Goal: Task Accomplishment & Management: Manage account settings

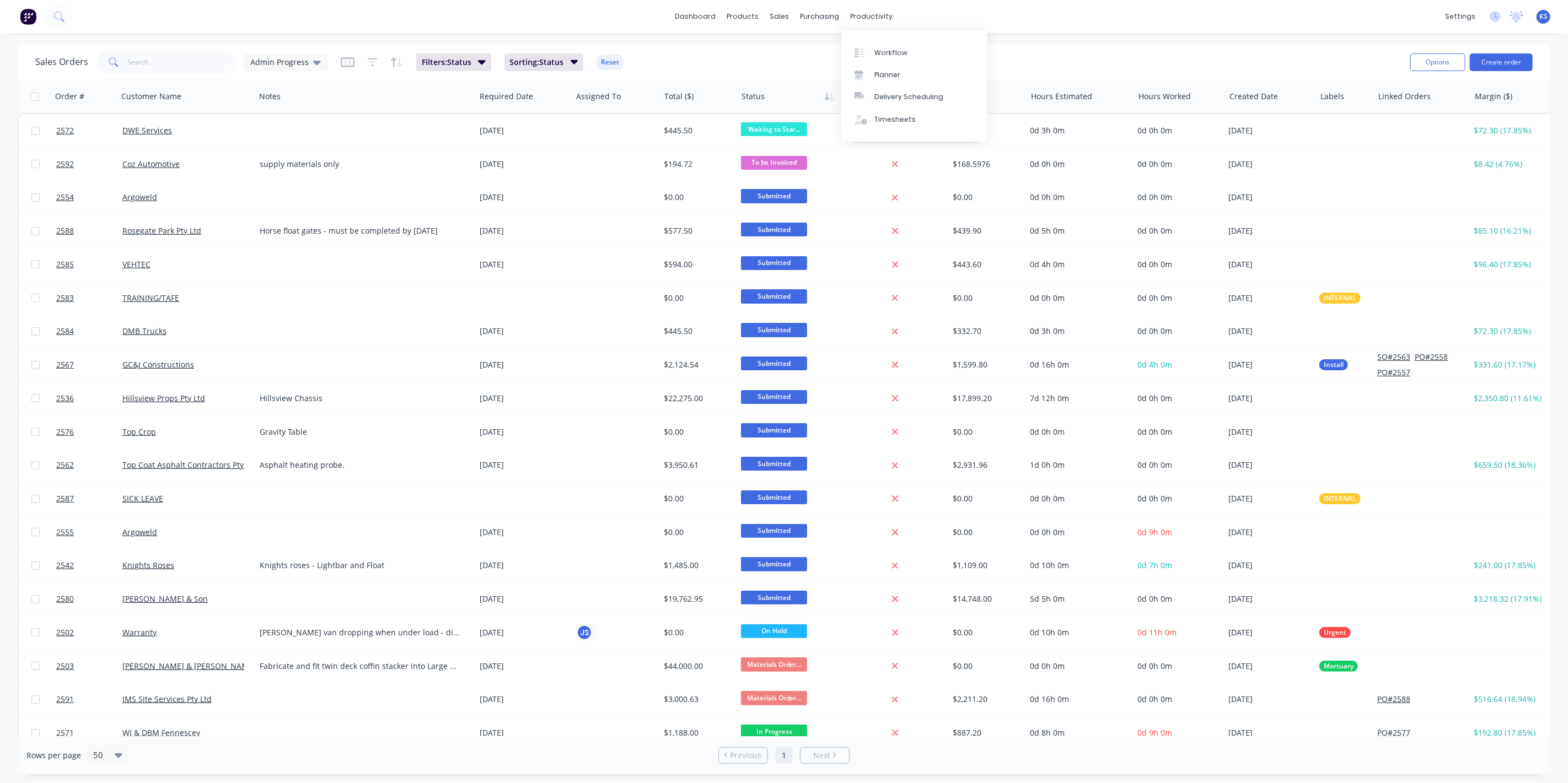
click at [884, 130] on div "Workflow Planner Delivery Scheduling Timesheets" at bounding box center [914, 86] width 146 height 111
click at [887, 118] on div "Timesheets" at bounding box center [895, 120] width 41 height 10
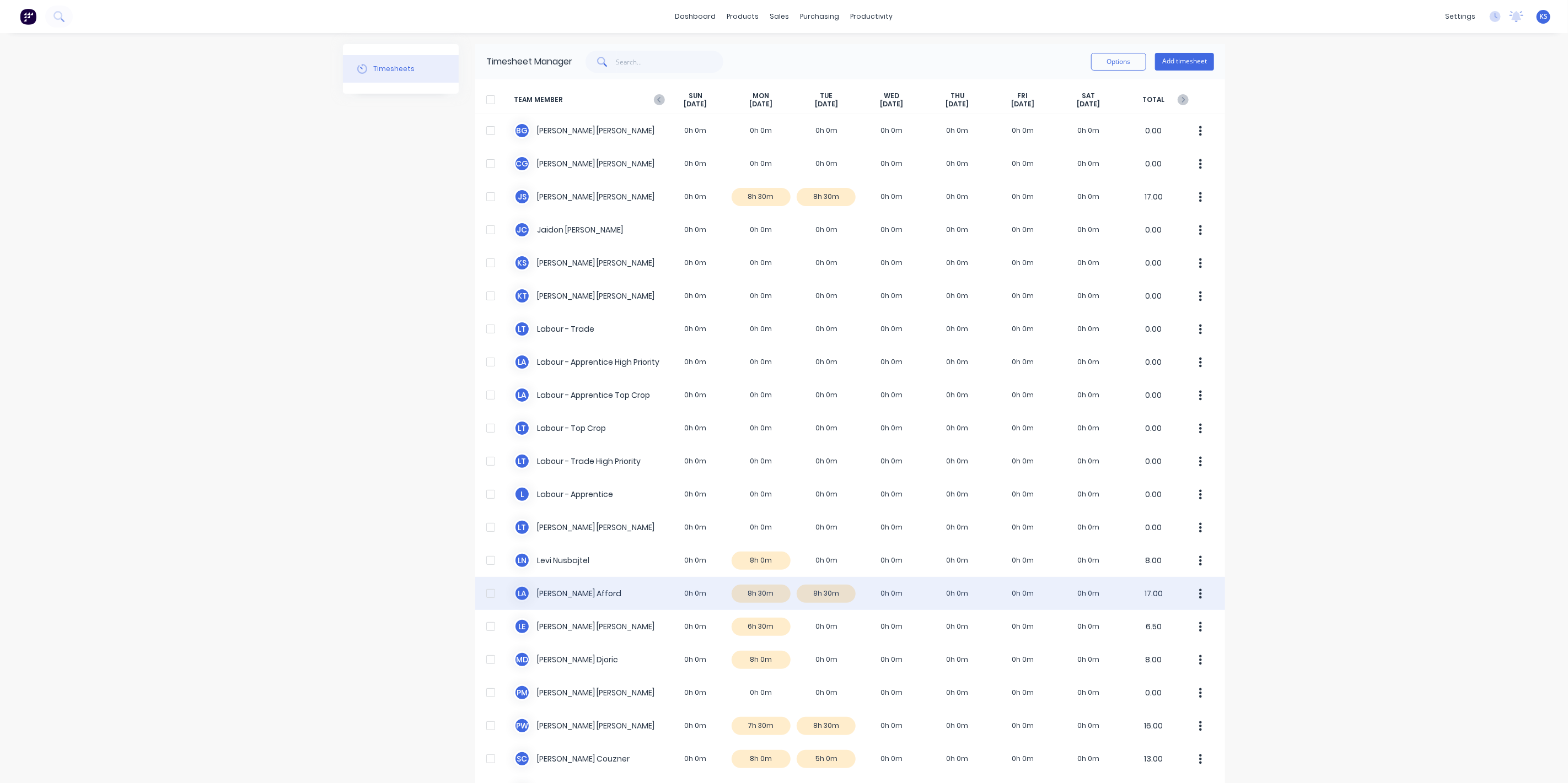
click at [547, 588] on div "[PERSON_NAME] 0h 0m 8h 30m 8h 30m 0h 0m 0h 0m 0h 0m 0h 0m 17.00" at bounding box center [850, 593] width 750 height 33
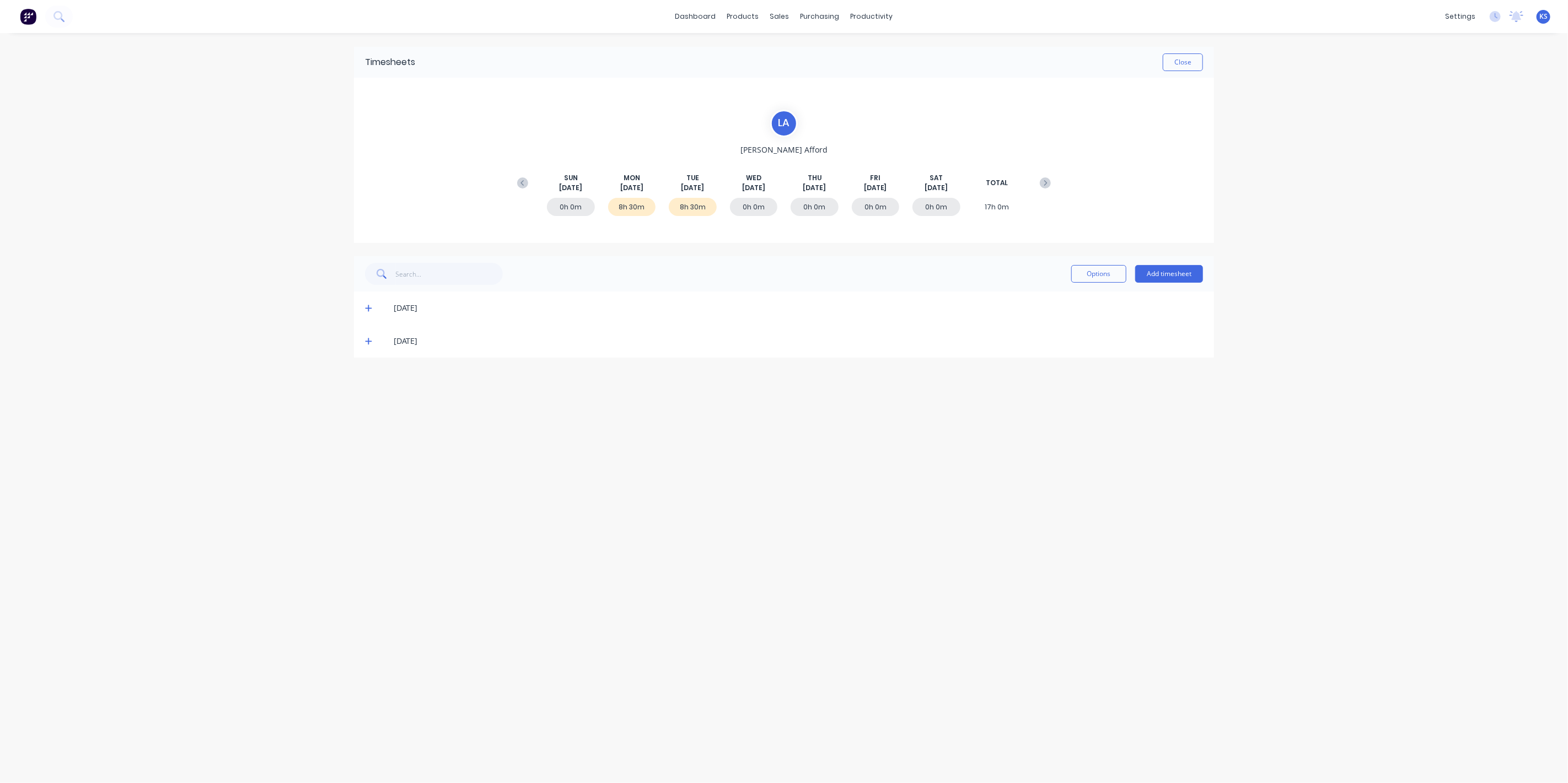
click at [366, 308] on icon at bounding box center [368, 308] width 6 height 6
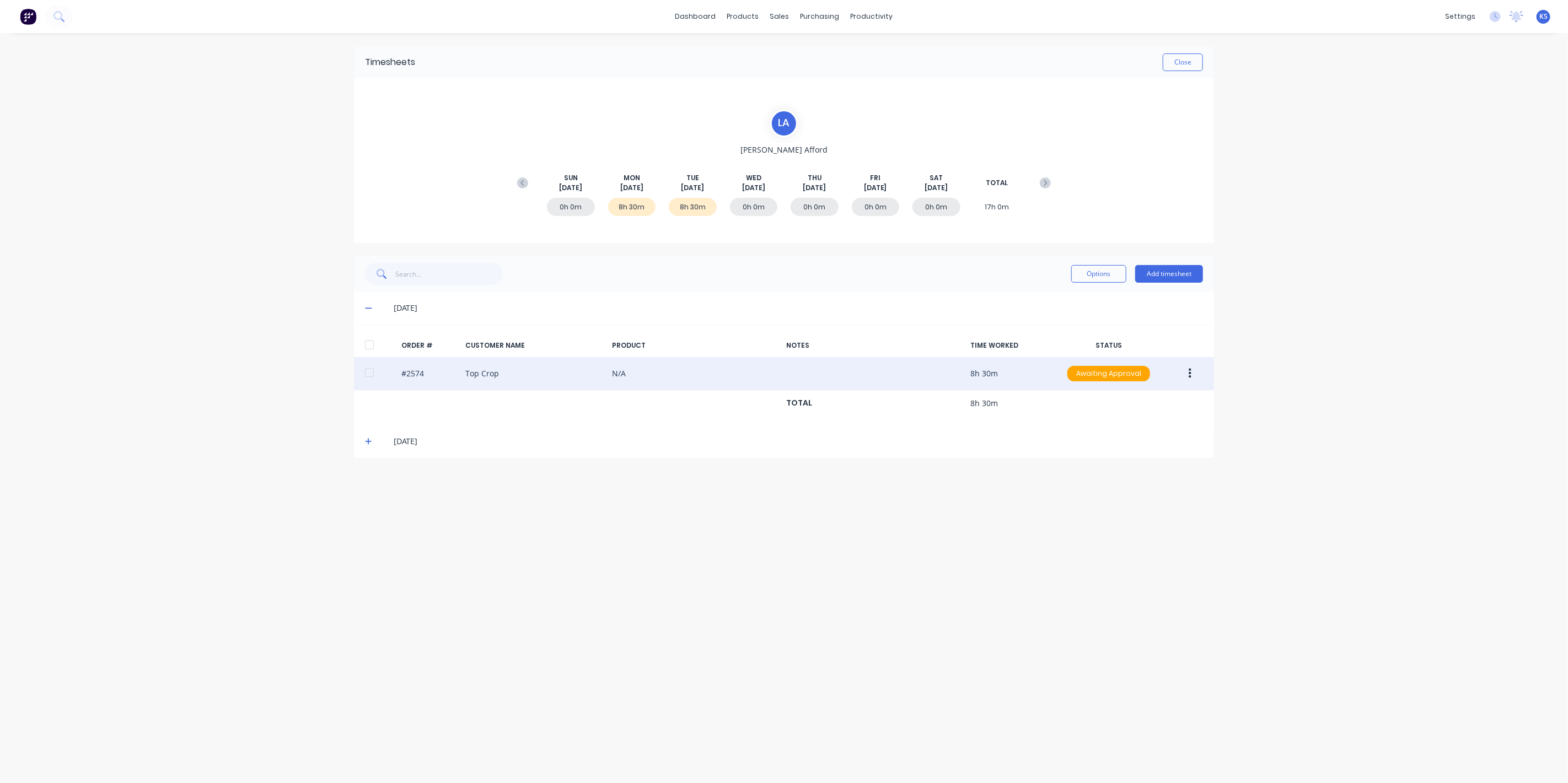
click at [371, 371] on div at bounding box center [369, 372] width 22 height 22
click at [1197, 373] on button "button" at bounding box center [1190, 373] width 26 height 20
click at [1160, 408] on div "Approve" at bounding box center [1150, 403] width 85 height 16
click at [1179, 62] on button "Close" at bounding box center [1182, 62] width 40 height 18
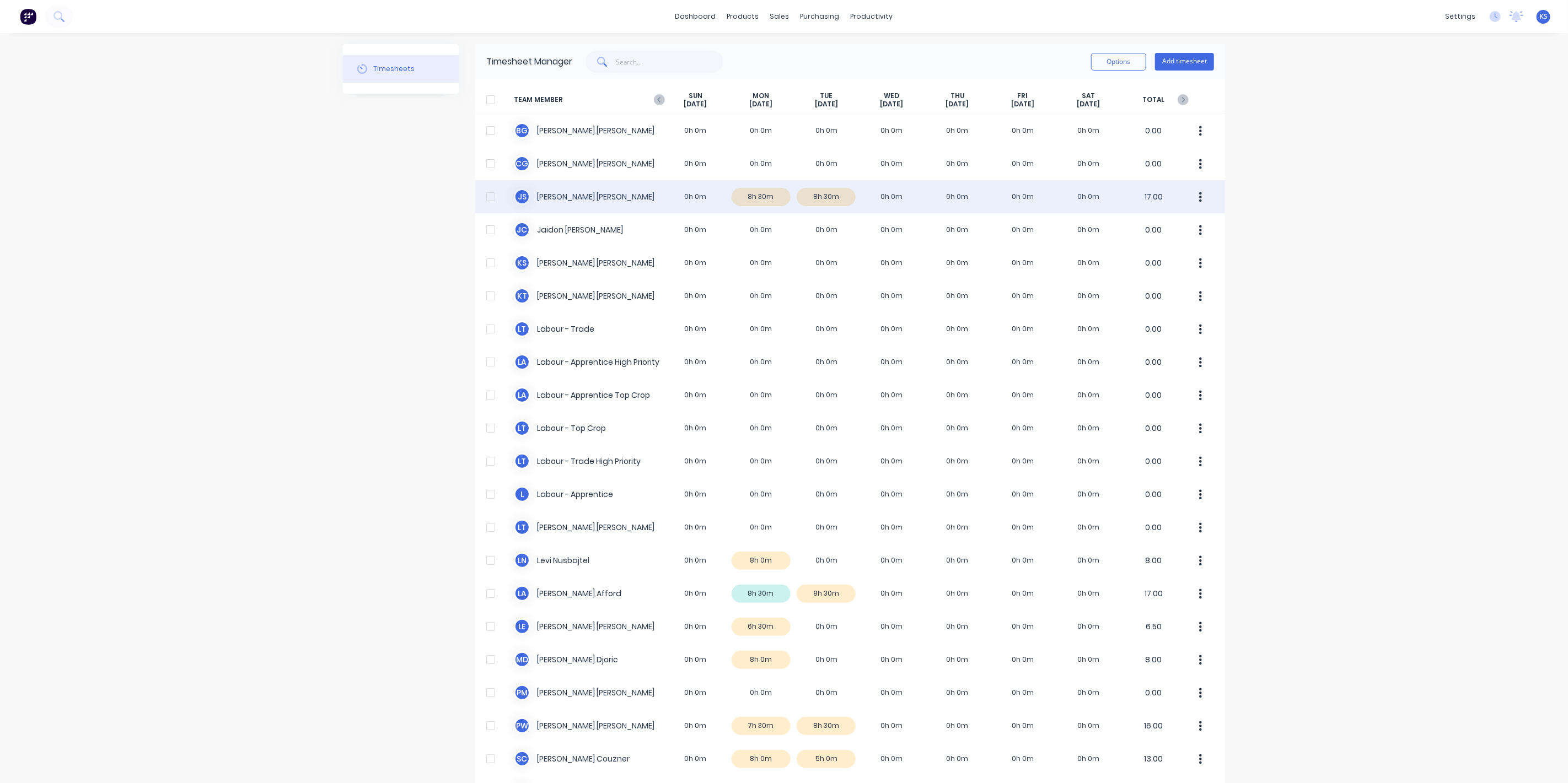
click at [549, 191] on div "J S [PERSON_NAME] 0h 0m 8h 30m 8h 30m 0h 0m 0h 0m 0h 0m 0h 0m 17.00" at bounding box center [850, 197] width 750 height 33
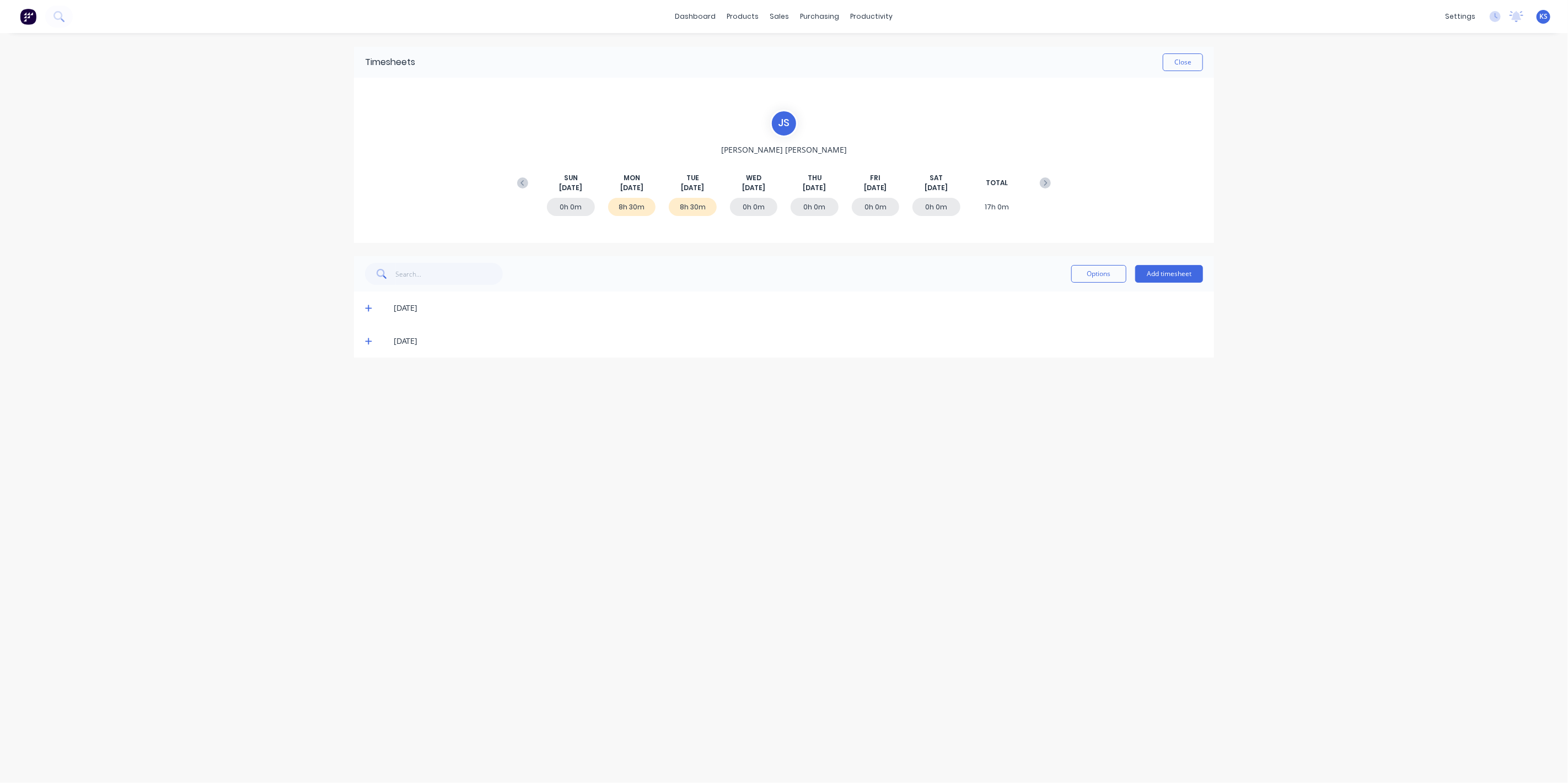
click at [365, 309] on icon at bounding box center [368, 308] width 7 height 8
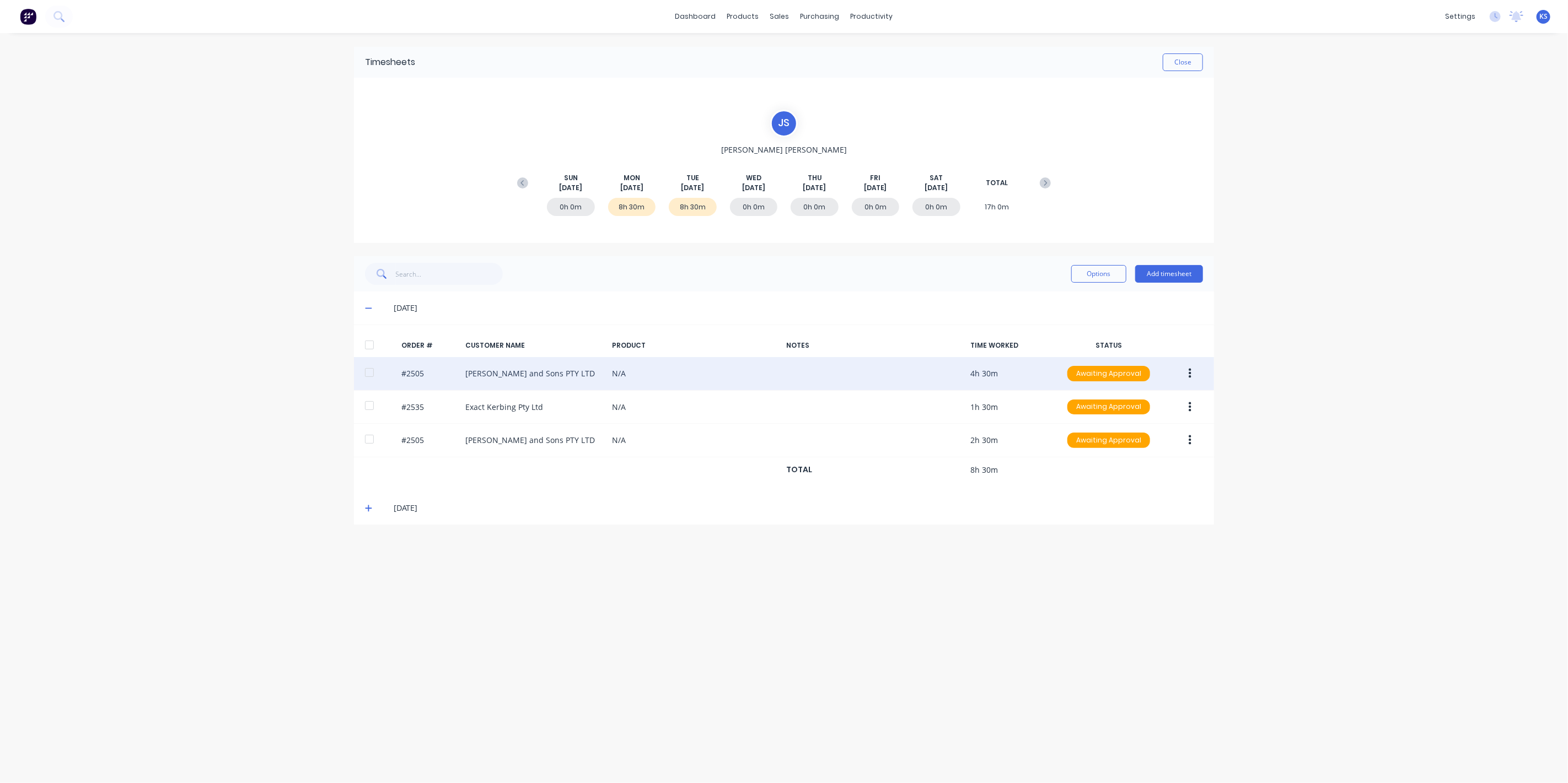
click at [1186, 367] on button "button" at bounding box center [1190, 373] width 26 height 20
click at [1138, 441] on div "Edit" at bounding box center [1150, 447] width 85 height 16
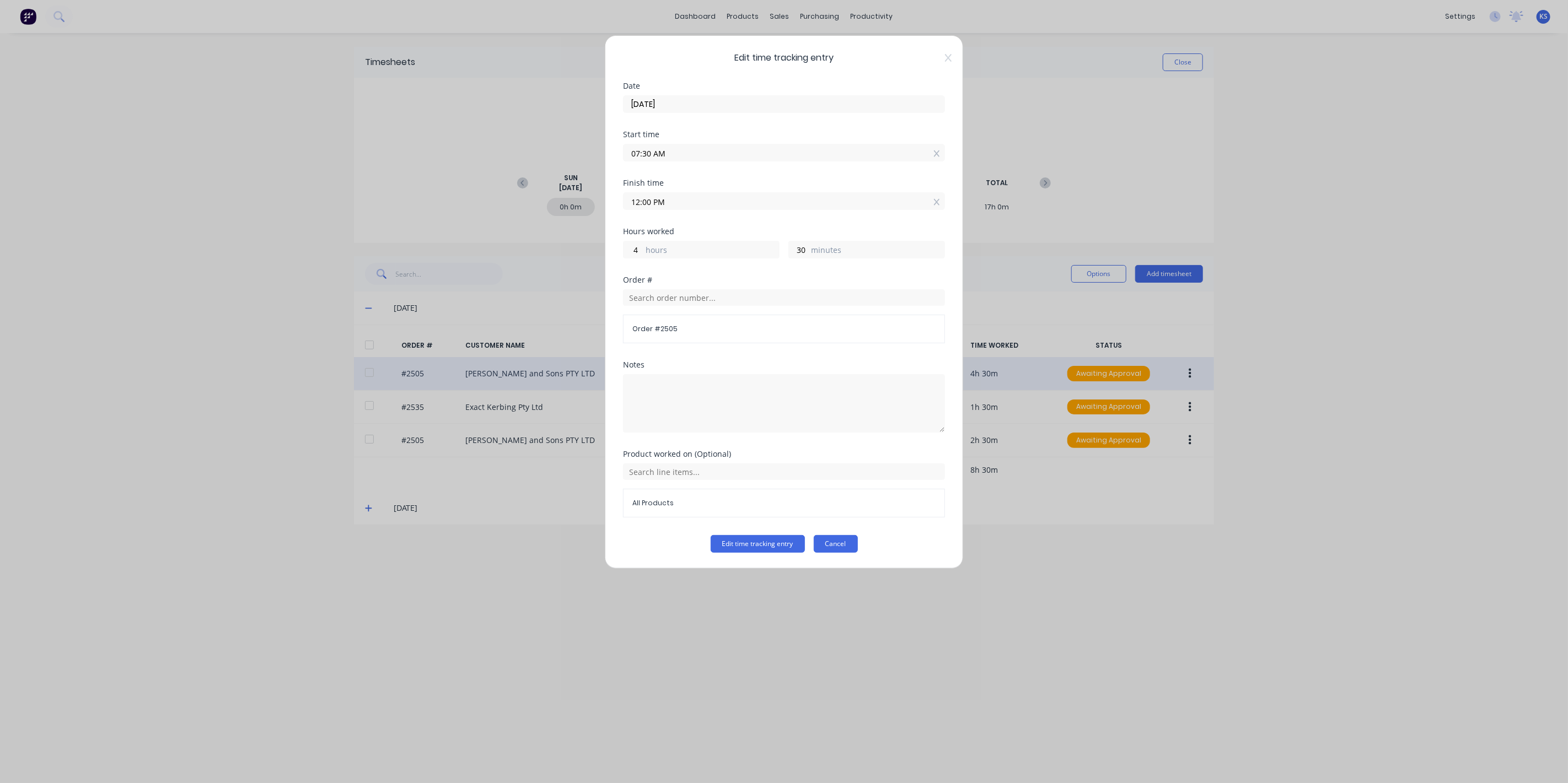
click at [850, 546] on button "Cancel" at bounding box center [836, 544] width 44 height 18
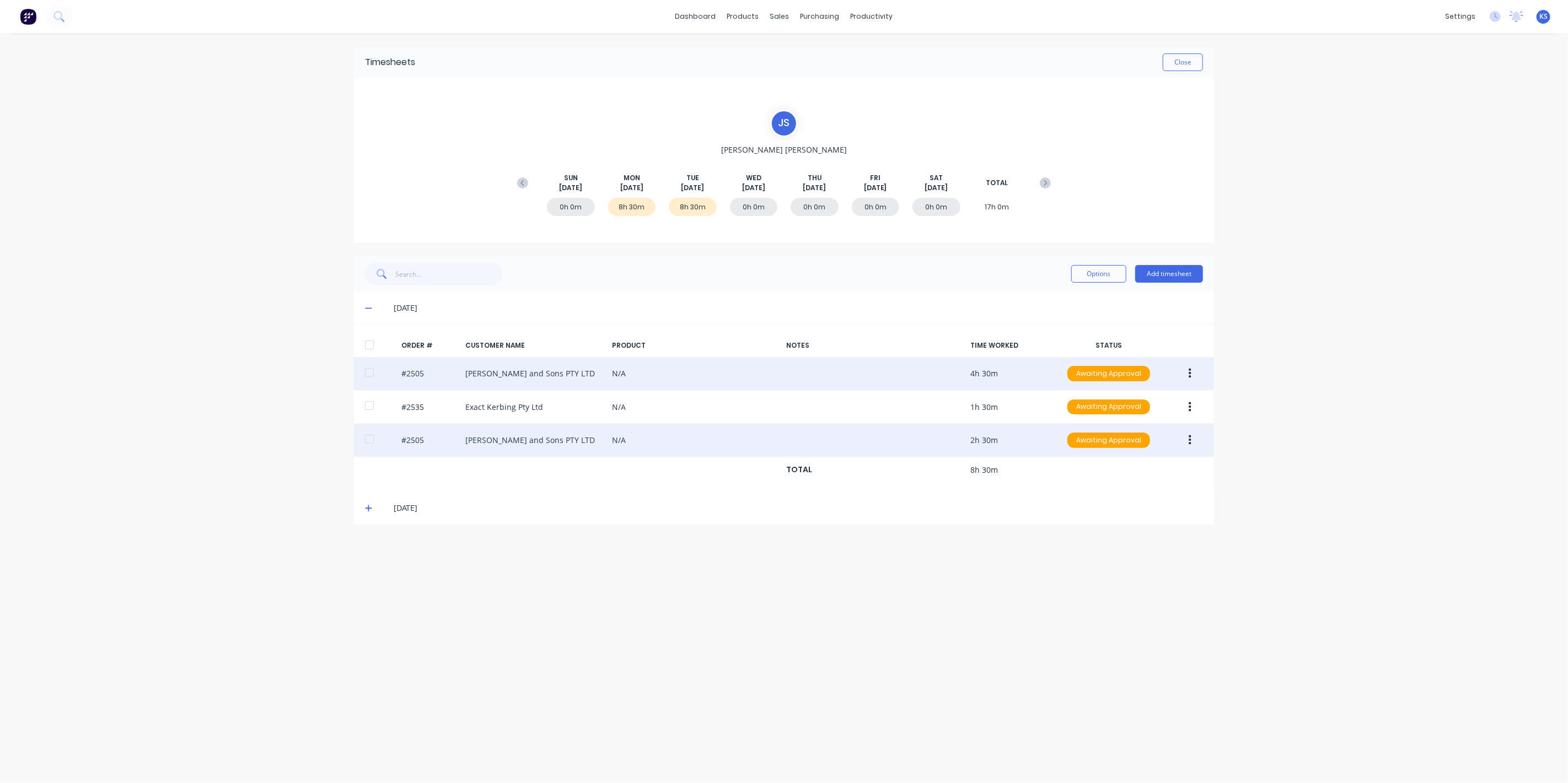
click at [1181, 437] on button "button" at bounding box center [1190, 440] width 26 height 20
click at [1120, 509] on div "Edit" at bounding box center [1150, 513] width 85 height 16
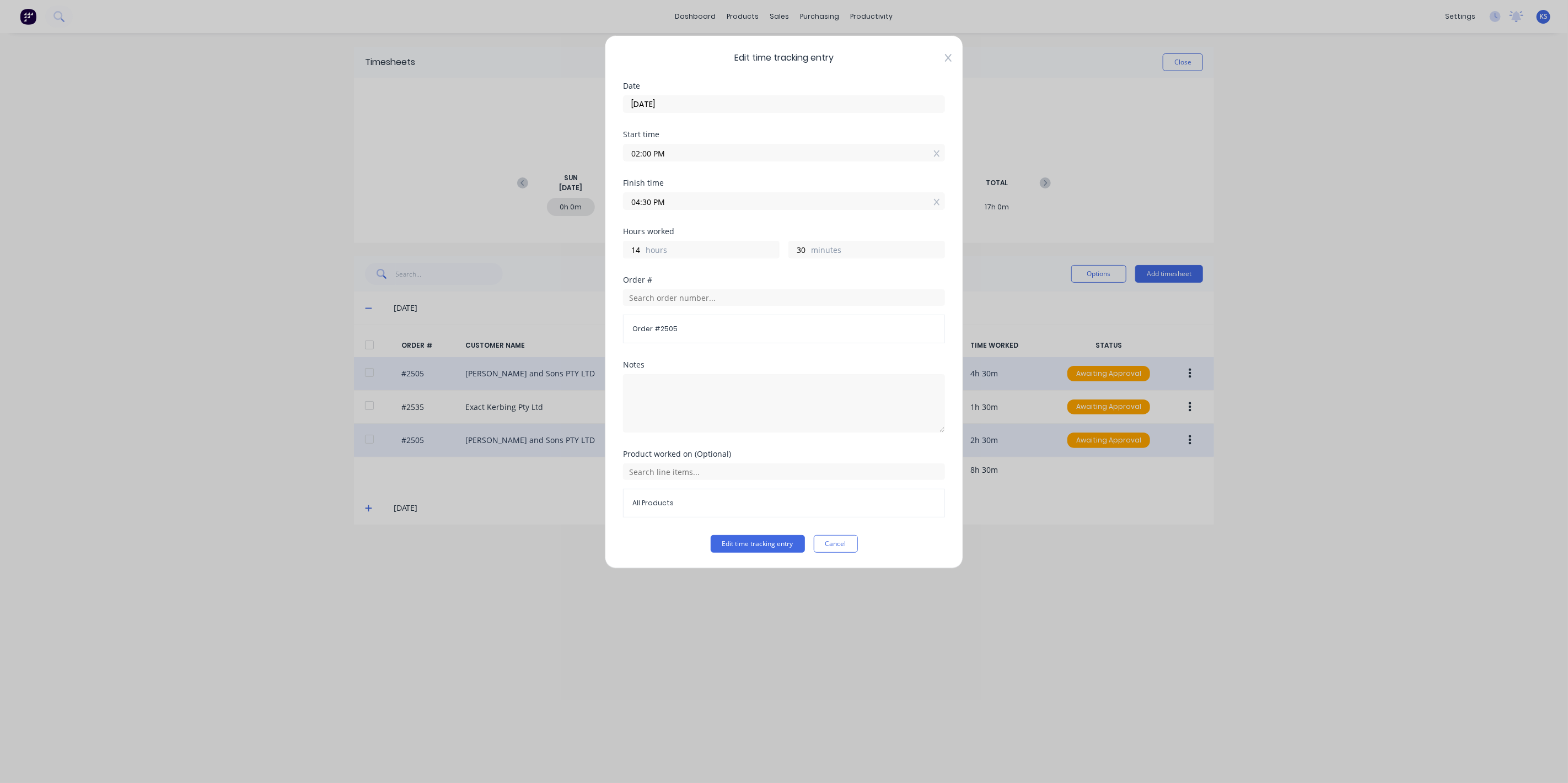
click at [947, 57] on icon at bounding box center [948, 58] width 6 height 9
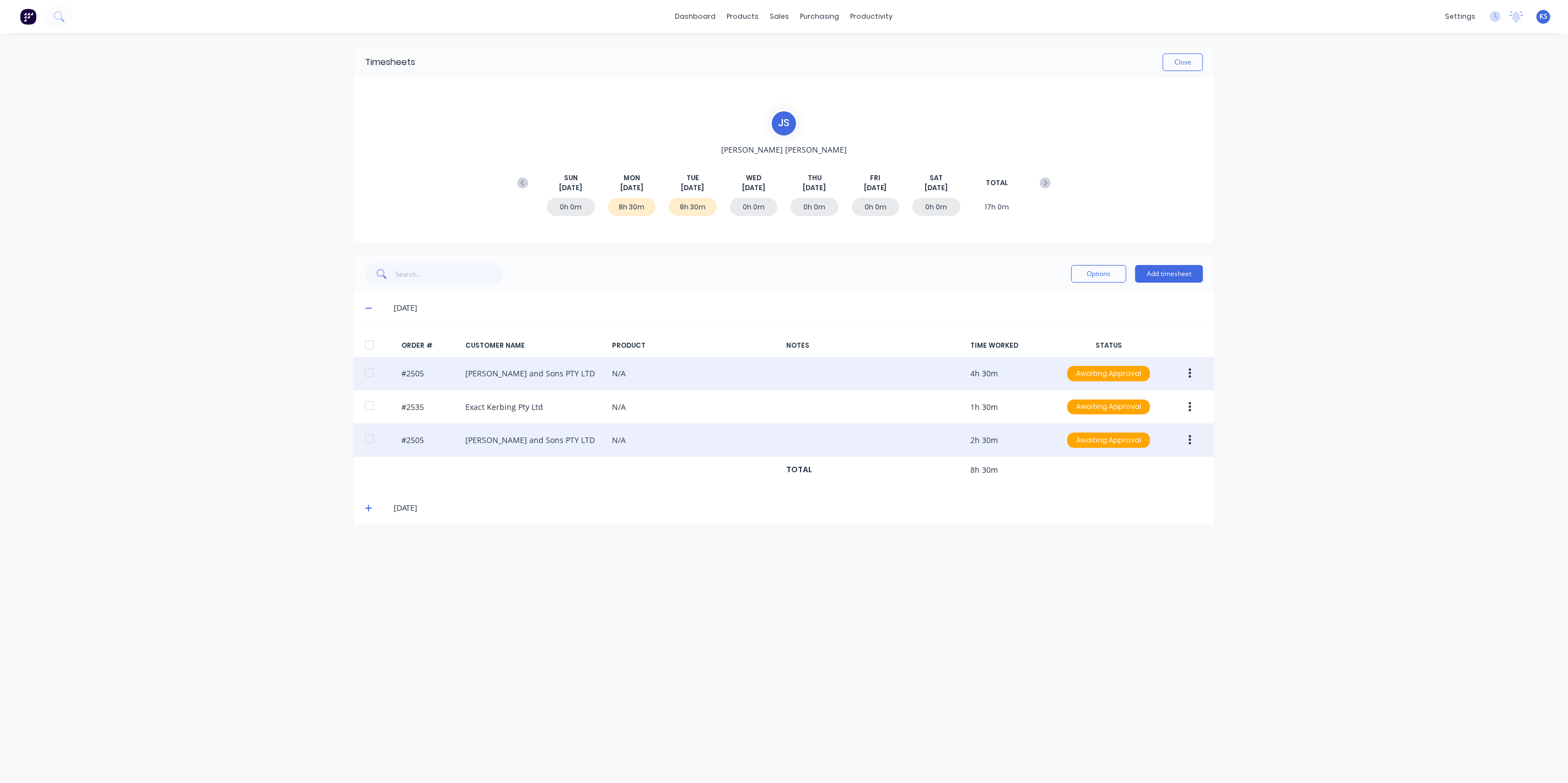
click at [368, 372] on div at bounding box center [369, 372] width 22 height 22
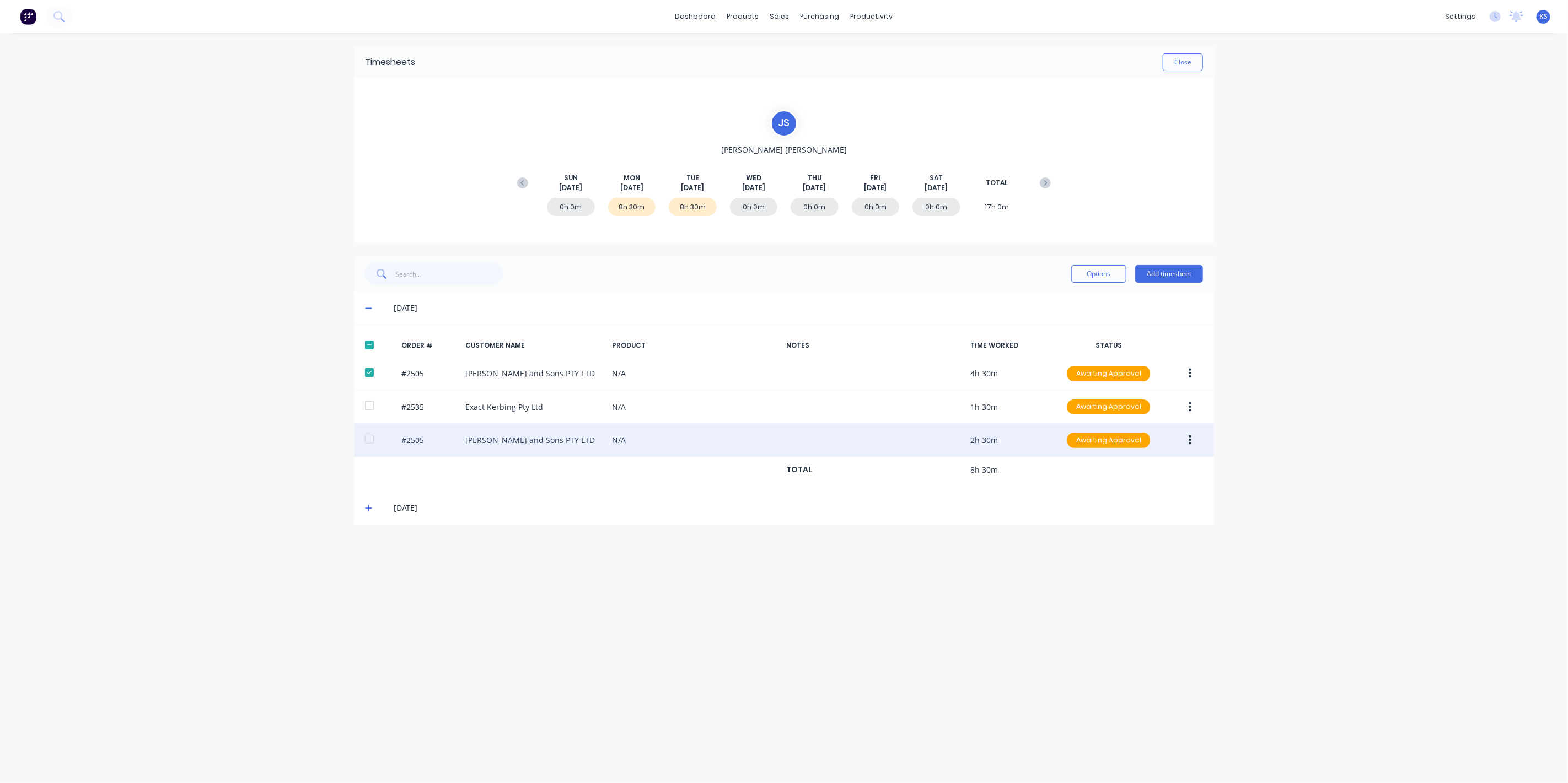
click at [368, 436] on div at bounding box center [369, 439] width 22 height 22
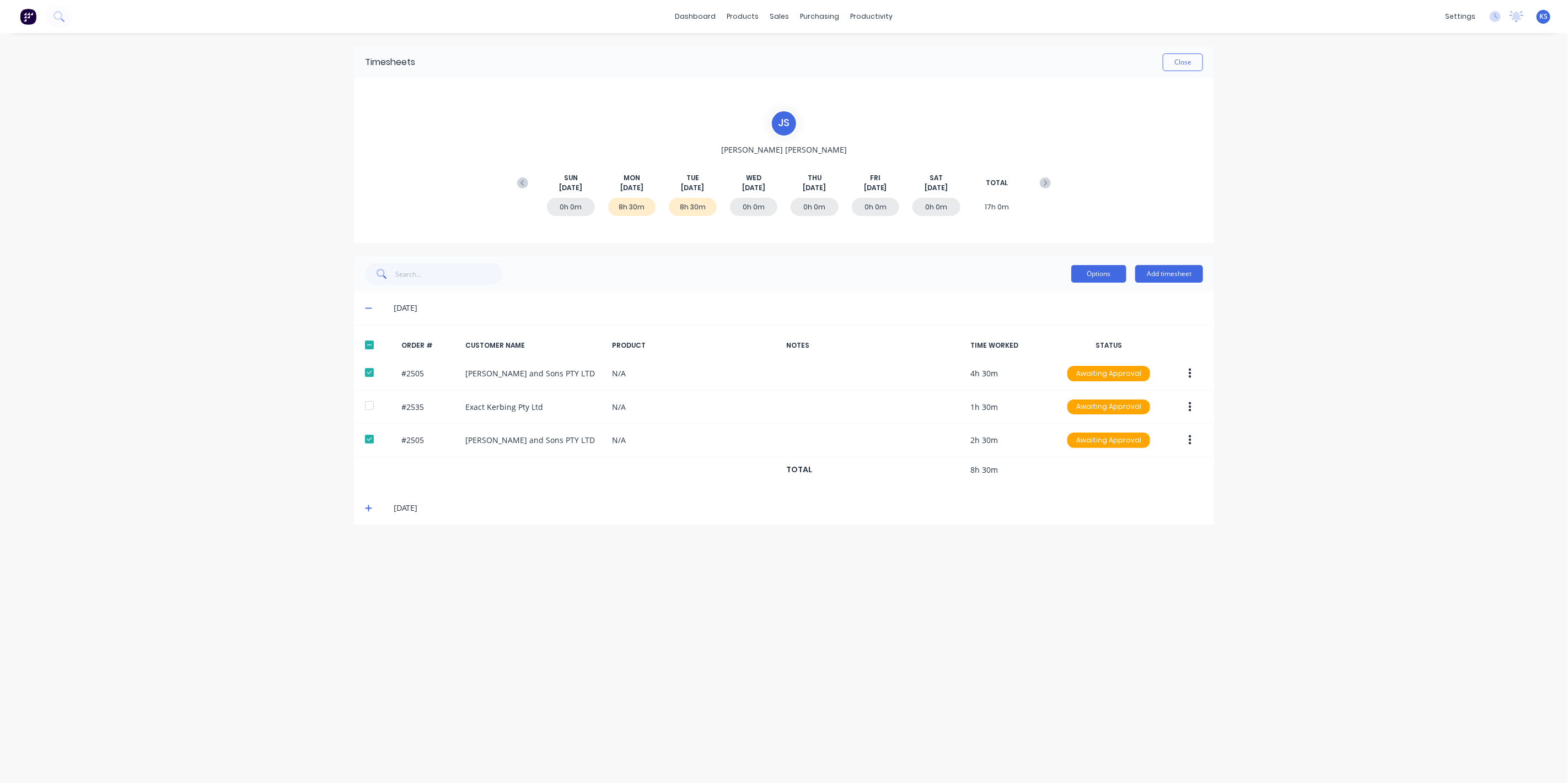
click at [1086, 266] on button "Options" at bounding box center [1098, 274] width 55 height 18
click at [1088, 305] on div "Approve" at bounding box center [1073, 302] width 85 height 16
click at [1193, 60] on button "Close" at bounding box center [1182, 62] width 40 height 18
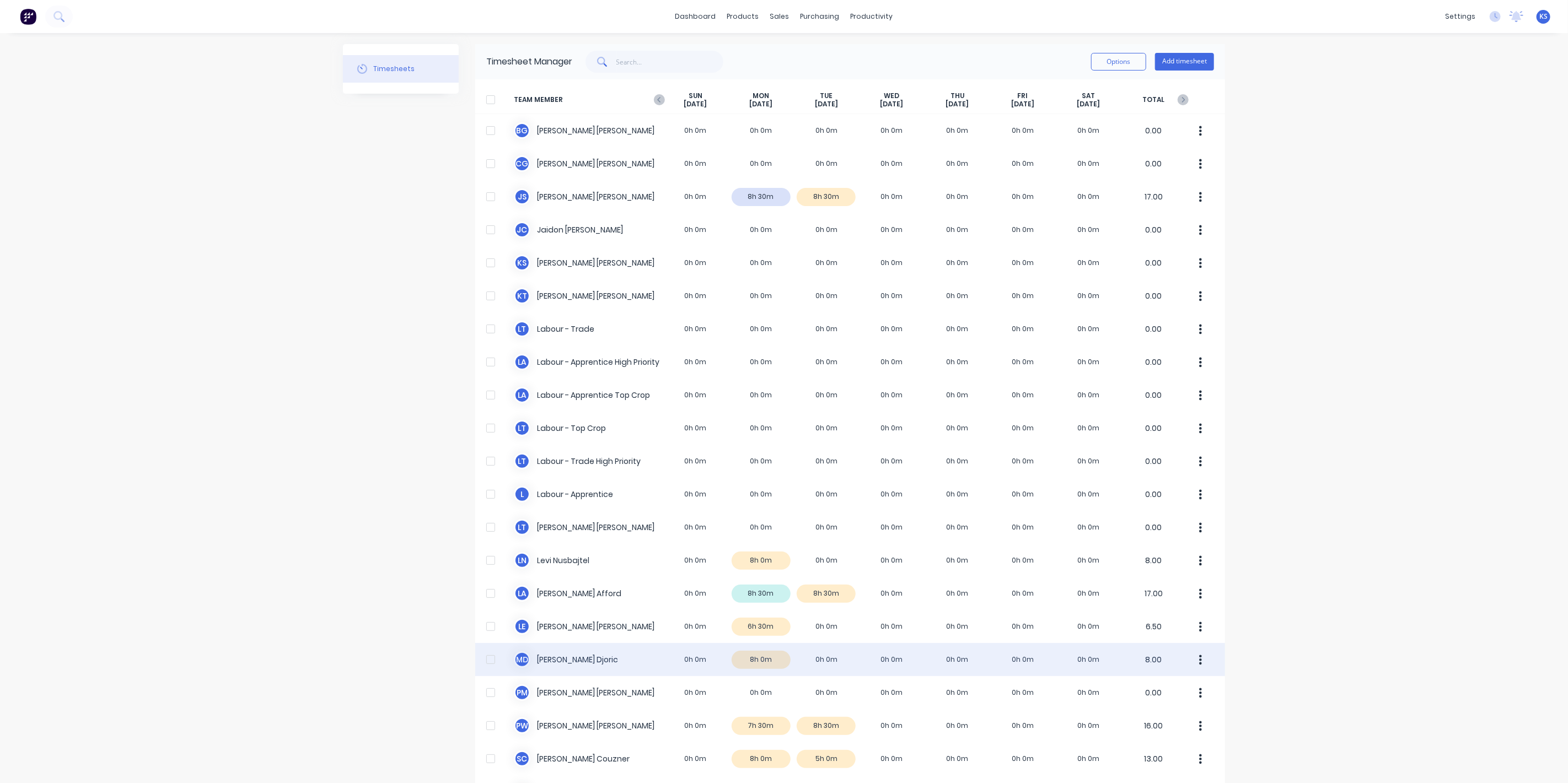
click at [557, 665] on div "M D [PERSON_NAME] 0h 0m 8h 0m 0h 0m 0h 0m 0h 0m 0h 0m 0h 0m 8.00" at bounding box center [850, 660] width 750 height 33
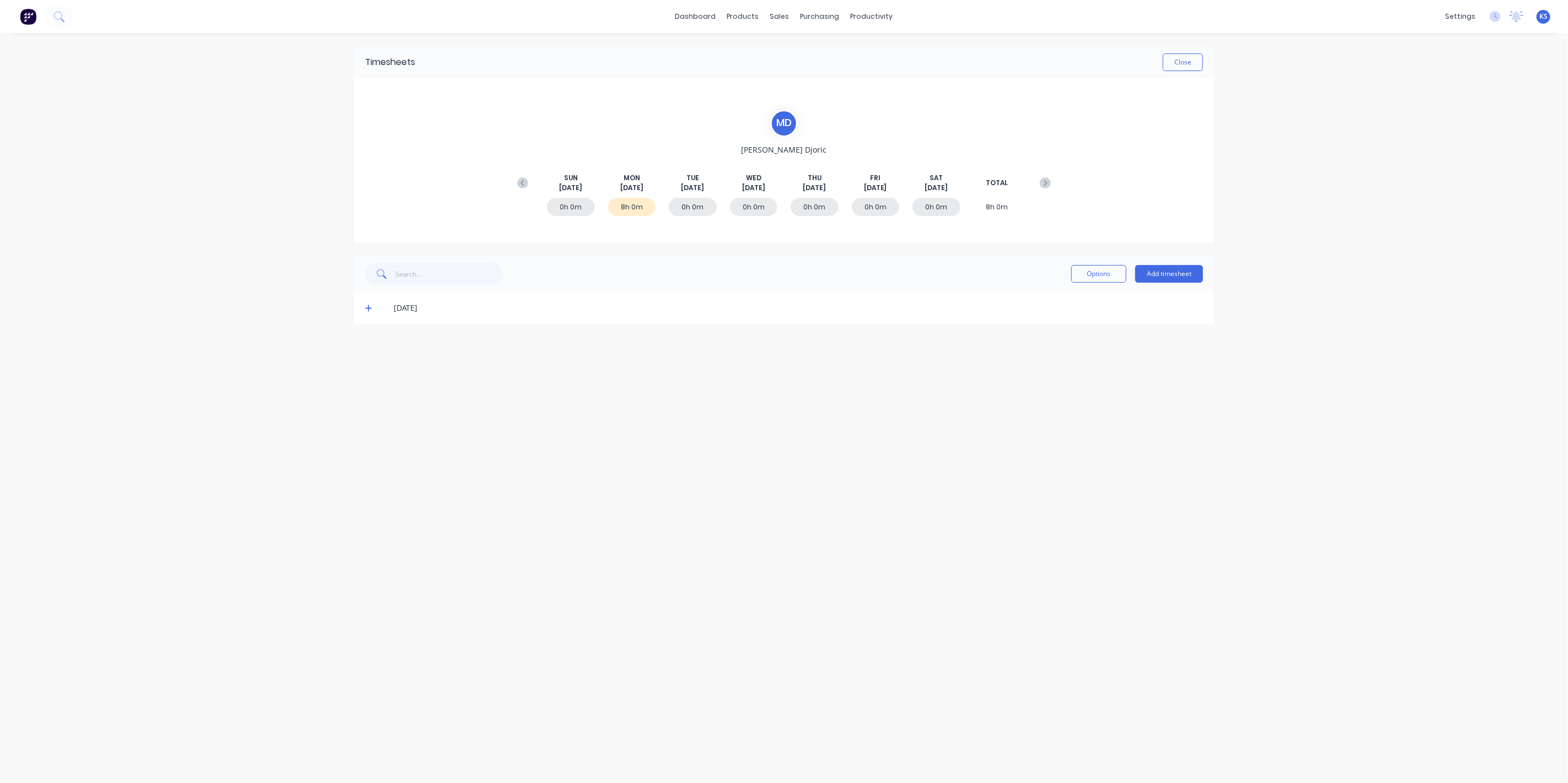
click at [371, 309] on icon at bounding box center [368, 308] width 7 height 8
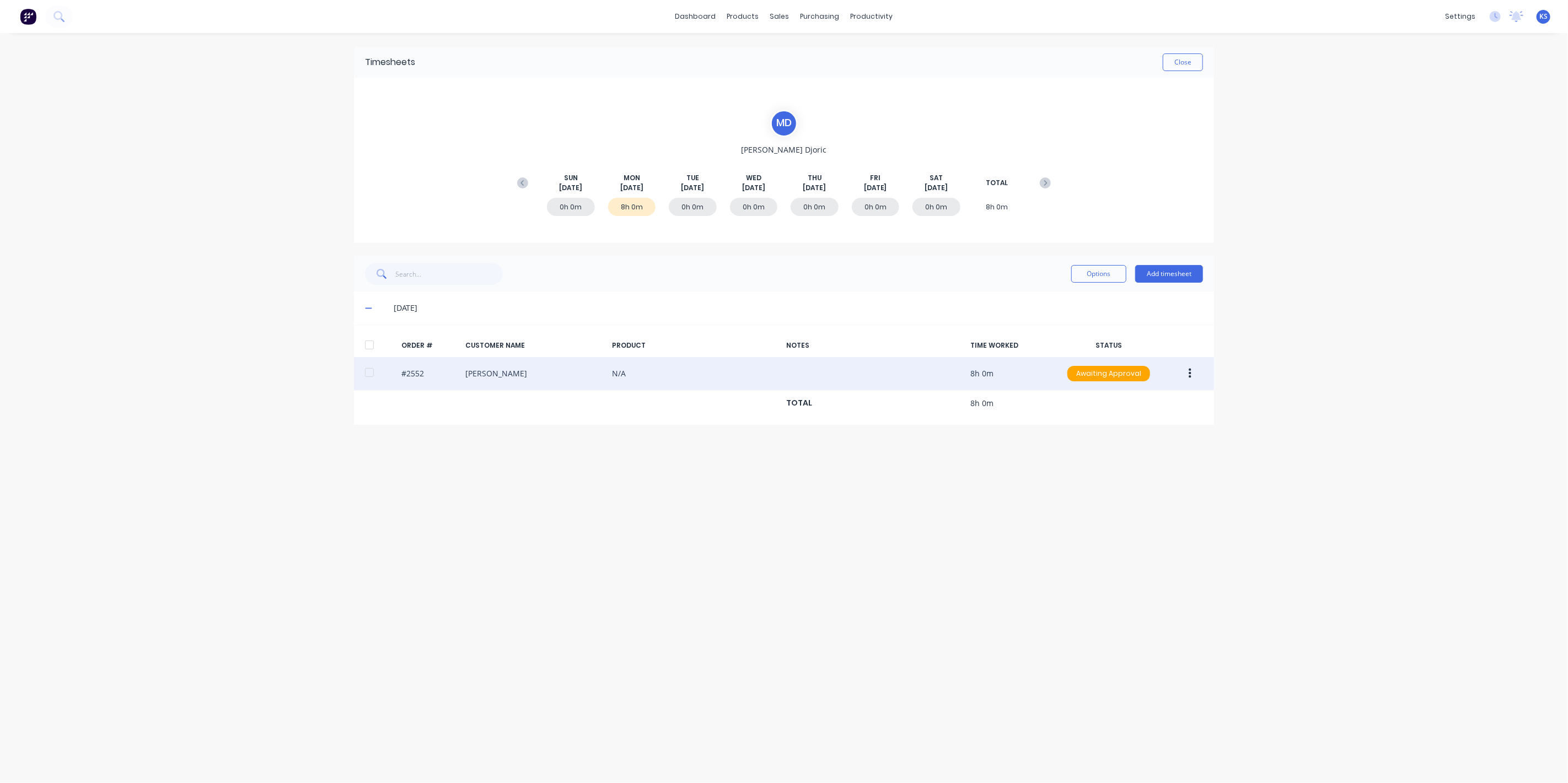
click at [1194, 371] on button "button" at bounding box center [1190, 373] width 26 height 20
click at [364, 372] on div at bounding box center [369, 372] width 22 height 22
click at [1193, 370] on button "button" at bounding box center [1190, 373] width 26 height 20
click at [1118, 398] on div "Approve" at bounding box center [1150, 403] width 85 height 16
click at [1186, 52] on div "Timesheets Close" at bounding box center [784, 62] width 860 height 31
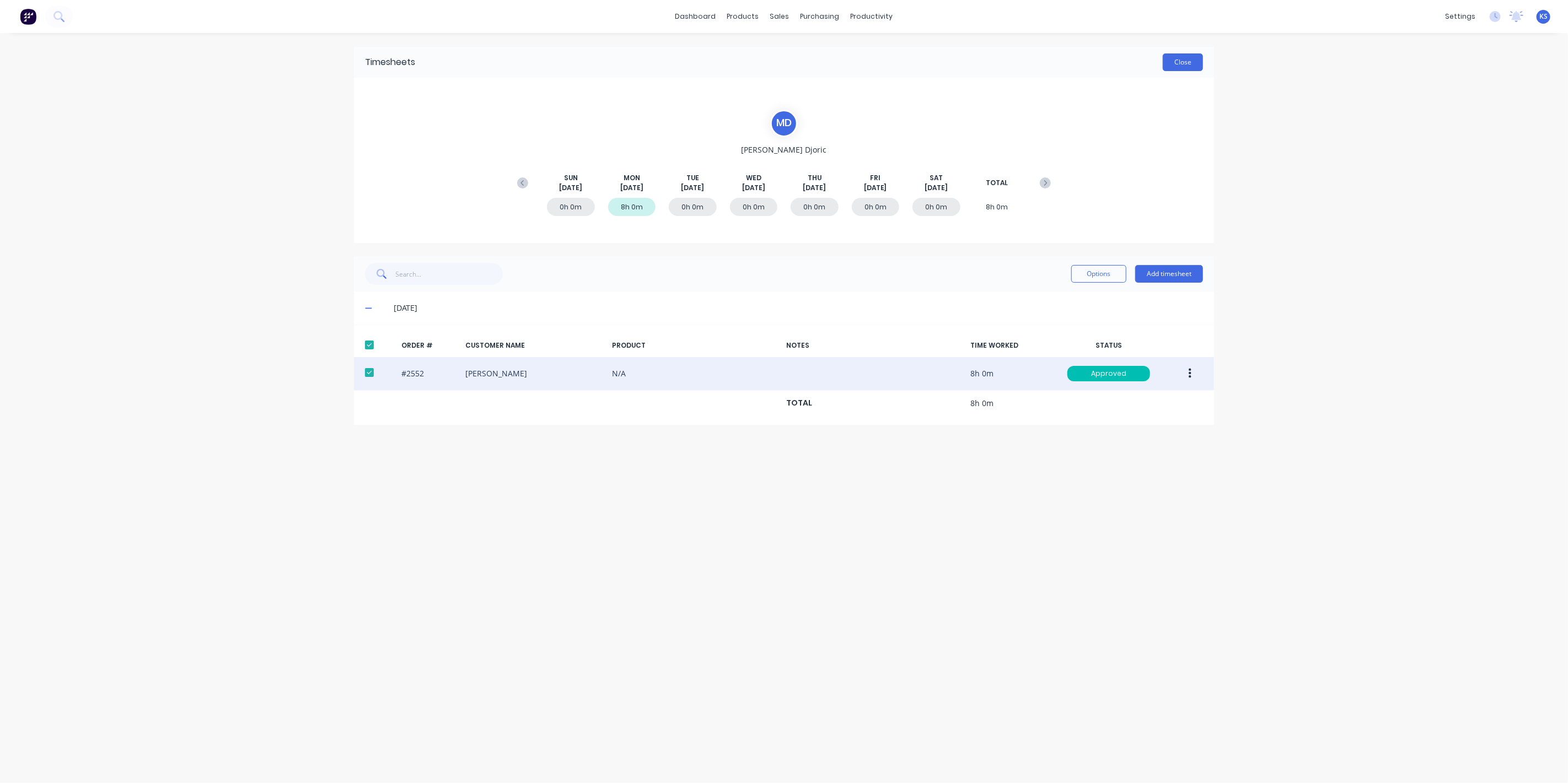
click at [1186, 58] on button "Close" at bounding box center [1182, 62] width 40 height 18
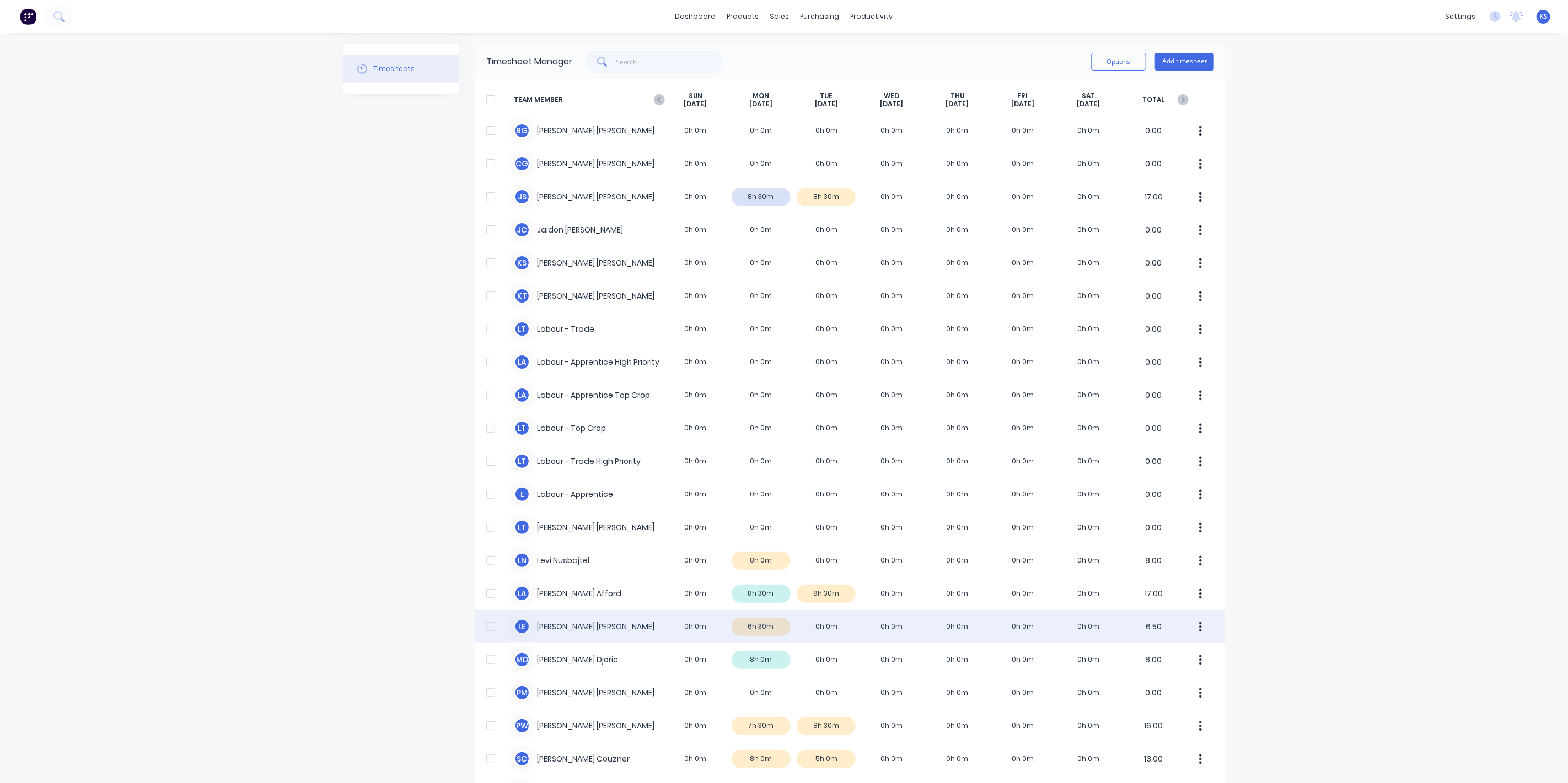
click at [532, 623] on div "L E [PERSON_NAME] 0h 0m 6h 30m 0h 0m 0h 0m 0h 0m 0h 0m 0h 0m 6.50" at bounding box center [850, 626] width 750 height 33
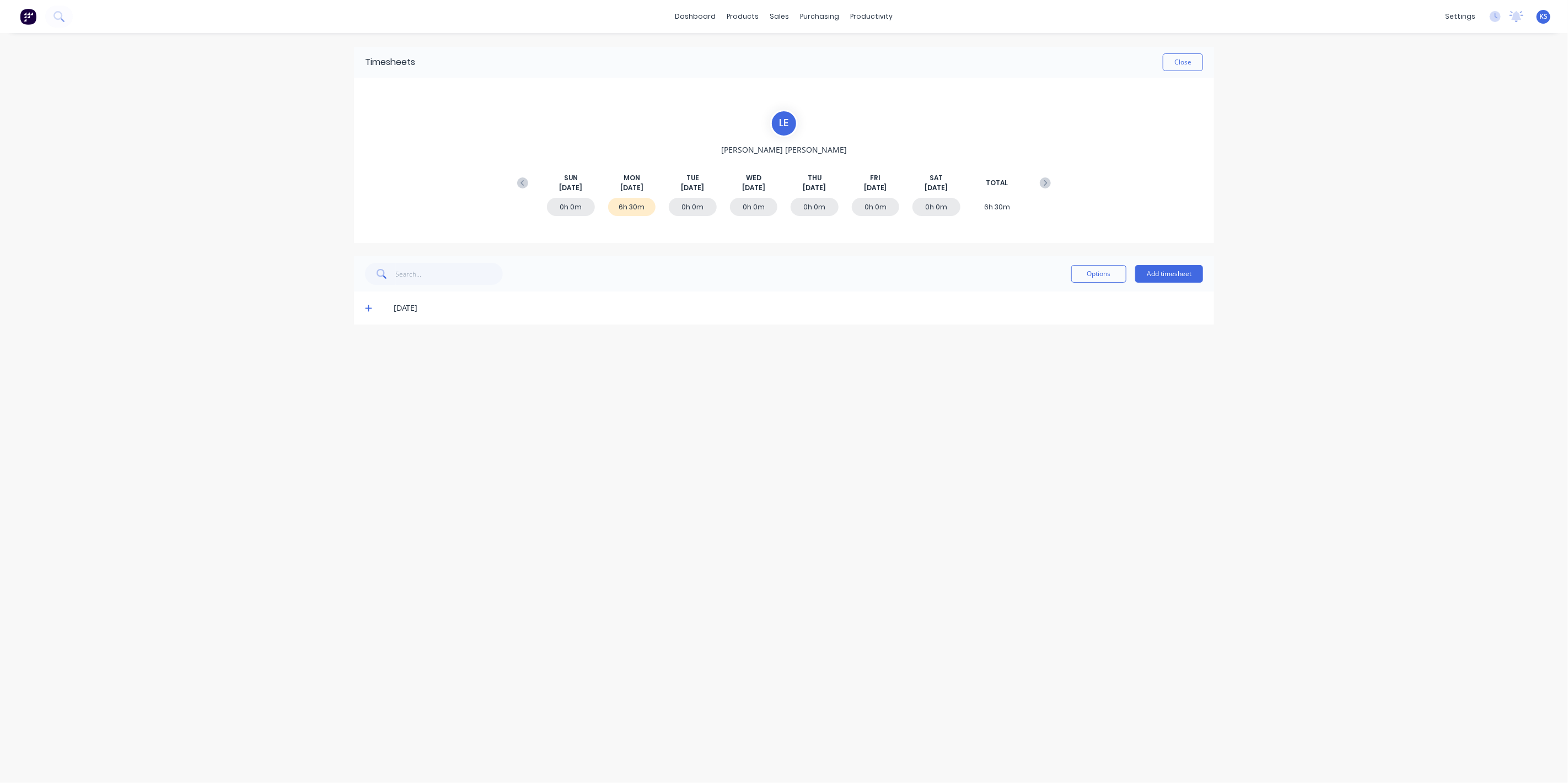
click at [367, 304] on icon at bounding box center [368, 308] width 7 height 8
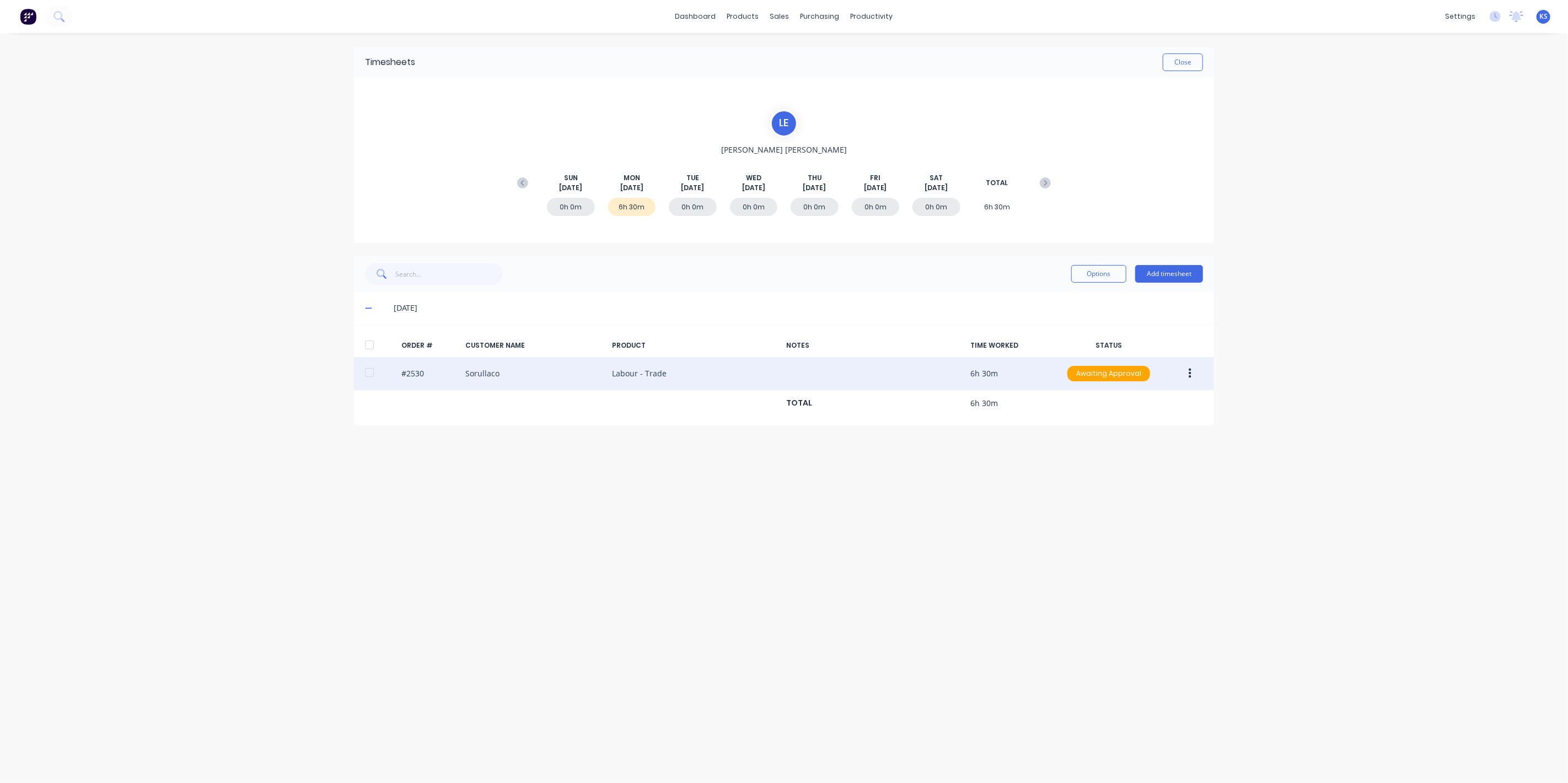
click at [368, 368] on div at bounding box center [369, 372] width 22 height 22
click at [1188, 375] on icon "button" at bounding box center [1190, 373] width 3 height 12
click at [1115, 448] on div "Edit" at bounding box center [1150, 447] width 85 height 16
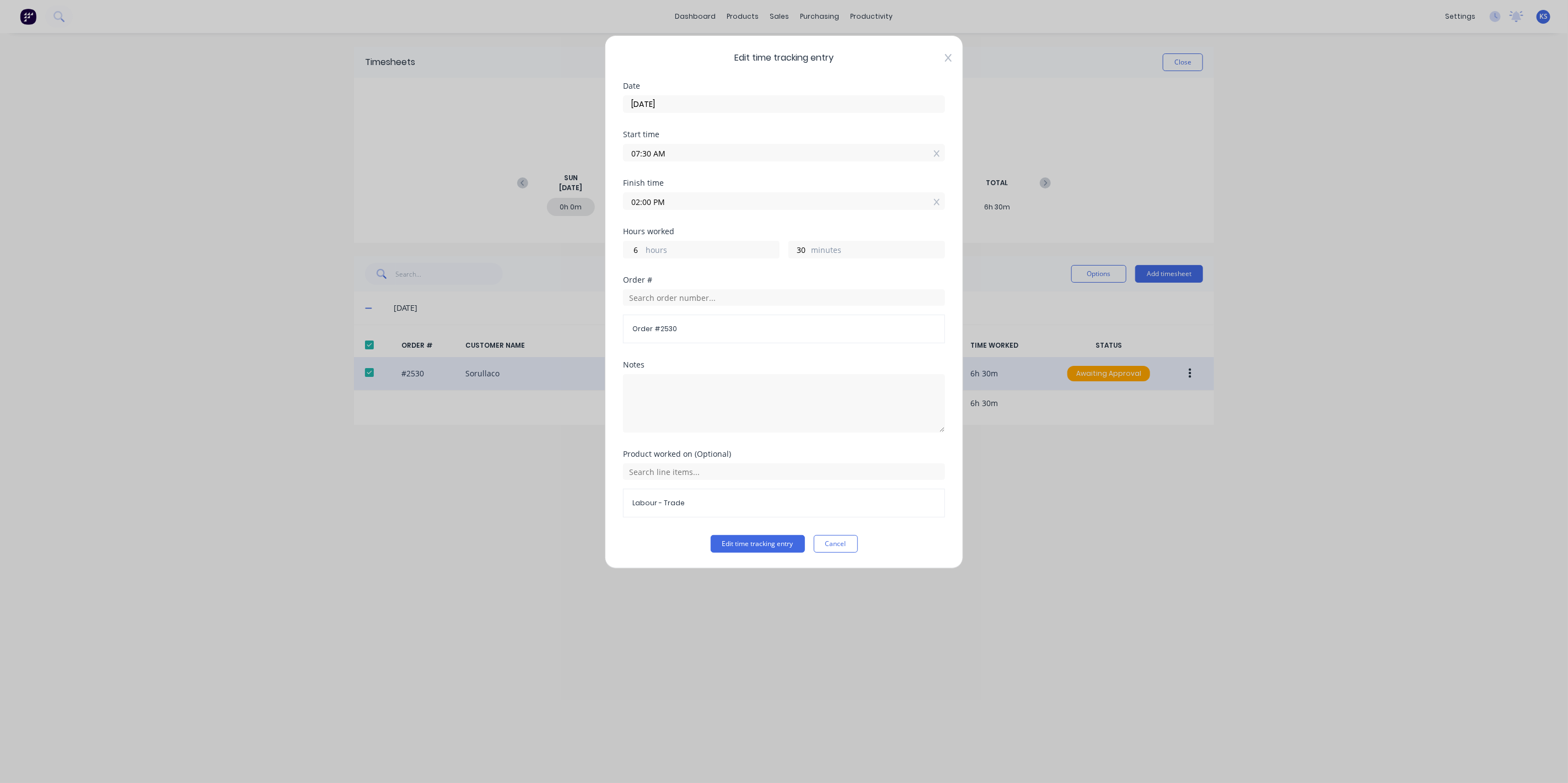
click at [945, 57] on icon at bounding box center [948, 58] width 6 height 9
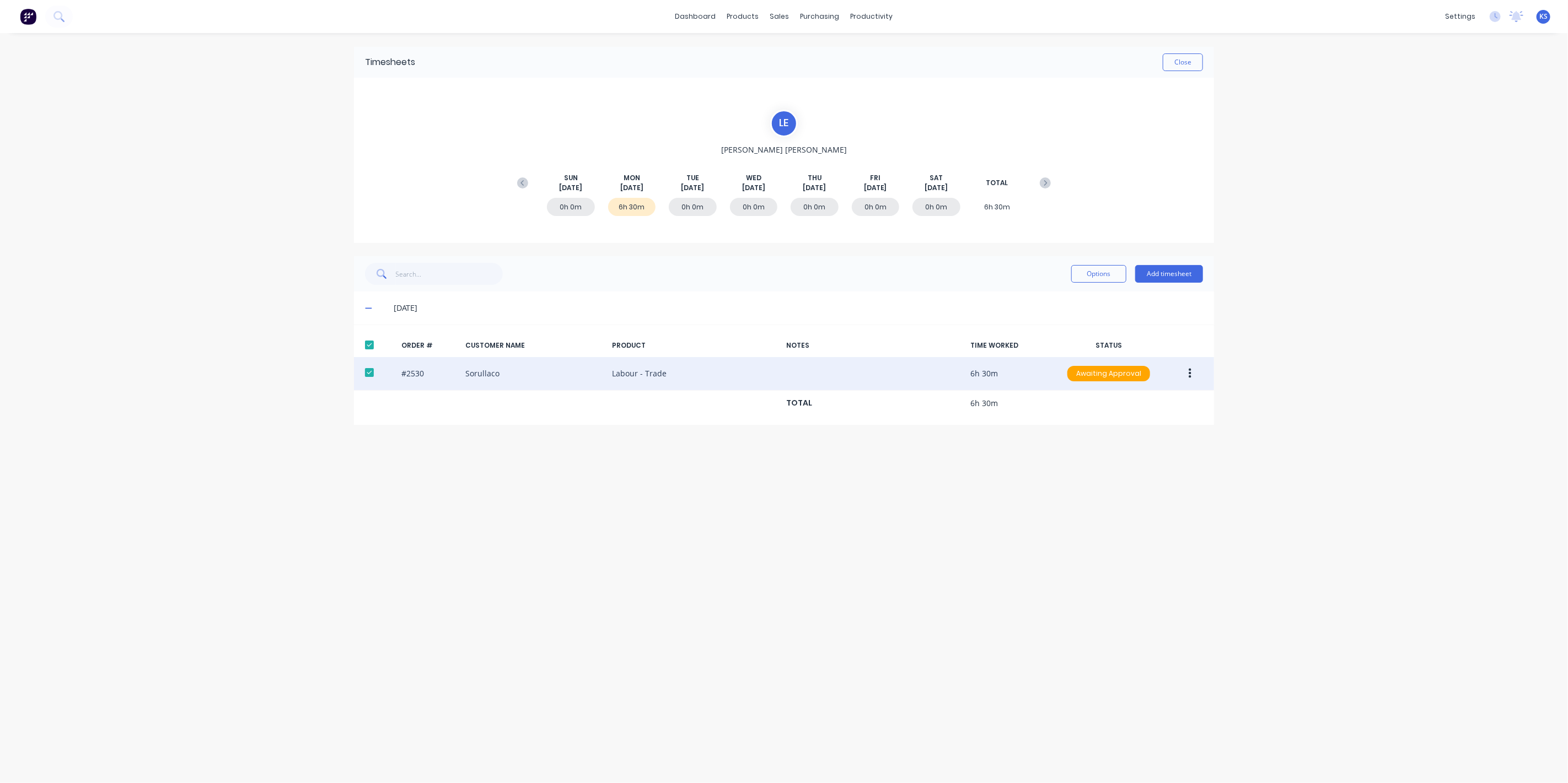
click at [1186, 380] on button "button" at bounding box center [1190, 373] width 26 height 20
click at [1123, 392] on button "Approve" at bounding box center [1150, 403] width 105 height 22
click at [1197, 66] on button "Close" at bounding box center [1182, 62] width 40 height 18
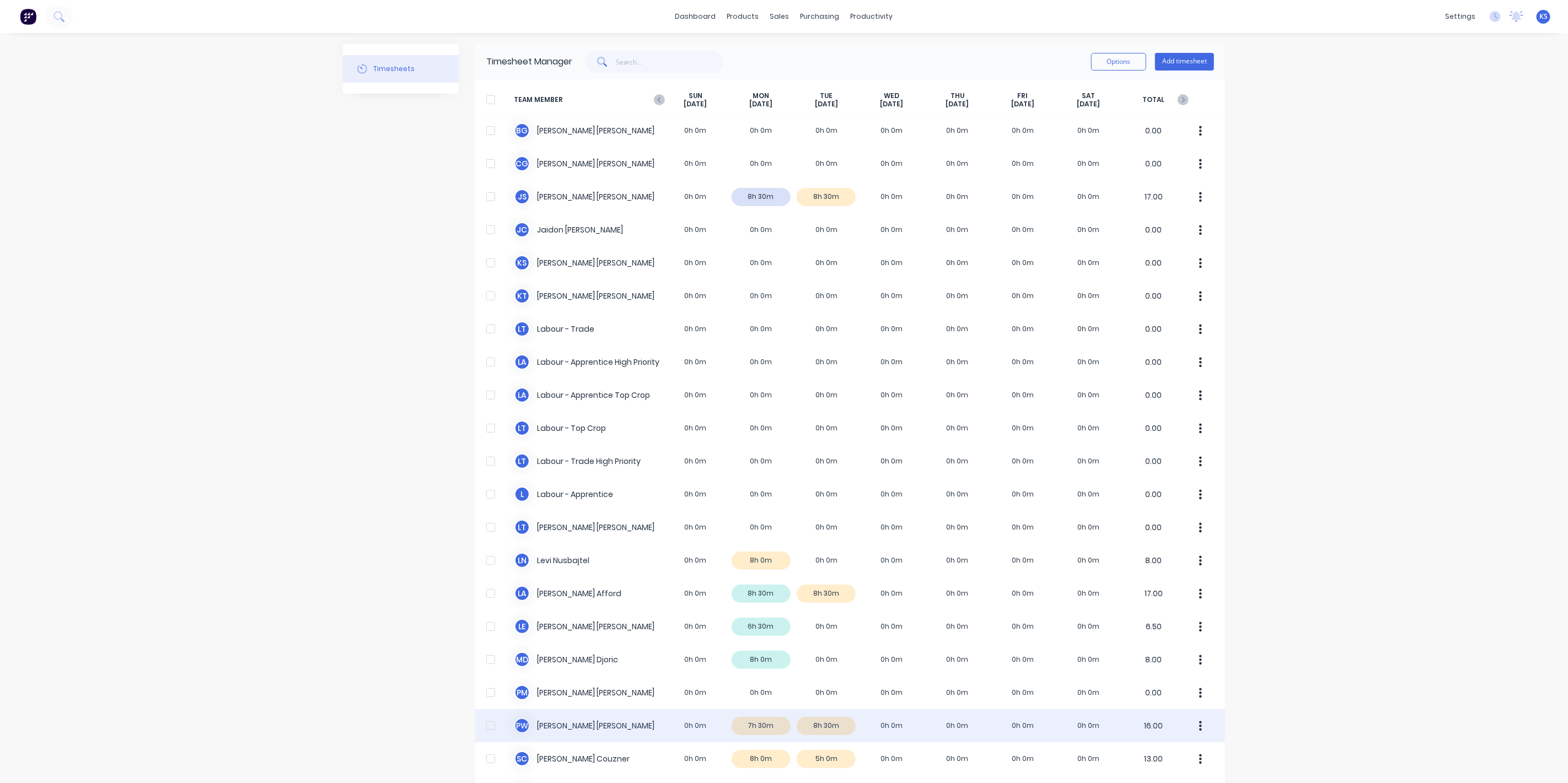
click at [551, 721] on div "P W [PERSON_NAME] 0h 0m 7h 30m 8h 30m 0h 0m 0h 0m 0h 0m 0h 0m 16.00" at bounding box center [850, 725] width 750 height 33
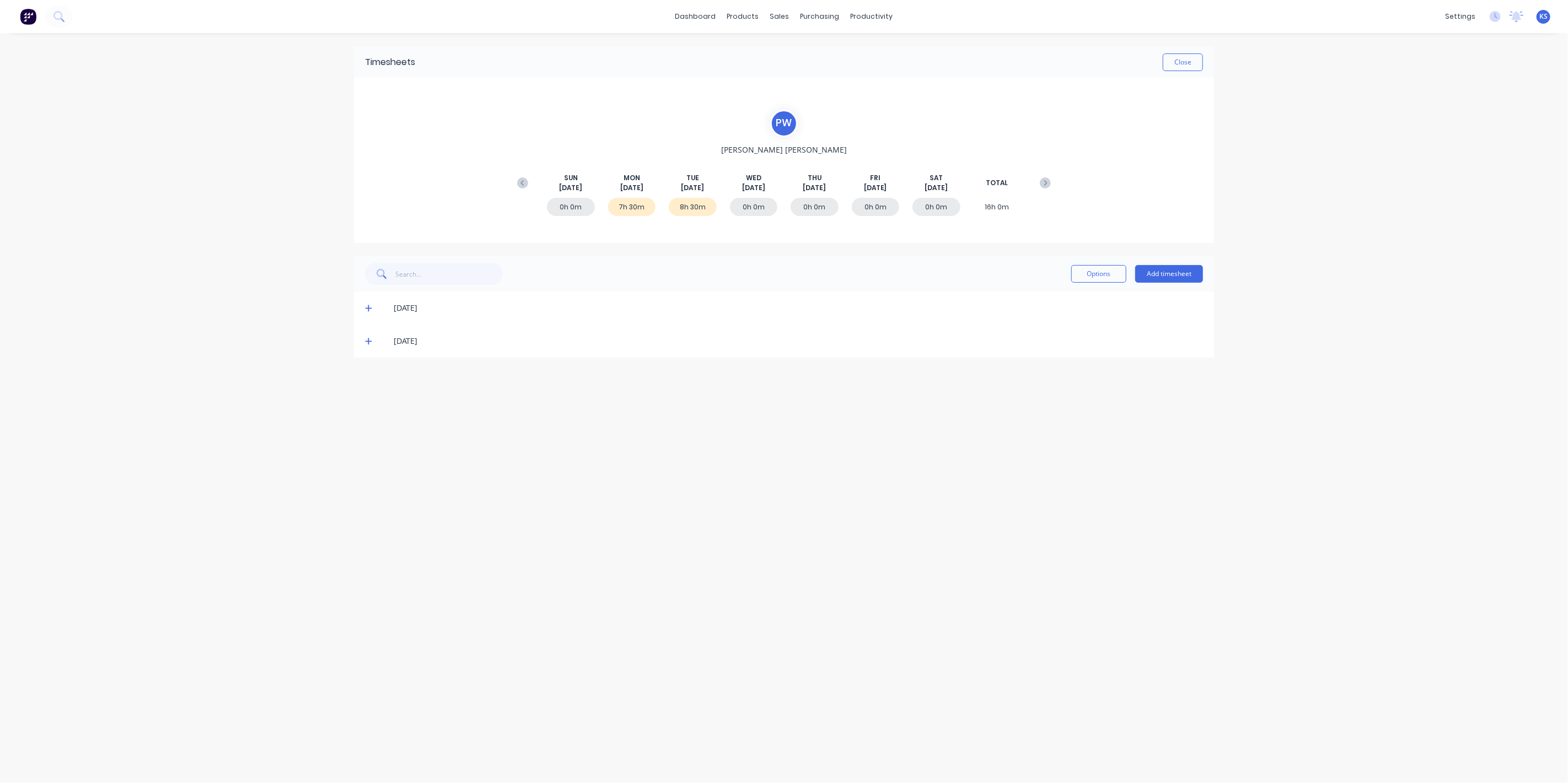
click at [366, 308] on icon at bounding box center [368, 308] width 6 height 6
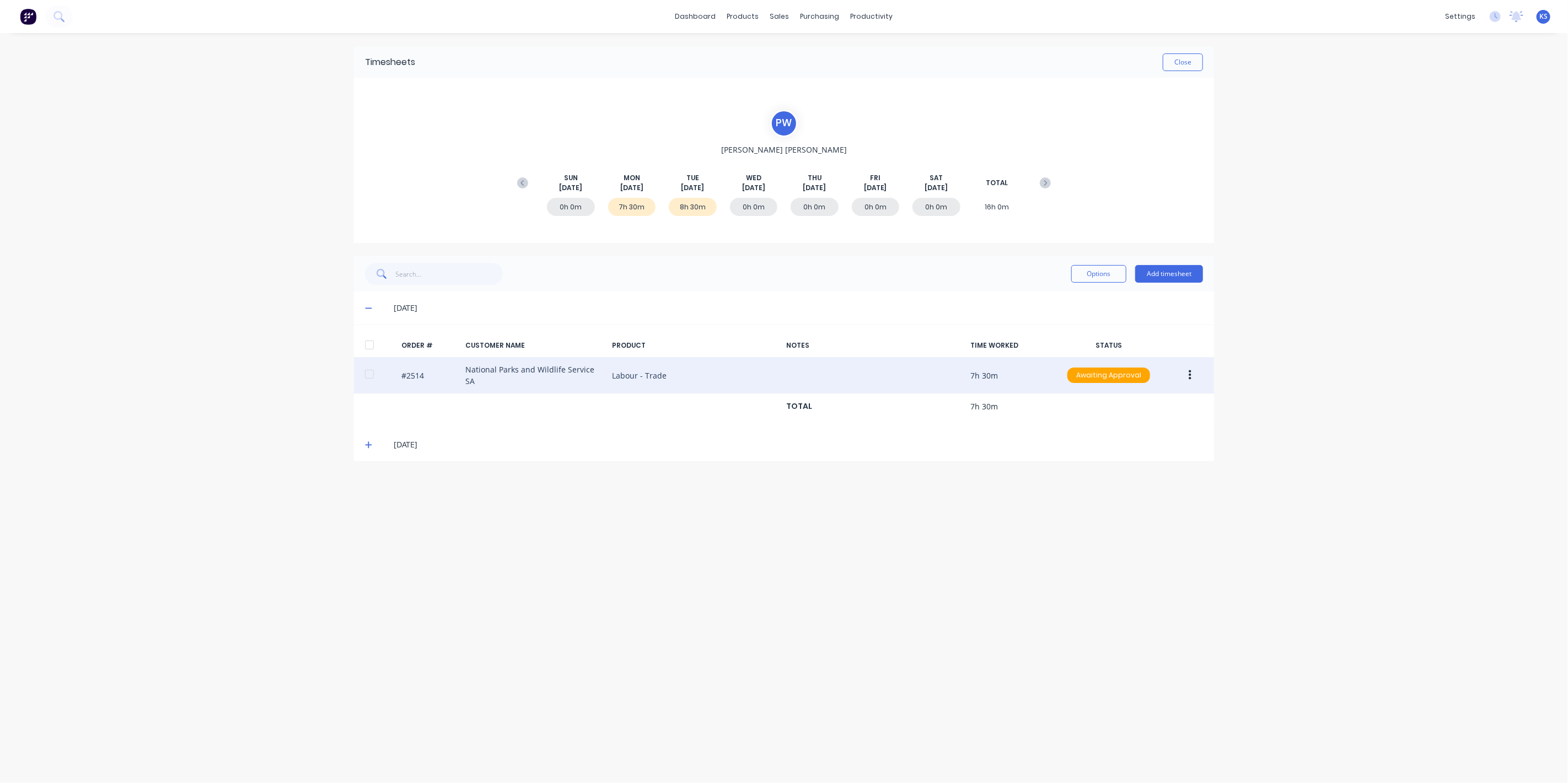
click at [362, 370] on div at bounding box center [369, 374] width 22 height 22
click at [1186, 370] on button "button" at bounding box center [1190, 375] width 26 height 20
click at [1135, 403] on div "Approve" at bounding box center [1150, 404] width 85 height 16
click at [1187, 67] on button "Close" at bounding box center [1182, 62] width 40 height 18
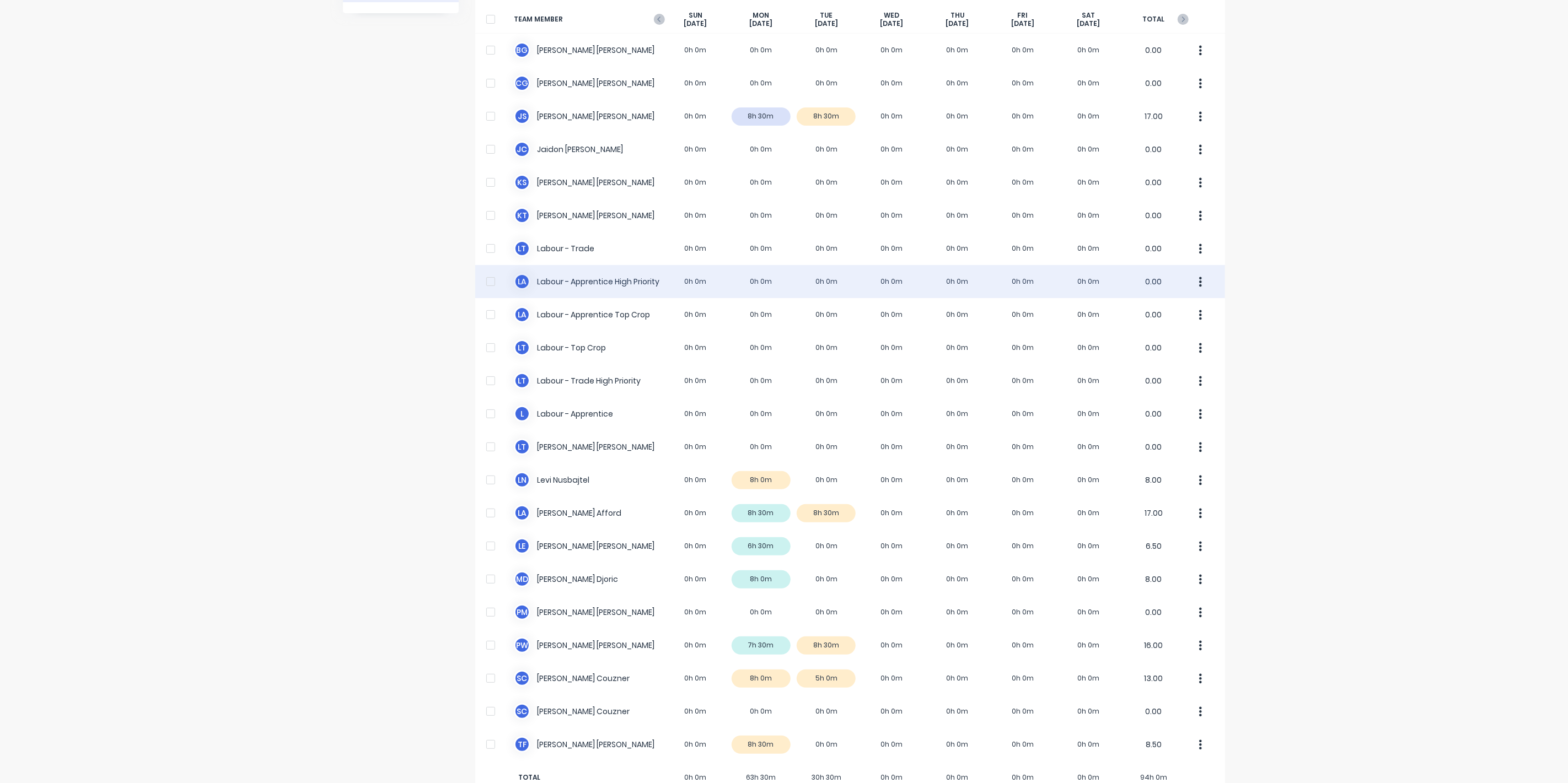
scroll to position [108, 0]
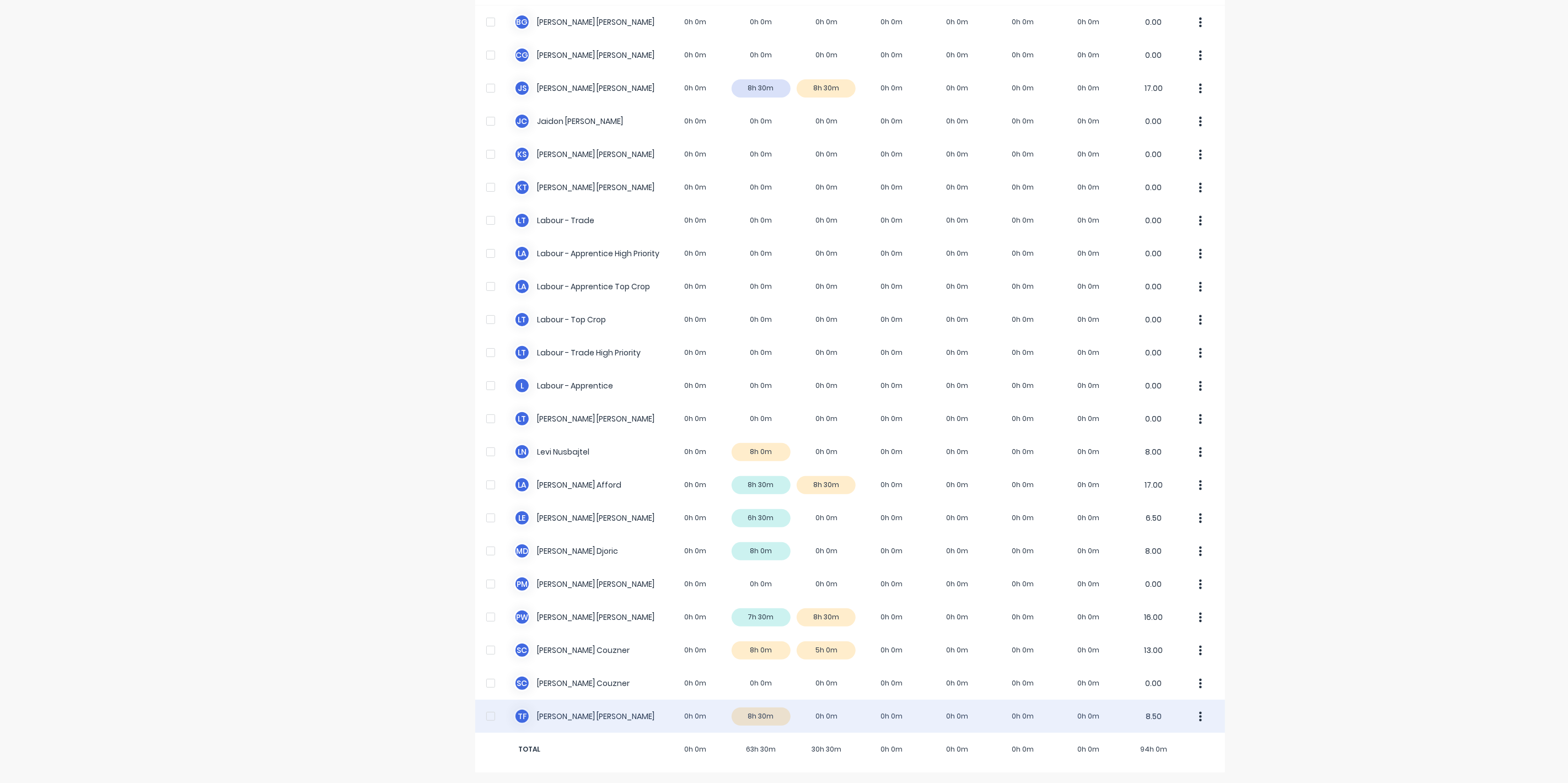
click at [551, 723] on div "T F [PERSON_NAME] 0h 0m 8h 30m 0h 0m 0h 0m 0h 0m 0h 0m 0h 0m 8.50" at bounding box center [850, 716] width 750 height 33
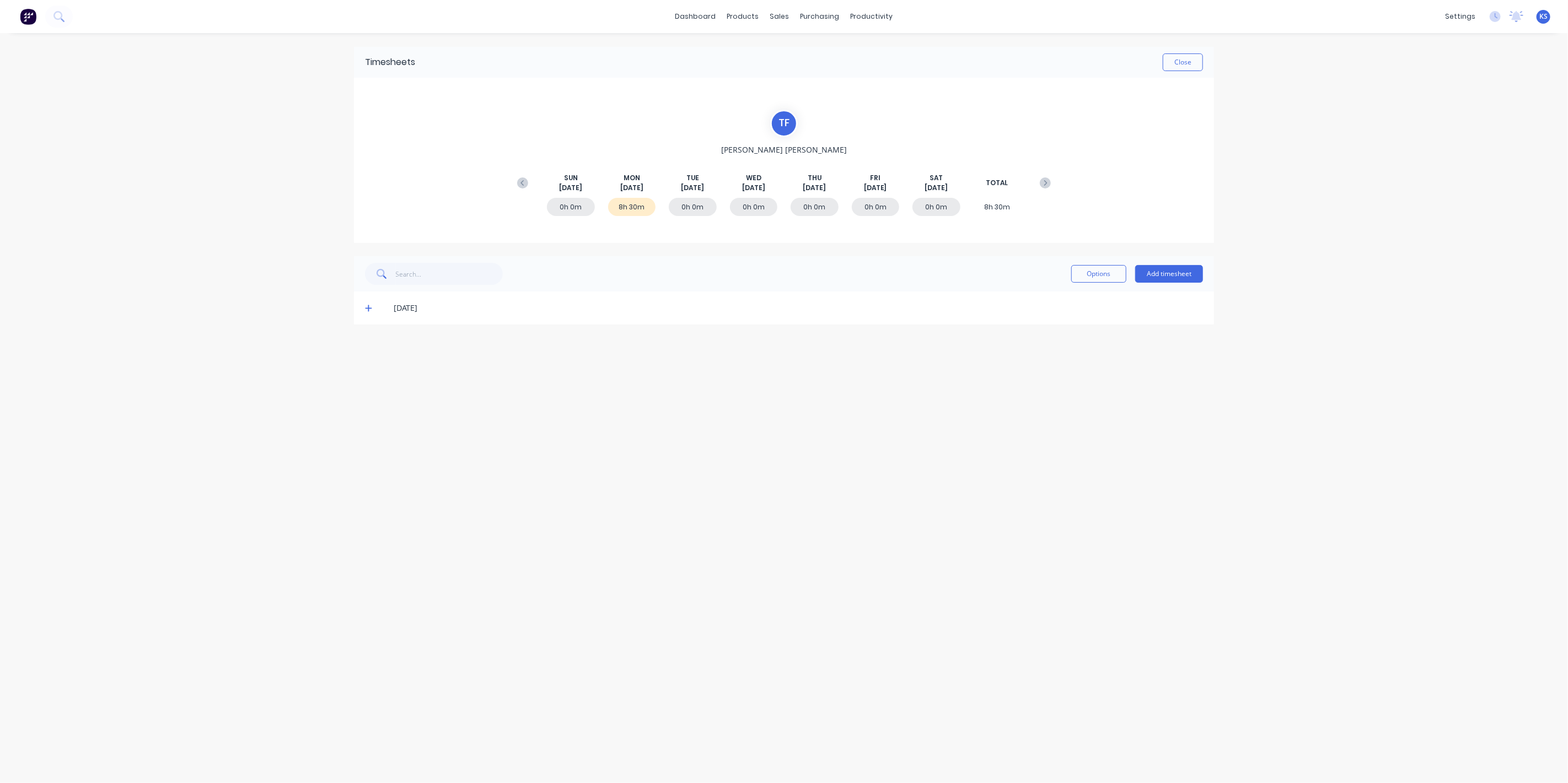
click at [366, 308] on icon at bounding box center [368, 308] width 6 height 6
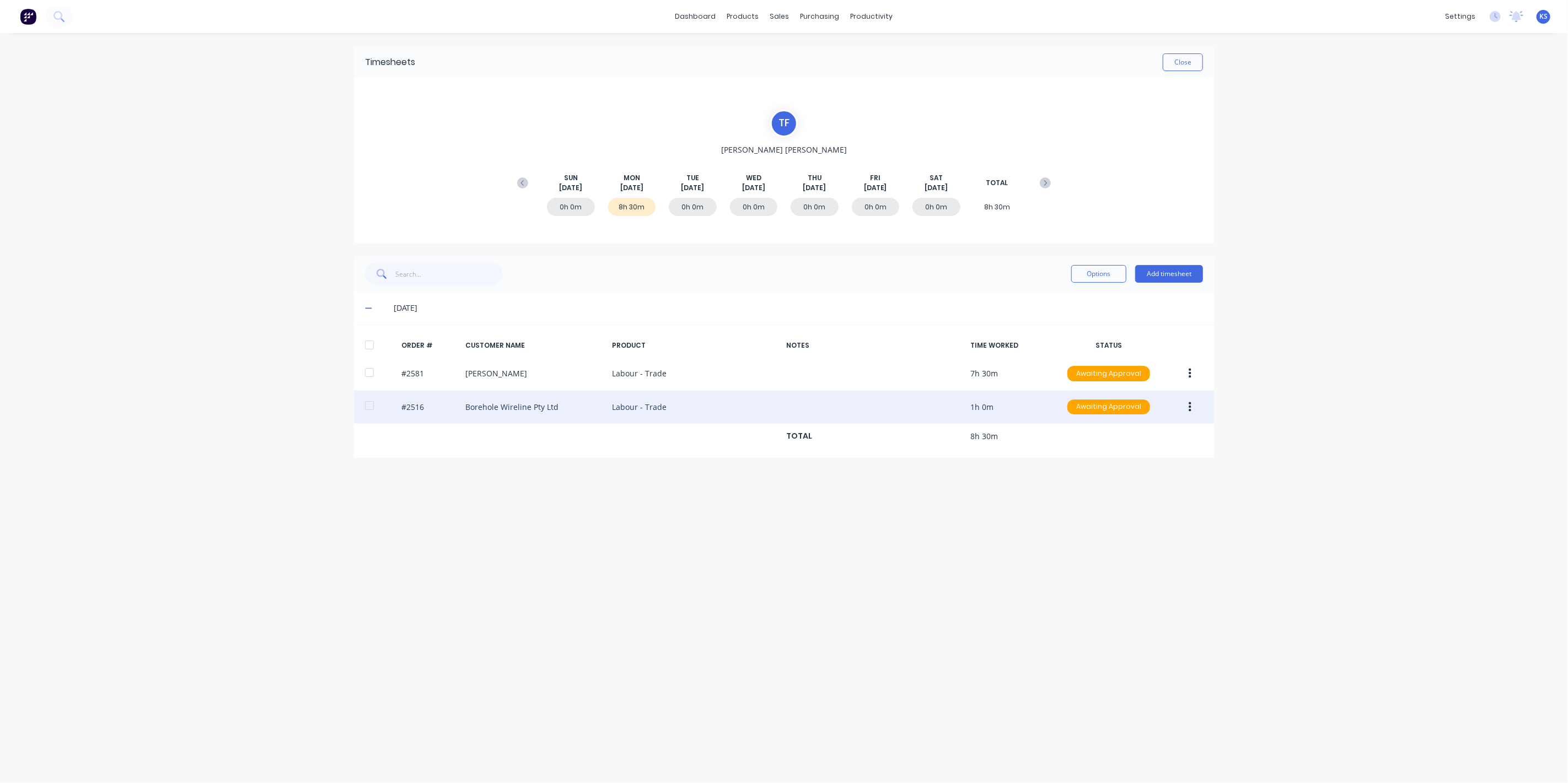
click at [366, 398] on div at bounding box center [369, 405] width 22 height 22
click at [1197, 400] on button "button" at bounding box center [1190, 408] width 26 height 20
click at [1155, 437] on div "Approve" at bounding box center [1150, 436] width 85 height 16
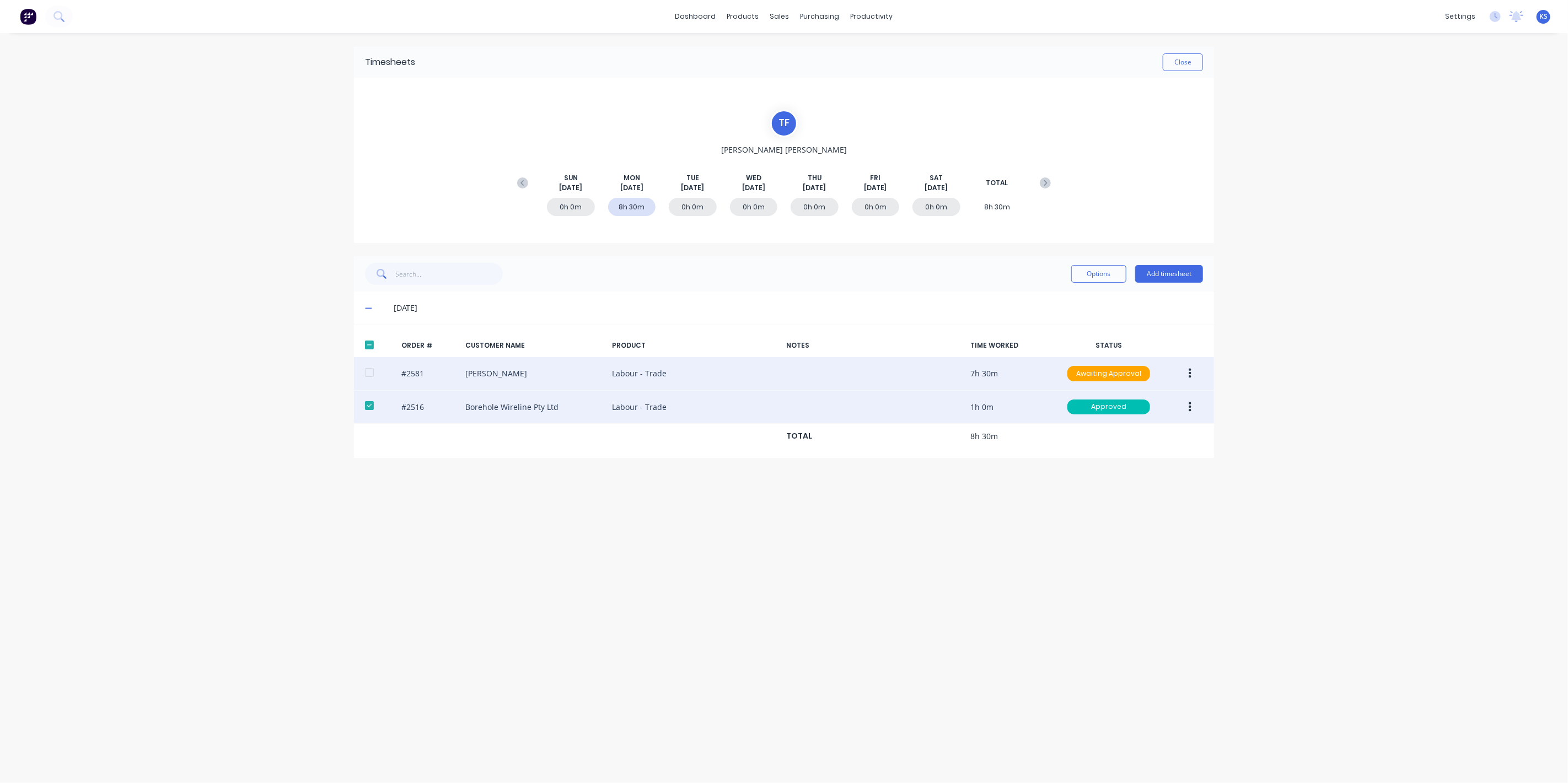
click at [365, 375] on div at bounding box center [369, 372] width 22 height 22
click at [1191, 371] on icon "button" at bounding box center [1190, 373] width 3 height 12
click at [1170, 403] on div "Approve" at bounding box center [1150, 403] width 85 height 16
click at [525, 175] on button at bounding box center [522, 183] width 22 height 20
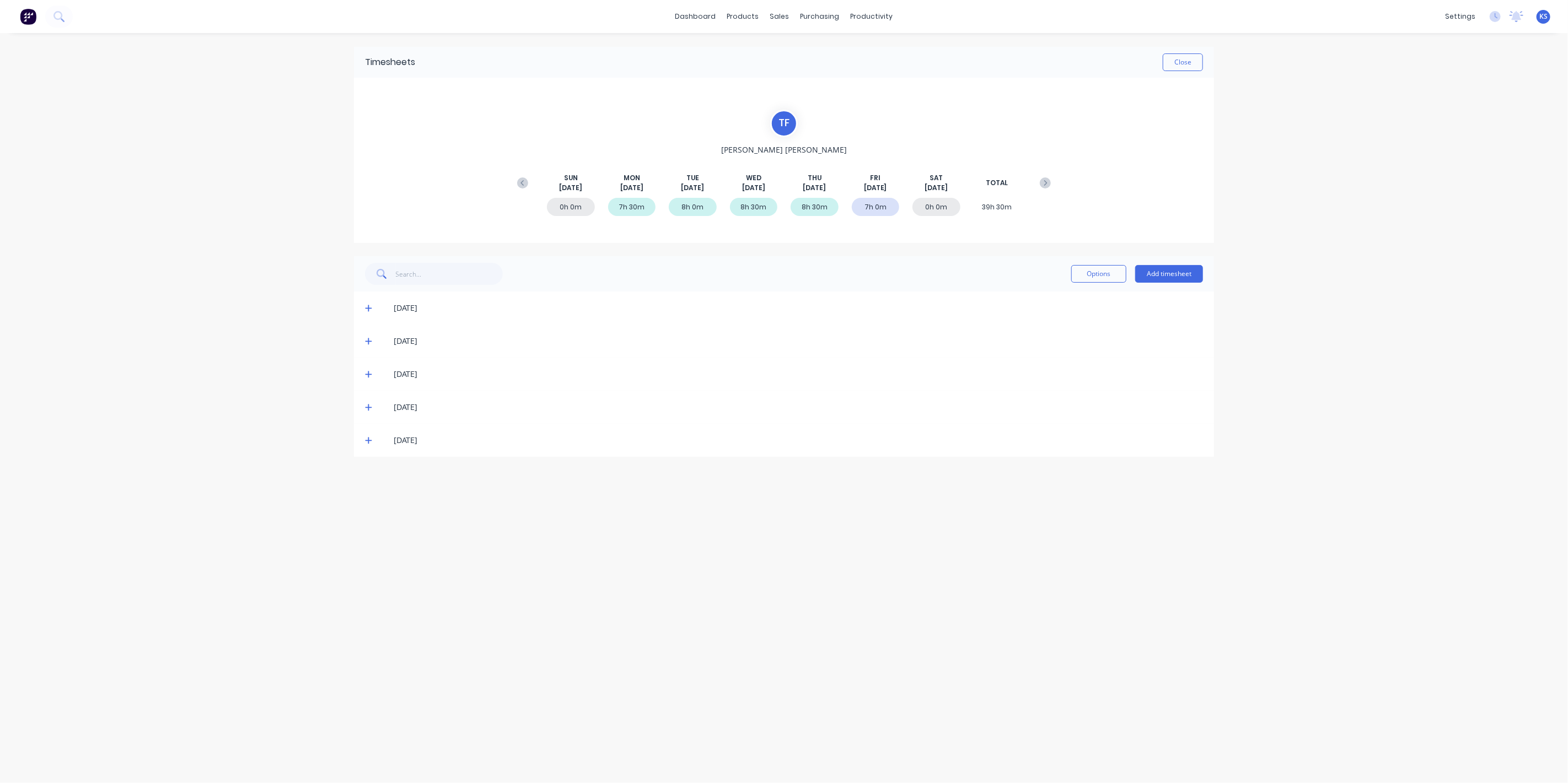
click at [368, 438] on icon at bounding box center [368, 440] width 6 height 6
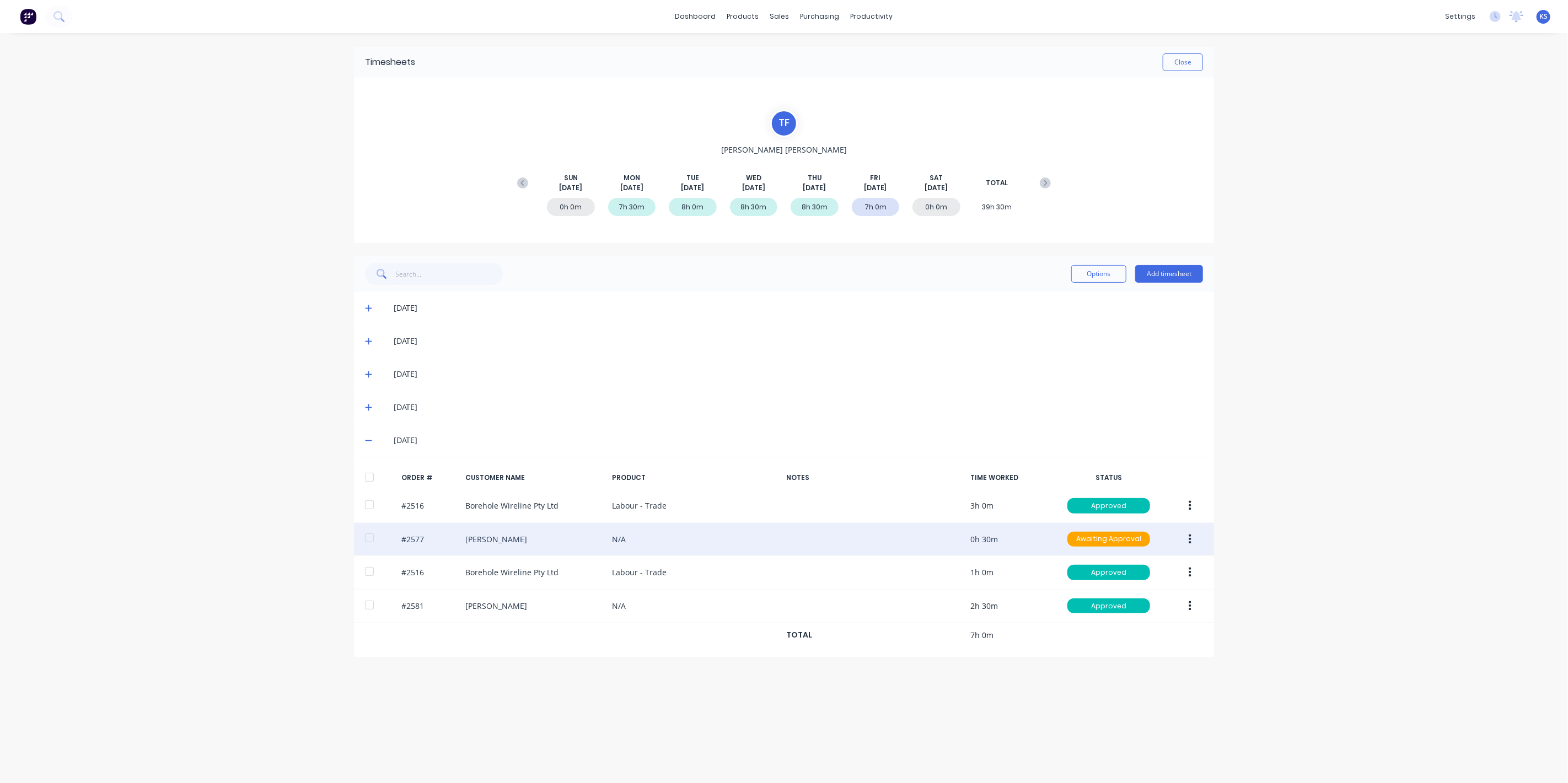
click at [366, 536] on div at bounding box center [369, 537] width 22 height 22
click at [1187, 537] on button "button" at bounding box center [1190, 539] width 26 height 20
click at [1161, 561] on div "Approve" at bounding box center [1150, 569] width 85 height 16
click at [1172, 58] on button "Close" at bounding box center [1182, 62] width 40 height 18
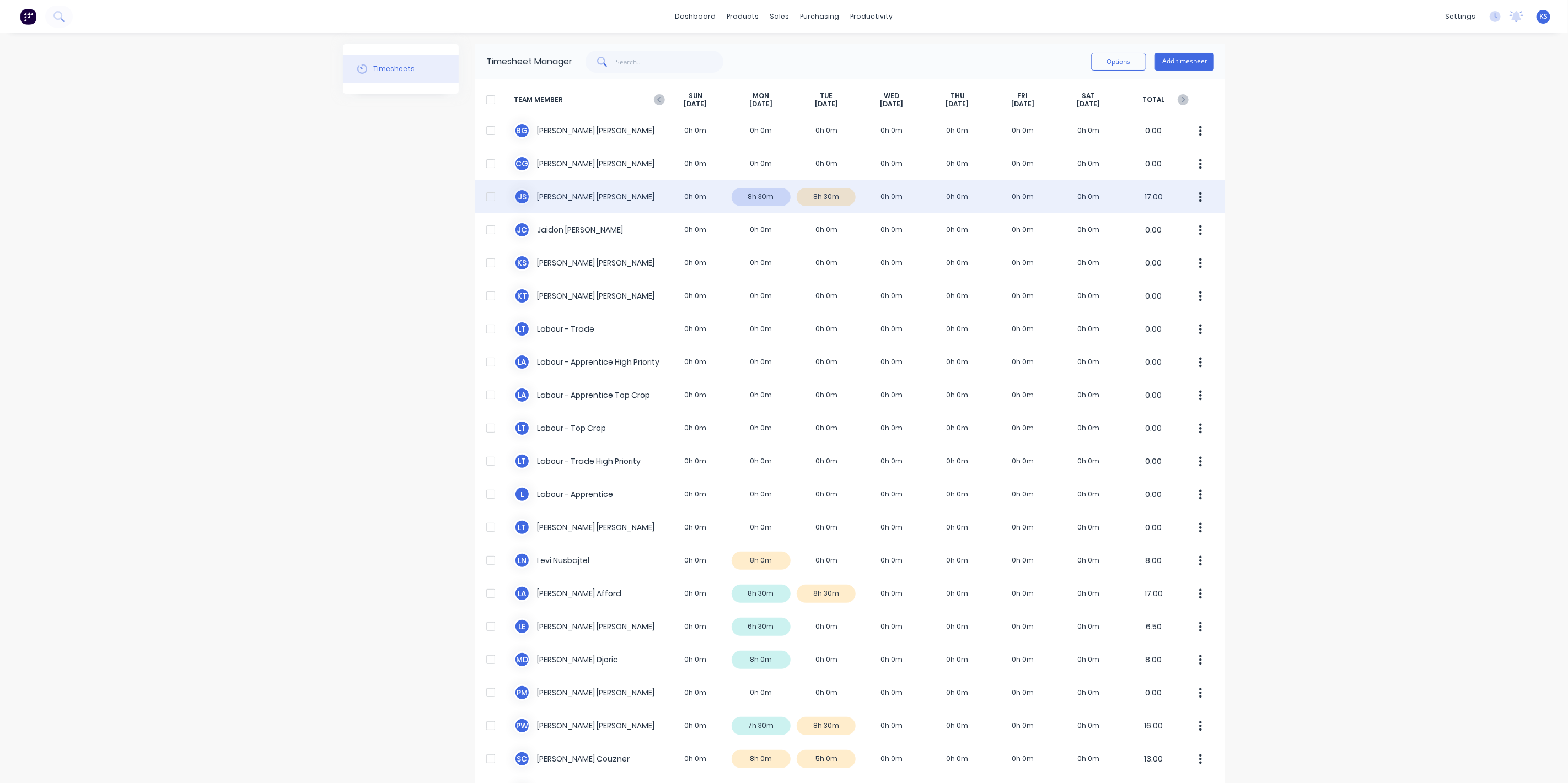
click at [554, 199] on div "J S [PERSON_NAME] 0h 0m 8h 30m 8h 30m 0h 0m 0h 0m 0h 0m 0h 0m 17.00" at bounding box center [850, 197] width 750 height 33
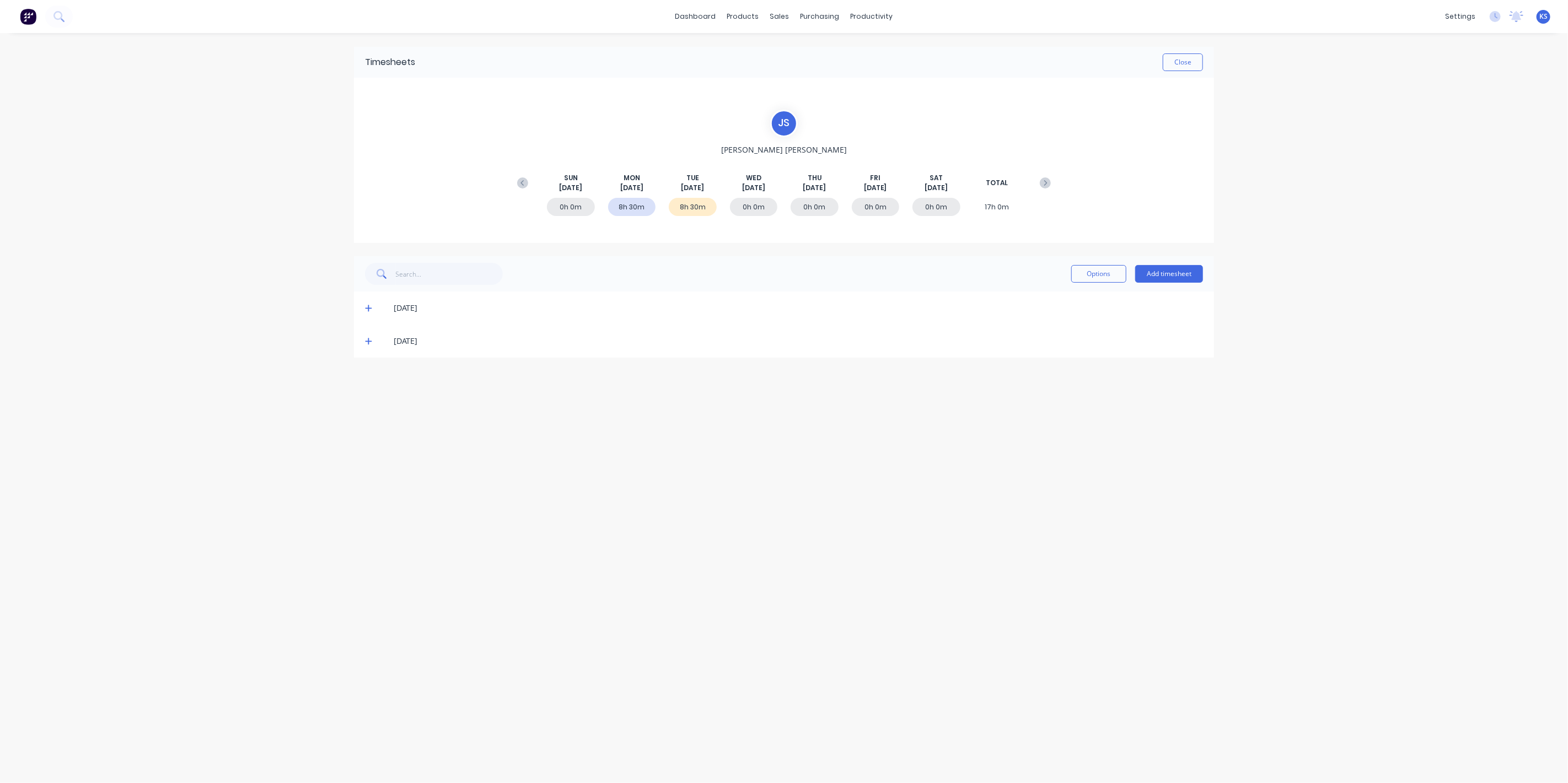
click at [367, 337] on icon at bounding box center [368, 341] width 7 height 8
click at [366, 311] on icon at bounding box center [368, 308] width 7 height 8
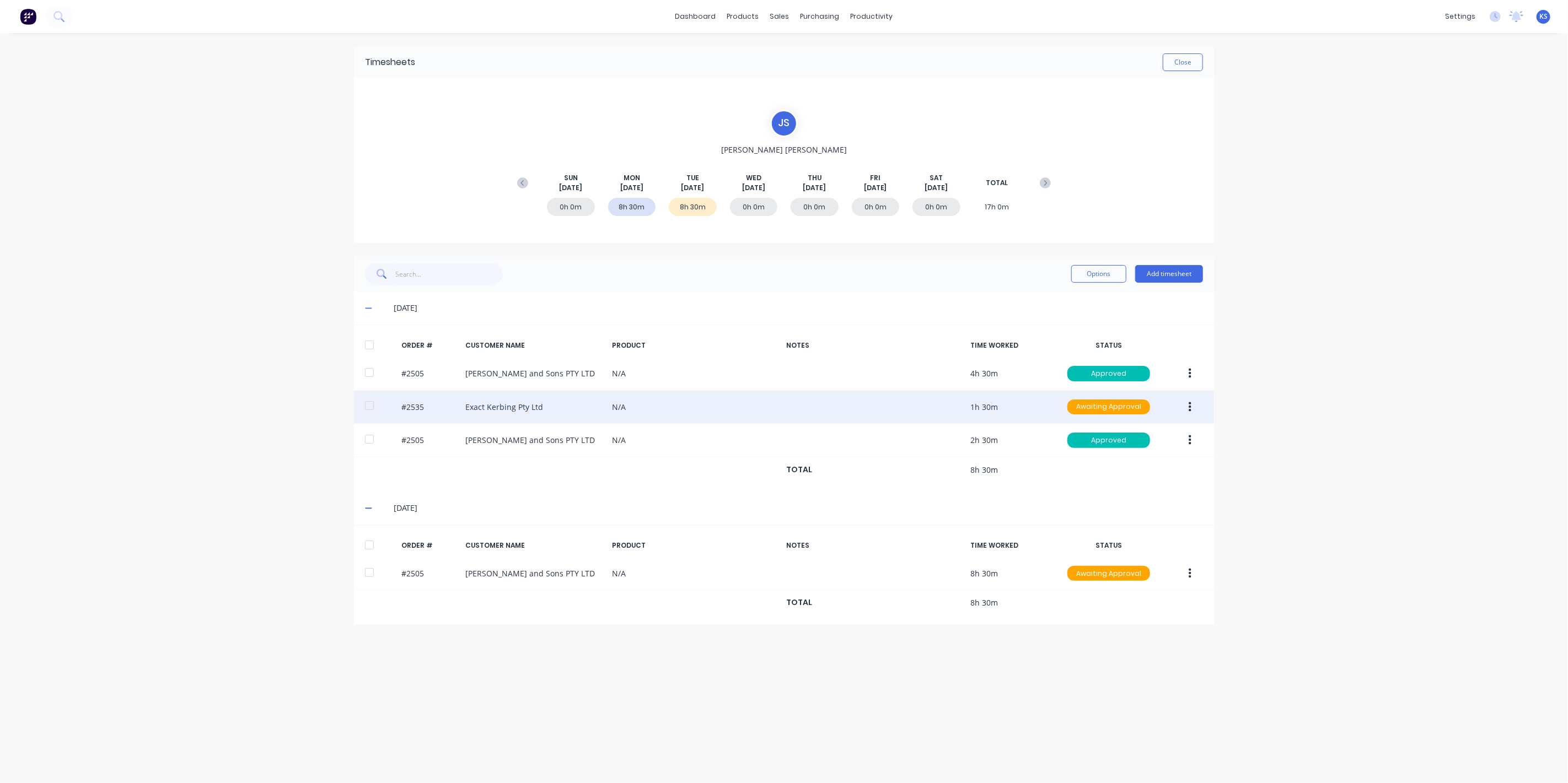
click at [361, 403] on div at bounding box center [369, 405] width 22 height 22
click at [1185, 403] on button "button" at bounding box center [1190, 408] width 26 height 20
click at [1129, 435] on div "Approve" at bounding box center [1150, 436] width 85 height 16
click at [1185, 52] on div "Timesheets Close" at bounding box center [784, 62] width 860 height 31
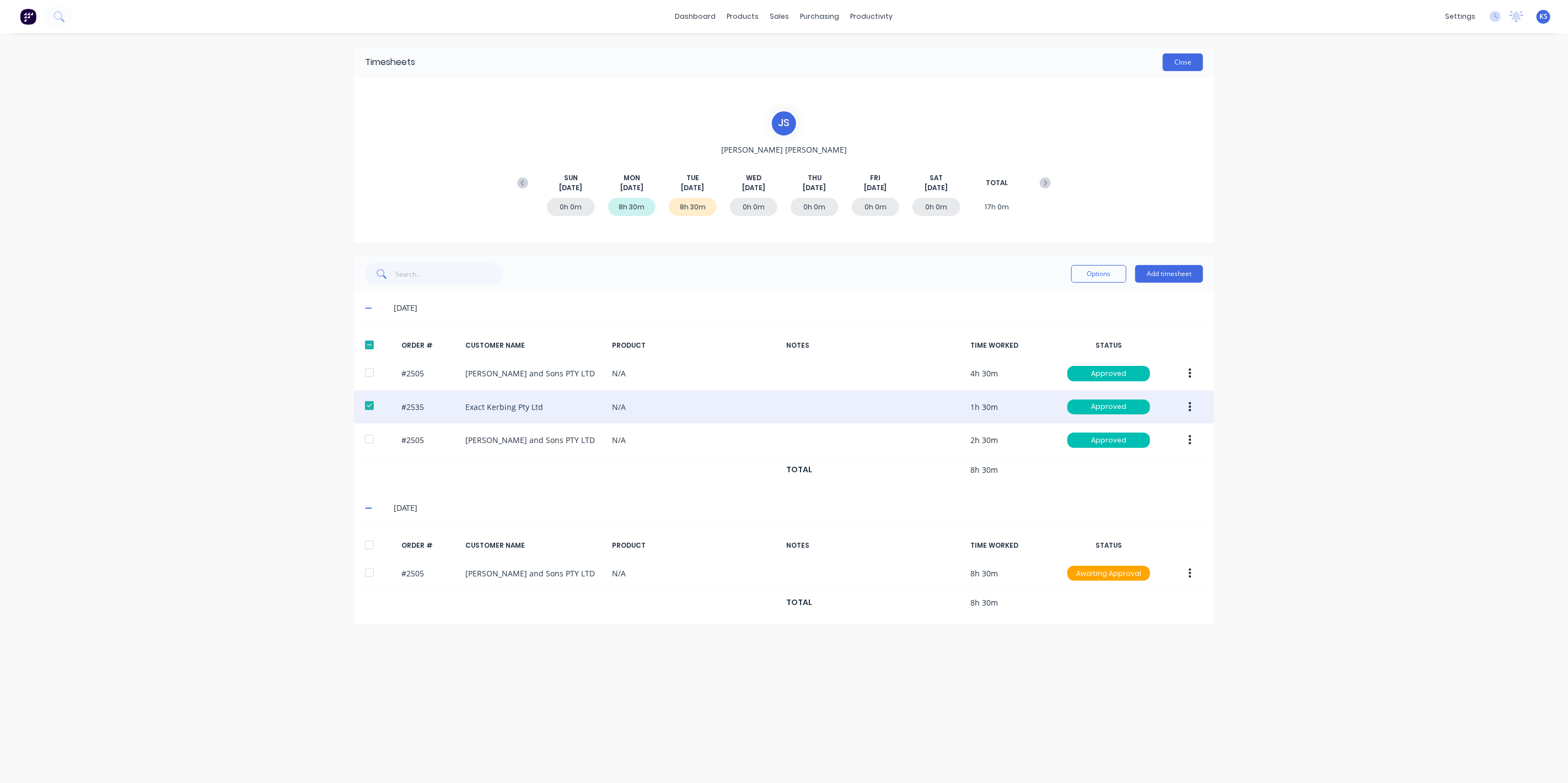
click at [1178, 65] on button "Close" at bounding box center [1182, 62] width 40 height 18
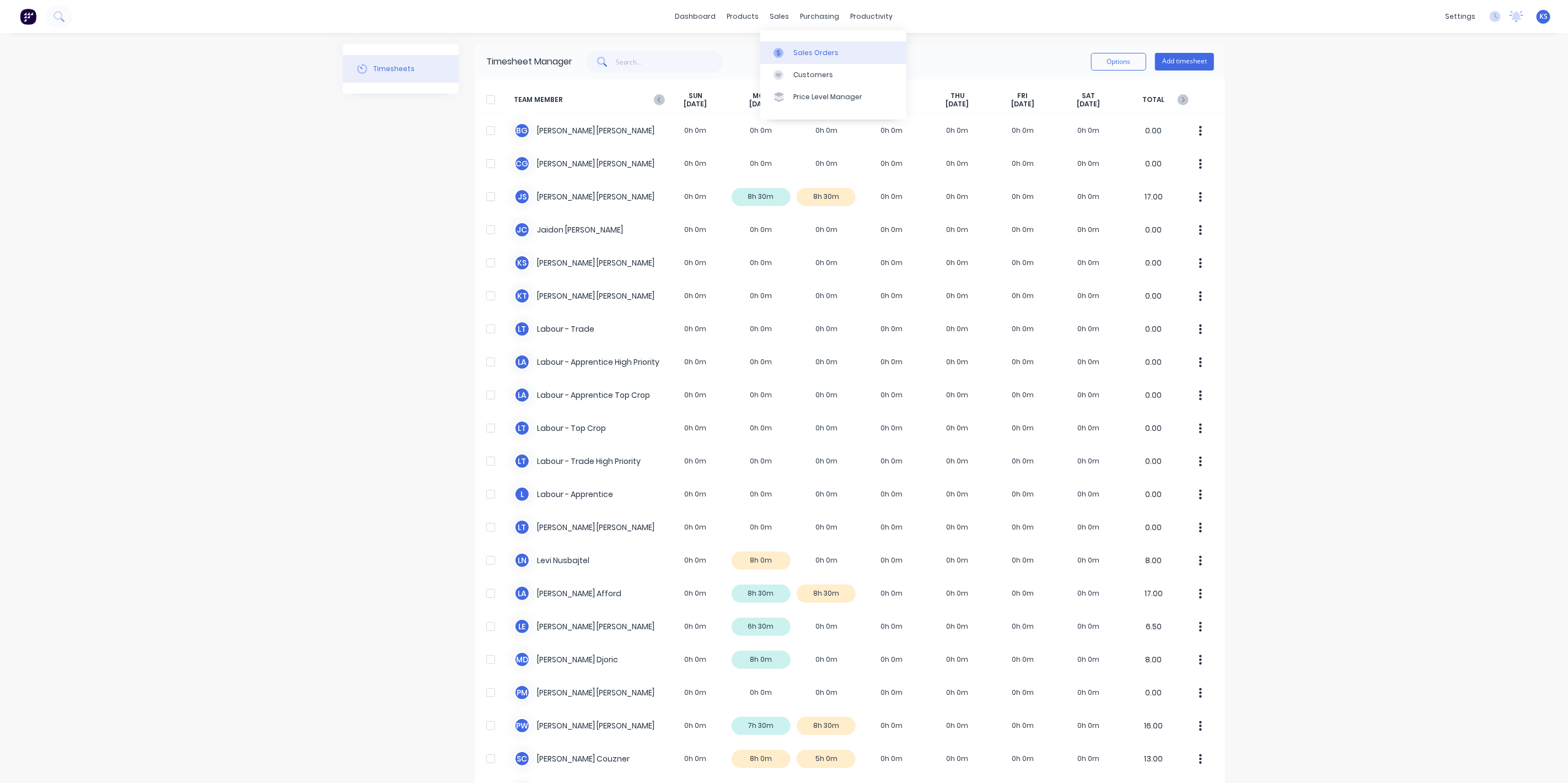
click at [790, 57] on link "Sales Orders" at bounding box center [832, 52] width 146 height 22
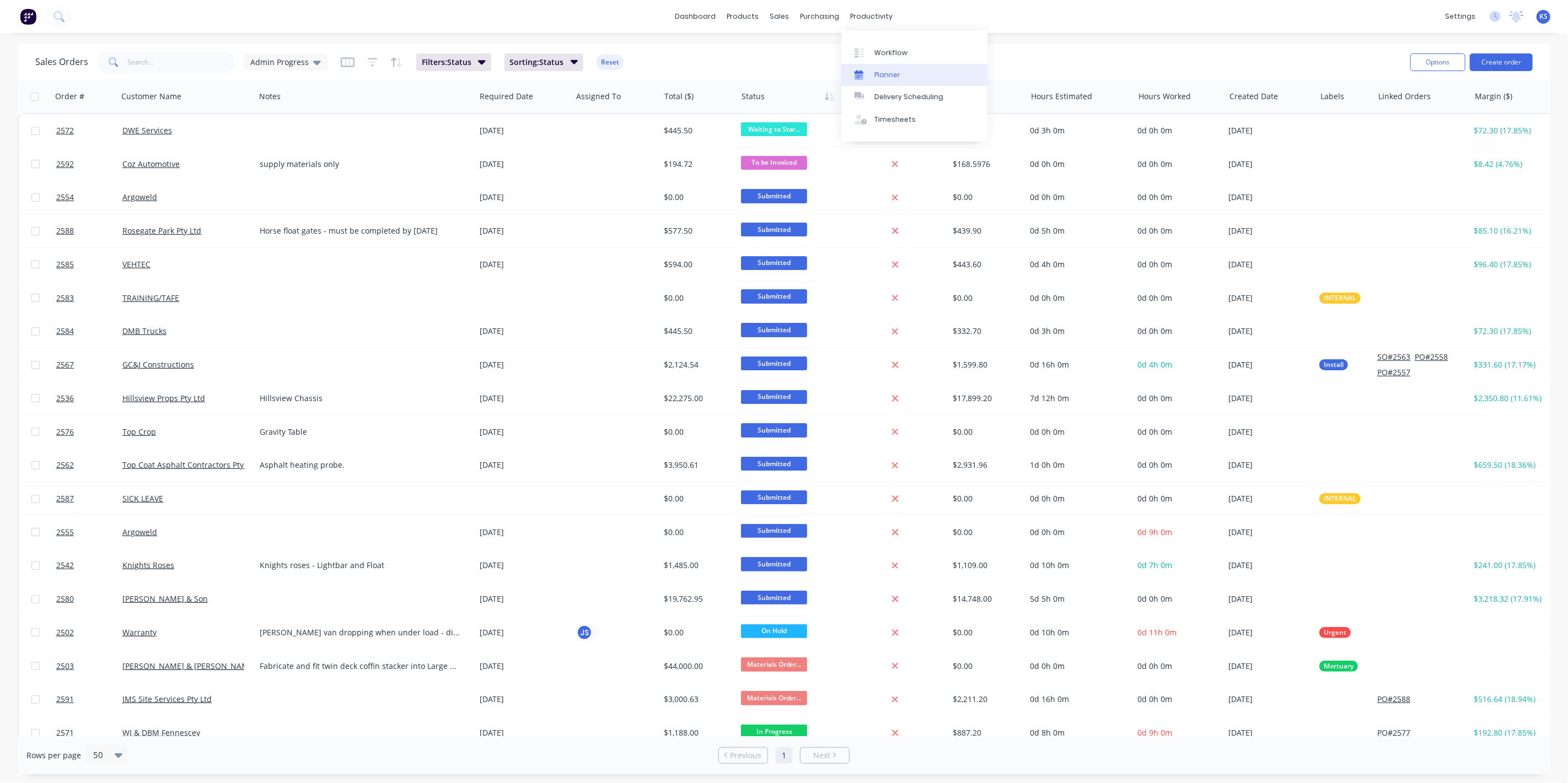
click at [882, 79] on div "Planner" at bounding box center [887, 75] width 26 height 10
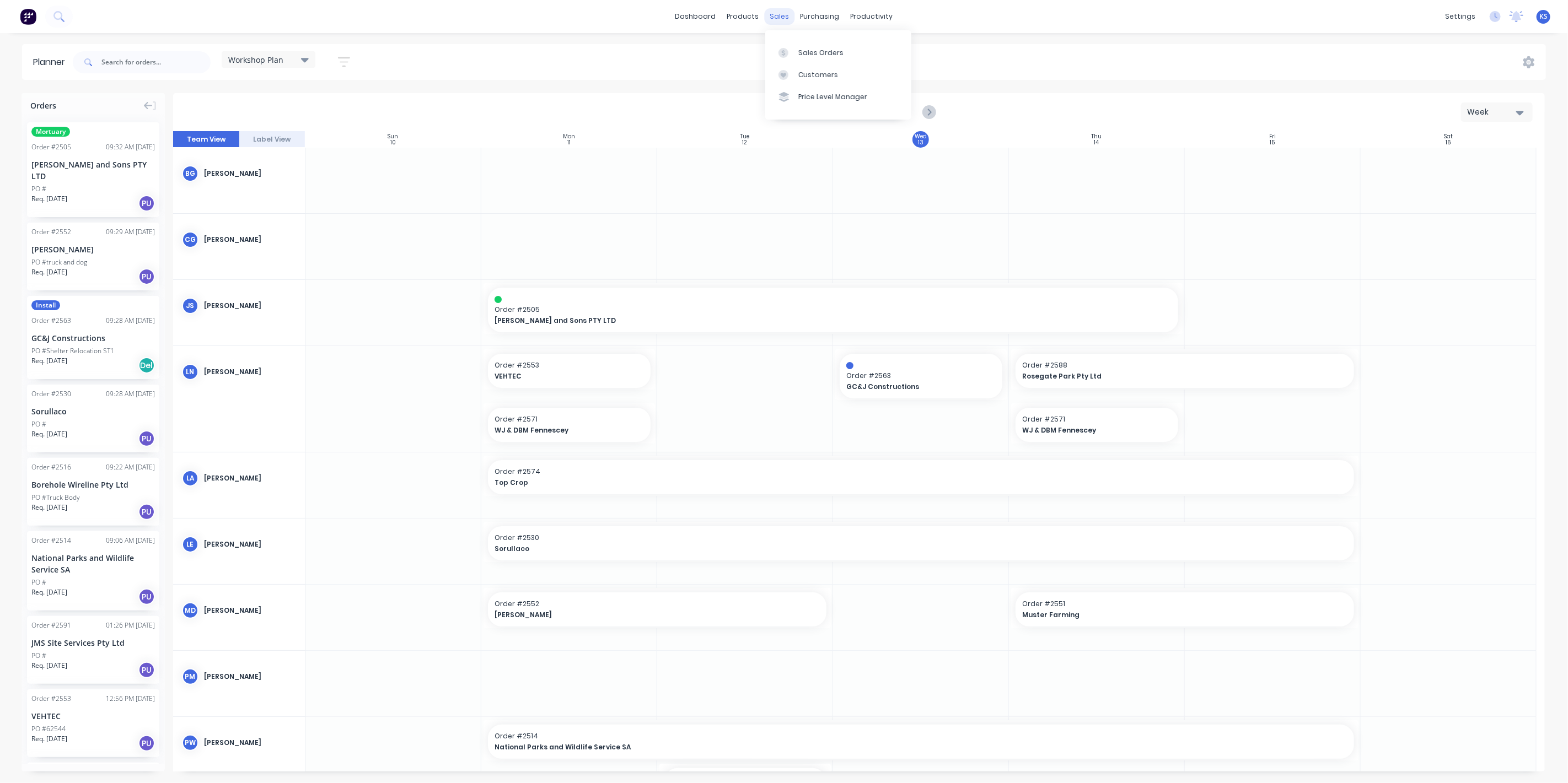
click at [770, 14] on div "sales" at bounding box center [780, 16] width 31 height 16
click at [55, 19] on icon at bounding box center [58, 16] width 11 height 11
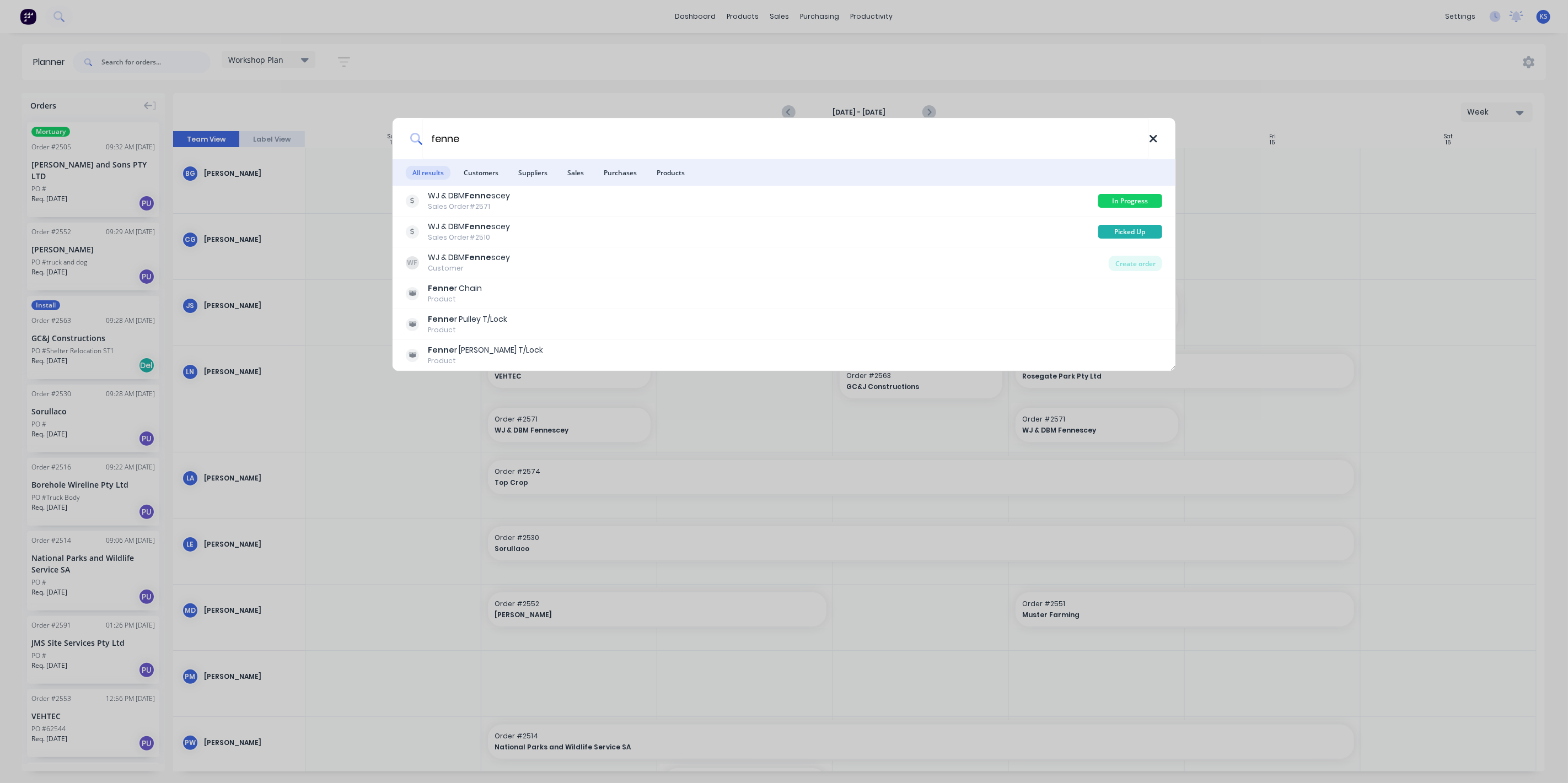
type input "fenne"
click at [1157, 137] on icon at bounding box center [1153, 138] width 9 height 12
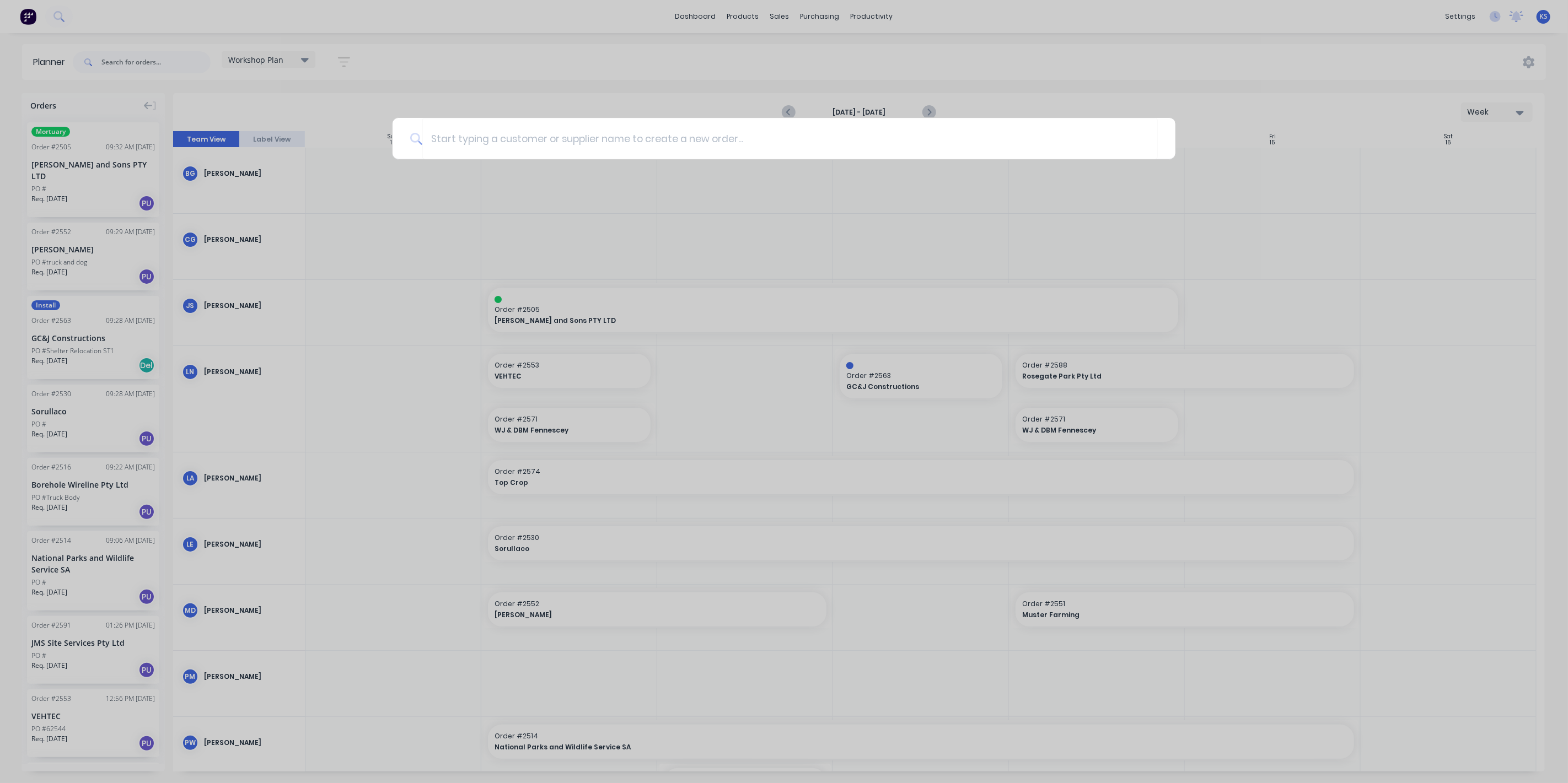
click at [441, 67] on div at bounding box center [784, 391] width 1568 height 783
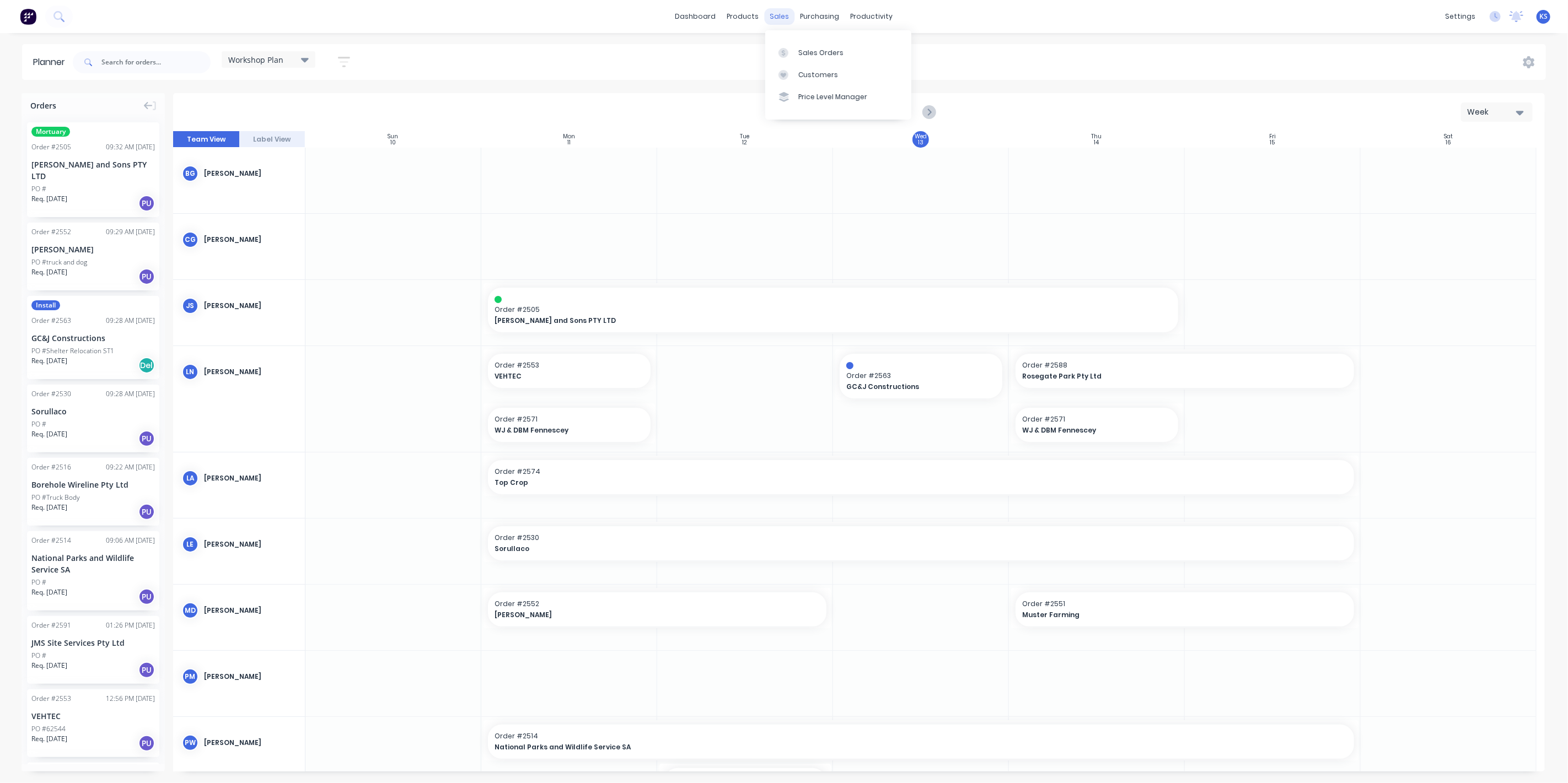
click at [772, 18] on div "sales" at bounding box center [780, 16] width 31 height 16
click at [797, 53] on link "Sales Orders" at bounding box center [837, 52] width 146 height 22
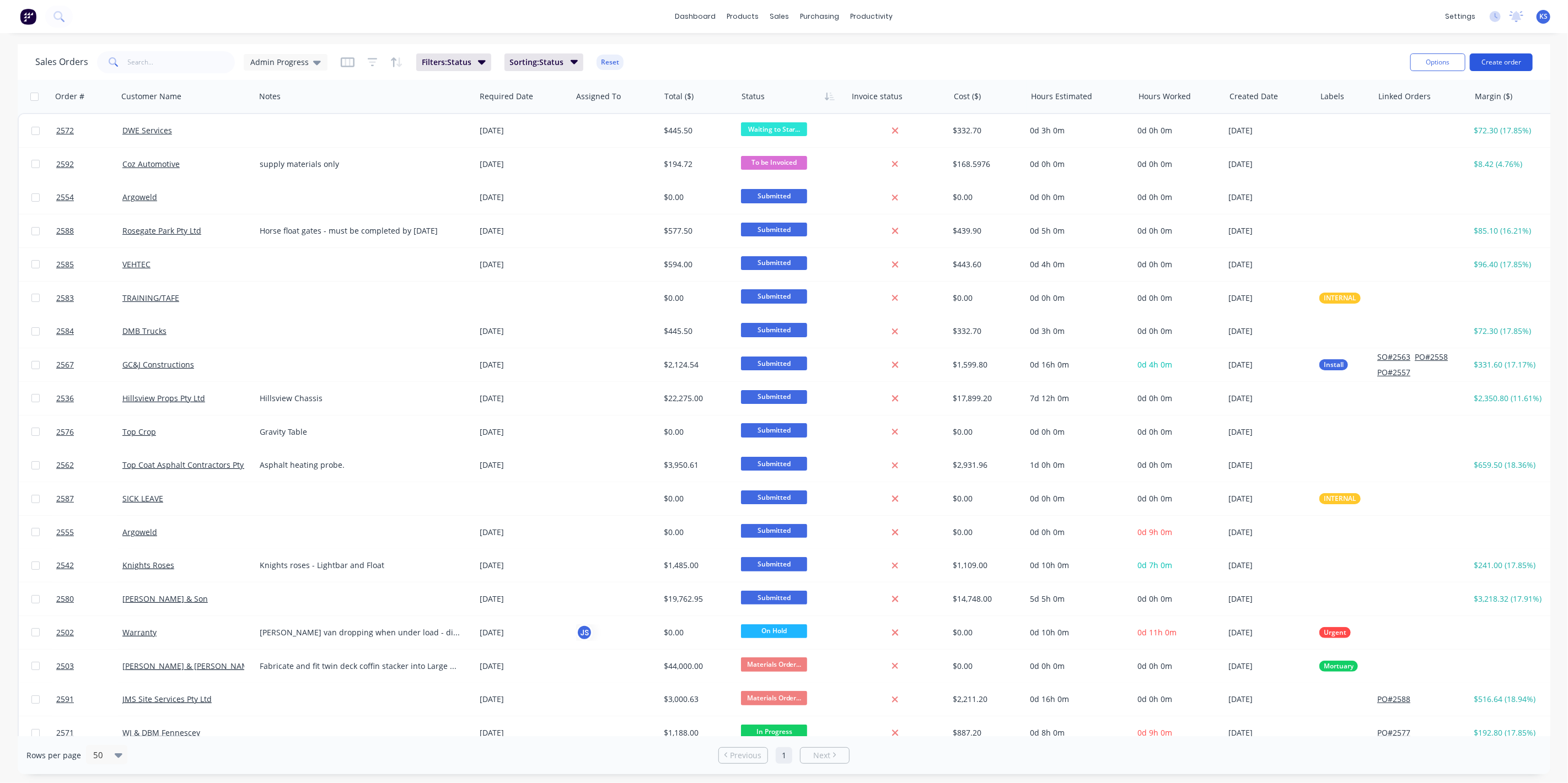
click at [1506, 56] on button "Create order" at bounding box center [1501, 62] width 63 height 18
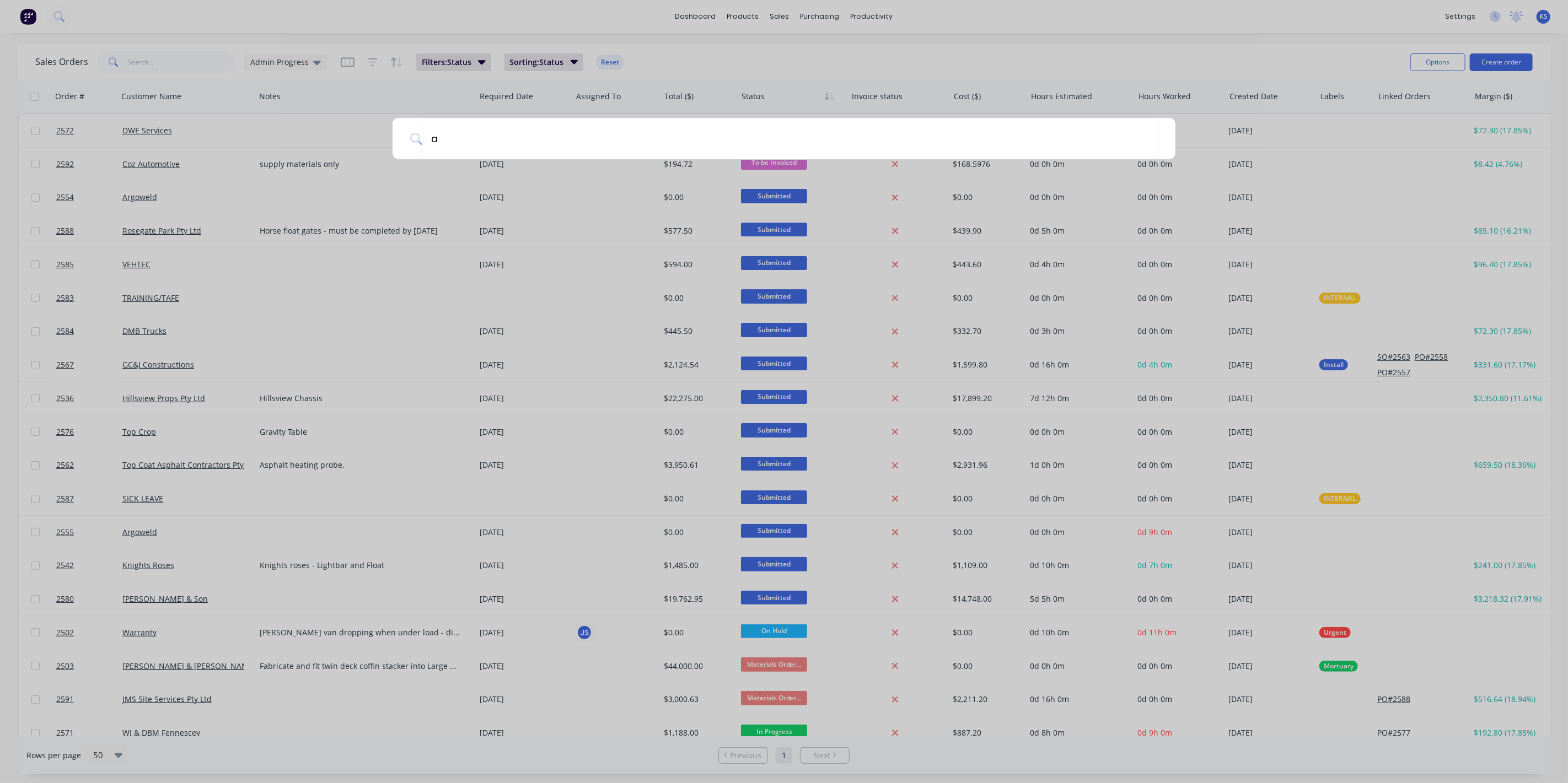
type input "ar"
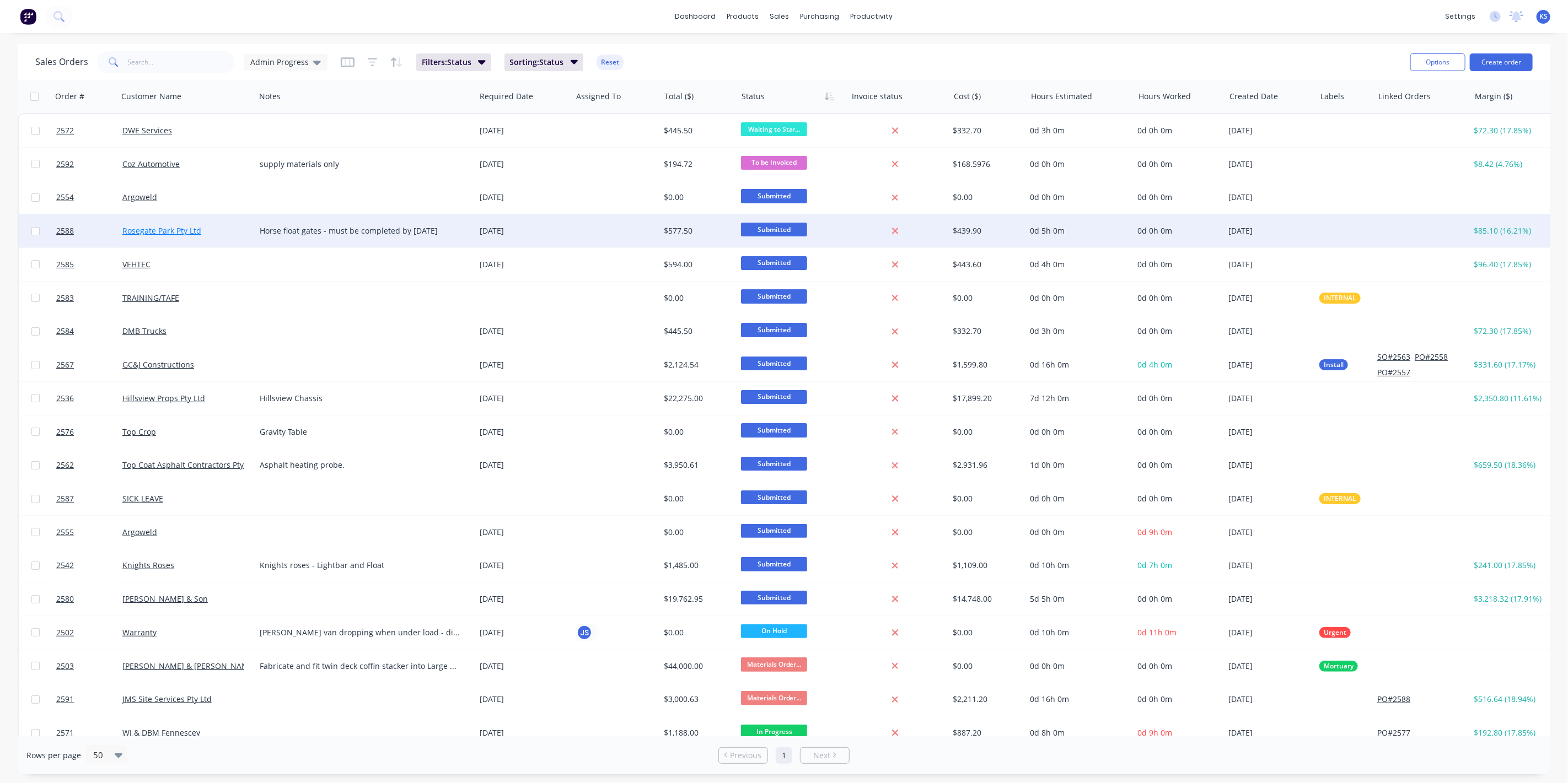
click at [138, 230] on link "Rosegate Park Pty Ltd" at bounding box center [162, 230] width 79 height 11
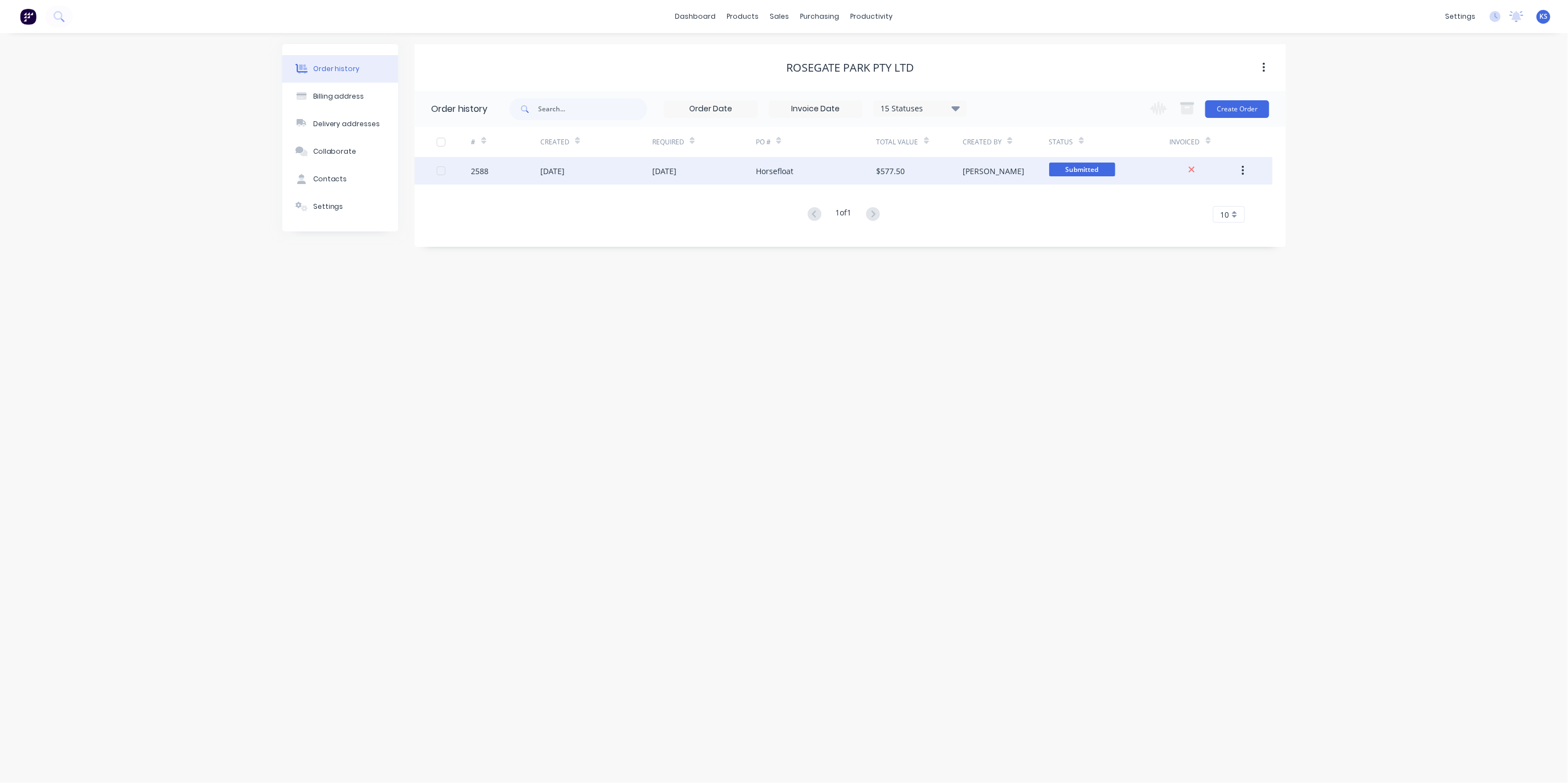
click at [473, 177] on div "2588" at bounding box center [505, 170] width 69 height 28
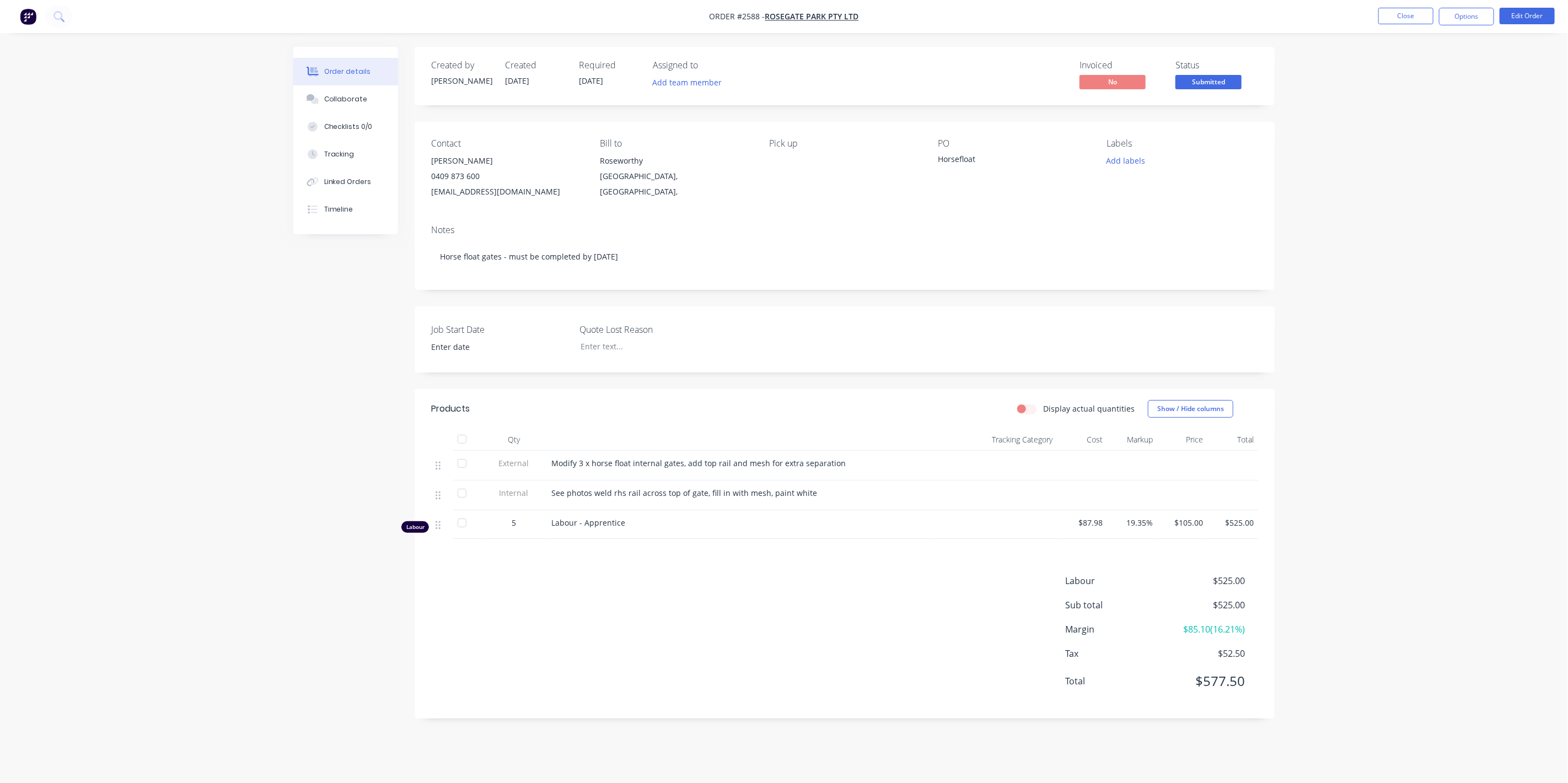
type input "[DATE]"
drag, startPoint x: 559, startPoint y: 524, endPoint x: 663, endPoint y: 529, distance: 104.1
click at [663, 529] on div "Labour - Apprentice" at bounding box center [739, 524] width 386 height 28
click at [1407, 15] on button "Close" at bounding box center [1405, 16] width 55 height 16
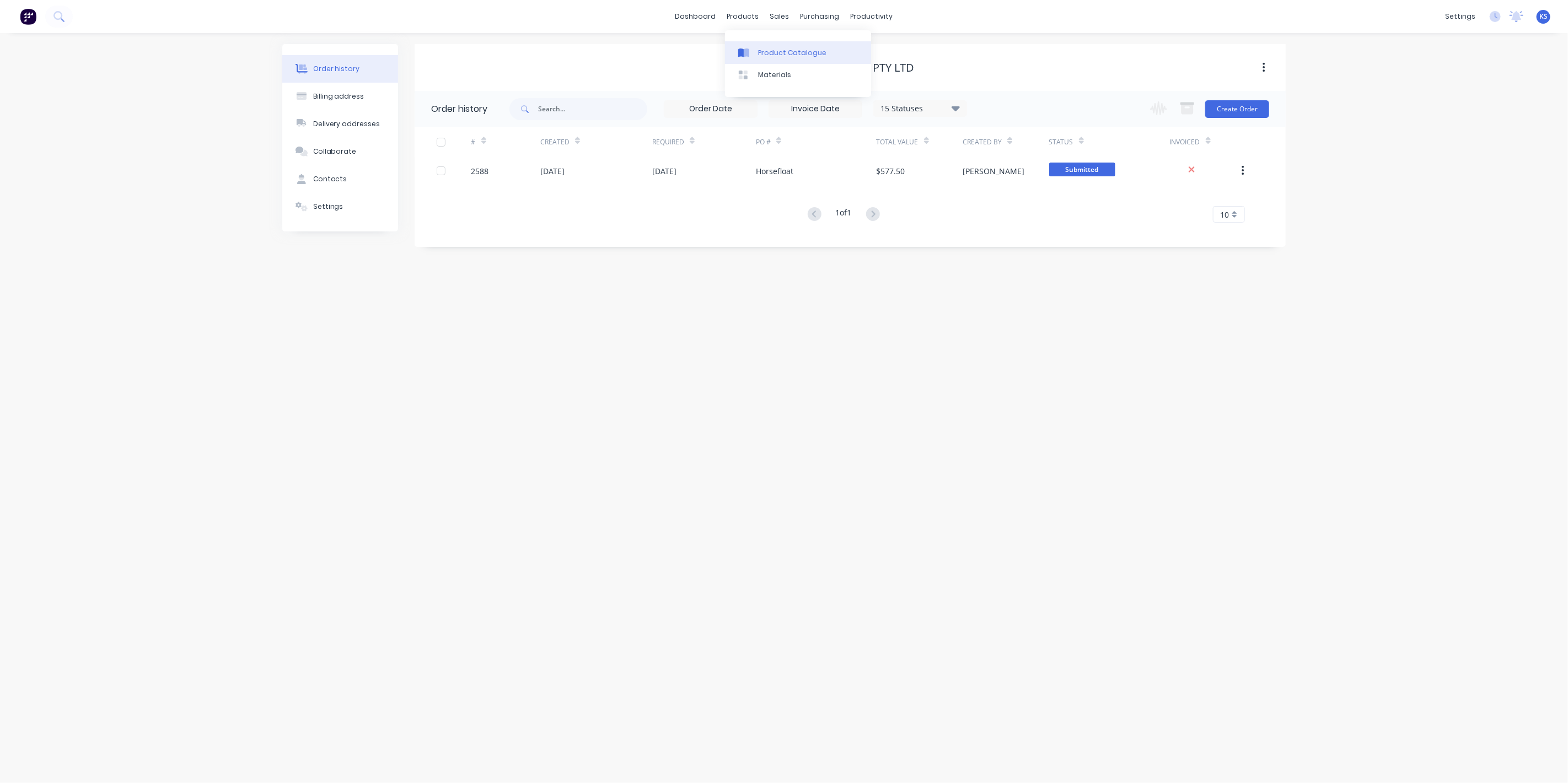
click at [760, 59] on link "Product Catalogue" at bounding box center [798, 52] width 146 height 22
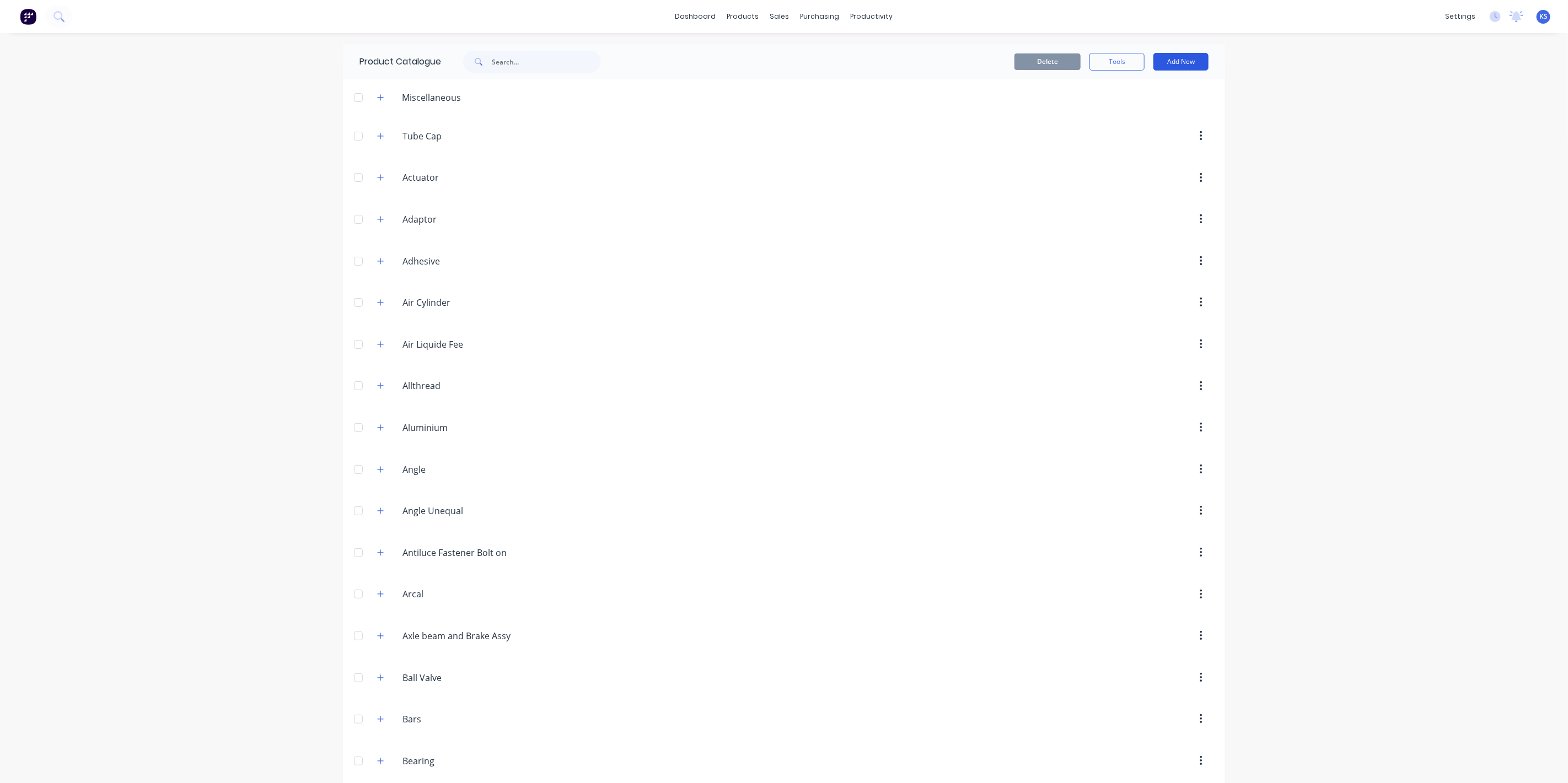
click at [1177, 60] on button "Add New" at bounding box center [1180, 61] width 55 height 18
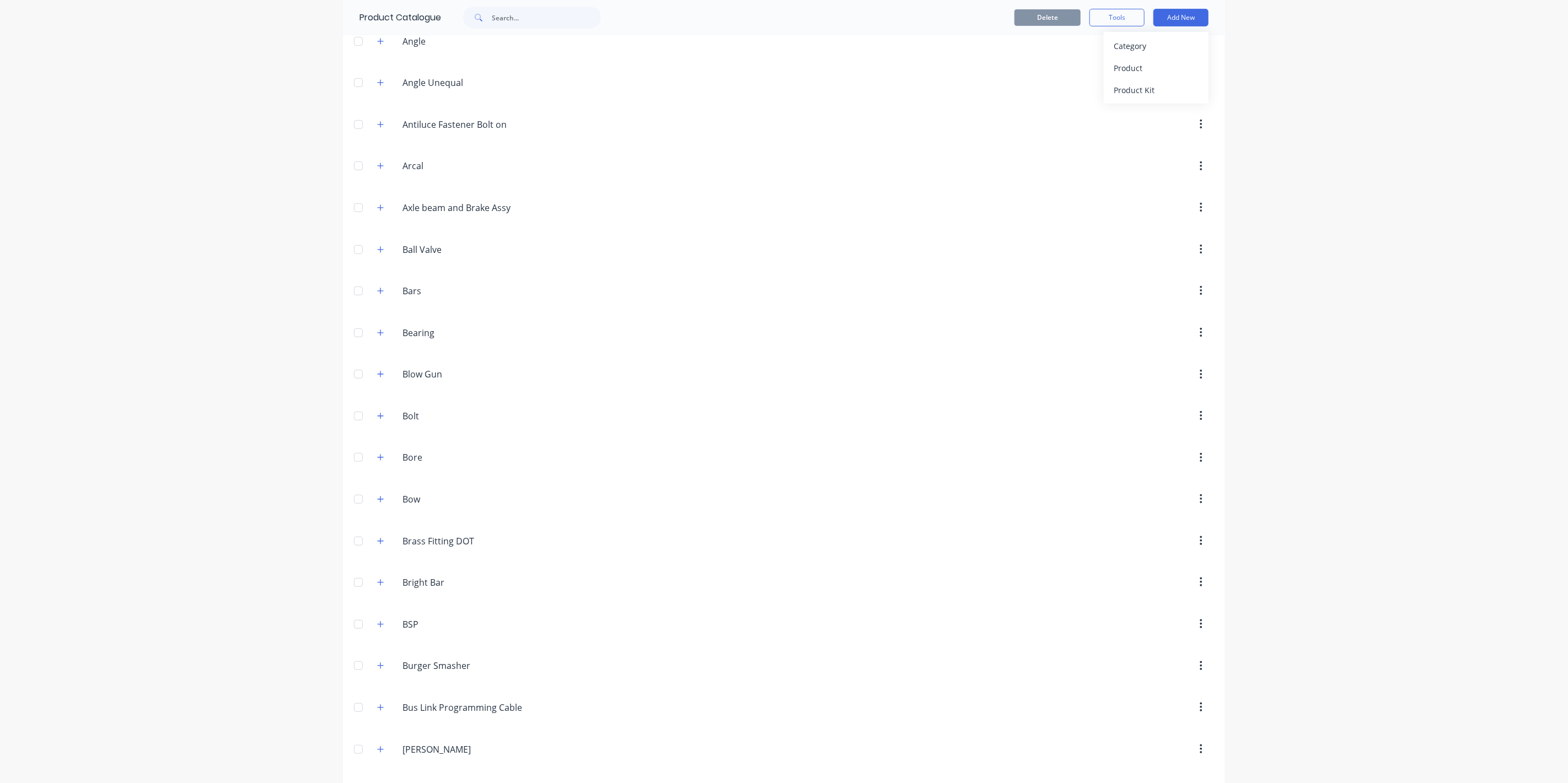
scroll to position [735, 0]
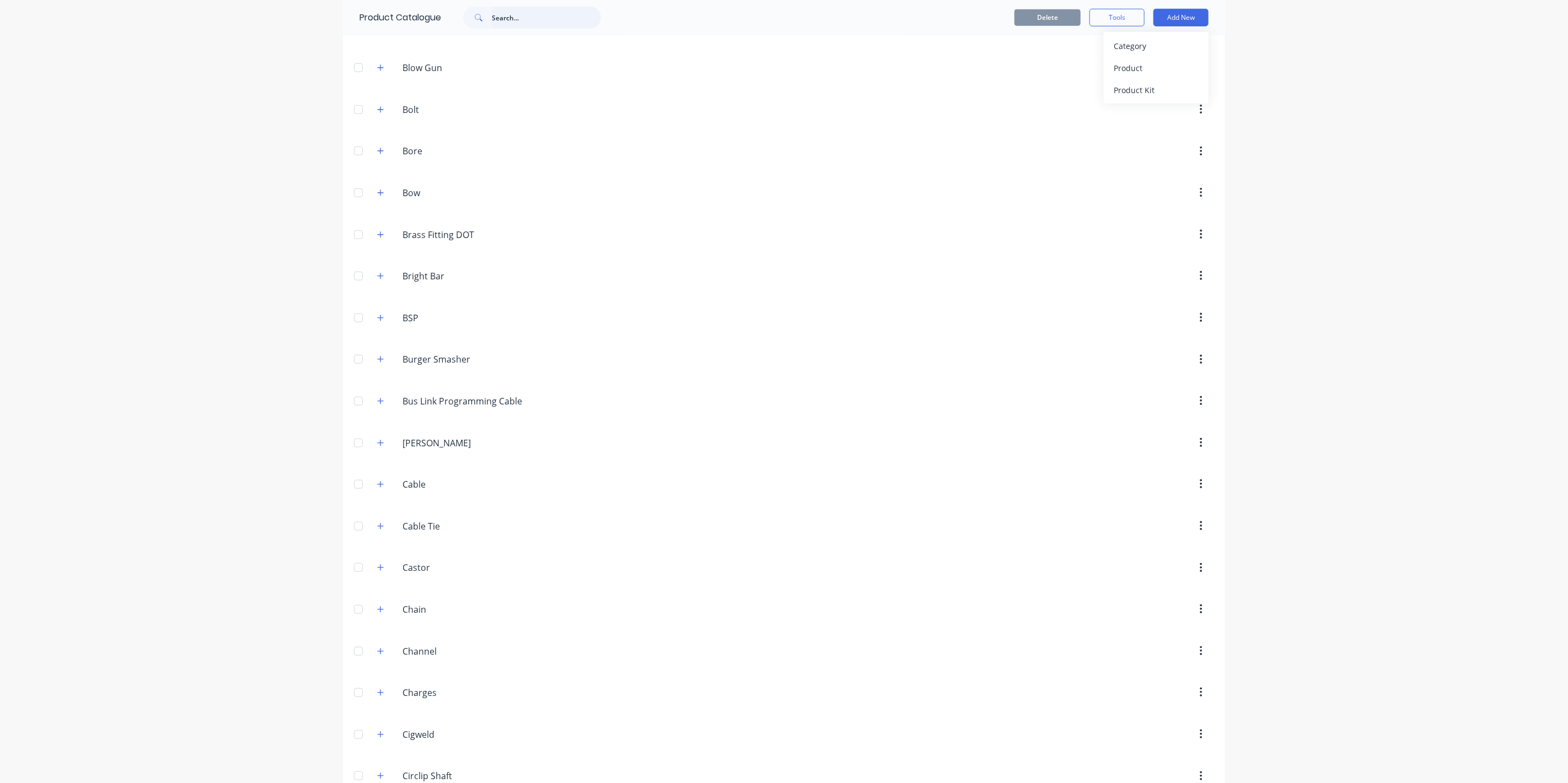
click at [496, 18] on input "text" at bounding box center [546, 17] width 109 height 22
type input "labo"
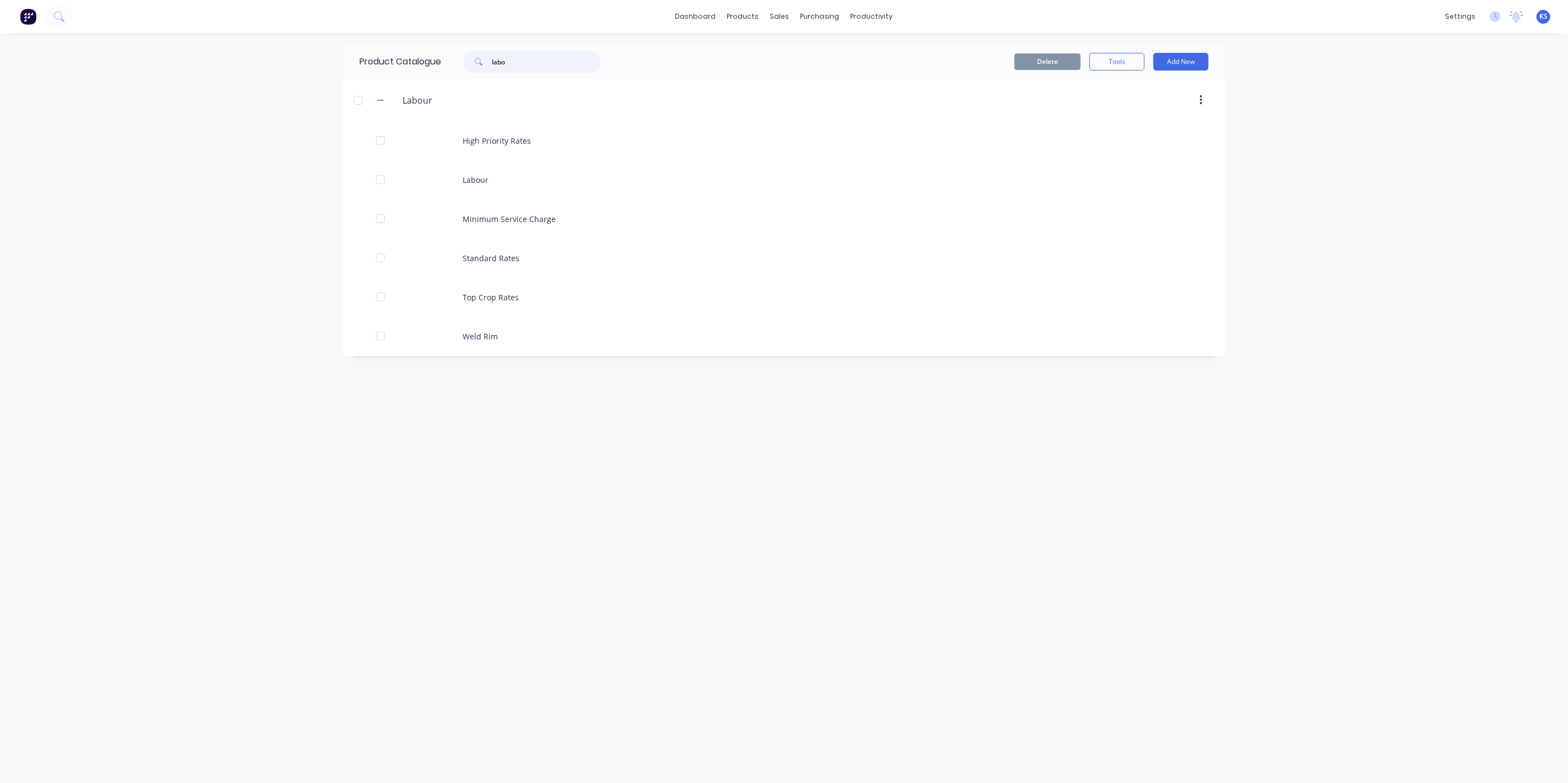
scroll to position [0, 0]
click at [1184, 64] on button "Add New" at bounding box center [1180, 61] width 55 height 18
click at [1152, 130] on div "Product Kit" at bounding box center [1155, 134] width 85 height 16
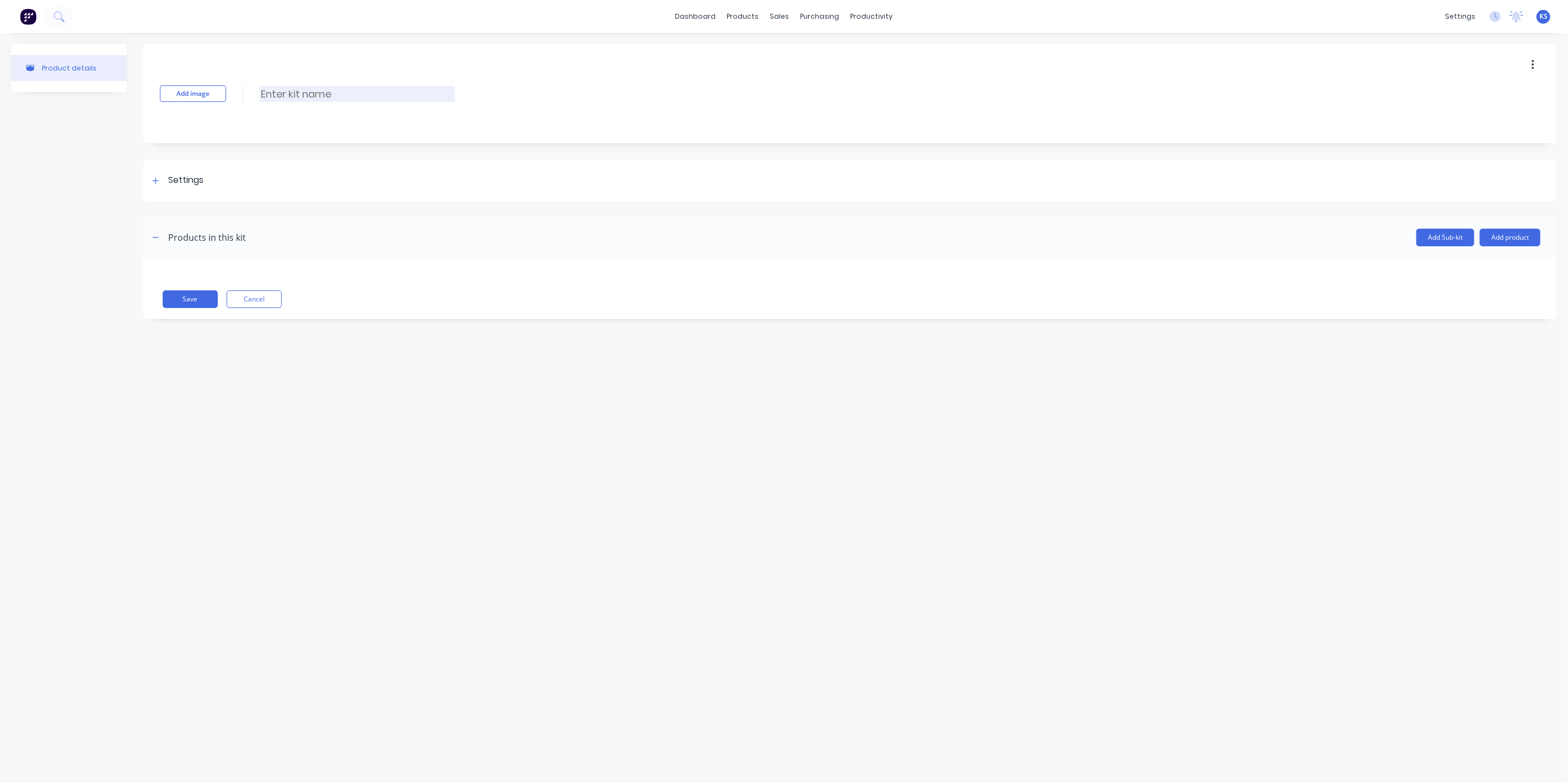
click at [318, 86] on input at bounding box center [357, 94] width 195 height 16
type input "LabourKit"
click at [155, 182] on icon at bounding box center [155, 180] width 6 height 8
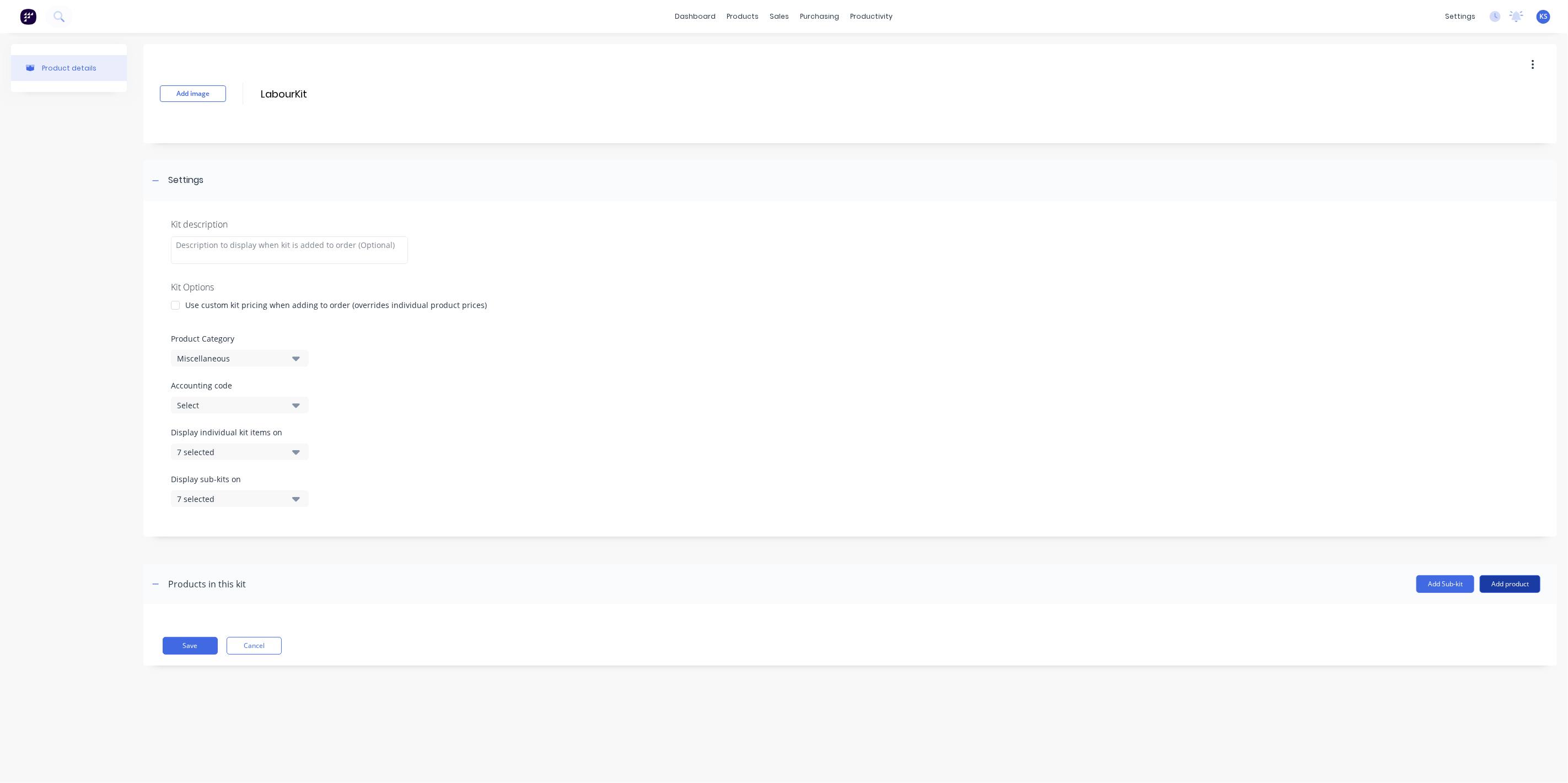
click at [1511, 578] on button "Add product" at bounding box center [1510, 584] width 61 height 18
click at [1470, 633] on div "Labour" at bounding box center [1487, 634] width 85 height 16
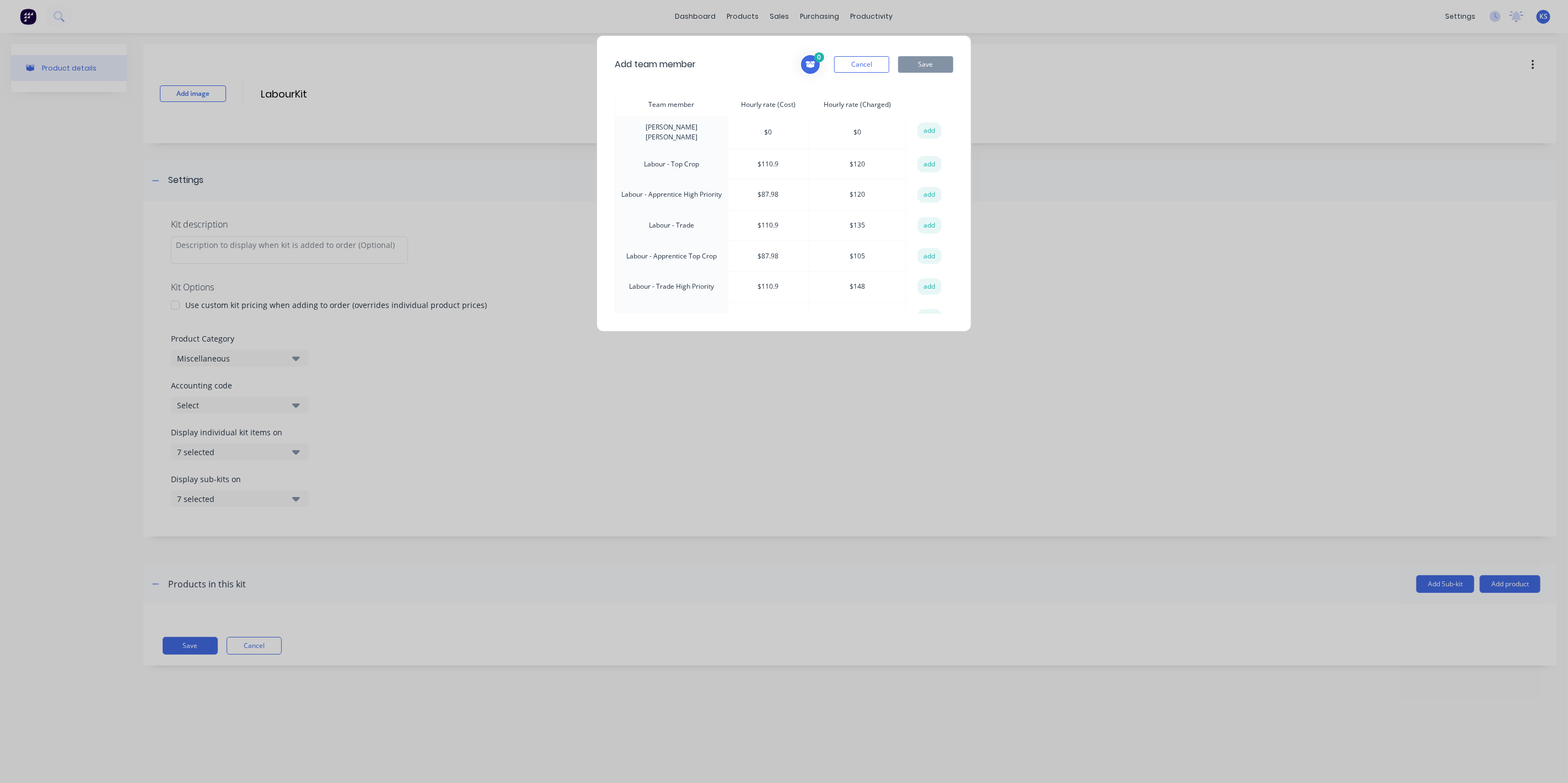
scroll to position [184, 0]
click at [927, 139] on button "add" at bounding box center [929, 147] width 24 height 16
click at [923, 170] on button "add" at bounding box center [929, 177] width 24 height 16
click at [928, 200] on button "add" at bounding box center [929, 208] width 24 height 16
click at [924, 231] on button "add" at bounding box center [929, 239] width 24 height 16
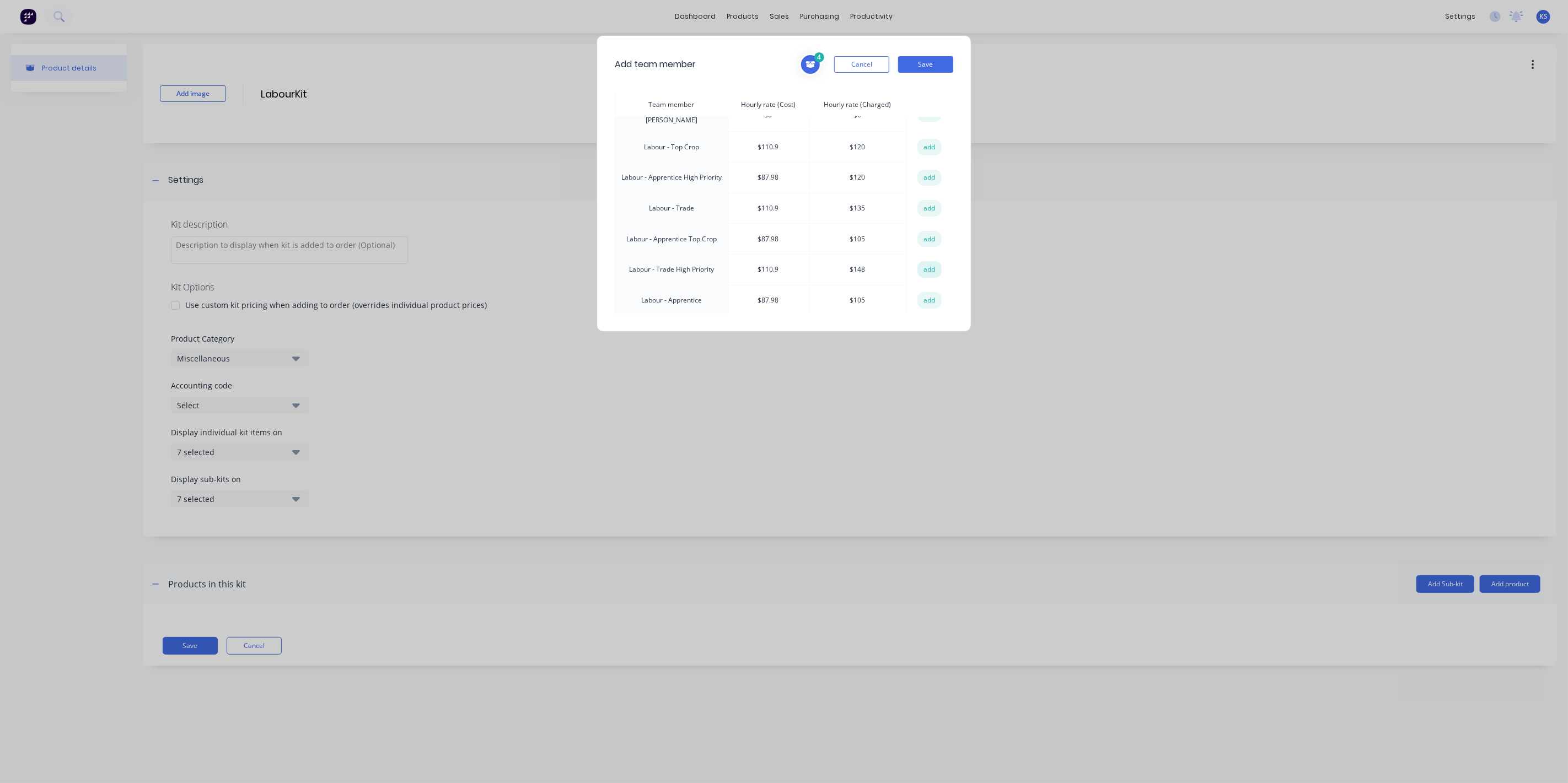
click at [923, 261] on button "add" at bounding box center [929, 269] width 24 height 16
click at [923, 292] on button "add" at bounding box center [929, 300] width 24 height 16
click at [921, 68] on button "Save" at bounding box center [925, 64] width 55 height 16
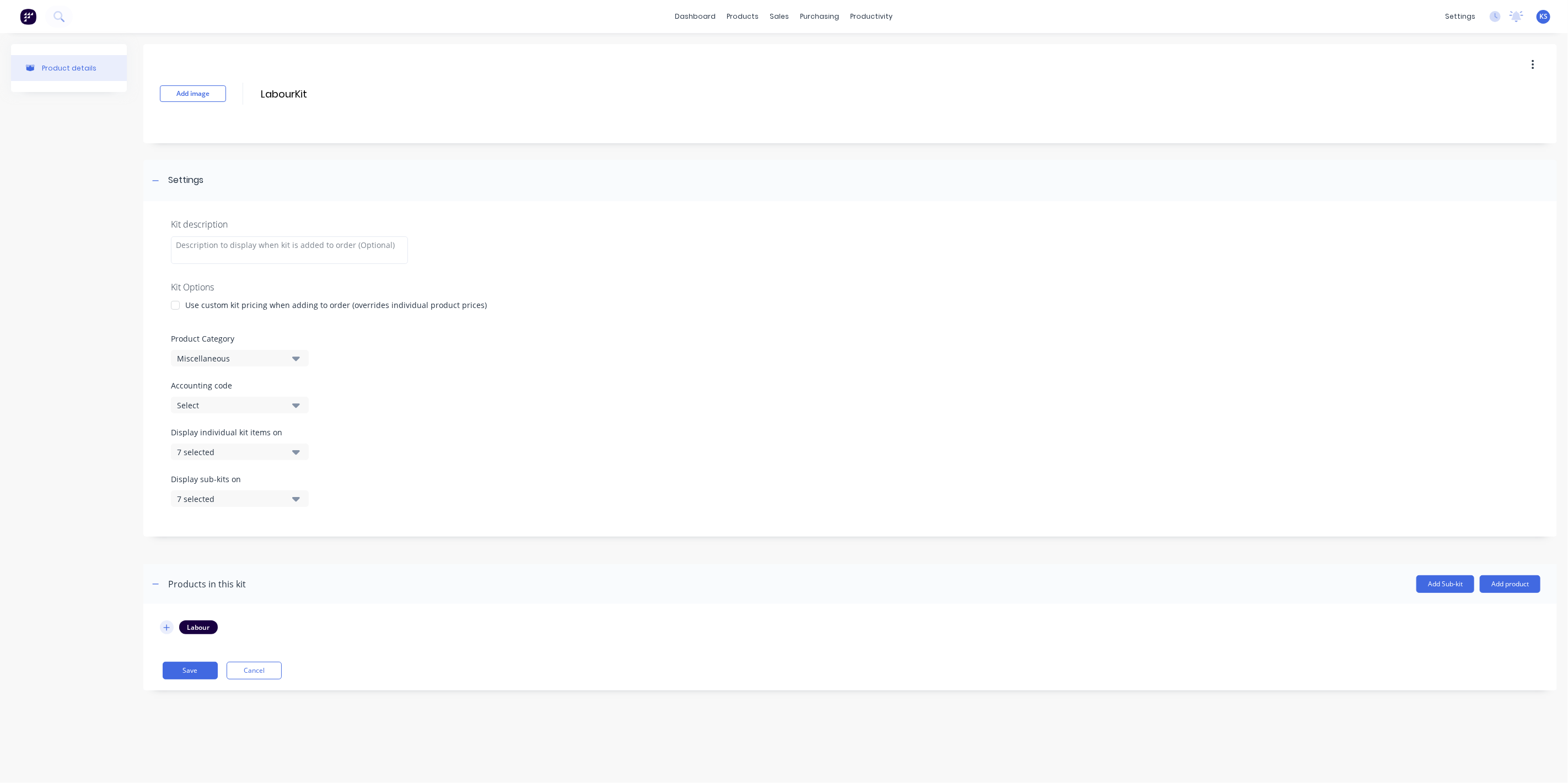
click at [169, 628] on icon "button" at bounding box center [166, 627] width 6 height 8
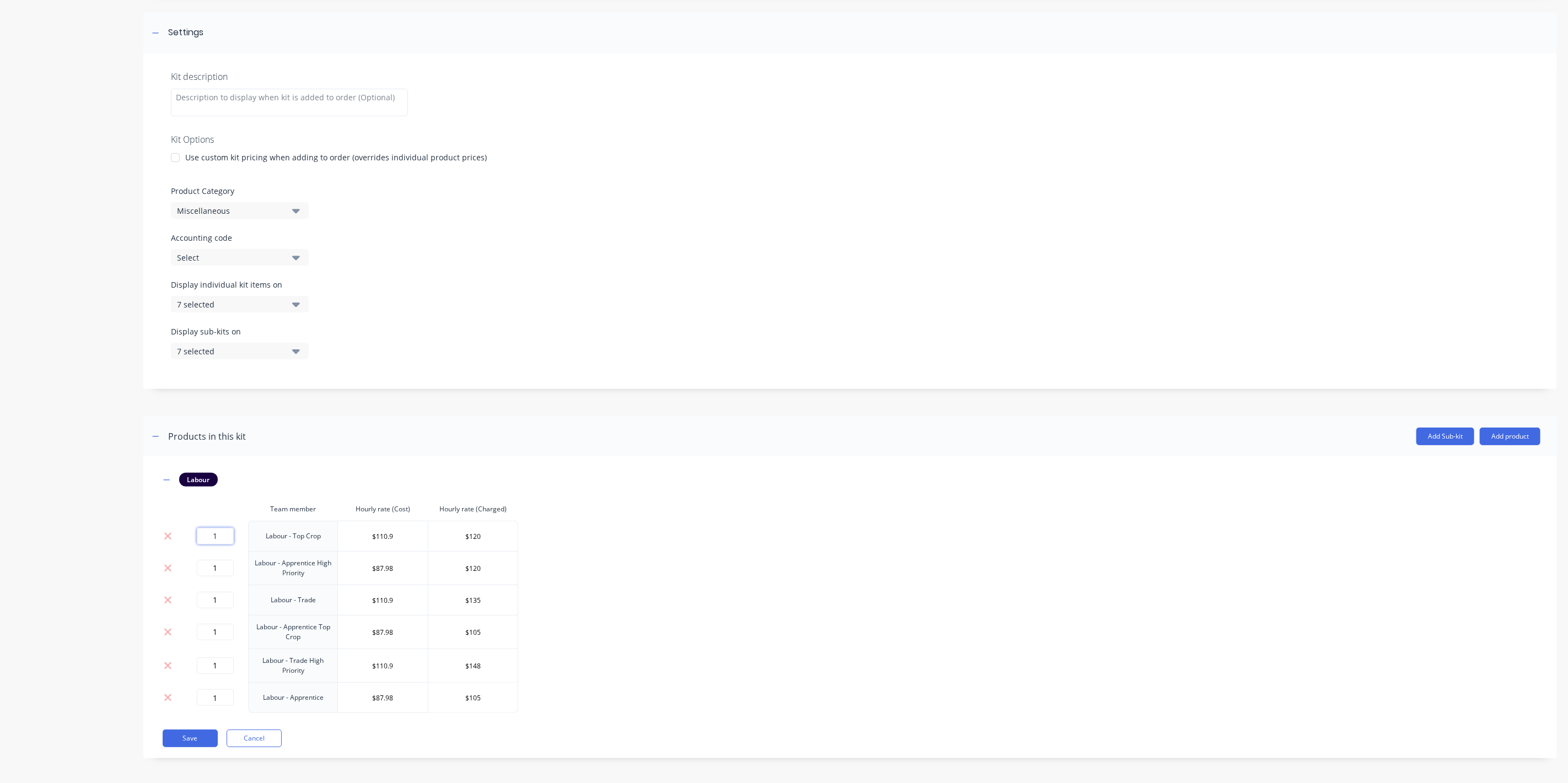
drag, startPoint x: 205, startPoint y: 529, endPoint x: 252, endPoint y: 541, distance: 48.5
click at [252, 541] on tr "1 Labour - Top Crop $110.9 $120" at bounding box center [339, 536] width 359 height 31
type input "0"
click at [210, 563] on input "1" at bounding box center [215, 568] width 37 height 16
drag, startPoint x: 215, startPoint y: 563, endPoint x: 208, endPoint y: 563, distance: 7.0
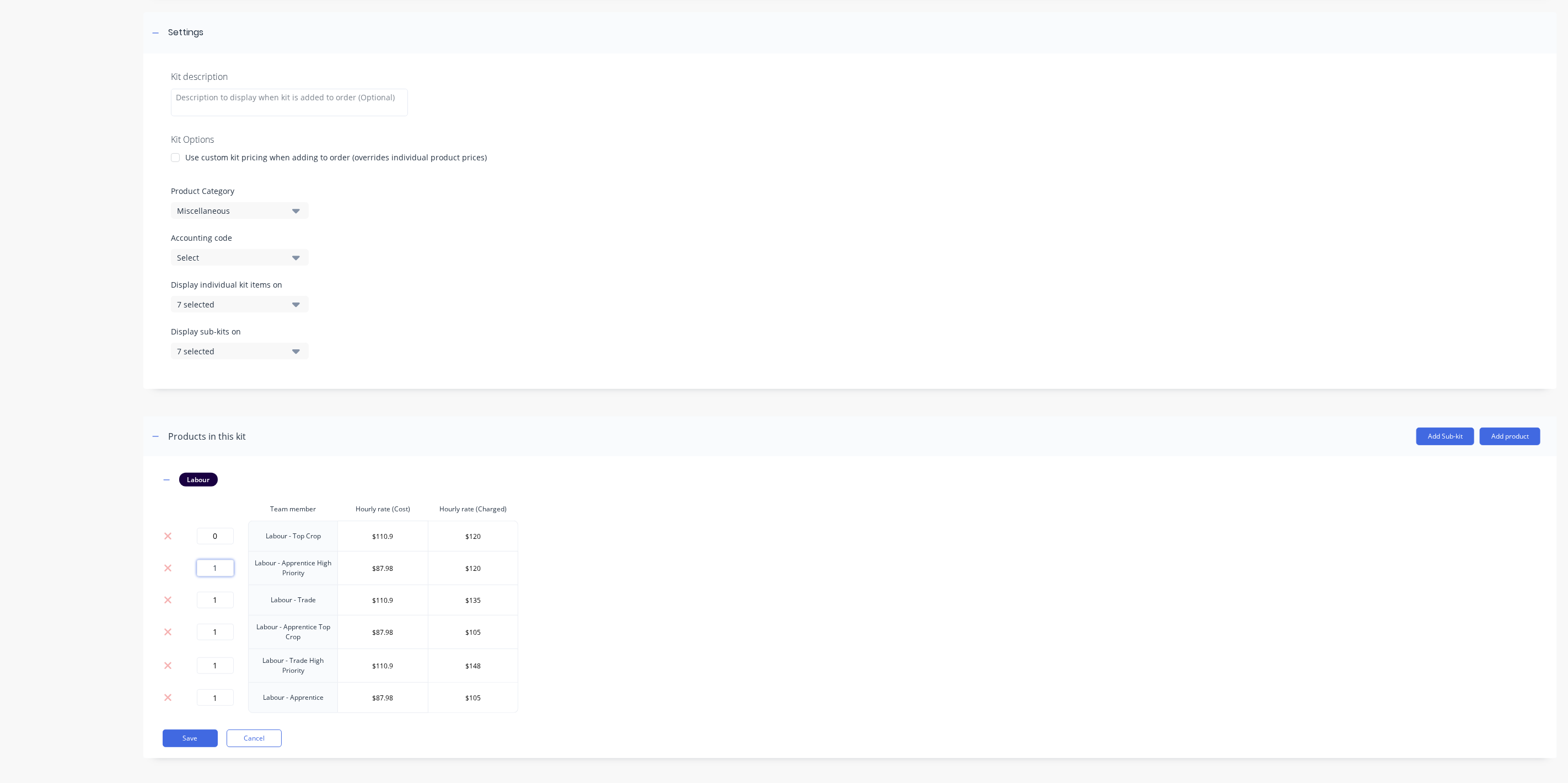
click at [208, 563] on input "1" at bounding box center [215, 568] width 37 height 16
type input "0"
click at [225, 601] on input "1" at bounding box center [215, 600] width 37 height 16
type input "0"
click at [212, 626] on input "1" at bounding box center [215, 631] width 37 height 16
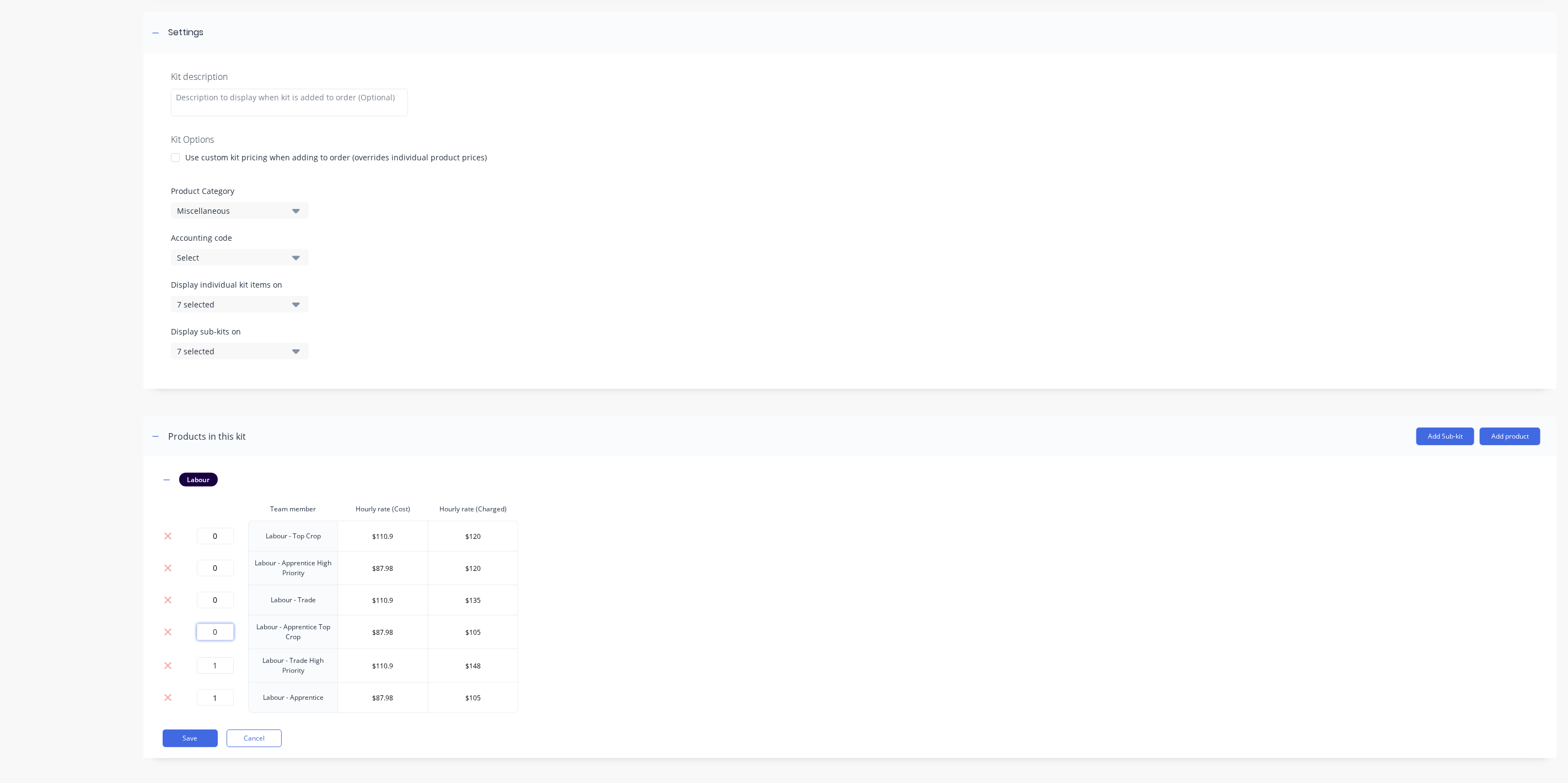
type input "0"
click at [216, 660] on input "1" at bounding box center [215, 665] width 37 height 16
type input "0"
click at [222, 702] on input "1" at bounding box center [215, 698] width 37 height 16
type input "1"
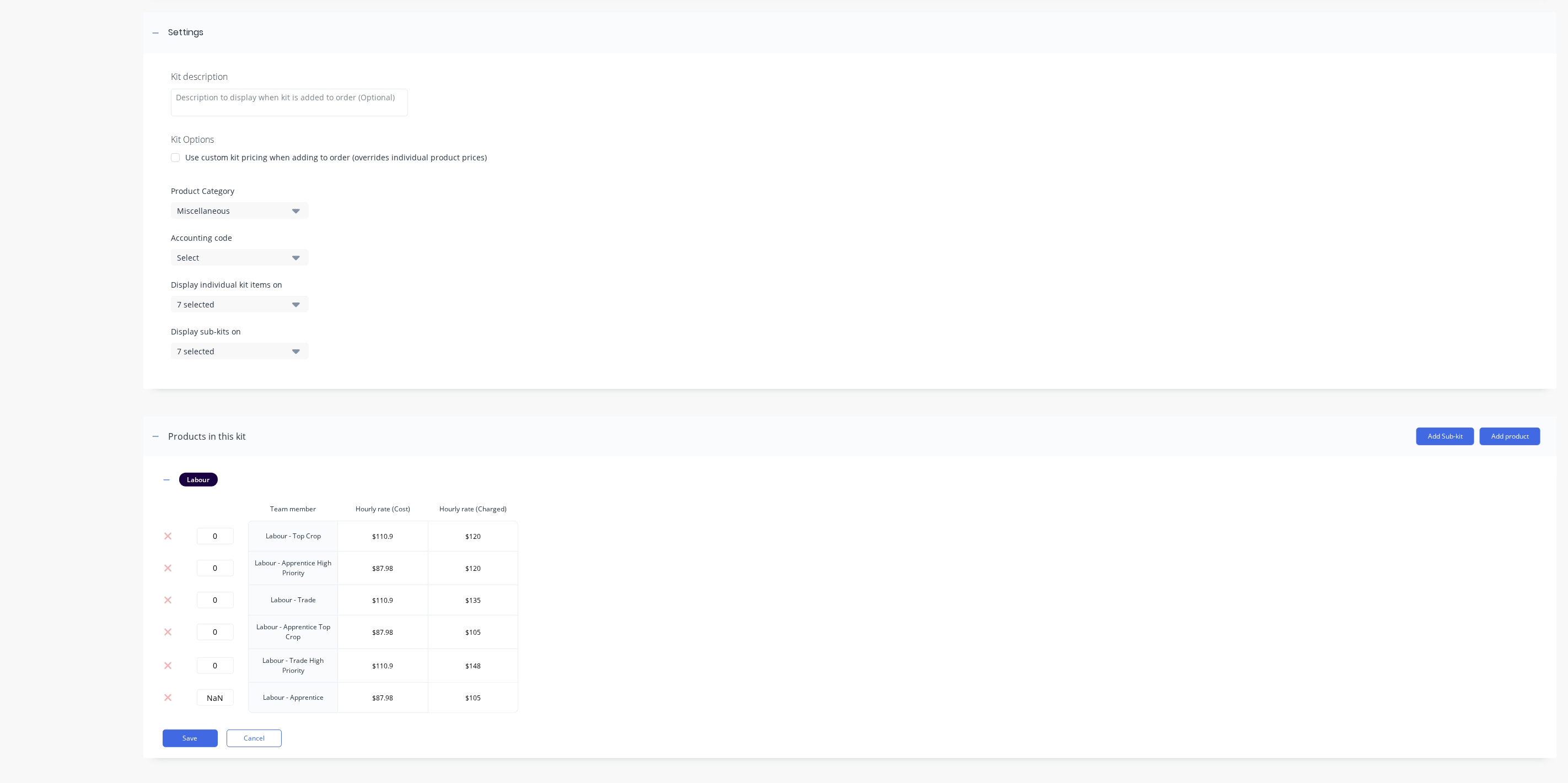
click at [116, 684] on div "Product details" at bounding box center [68, 336] width 115 height 878
click at [222, 698] on input "NaN" at bounding box center [215, 698] width 37 height 16
type input "N"
type input "0"
click at [123, 741] on div "Product details" at bounding box center [68, 336] width 115 height 878
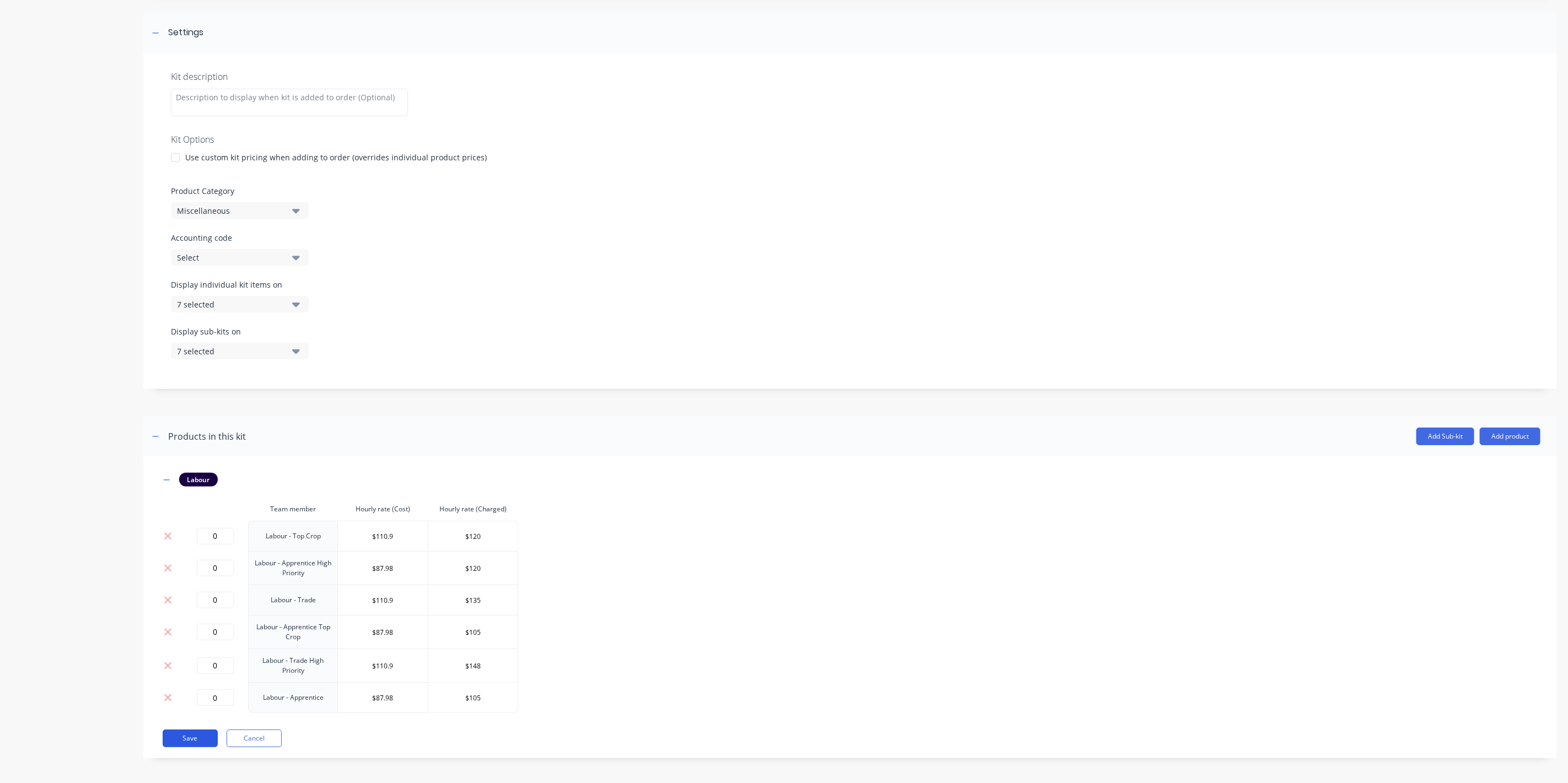
click at [201, 740] on button "Save" at bounding box center [190, 738] width 55 height 18
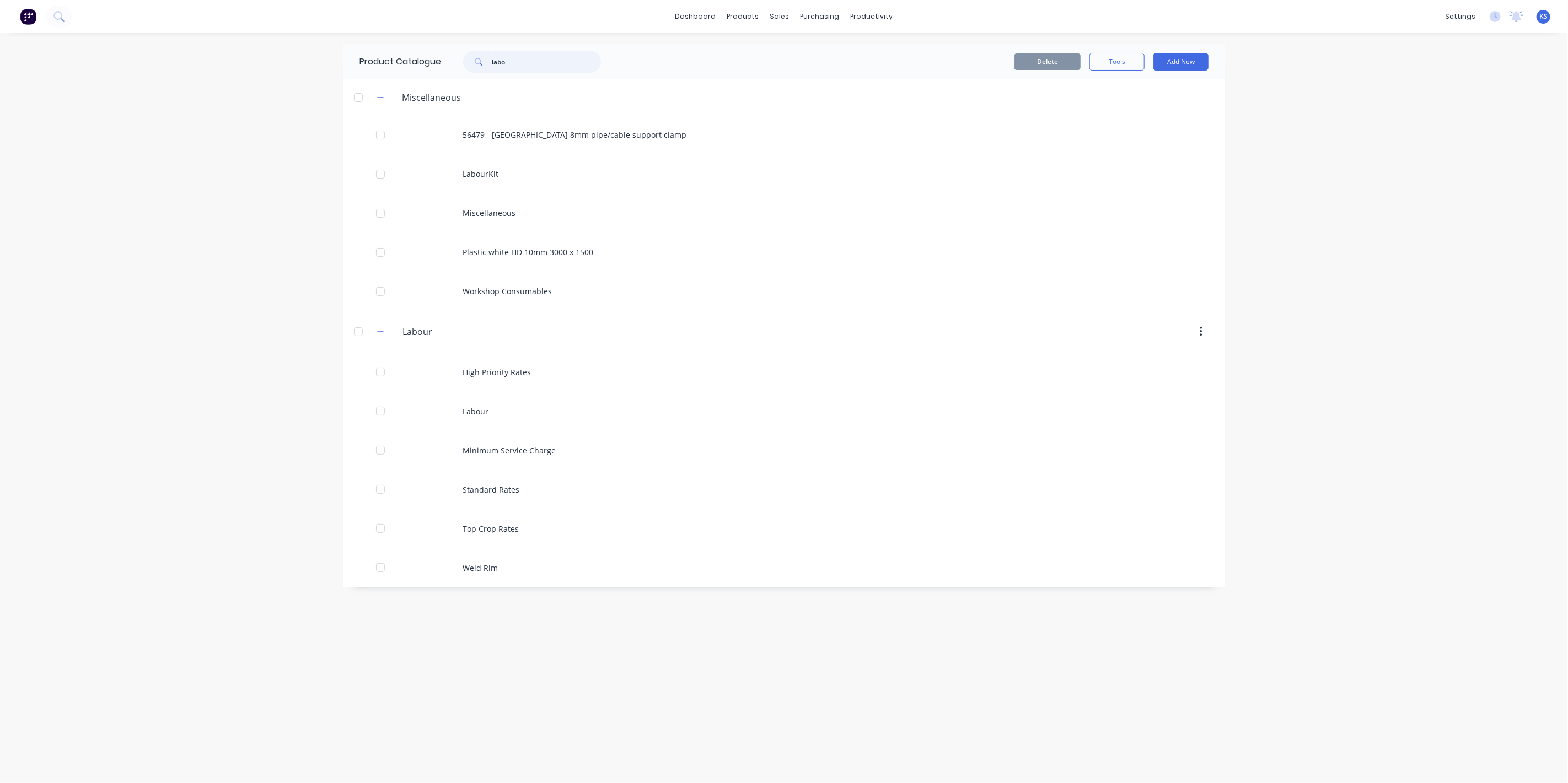
drag, startPoint x: 525, startPoint y: 63, endPoint x: 591, endPoint y: 98, distance: 74.7
click at [303, 62] on div "dashboard products sales purchasing productivity dashboard products Product Cat…" at bounding box center [784, 391] width 1568 height 783
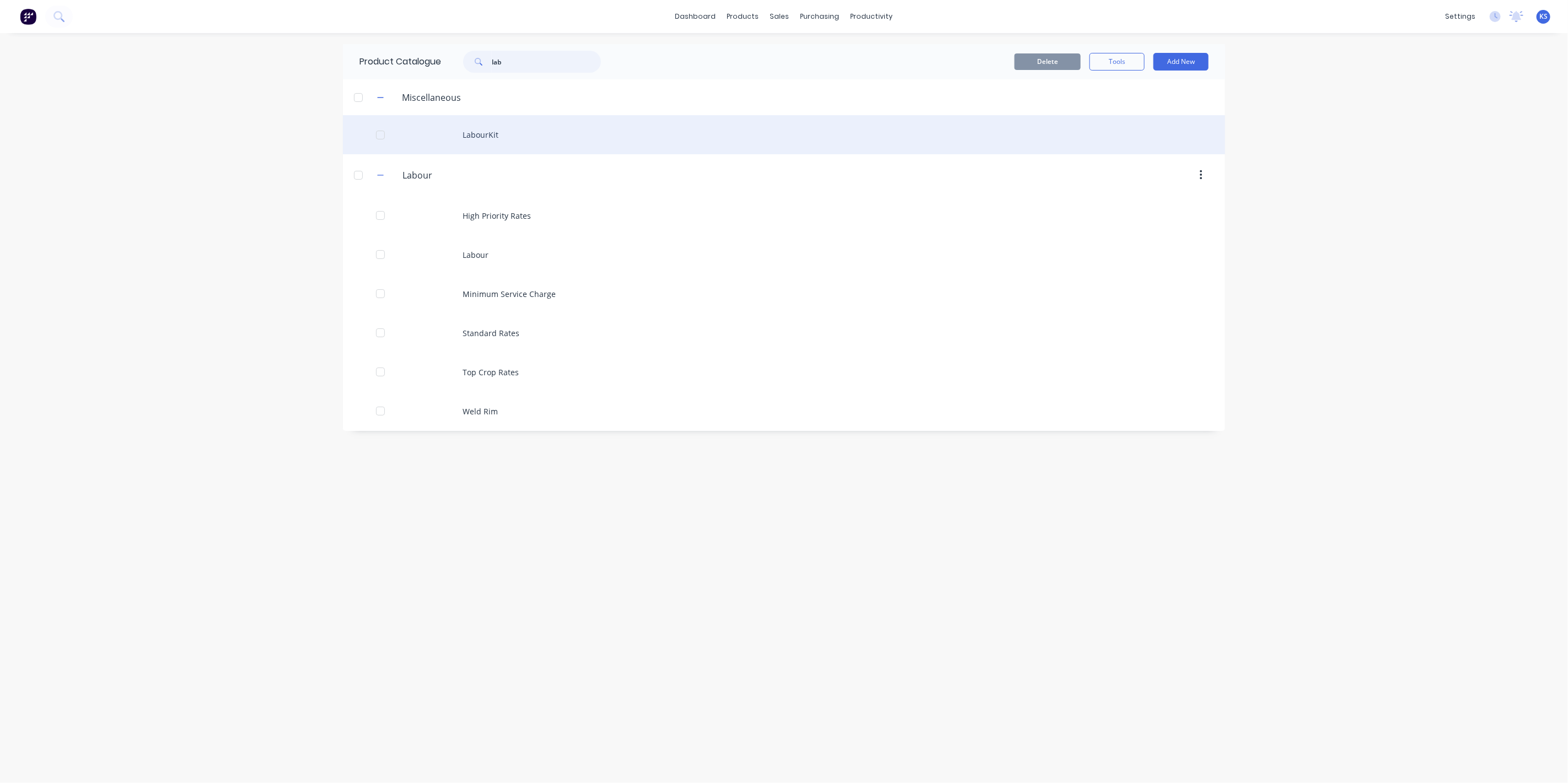
type input "lab"
click at [470, 133] on div "LabourKit" at bounding box center [783, 135] width 882 height 39
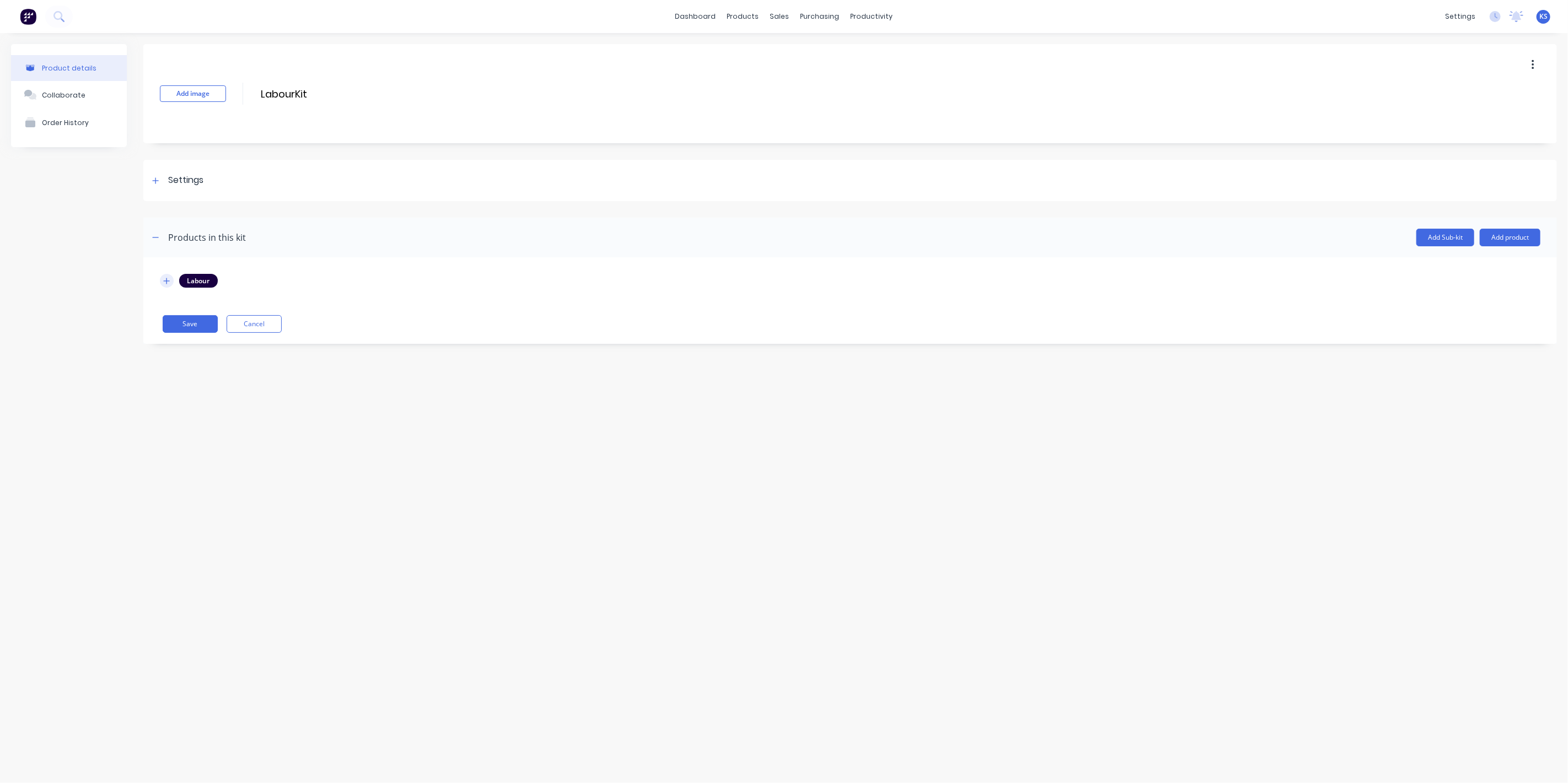
click at [167, 277] on icon "button" at bounding box center [166, 281] width 6 height 8
click at [173, 177] on div "Settings" at bounding box center [185, 180] width 35 height 14
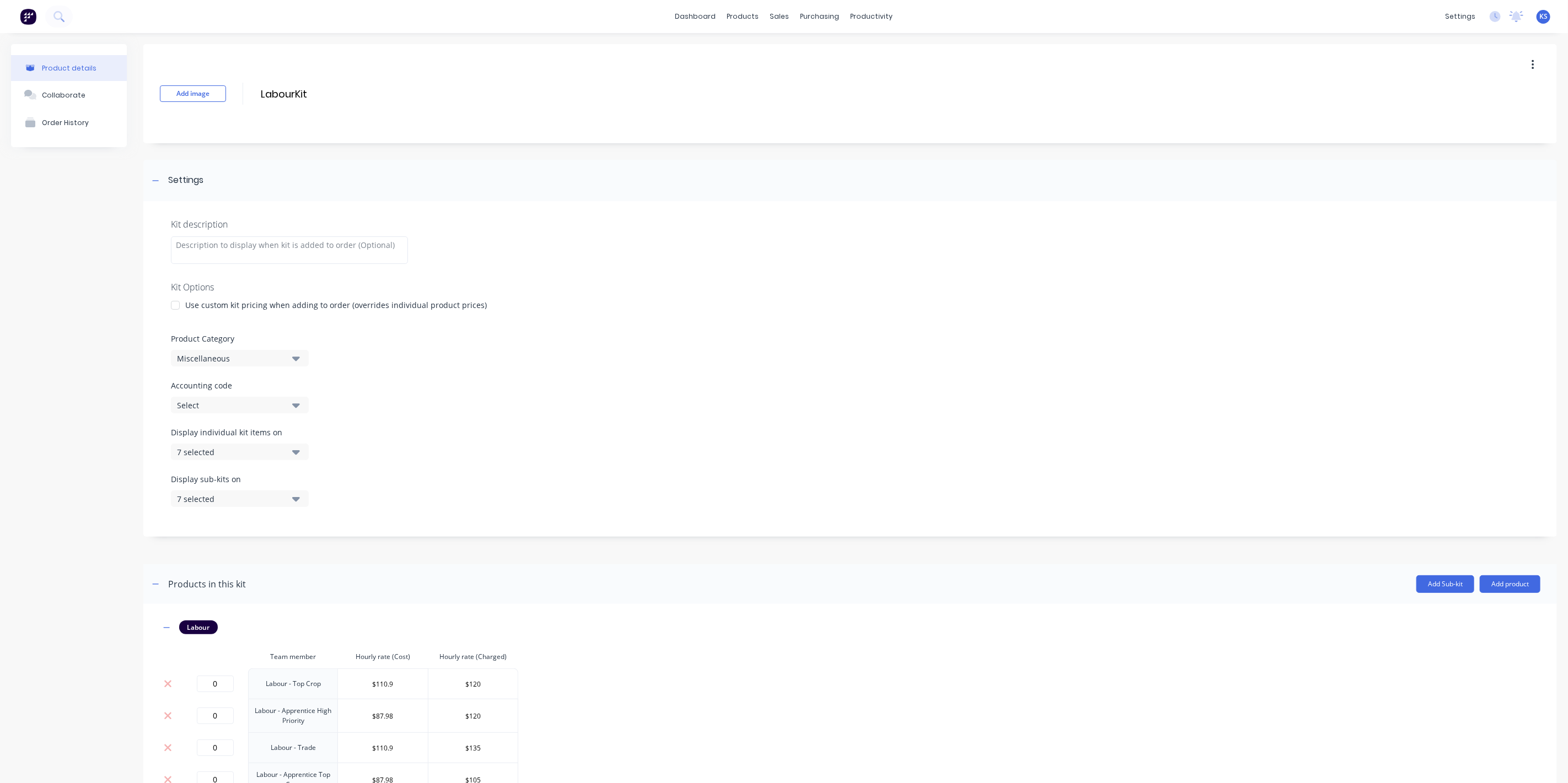
click at [199, 405] on div "Select" at bounding box center [230, 405] width 107 height 11
click at [201, 403] on div "Select" at bounding box center [230, 405] width 107 height 11
click at [205, 436] on code "text" at bounding box center [262, 437] width 117 height 22
type code "5"
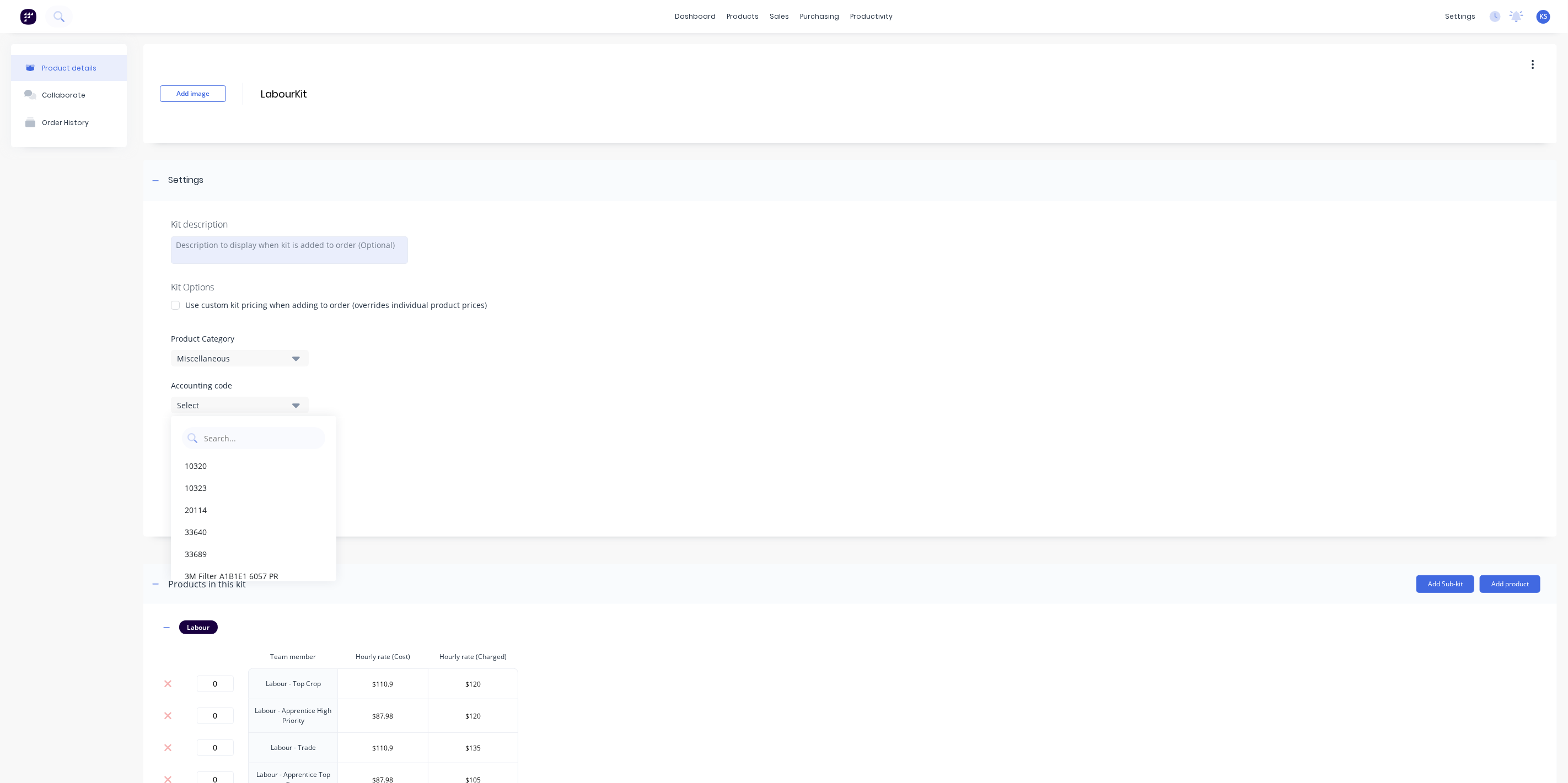
click at [299, 256] on div at bounding box center [289, 250] width 237 height 28
click at [296, 358] on icon "button" at bounding box center [296, 358] width 8 height 4
click at [269, 393] on Category "text" at bounding box center [262, 391] width 117 height 22
type Category "lab"
click at [180, 413] on div "Labour" at bounding box center [254, 418] width 165 height 22
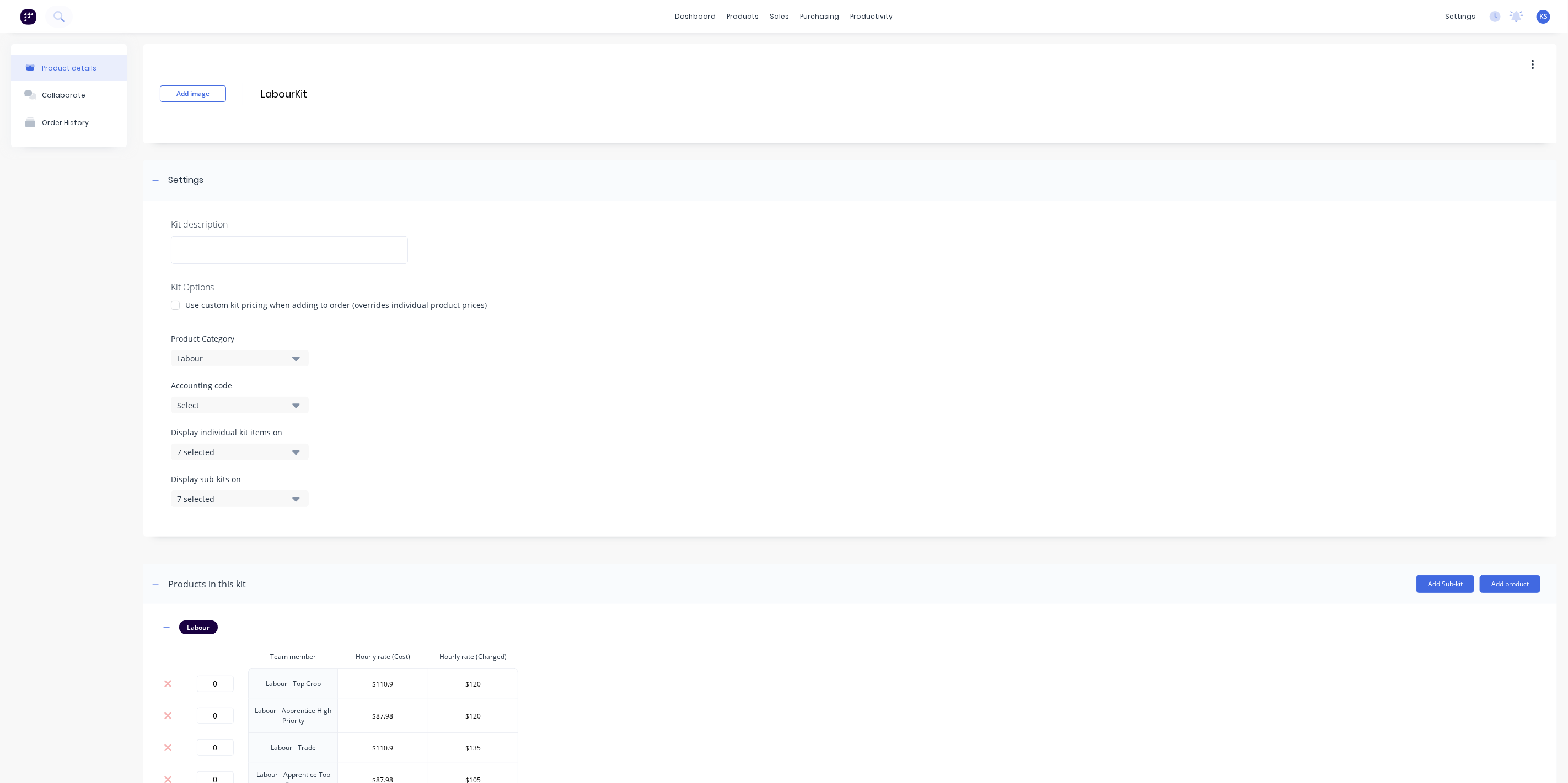
click at [194, 407] on div "Select" at bounding box center [230, 405] width 107 height 11
click at [222, 437] on code "text" at bounding box center [262, 437] width 117 height 22
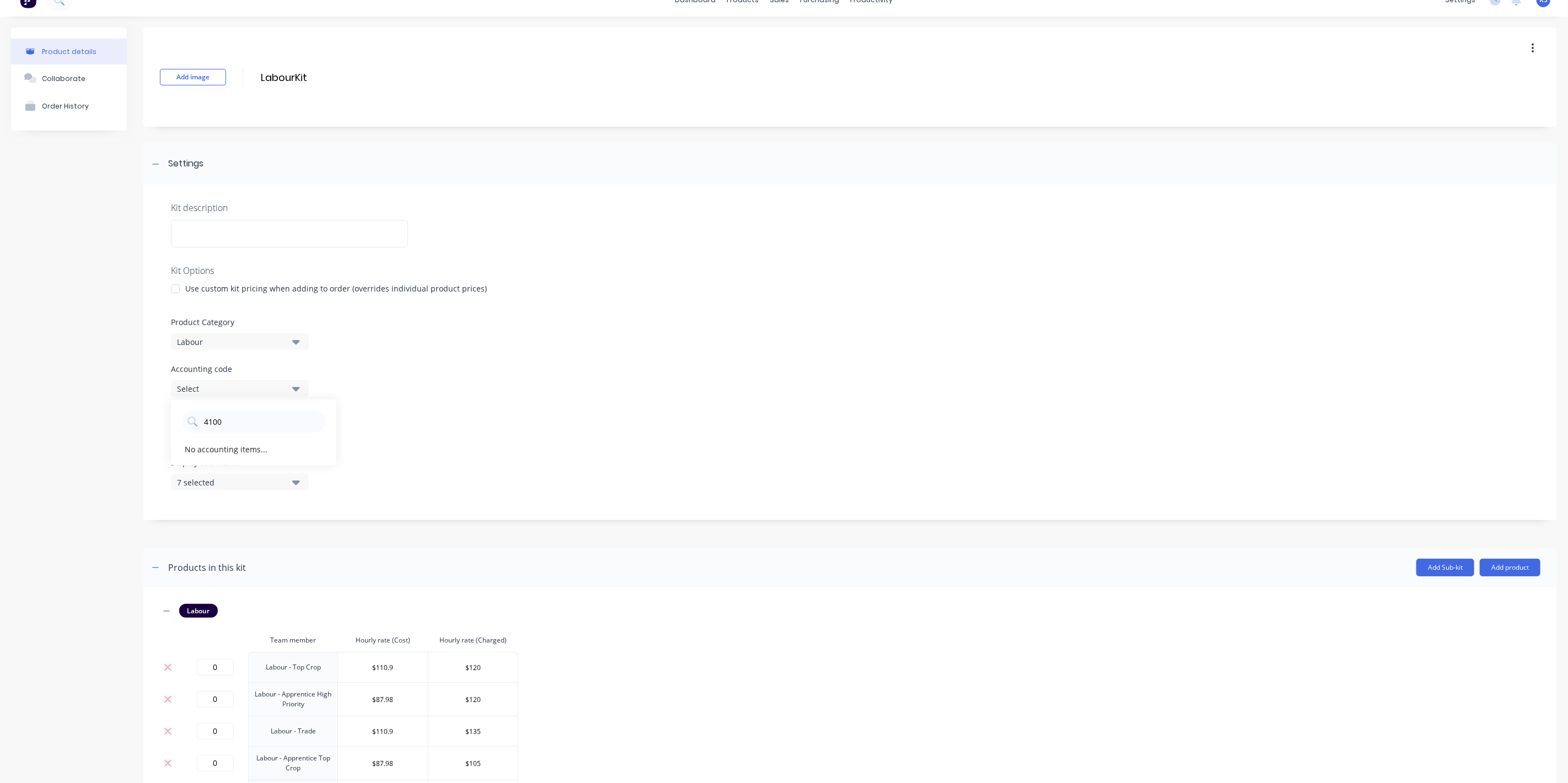
scroll to position [147, 0]
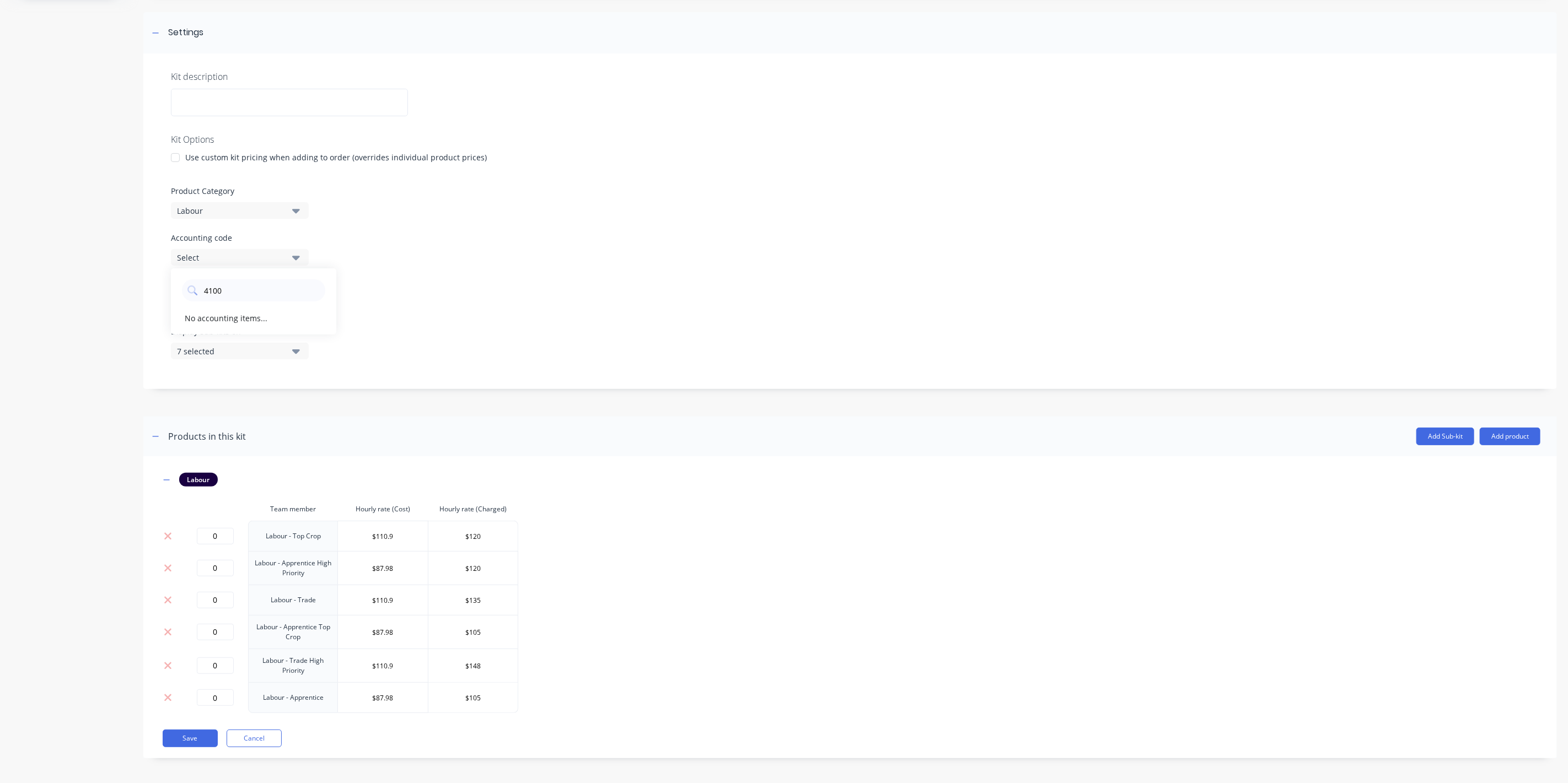
type code "4100"
click at [406, 270] on div "Kit description Kit Options Use custom kit pricing when adding to order (overri…" at bounding box center [850, 221] width 1413 height 336
click at [287, 259] on button "Select" at bounding box center [239, 257] width 138 height 16
click at [257, 293] on code "4100" at bounding box center [262, 290] width 117 height 22
drag, startPoint x: 257, startPoint y: 293, endPoint x: 143, endPoint y: 287, distance: 114.2
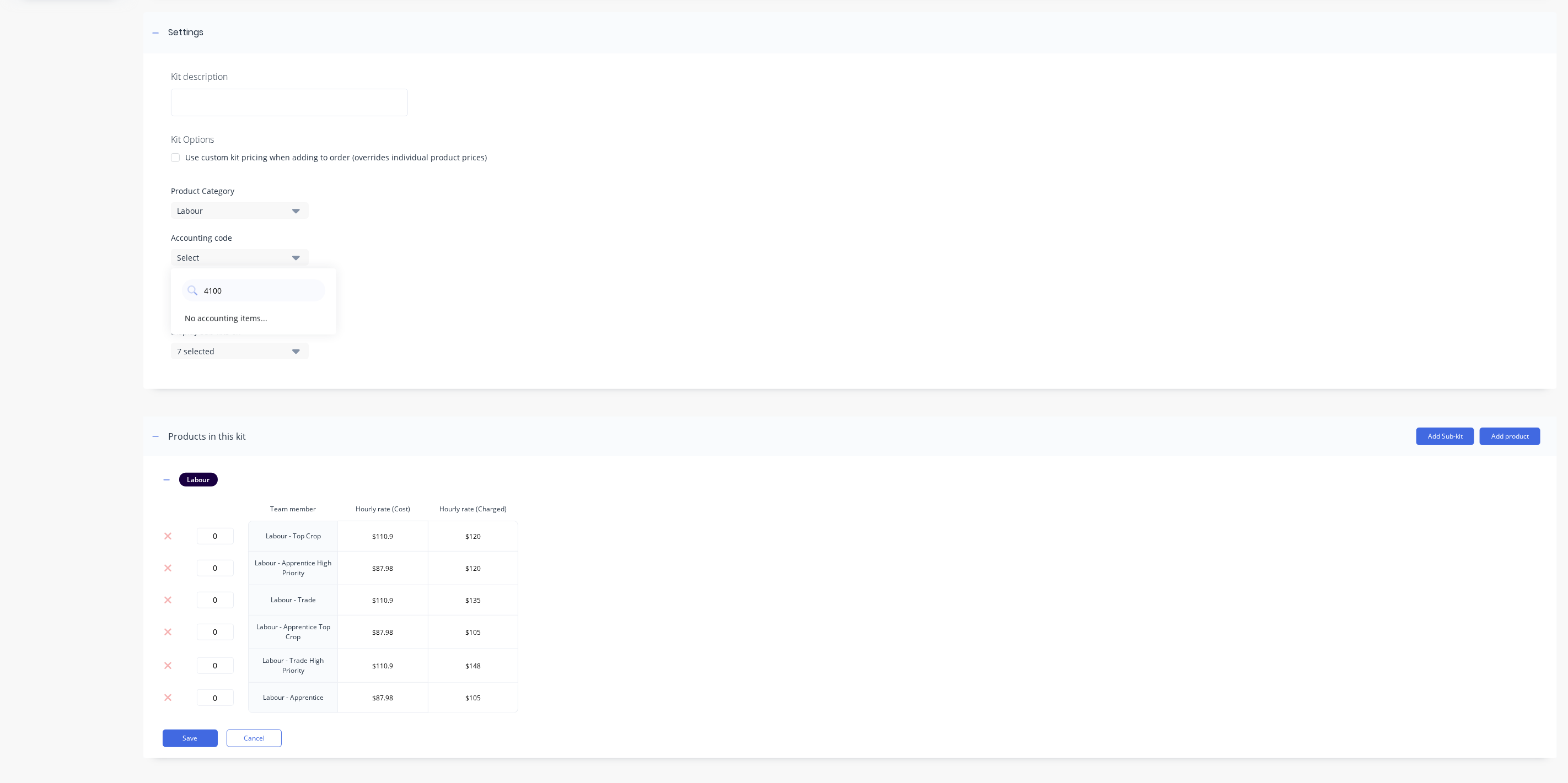
click at [143, 287] on div "Kit description Kit Options Use custom kit pricing when adding to order (overri…" at bounding box center [850, 221] width 1413 height 336
click at [304, 303] on button "7 selected" at bounding box center [239, 304] width 138 height 16
click at [309, 331] on div "button" at bounding box center [318, 331] width 22 height 22
click at [407, 275] on div "Kit description Kit Options Use custom kit pricing when adding to order (overri…" at bounding box center [850, 221] width 1413 height 336
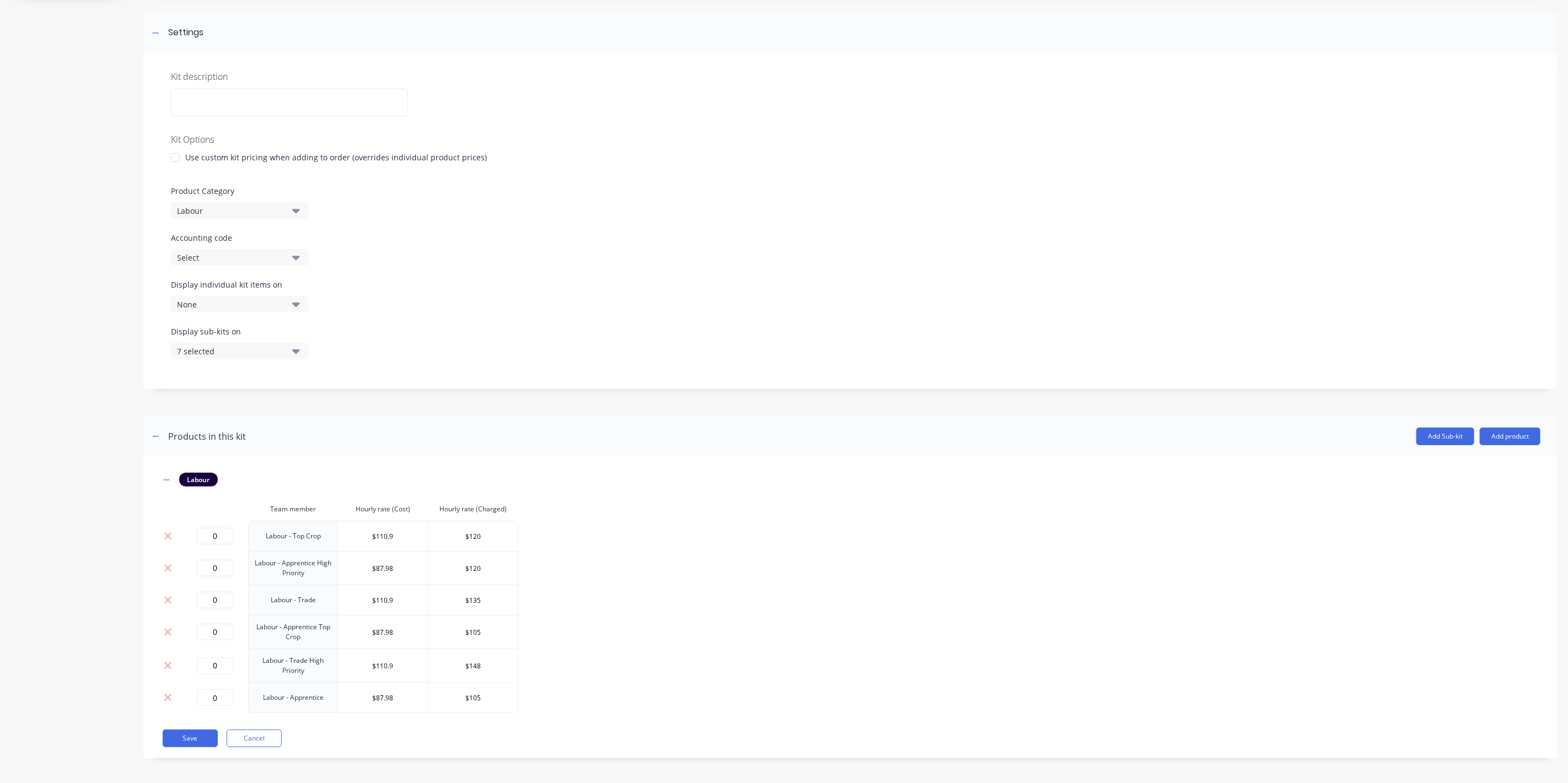
click at [295, 351] on icon "button" at bounding box center [296, 351] width 8 height 4
click at [311, 373] on div "button" at bounding box center [318, 378] width 22 height 22
click at [322, 345] on div "Display sub-kits on None" at bounding box center [850, 349] width 1358 height 47
click at [286, 353] on button "None" at bounding box center [239, 351] width 138 height 16
click at [293, 261] on icon "button" at bounding box center [296, 257] width 8 height 12
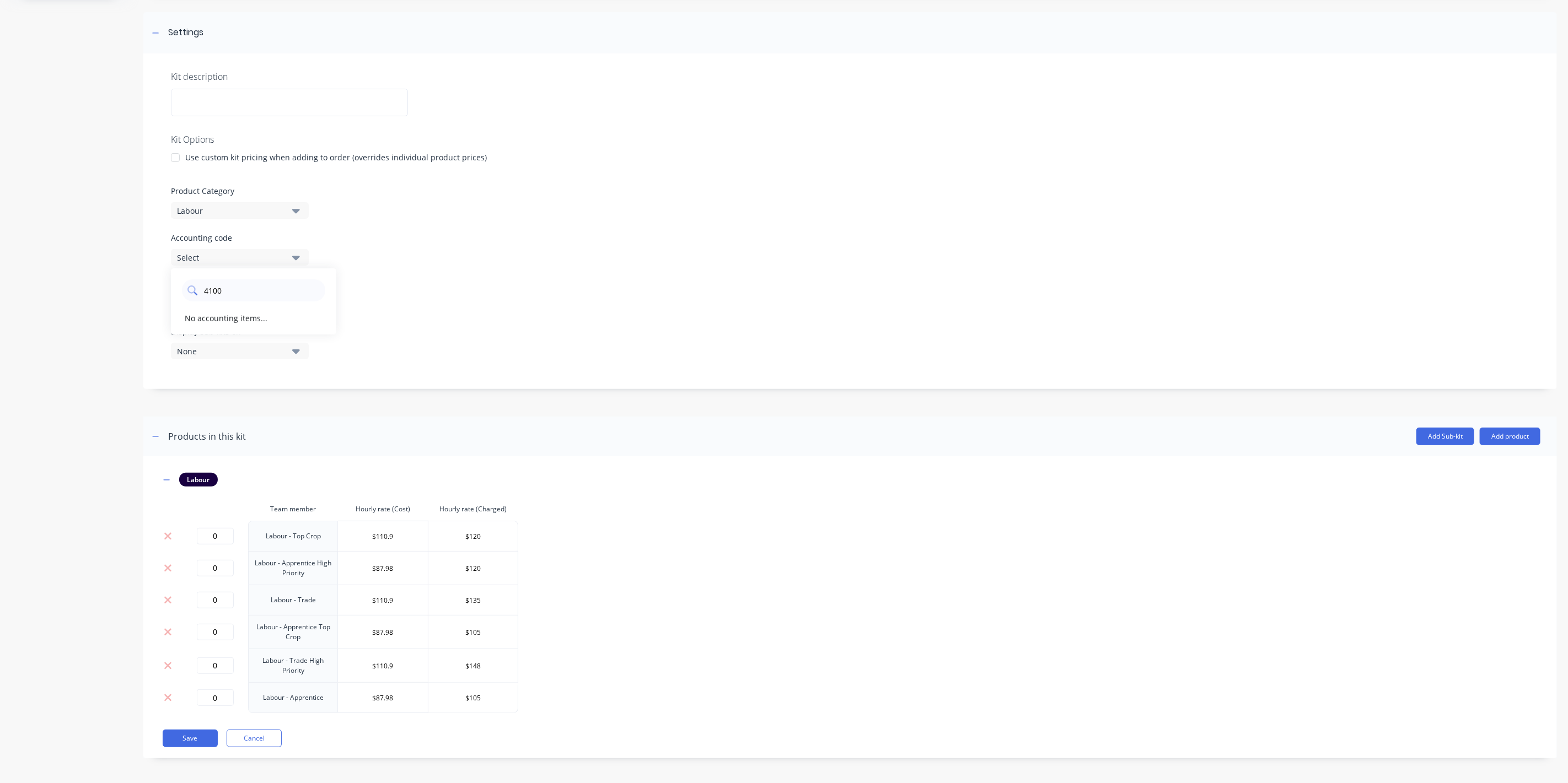
click at [273, 295] on code "4100" at bounding box center [262, 290] width 117 height 22
drag, startPoint x: 273, startPoint y: 294, endPoint x: 166, endPoint y: 291, distance: 107.0
click at [166, 291] on div "Kit description Kit Options Use custom kit pricing when adding to order (overri…" at bounding box center [850, 221] width 1413 height 336
click at [296, 256] on icon "button" at bounding box center [296, 258] width 8 height 4
drag, startPoint x: 279, startPoint y: 293, endPoint x: 192, endPoint y: 298, distance: 87.1
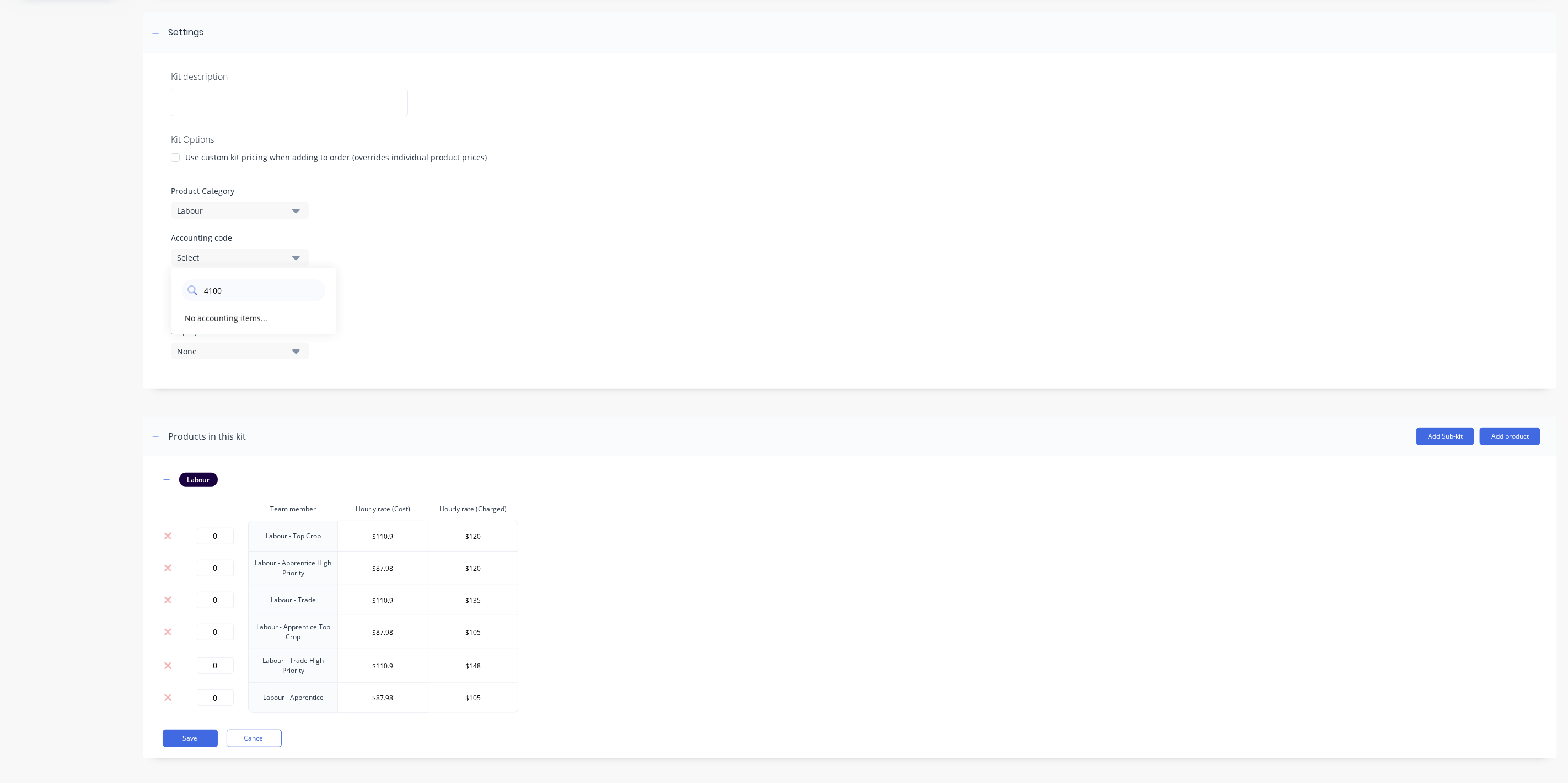
click at [192, 298] on div "4100" at bounding box center [253, 290] width 143 height 22
type code "41"
click at [881, 276] on div "Kit description Kit Options Use custom kit pricing when adding to order (overri…" at bounding box center [850, 221] width 1413 height 336
drag, startPoint x: 193, startPoint y: 743, endPoint x: 184, endPoint y: 740, distance: 9.5
click at [196, 740] on button "Save" at bounding box center [190, 738] width 55 height 18
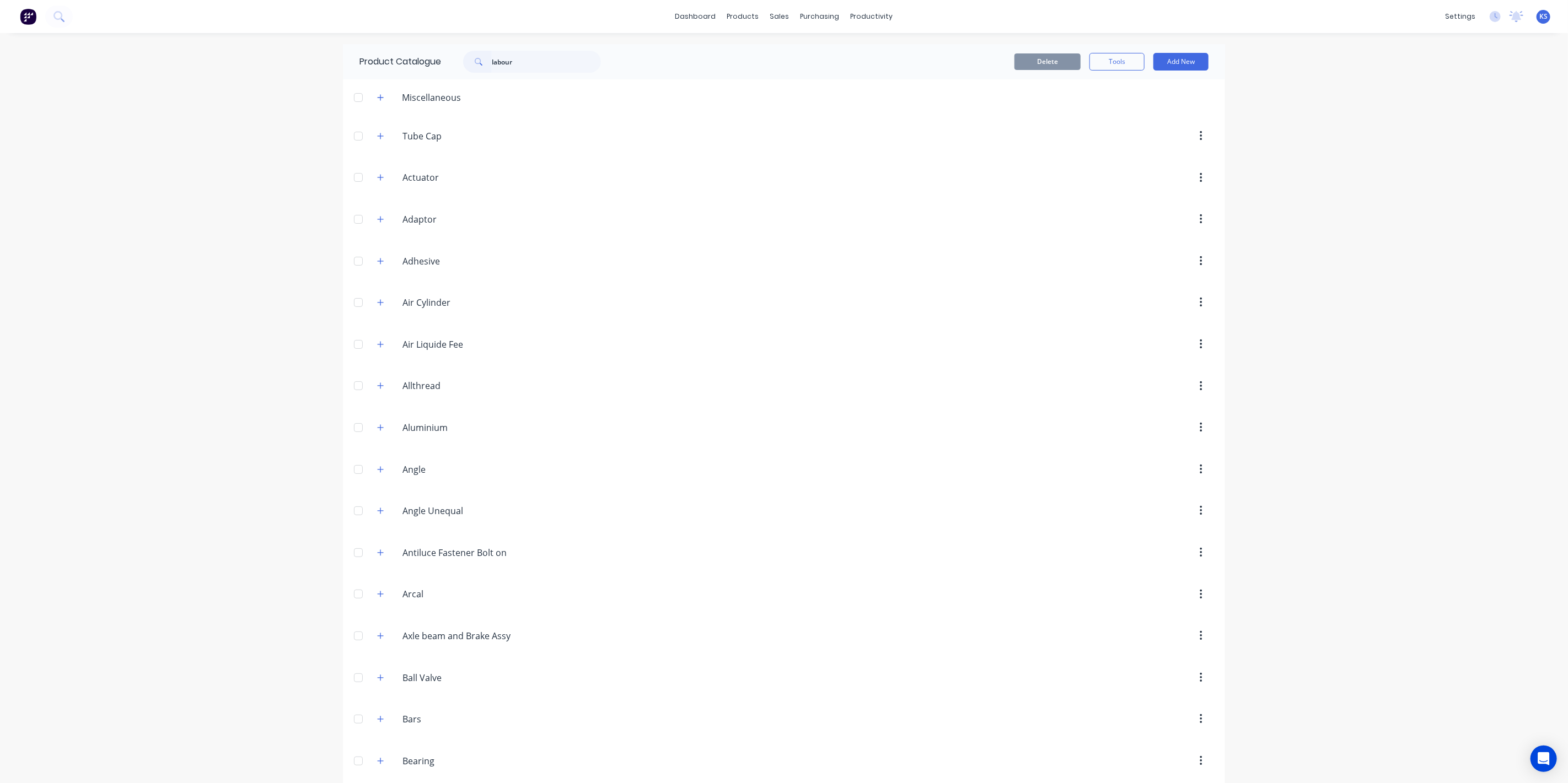
type input "labour"
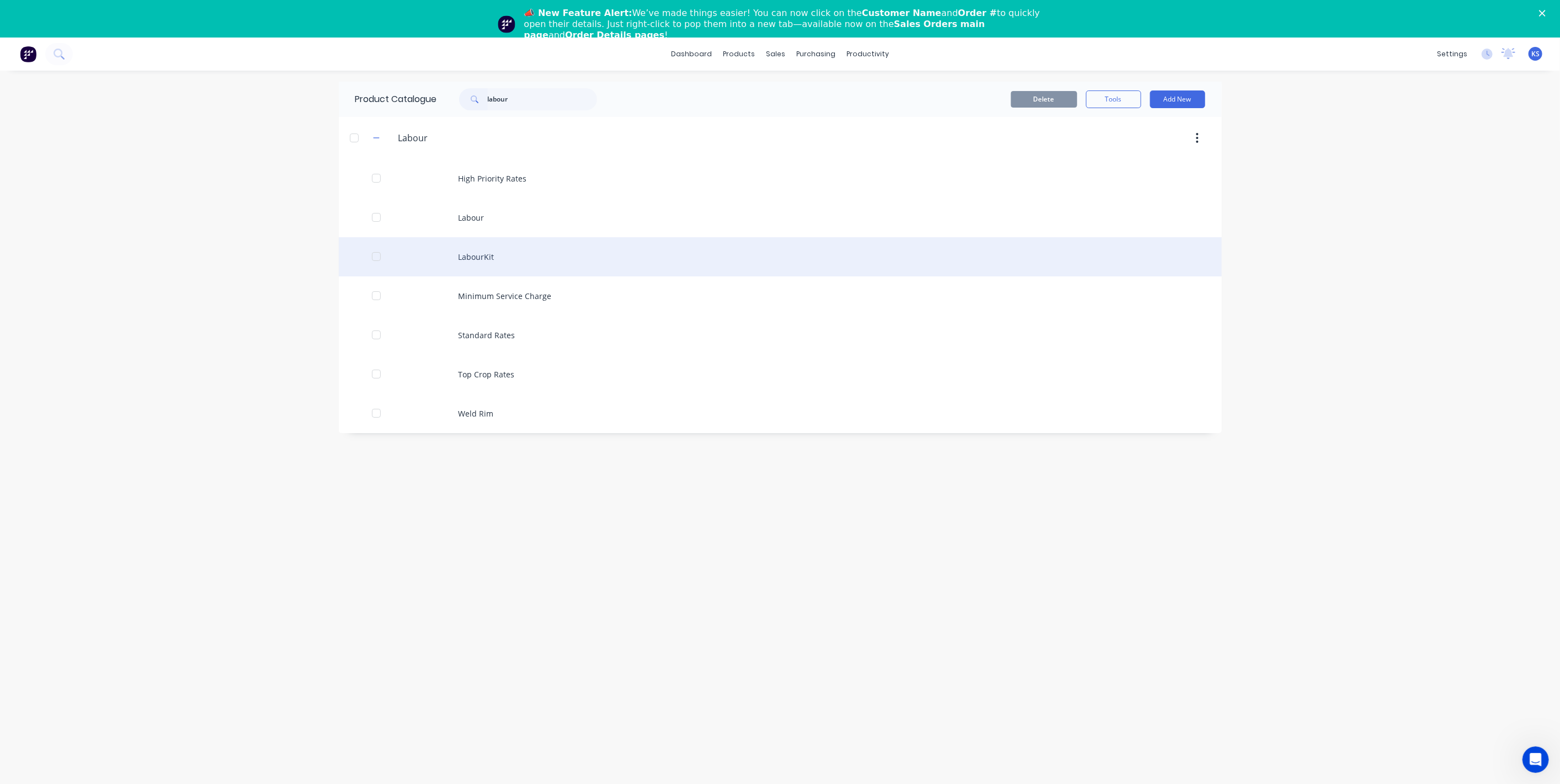
click at [473, 258] on div "LabourKit" at bounding box center [780, 257] width 883 height 39
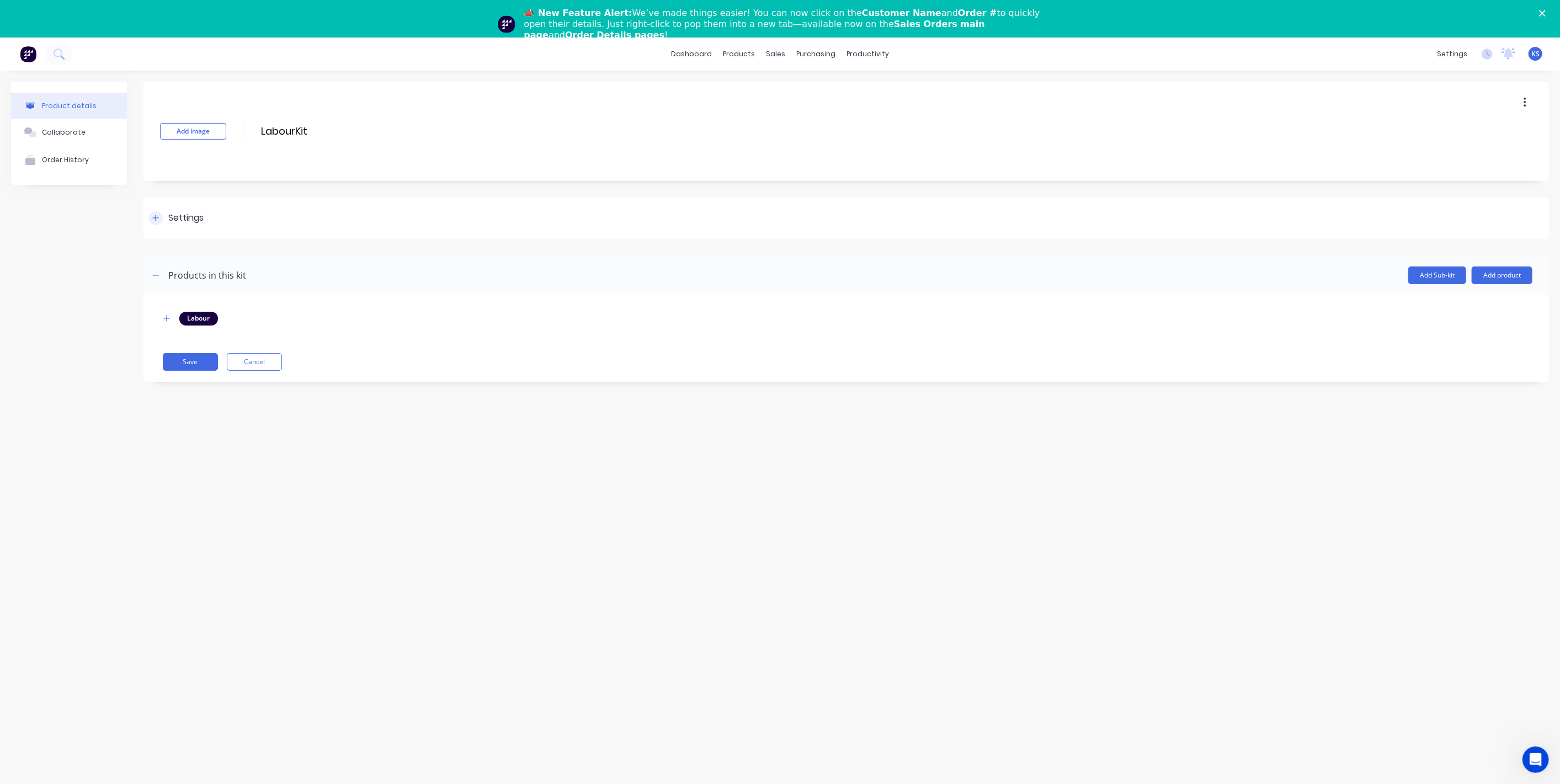
click at [162, 213] on div "Settings" at bounding box center [176, 218] width 55 height 14
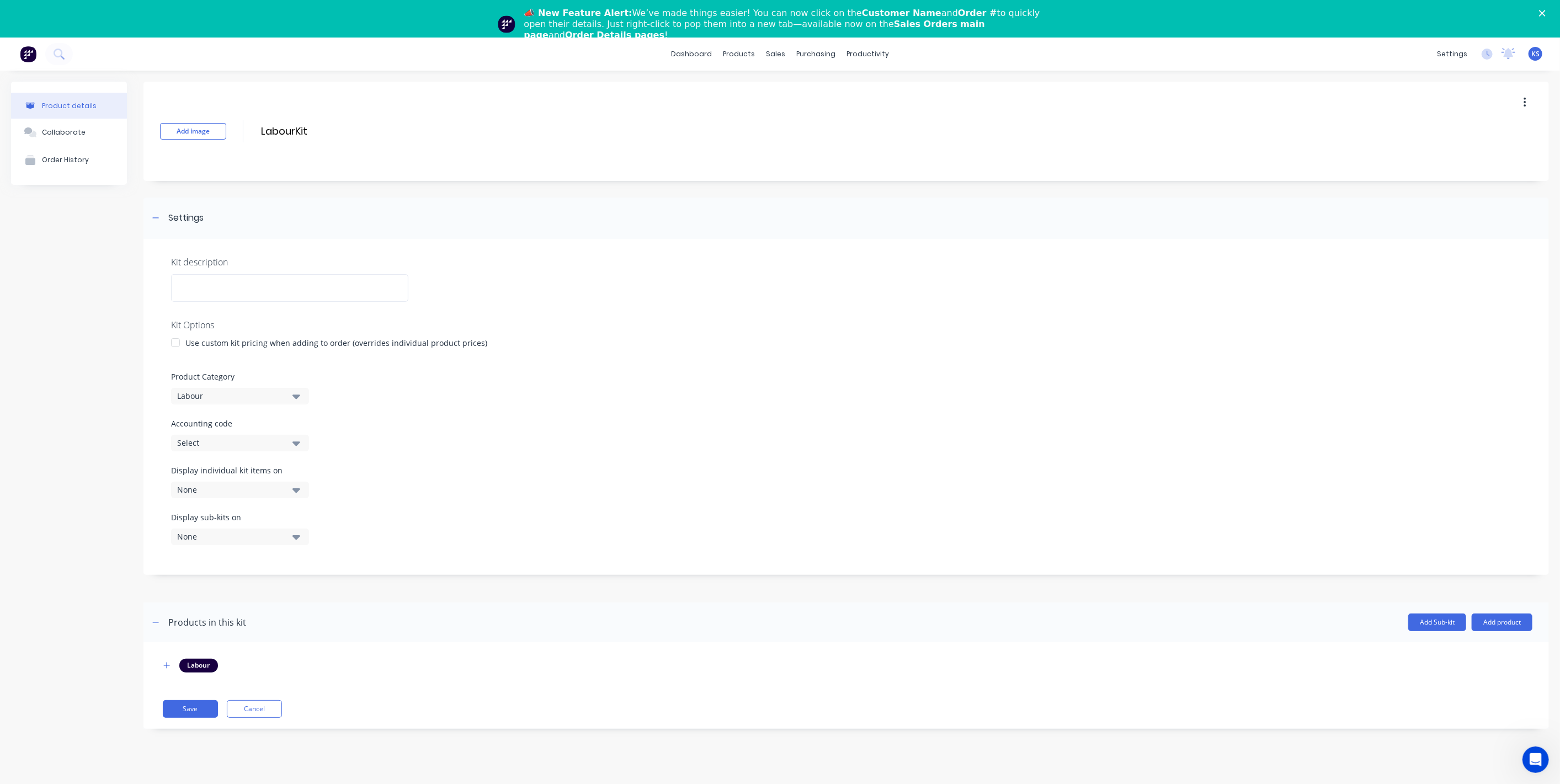
click at [246, 451] on button "Select" at bounding box center [240, 442] width 138 height 16
click at [245, 477] on code "text" at bounding box center [262, 476] width 117 height 22
type code "4"
click at [198, 706] on button "Save" at bounding box center [190, 708] width 55 height 18
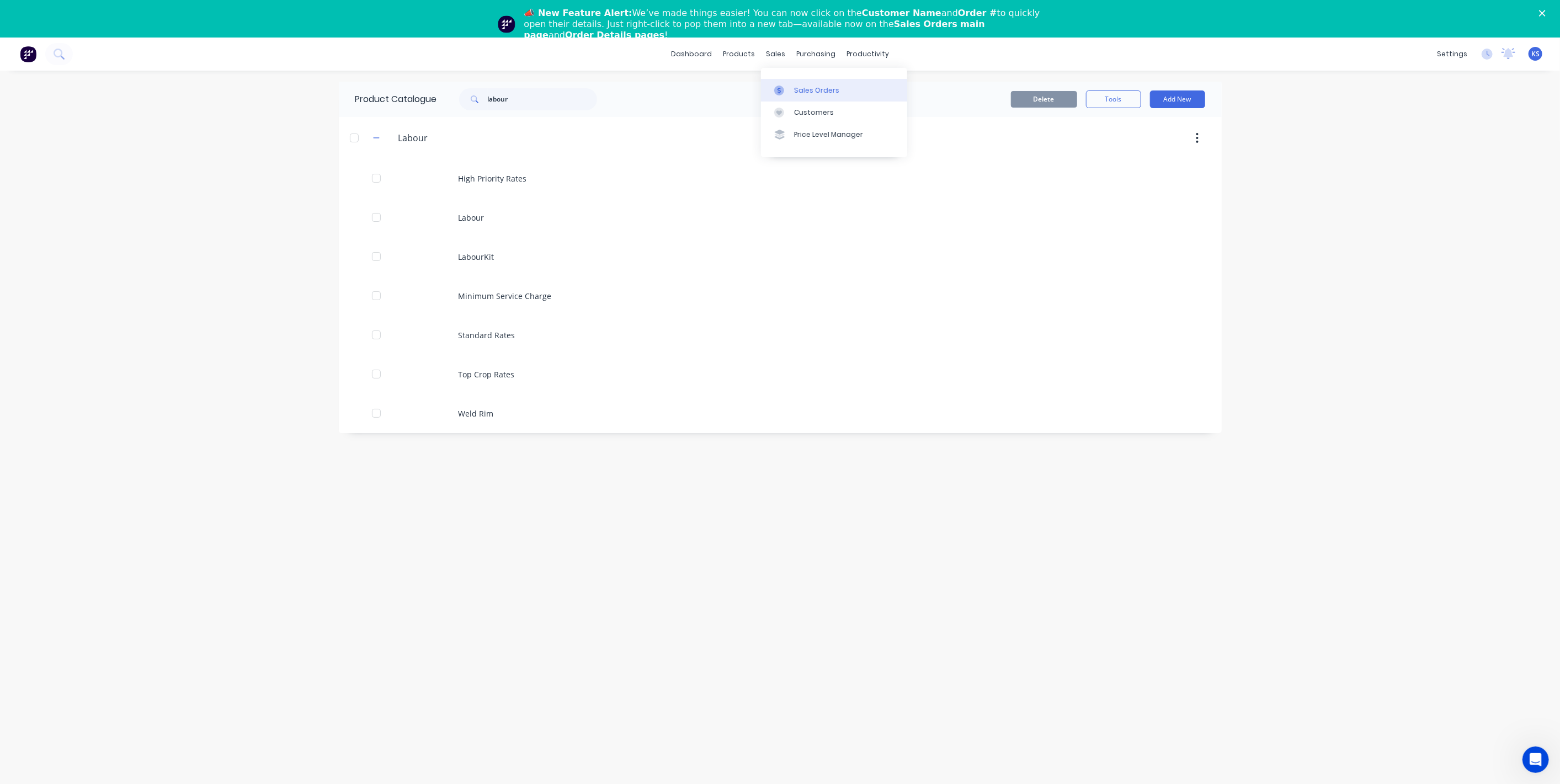
click at [804, 86] on div "Sales Orders" at bounding box center [816, 91] width 45 height 10
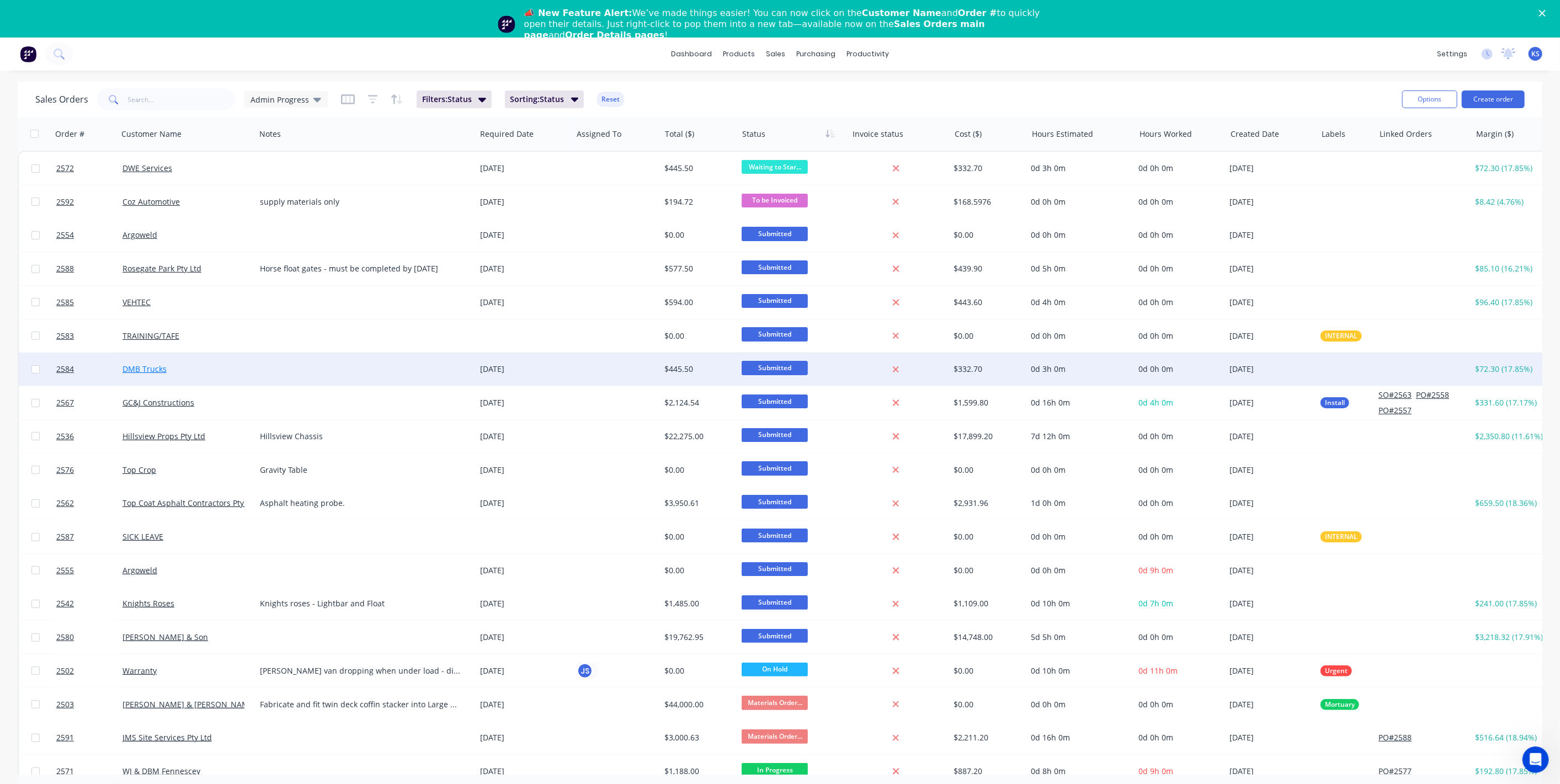
click at [137, 371] on link "DMB Trucks" at bounding box center [145, 369] width 44 height 11
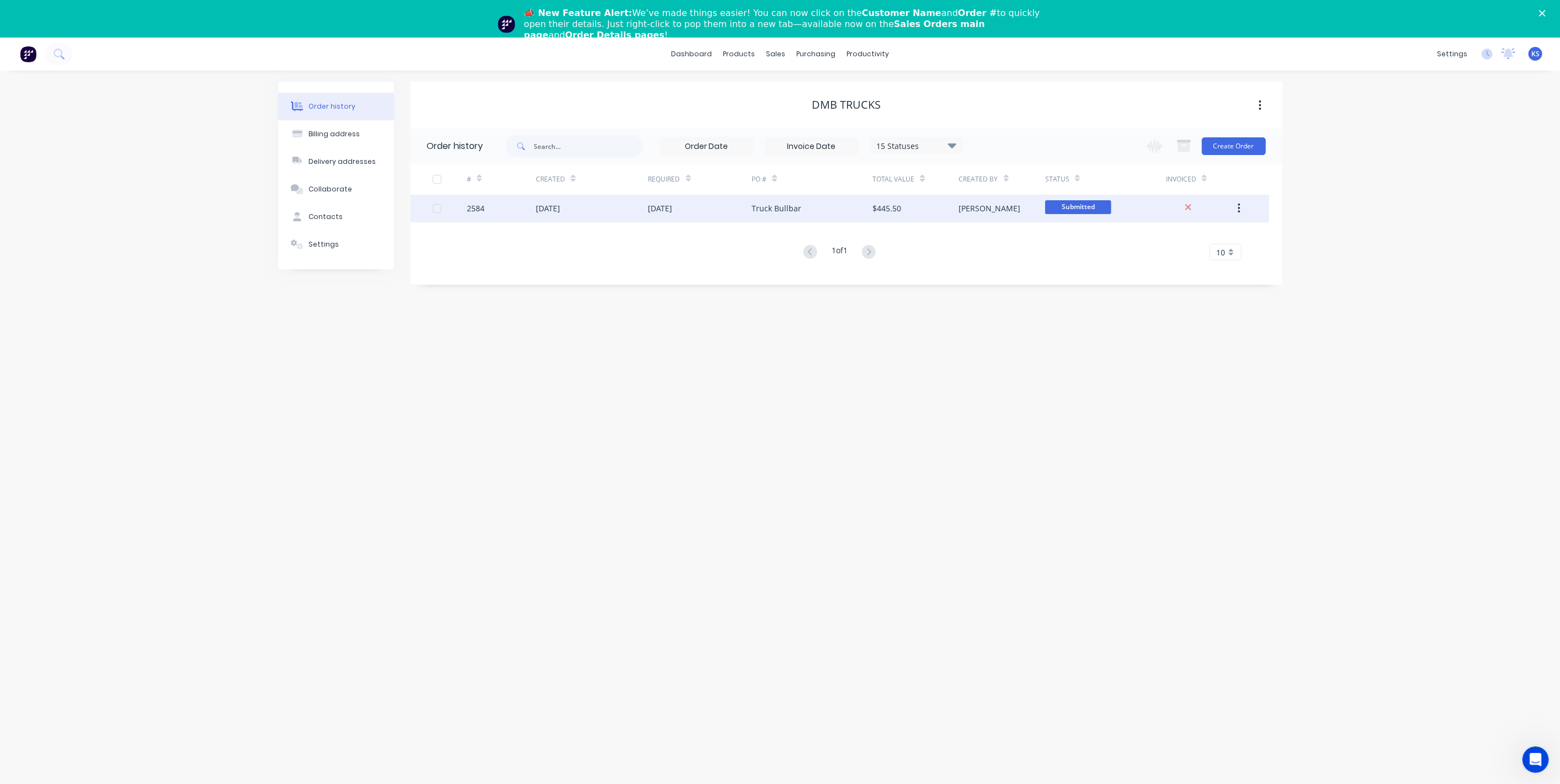
click at [486, 205] on div "2584" at bounding box center [501, 208] width 69 height 28
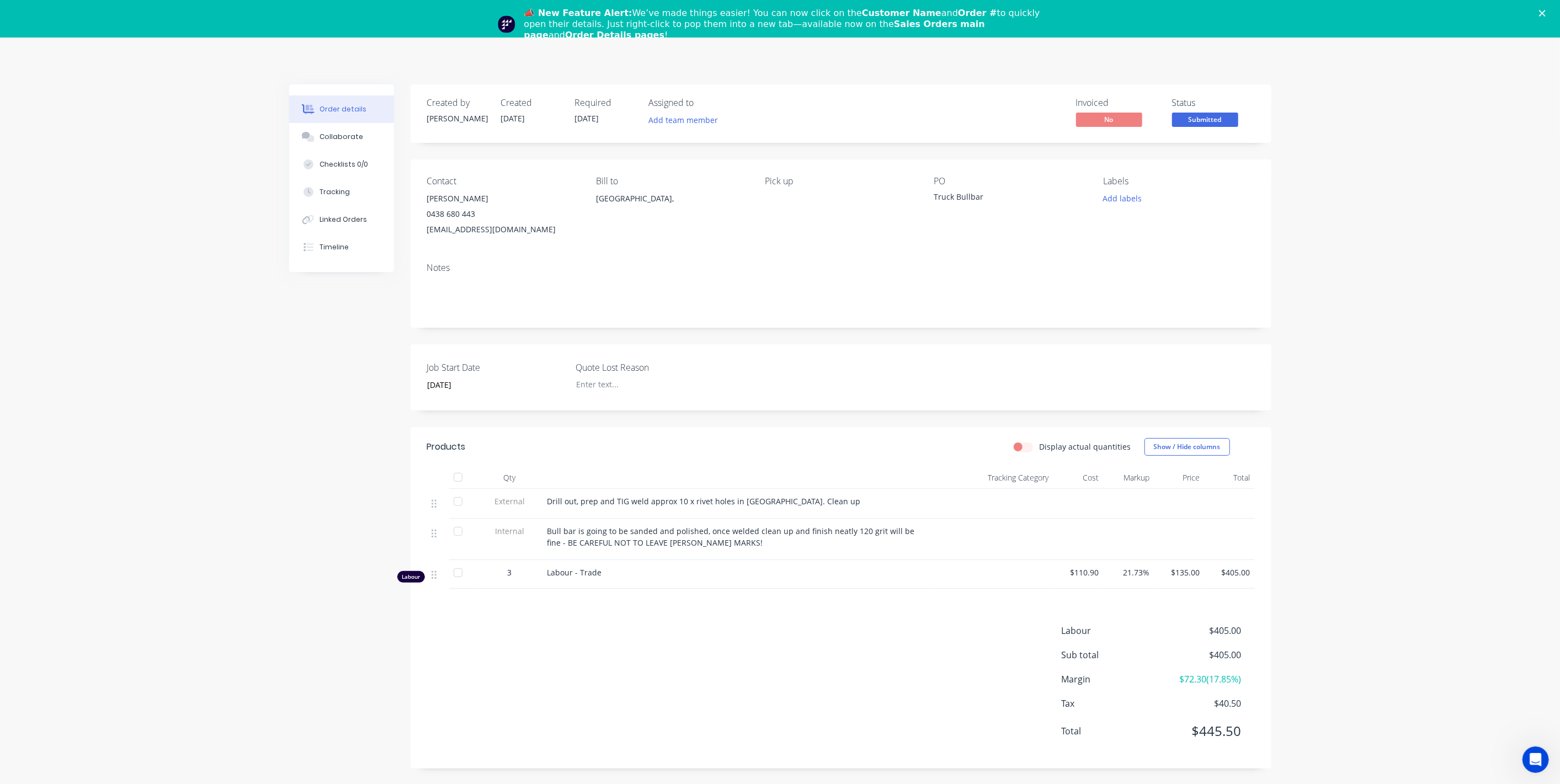
click at [1546, 14] on polygon "Close" at bounding box center [1542, 13] width 6 height 6
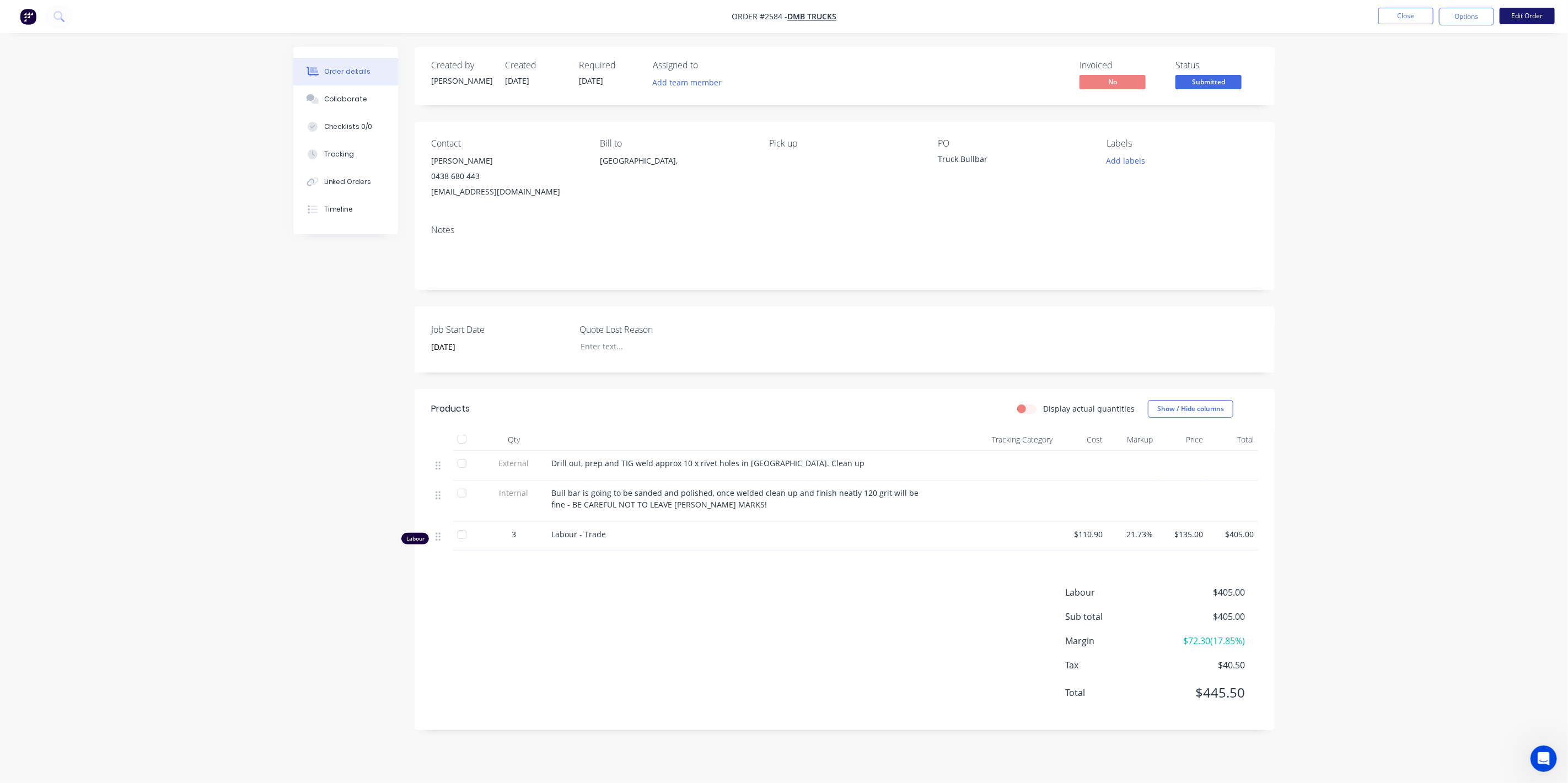
click at [1510, 16] on button "Edit Order" at bounding box center [1527, 16] width 55 height 16
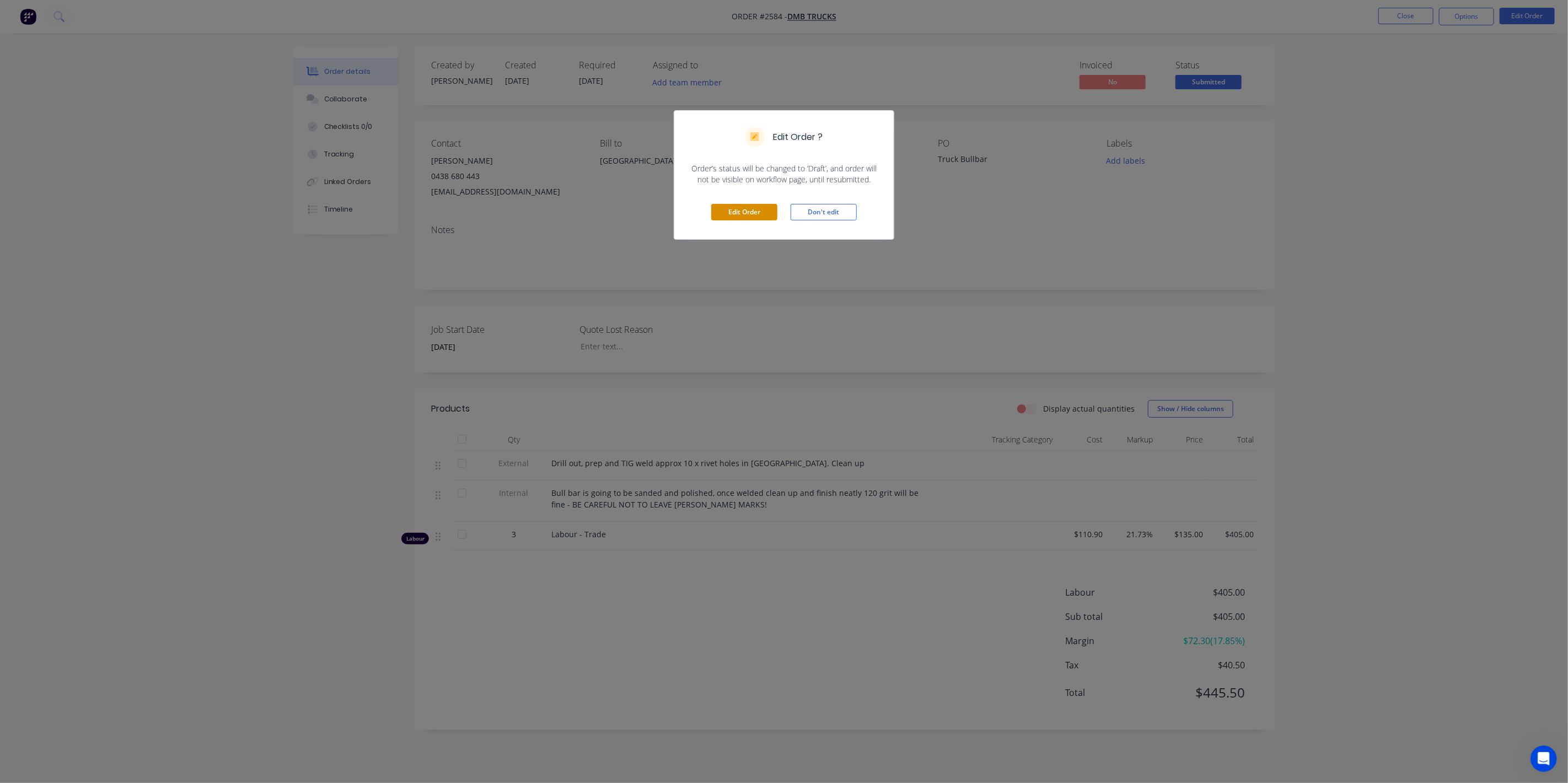
click at [739, 217] on button "Edit Order" at bounding box center [744, 212] width 66 height 16
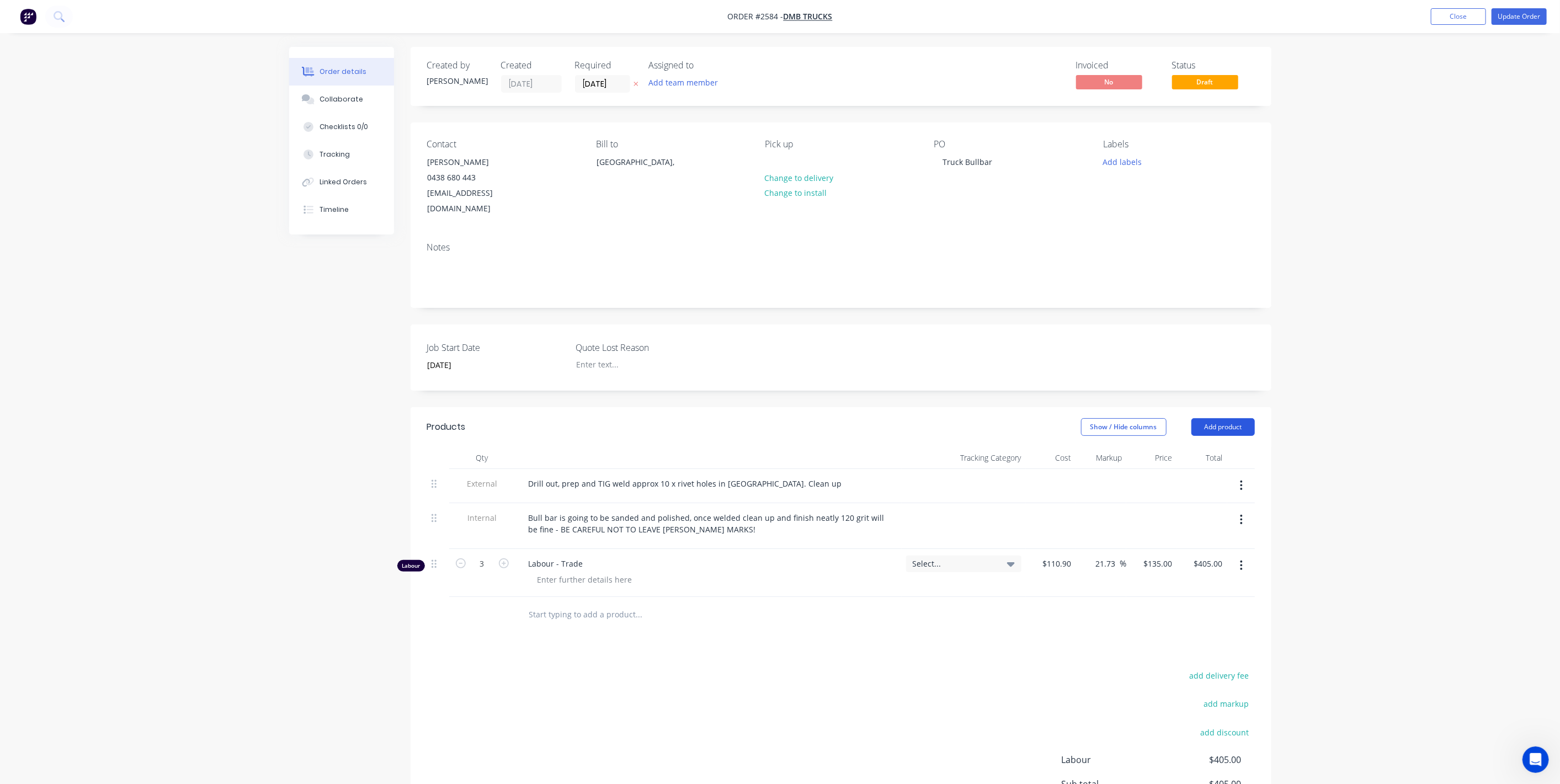
click at [1244, 418] on button "Add product" at bounding box center [1223, 427] width 64 height 18
click at [1226, 447] on div "Product catalogue" at bounding box center [1202, 454] width 85 height 16
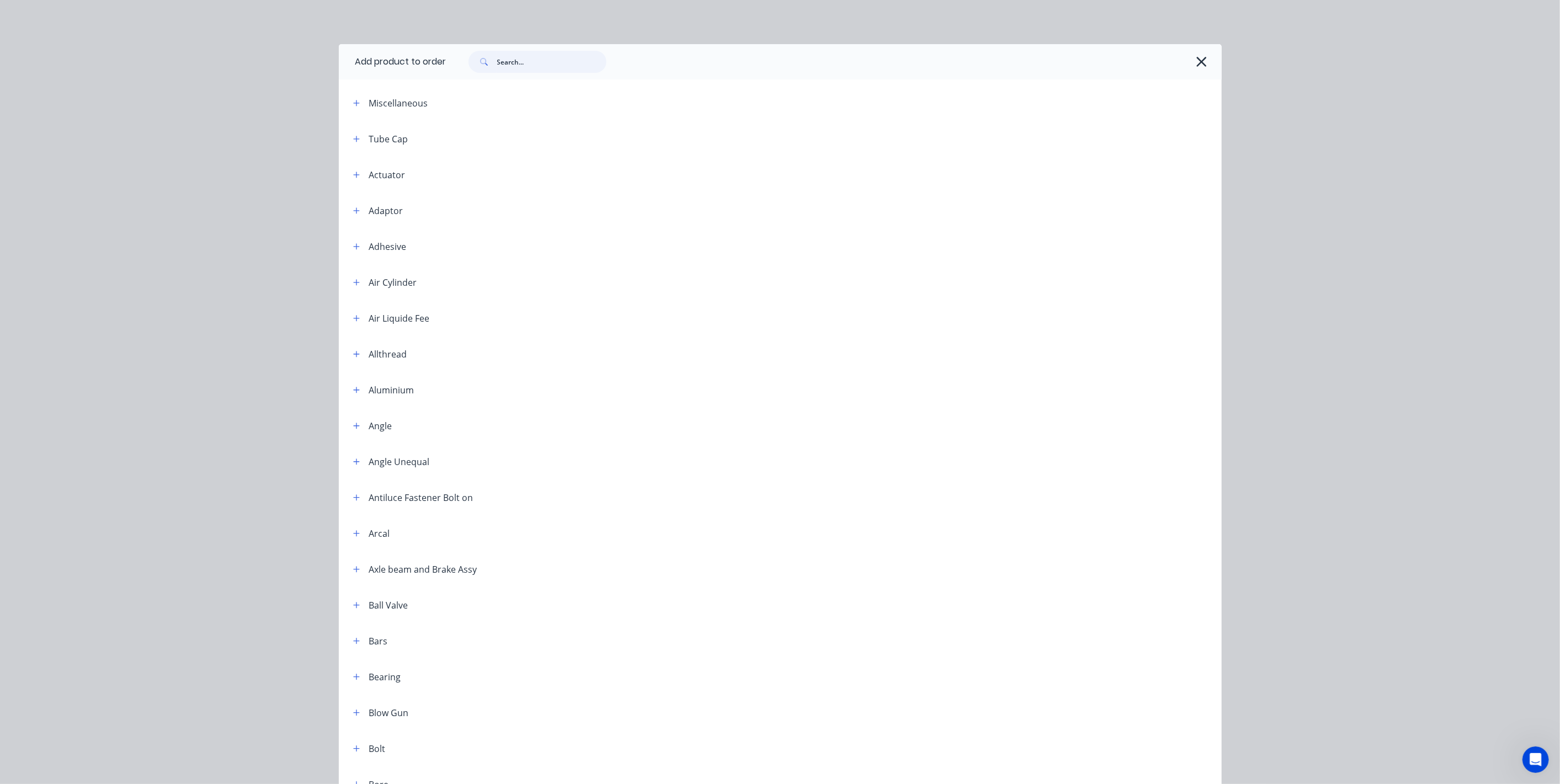
click at [512, 61] on input "text" at bounding box center [552, 61] width 109 height 22
type input "kit"
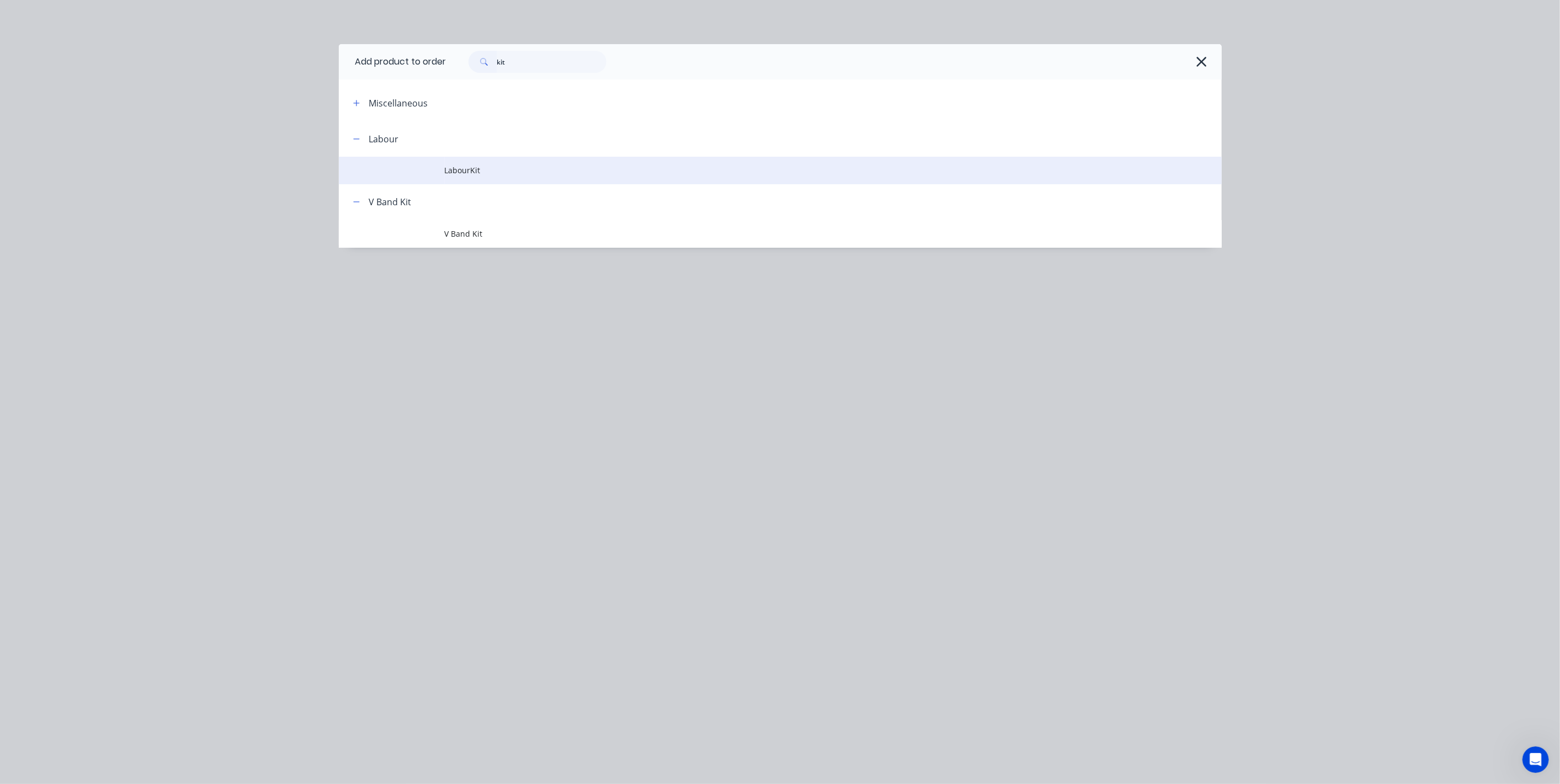
click at [467, 165] on span "LabourKit" at bounding box center [755, 170] width 622 height 11
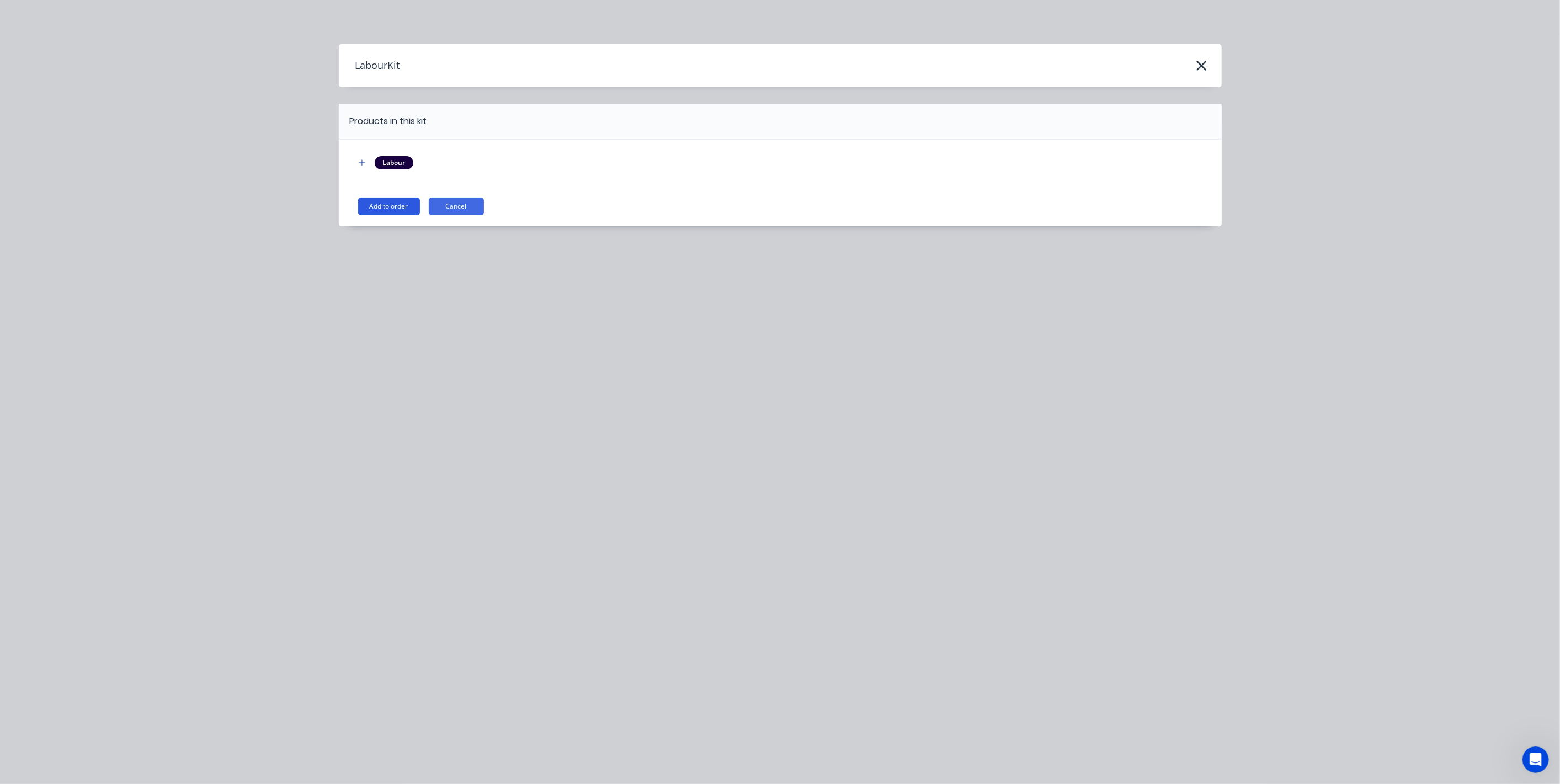
click at [388, 208] on button "Add to order" at bounding box center [389, 206] width 62 height 18
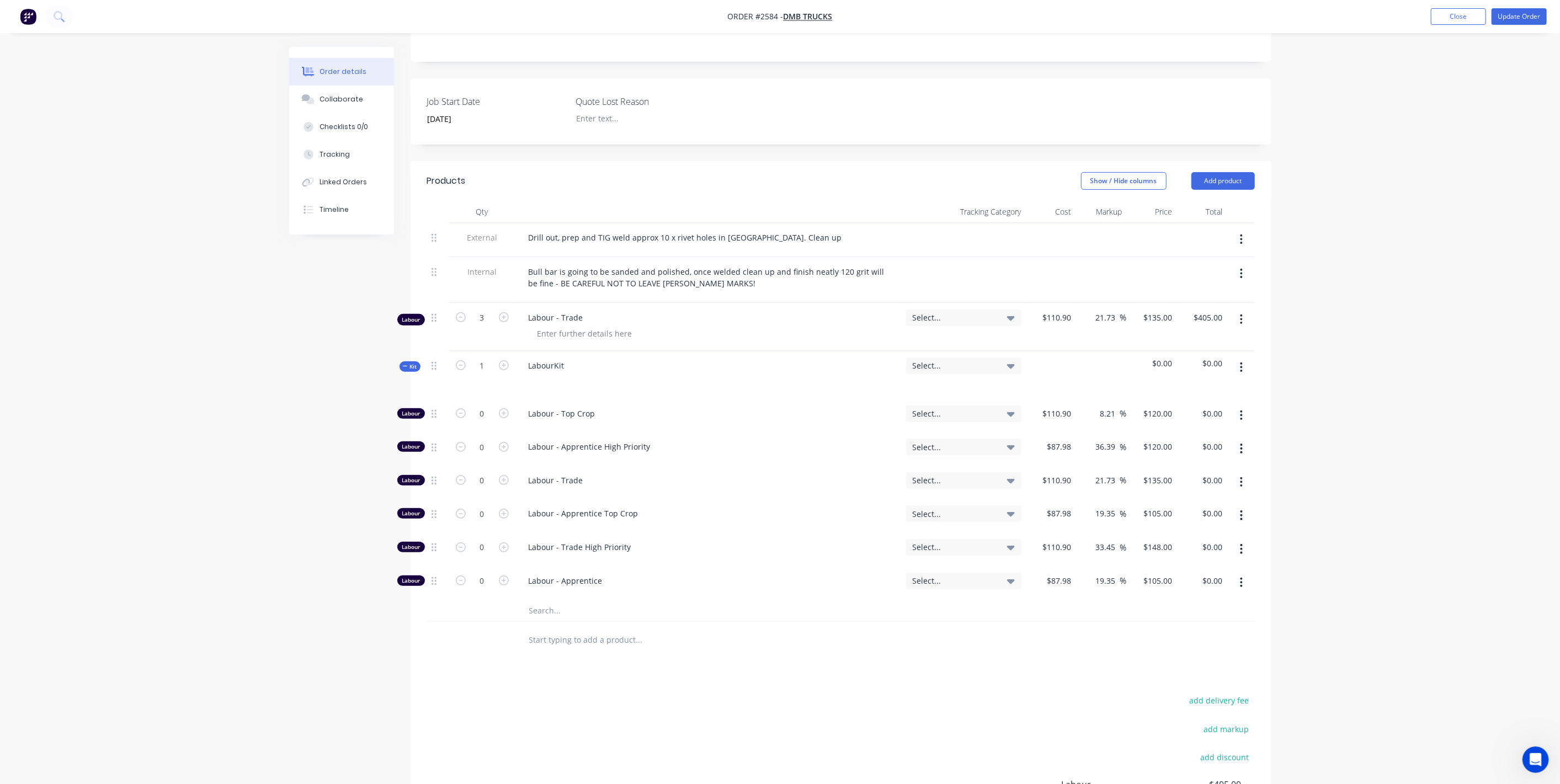
scroll to position [367, 0]
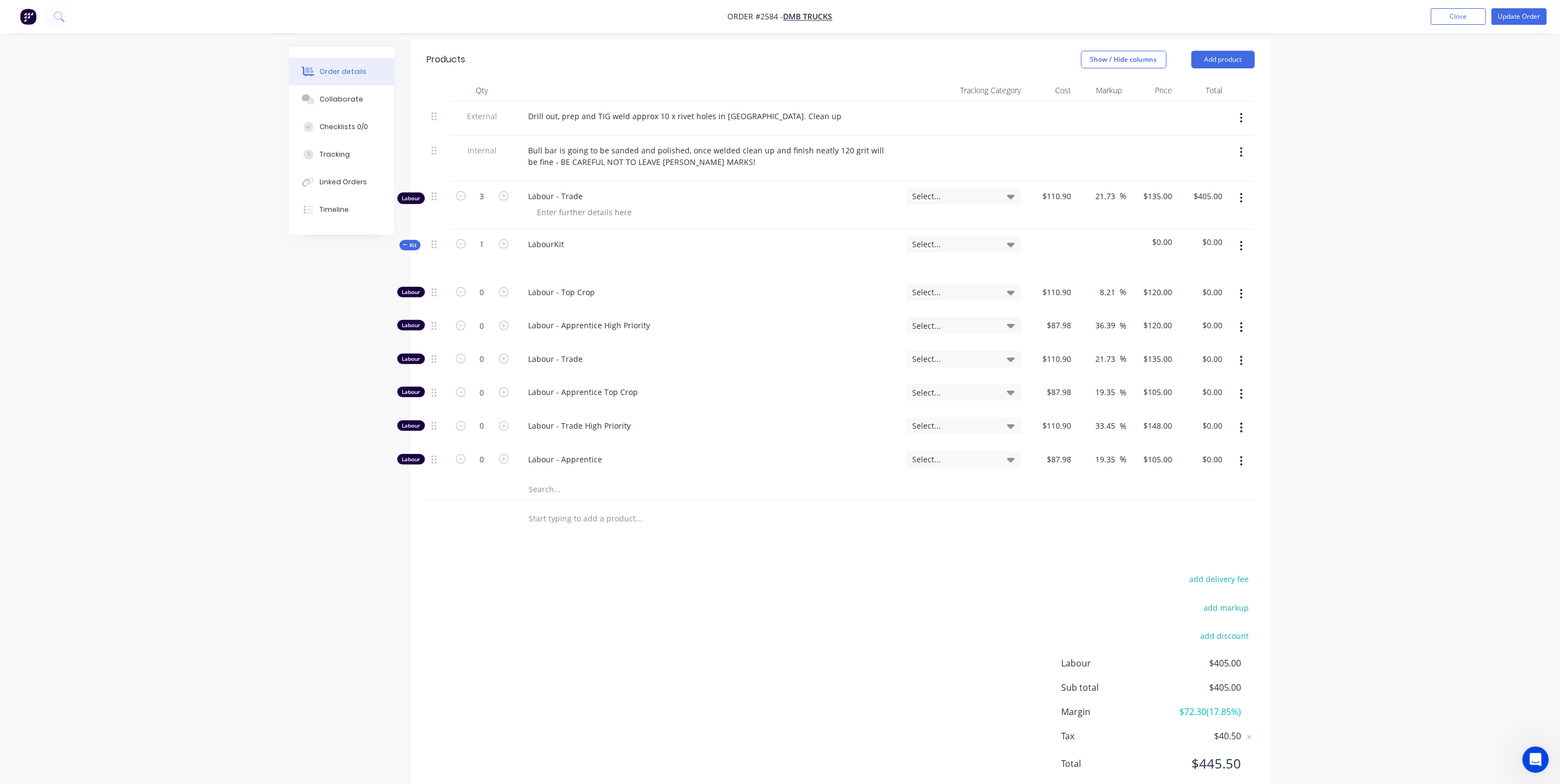
click at [405, 243] on icon at bounding box center [405, 245] width 5 height 6
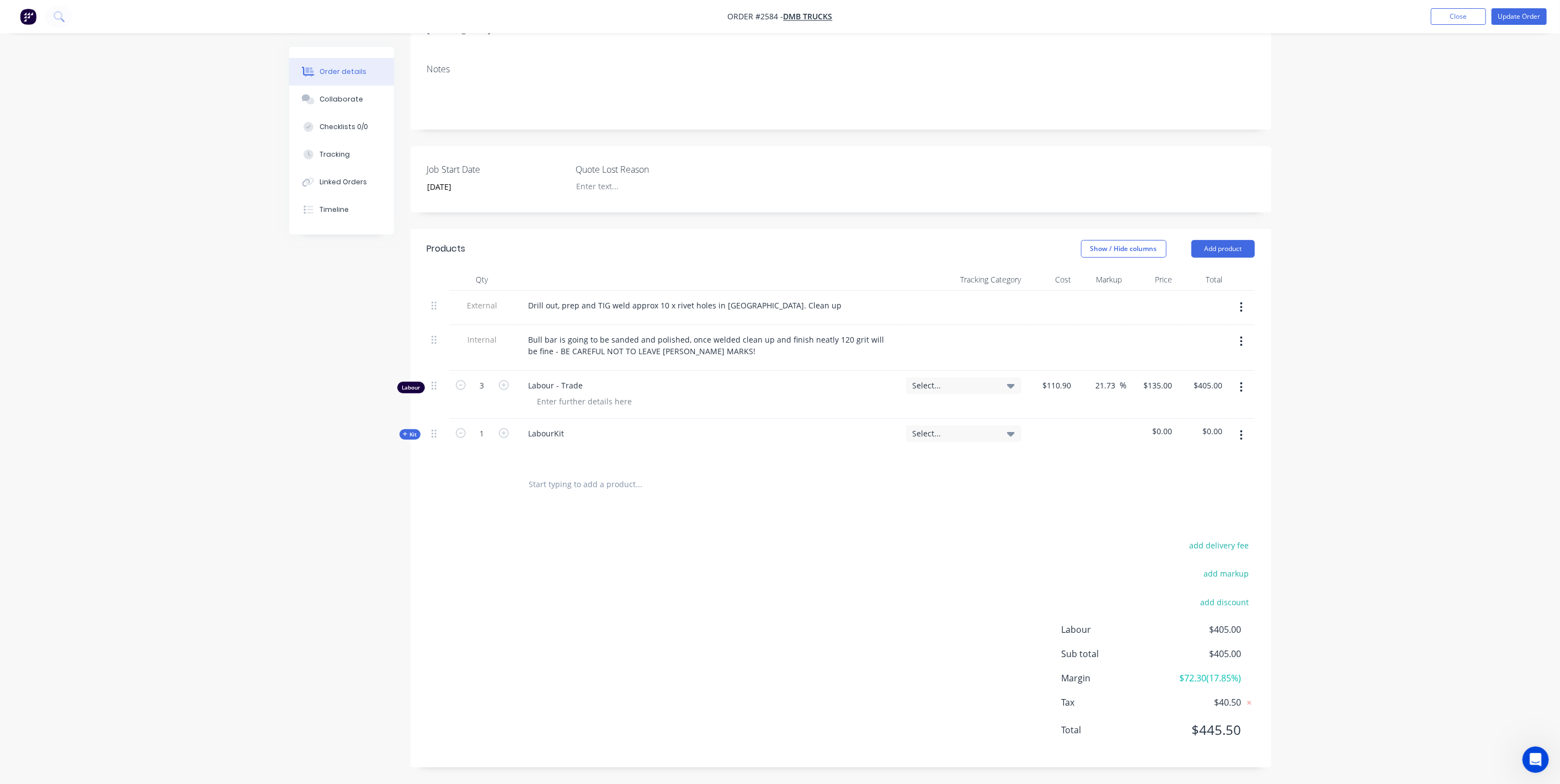
scroll to position [161, 0]
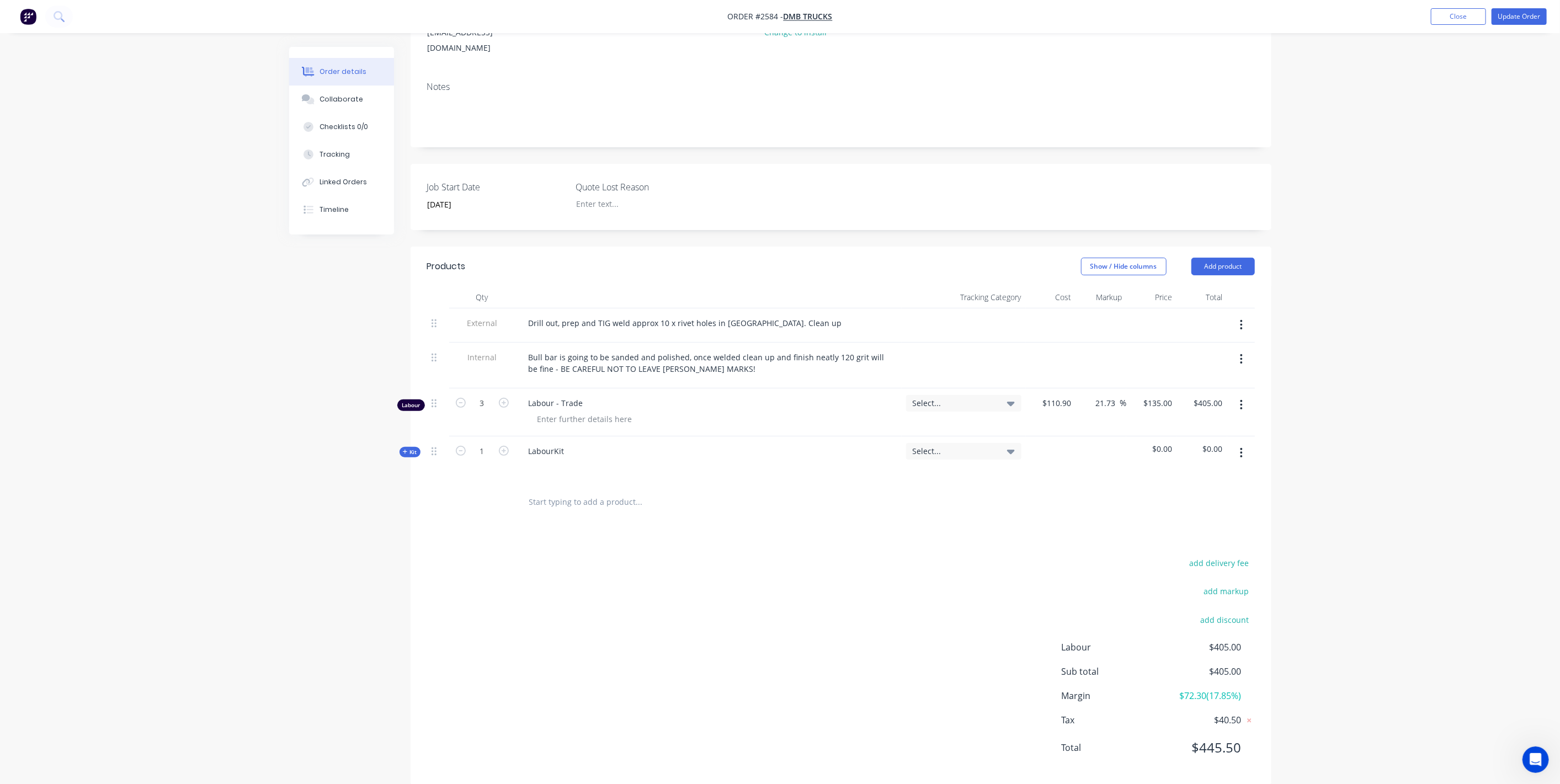
click at [399, 432] on div "Created by Leigh Created 08/08/25 Required 18/08/25 Assigned to Add team member…" at bounding box center [780, 344] width 983 height 915
click at [405, 449] on icon at bounding box center [405, 452] width 5 height 6
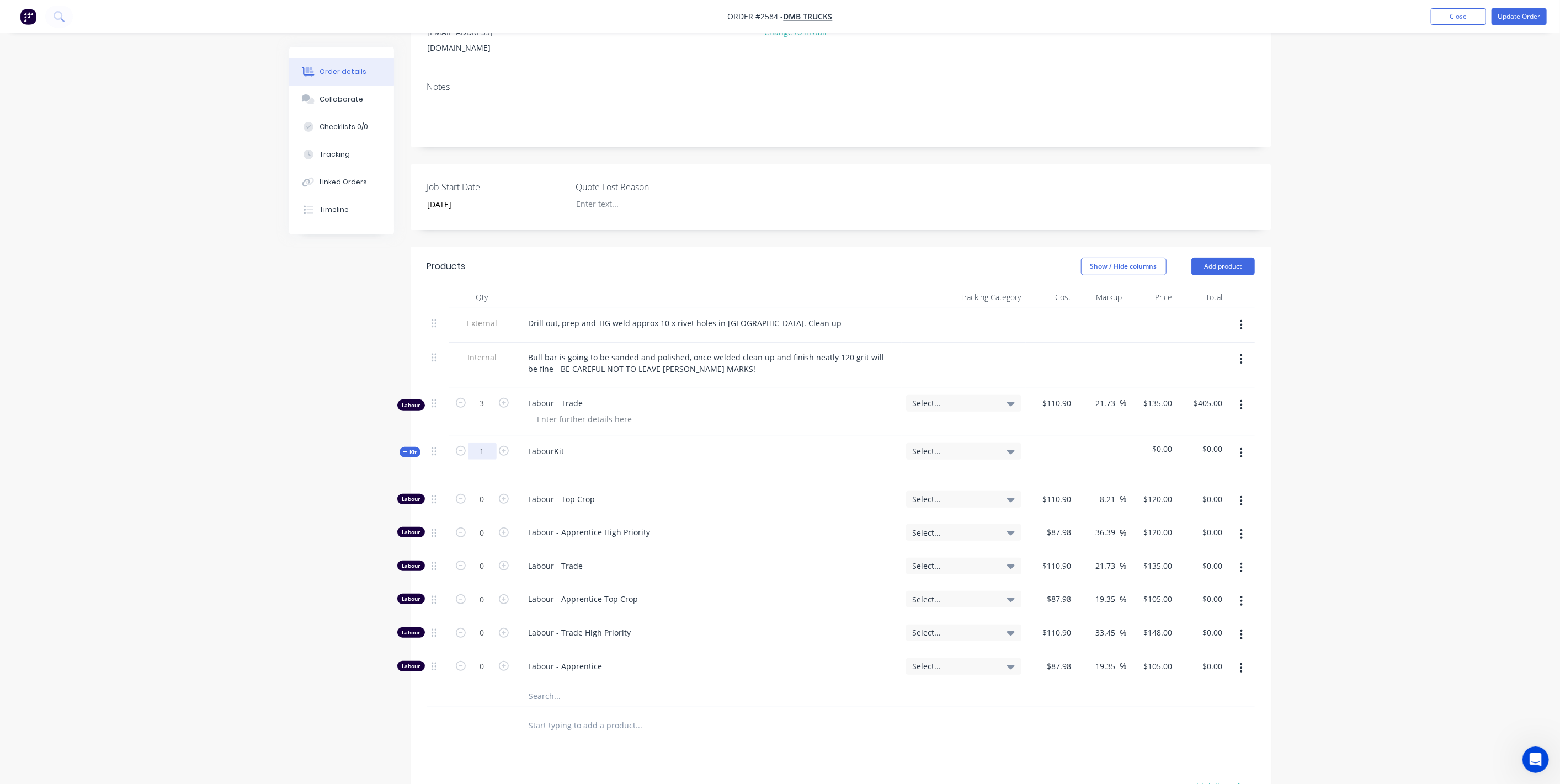
click at [492, 443] on input "1" at bounding box center [482, 451] width 29 height 16
click at [1407, 360] on div "Order details Collaborate Checklists 0/0 Tracking Linked Orders Timeline Order …" at bounding box center [780, 432] width 1560 height 1185
click at [490, 508] on input "0" at bounding box center [482, 499] width 29 height 16
type input "3"
click at [1380, 407] on div "Order details Collaborate Checklists 0/0 Tracking Linked Orders Timeline Order …" at bounding box center [780, 432] width 1560 height 1185
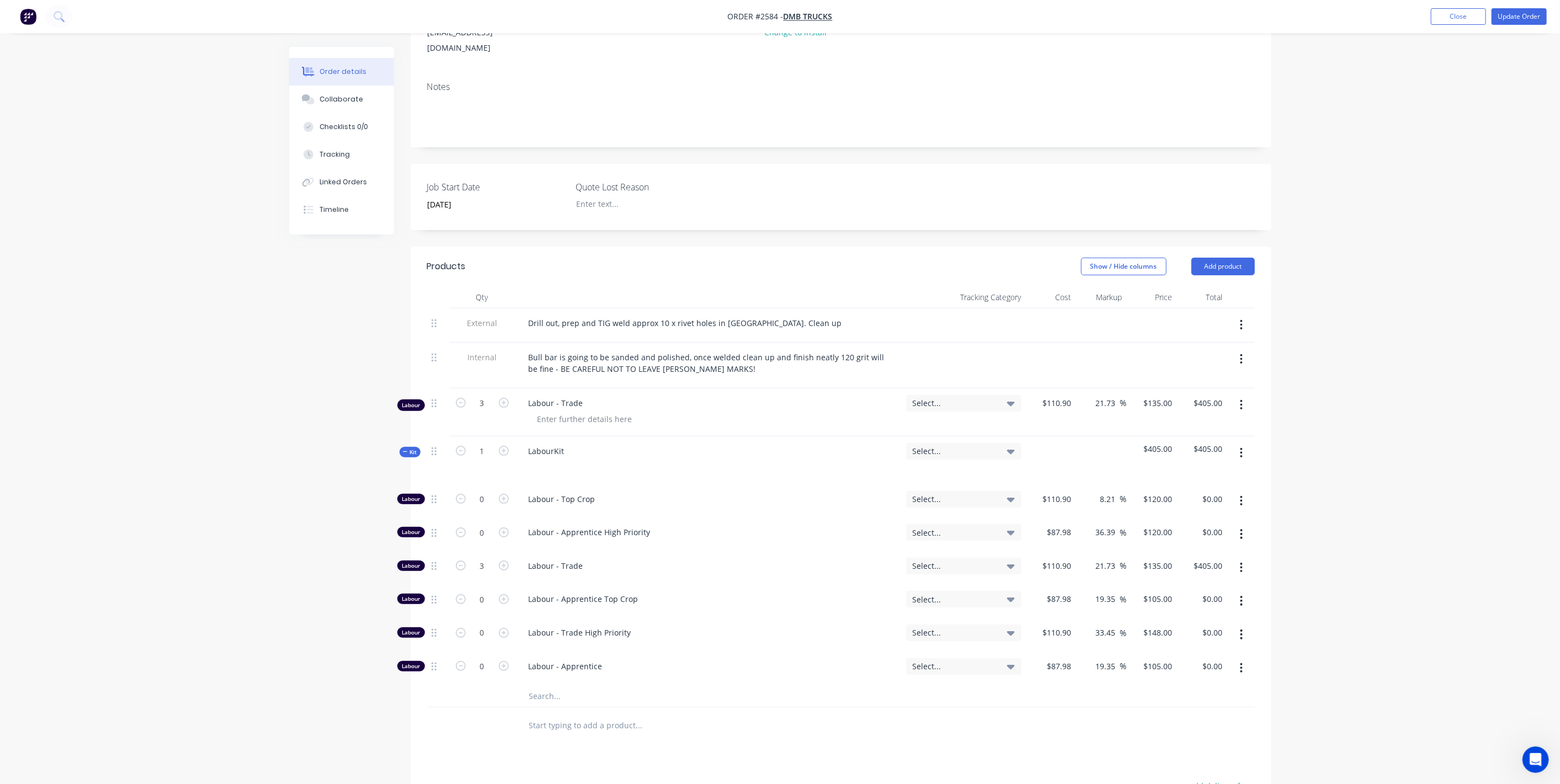
type input "$405.00"
click at [475, 443] on input "1" at bounding box center [482, 451] width 29 height 16
type input "3"
click at [1433, 392] on div "Order details Collaborate Checklists 0/0 Tracking Linked Orders Timeline Order …" at bounding box center [780, 432] width 1560 height 1185
type input "9"
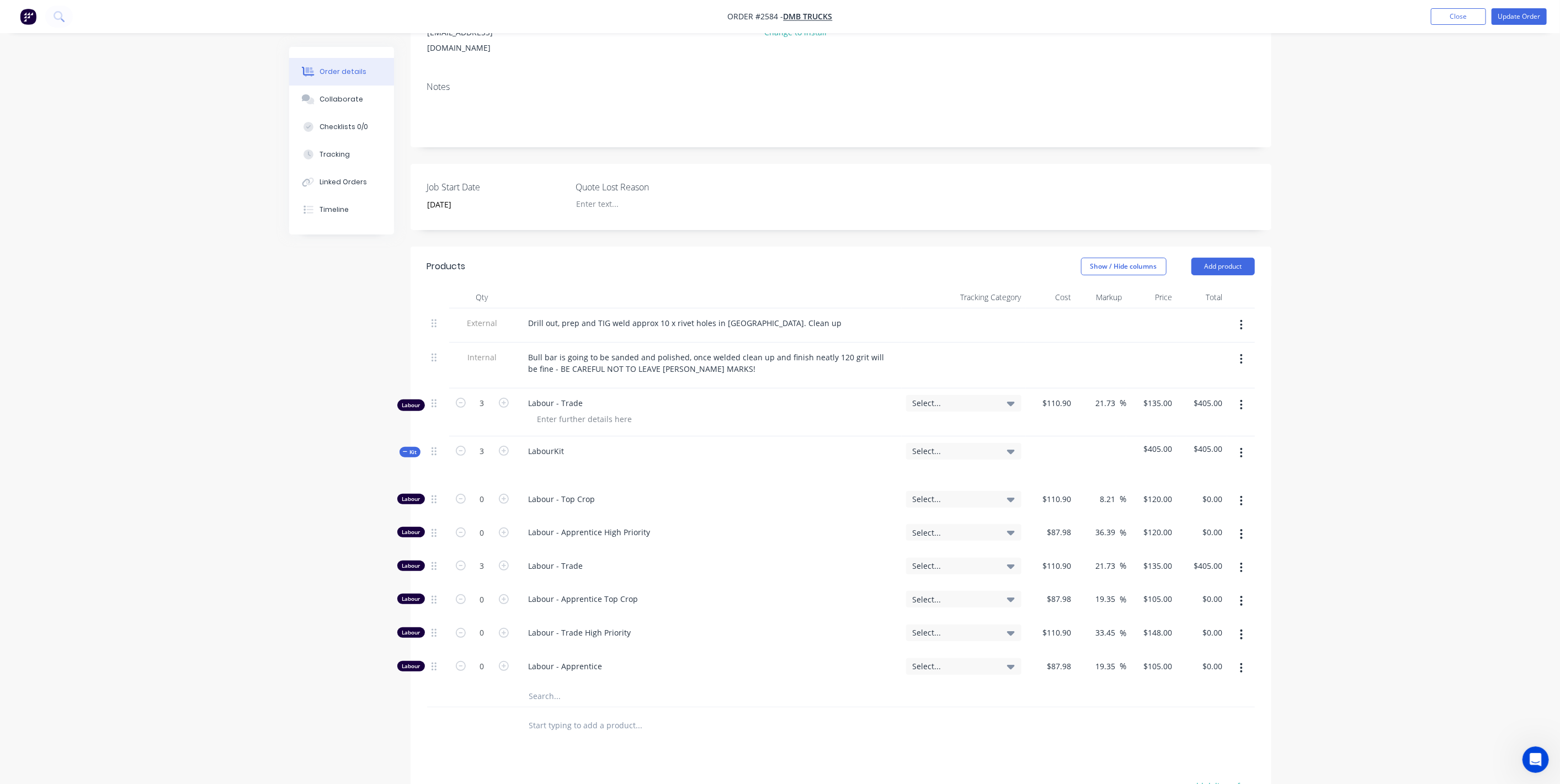
type input "$1,215.00"
click at [493, 508] on input "9" at bounding box center [482, 499] width 29 height 16
type input "3"
click at [1399, 543] on div "Order details Collaborate Checklists 0/0 Tracking Linked Orders Timeline Order …" at bounding box center [780, 432] width 1560 height 1185
type input "$405.00"
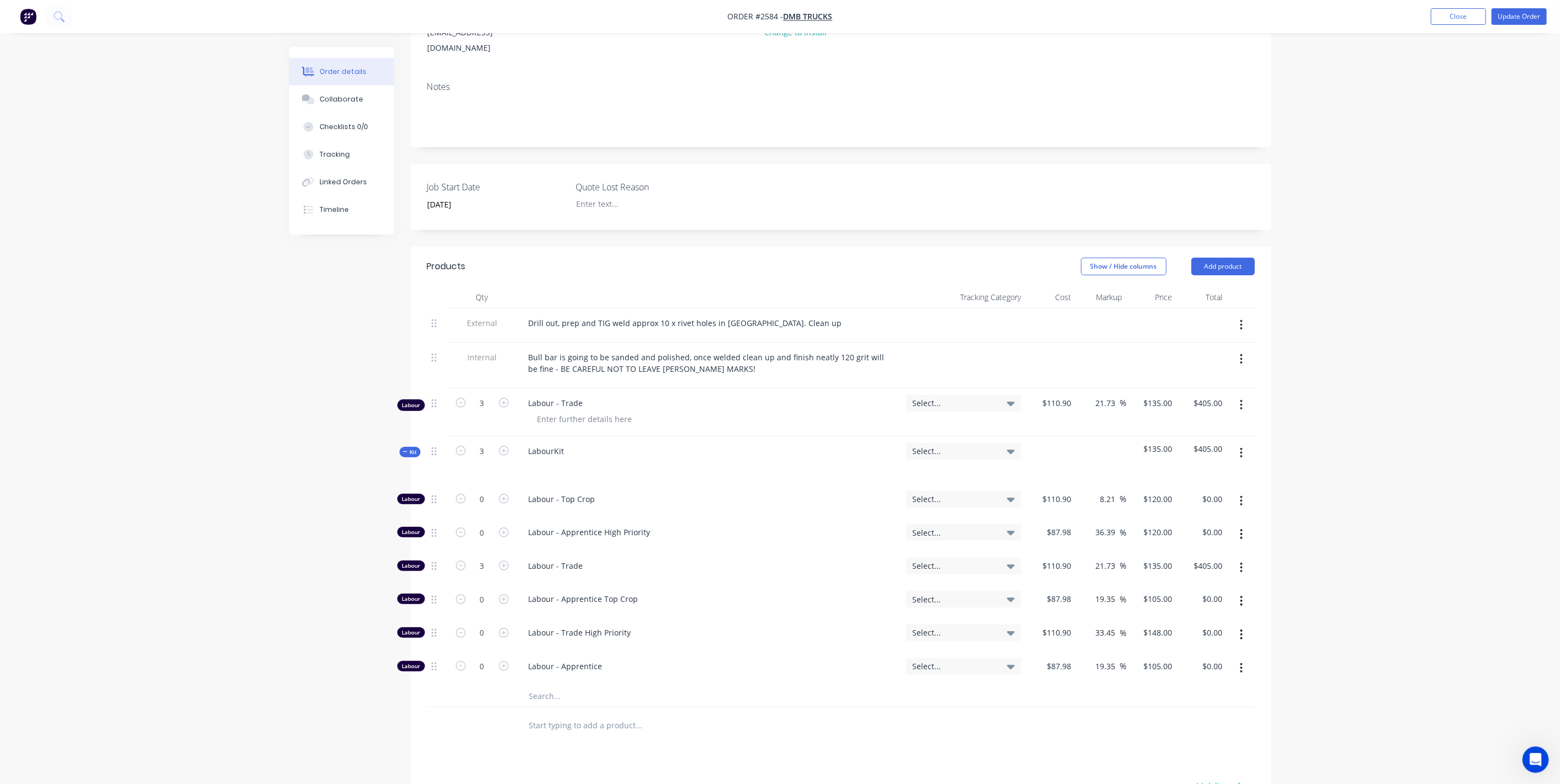
click at [1246, 395] on button "button" at bounding box center [1242, 405] width 26 height 20
click at [1181, 492] on div "Delete" at bounding box center [1202, 500] width 85 height 16
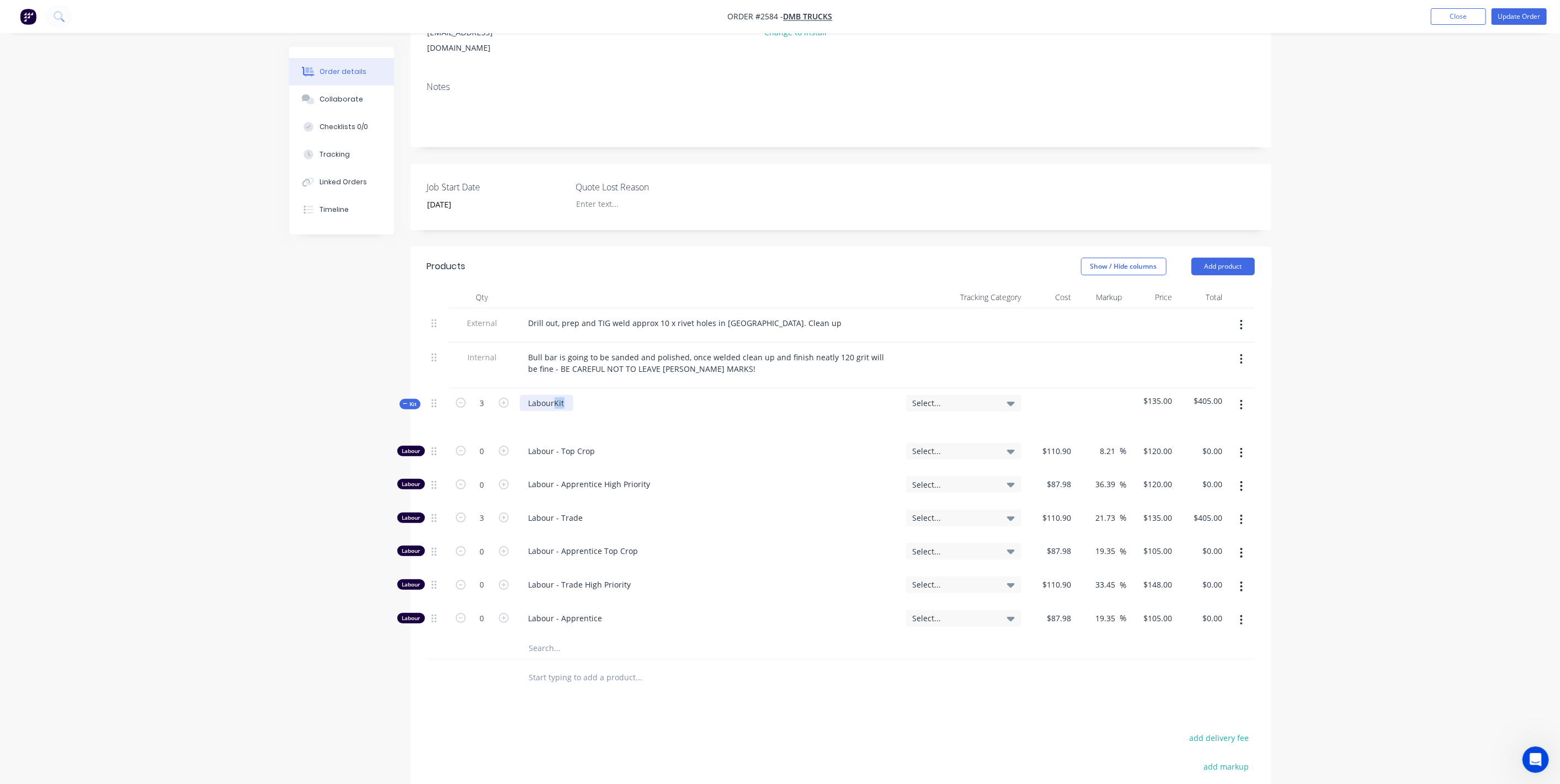
drag, startPoint x: 555, startPoint y: 385, endPoint x: 581, endPoint y: 385, distance: 26.0
click at [581, 388] on div "LabourKit" at bounding box center [708, 412] width 386 height 48
click at [1540, 409] on div "Order details Collaborate Checklists 0/0 Tracking Linked Orders Timeline Order …" at bounding box center [780, 408] width 1560 height 1137
click at [535, 411] on div at bounding box center [539, 419] width 20 height 16
click at [1245, 443] on button "button" at bounding box center [1242, 453] width 26 height 20
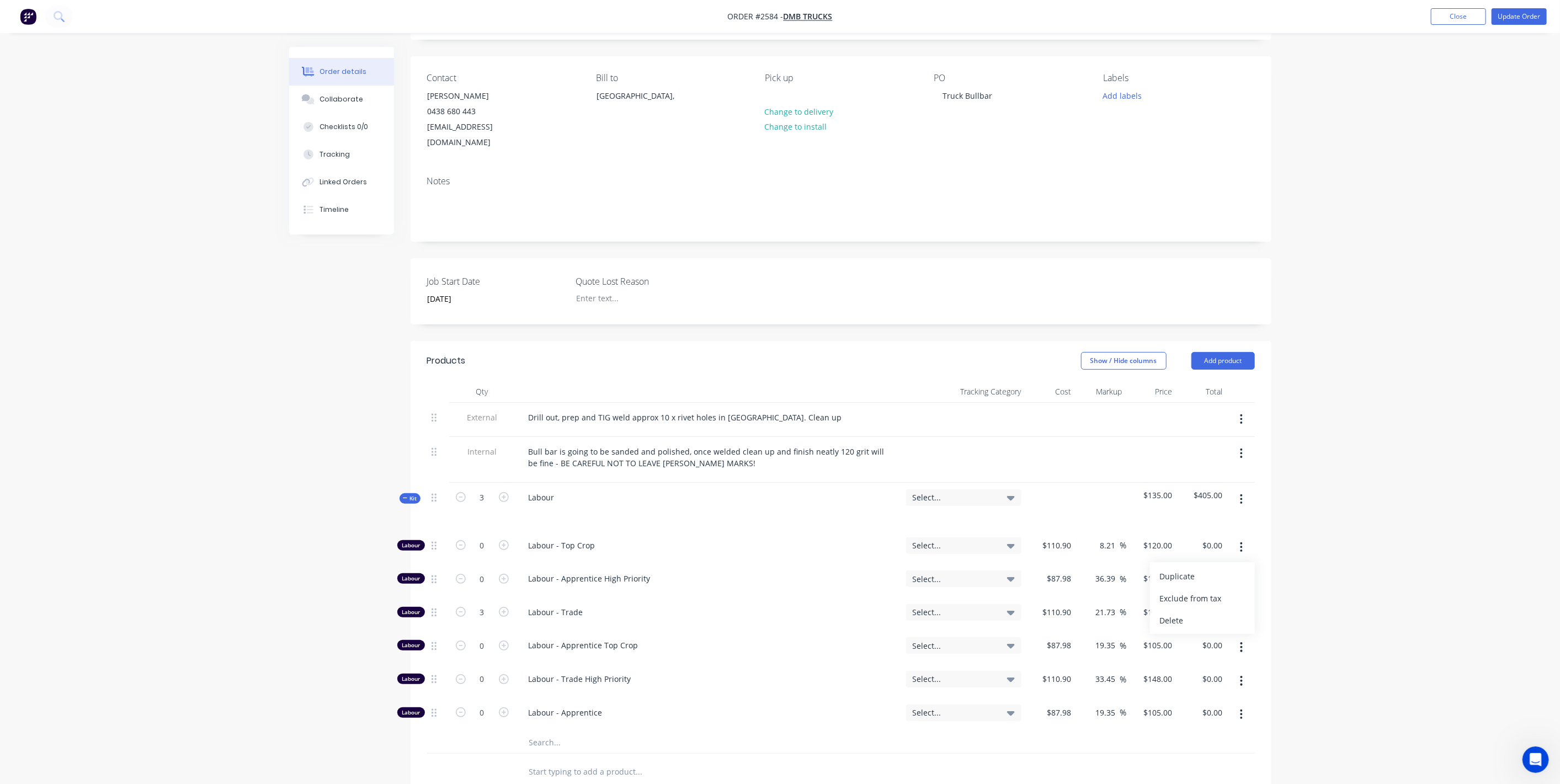
scroll to position [123, 0]
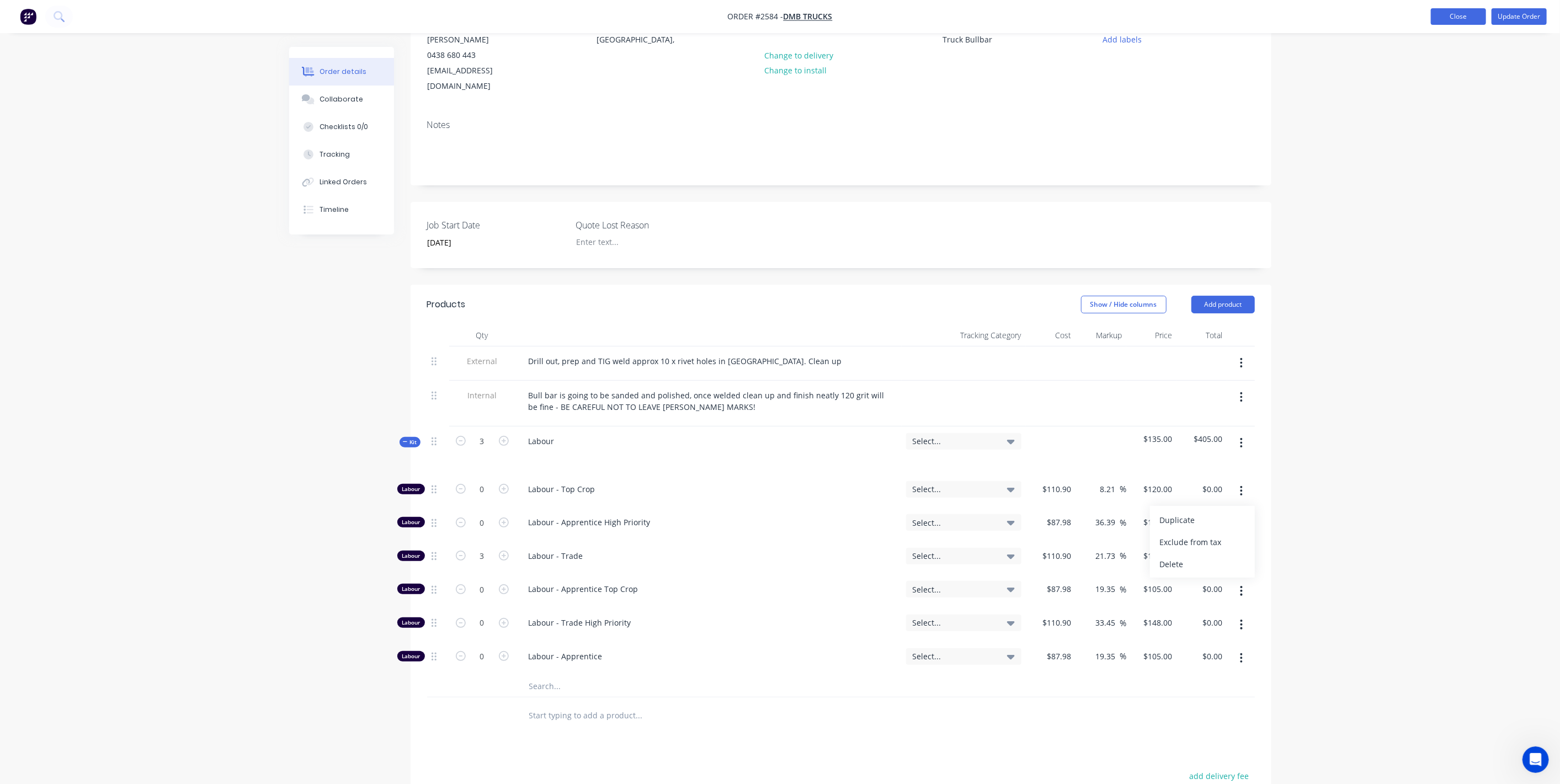
click at [1468, 19] on button "Close" at bounding box center [1458, 16] width 55 height 16
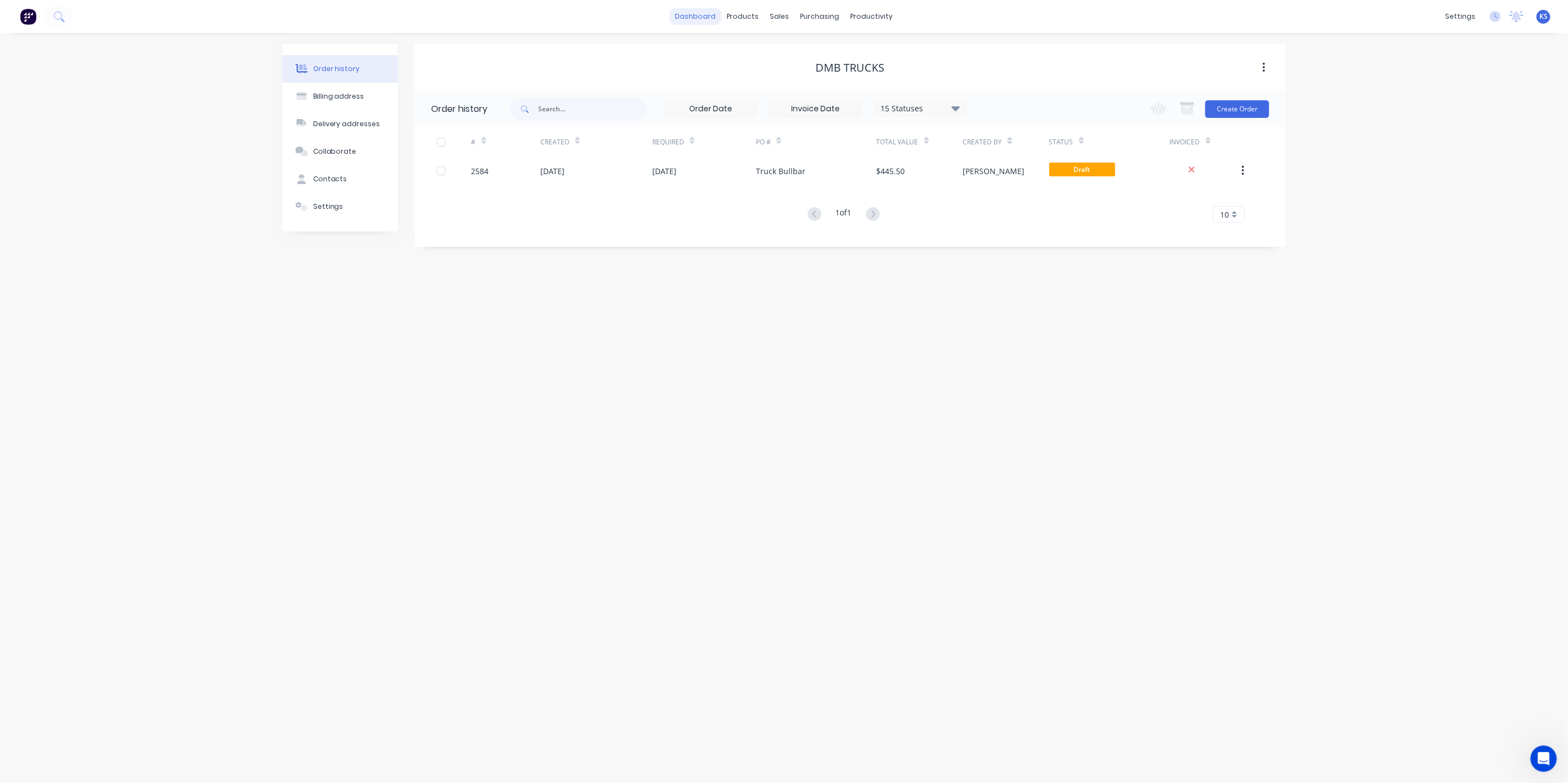
click at [711, 23] on link "dashboard" at bounding box center [696, 16] width 52 height 16
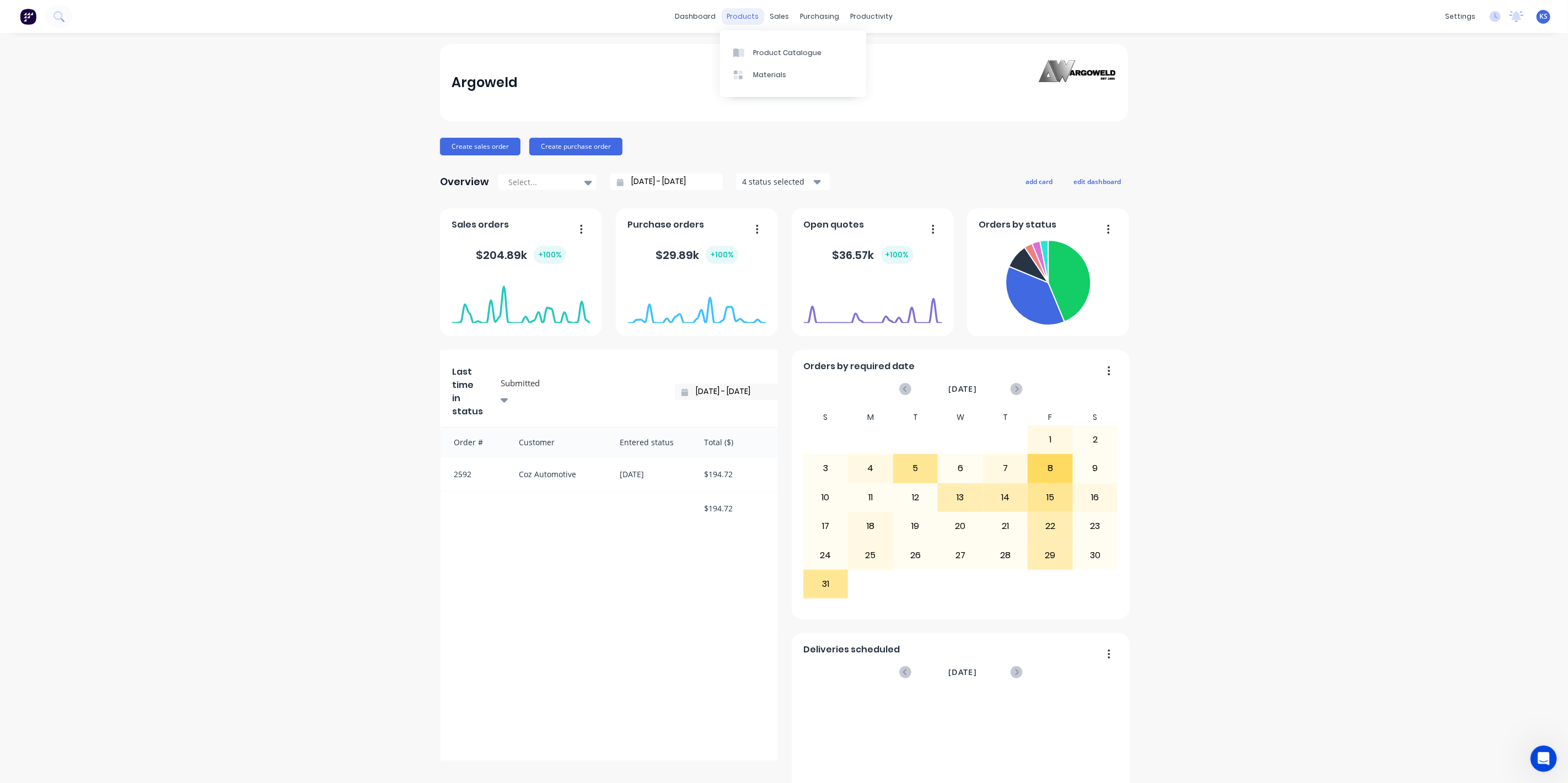
click at [751, 14] on div "products" at bounding box center [743, 16] width 43 height 16
click at [773, 50] on div "Product Catalogue" at bounding box center [787, 53] width 68 height 10
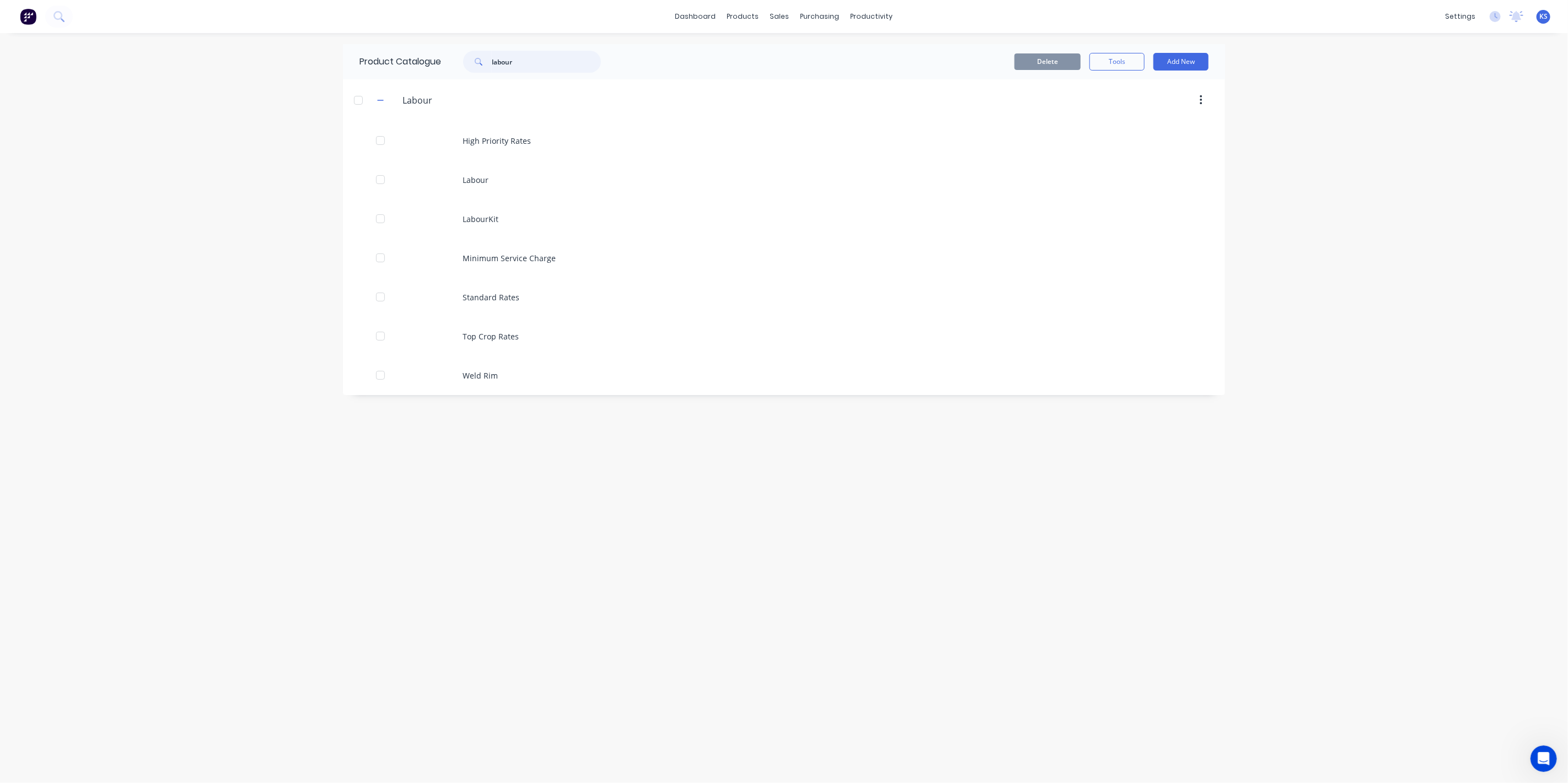
drag, startPoint x: 532, startPoint y: 61, endPoint x: 415, endPoint y: 54, distance: 117.2
click at [415, 54] on div "Product Catalogue labour" at bounding box center [485, 61] width 286 height 35
click at [377, 466] on icon "button" at bounding box center [380, 470] width 6 height 8
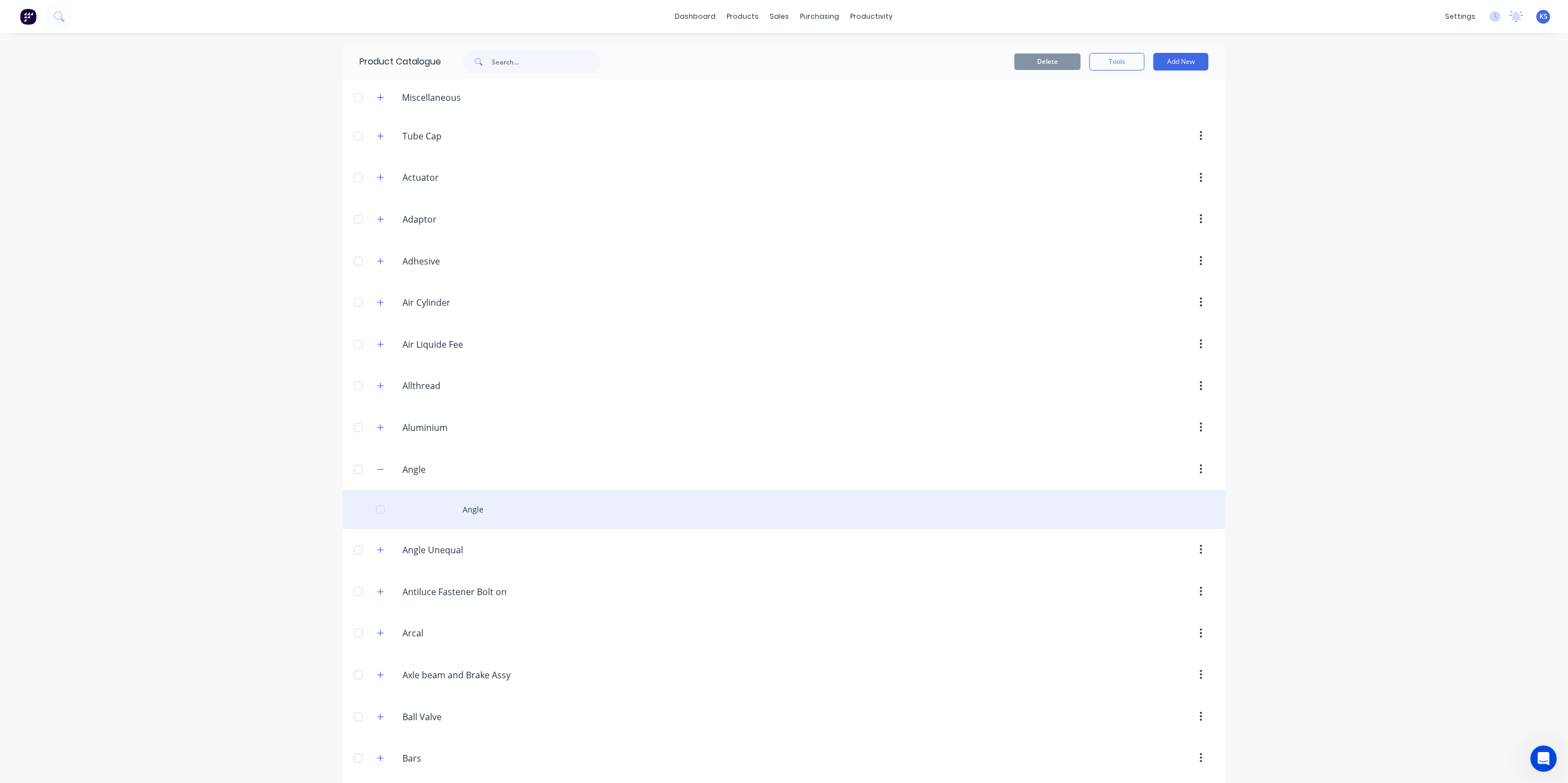
click at [464, 502] on div "Angle" at bounding box center [783, 509] width 882 height 39
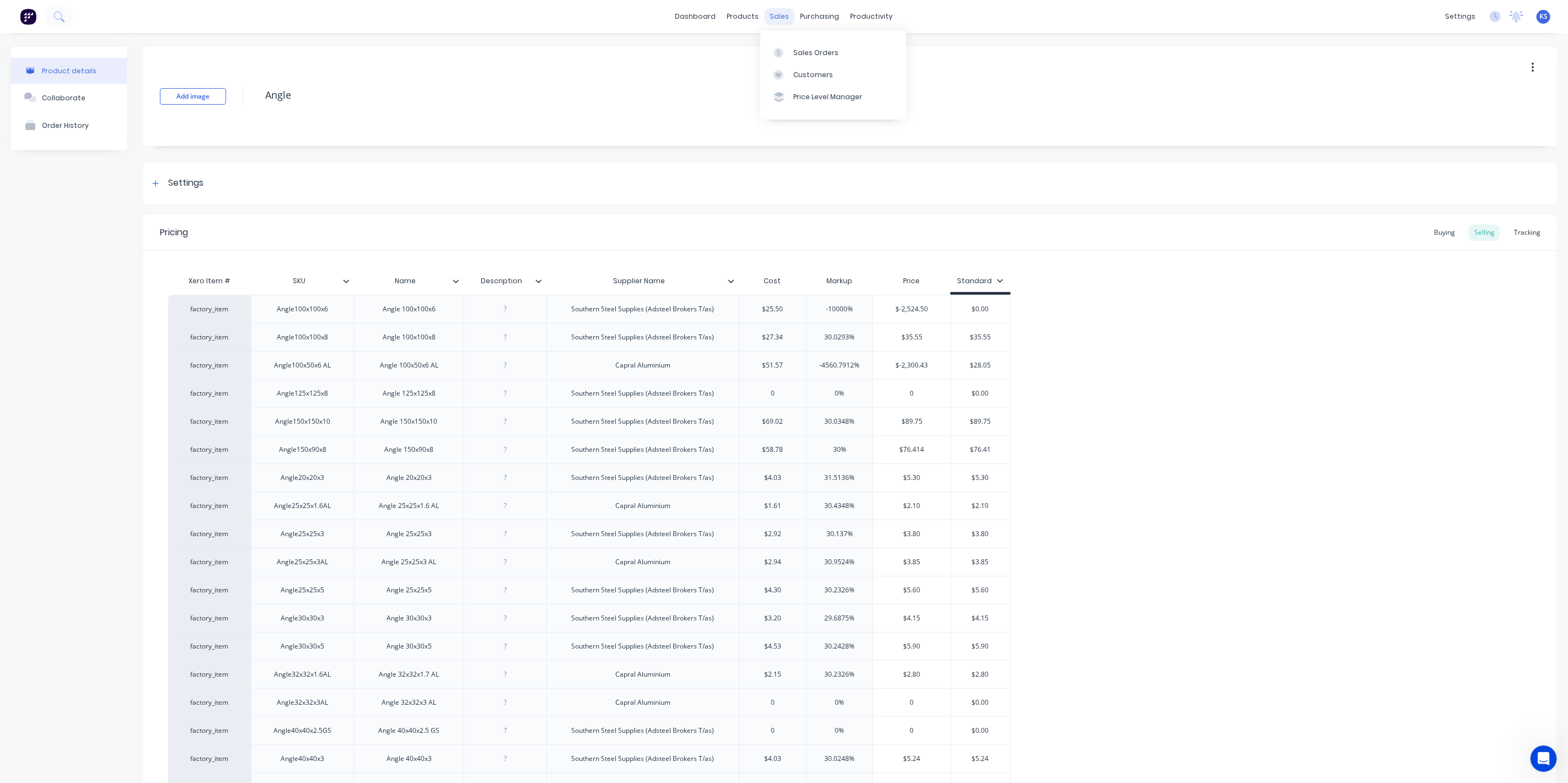
click at [784, 16] on div "sales" at bounding box center [780, 16] width 31 height 16
click at [796, 59] on link "Sales Orders" at bounding box center [832, 52] width 146 height 22
type input "$-2,300.43"
drag, startPoint x: 897, startPoint y: 363, endPoint x: 934, endPoint y: 367, distance: 37.2
click at [934, 367] on input "$-2,300.43" at bounding box center [912, 365] width 77 height 10
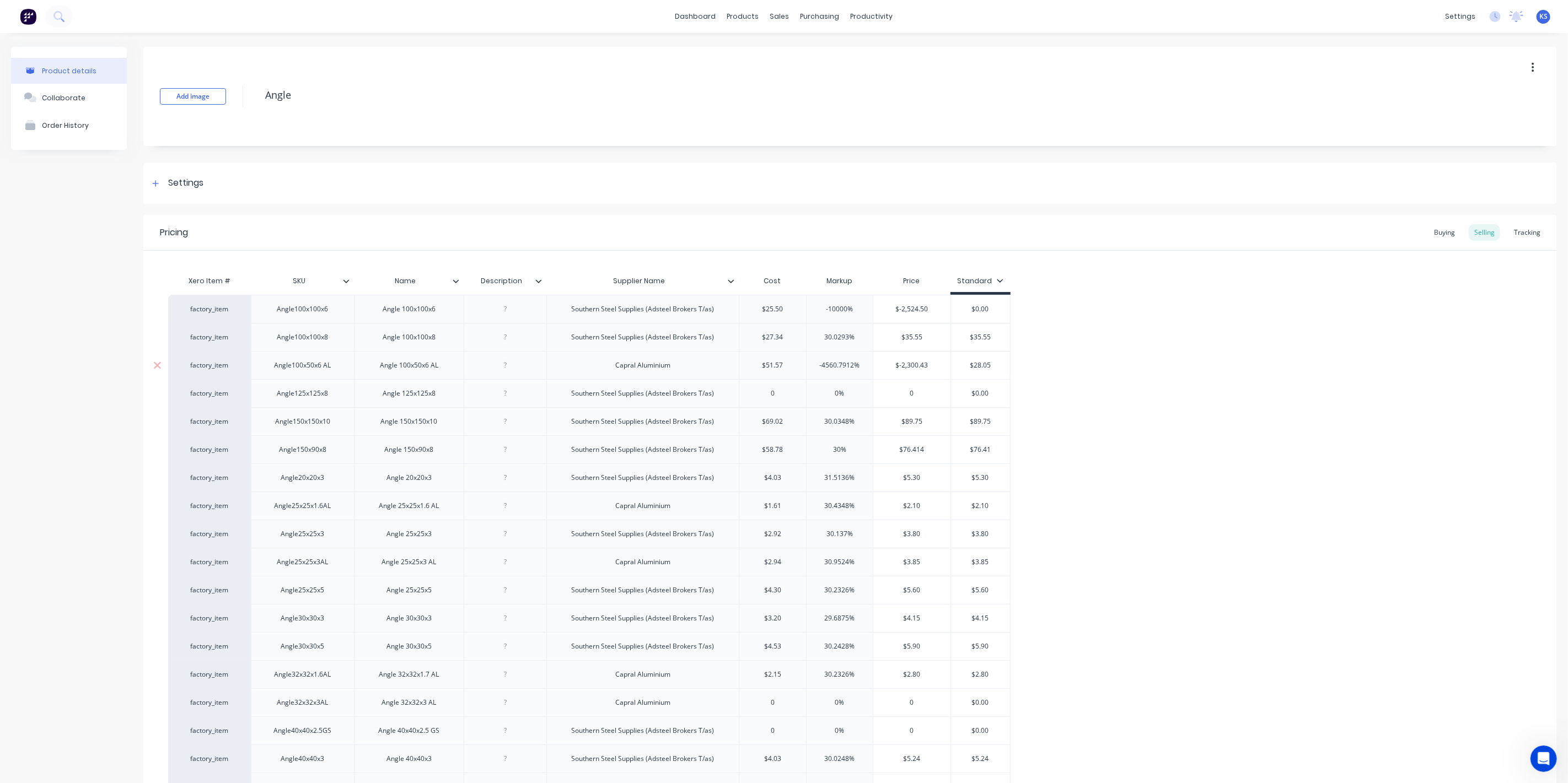
click at [818, 361] on input "-4560.7912%" at bounding box center [840, 365] width 67 height 10
type input "4560.7912%"
click at [899, 308] on input "$-2,524.50" at bounding box center [910, 309] width 74 height 10
type input "$2,524.50"
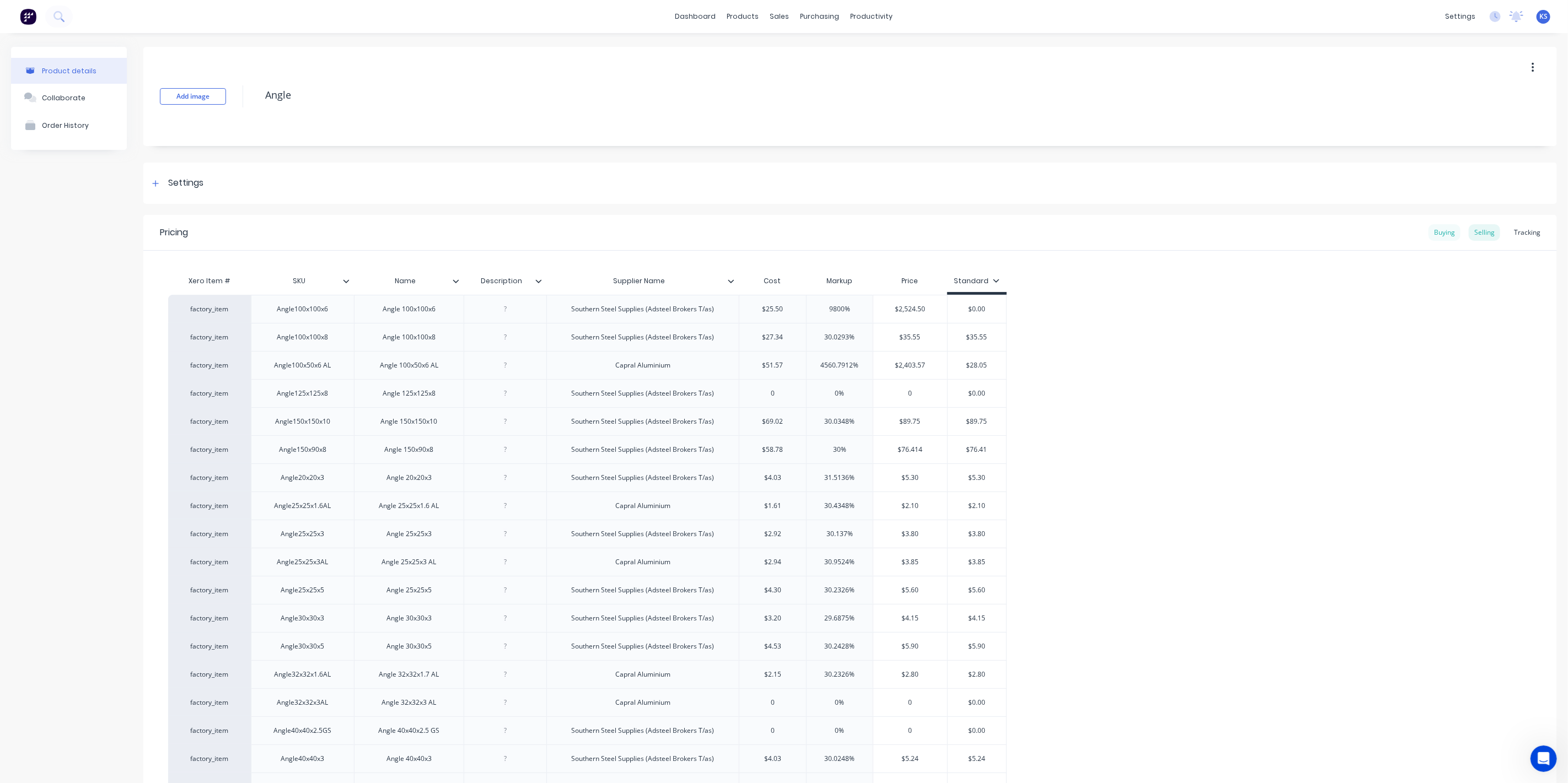
click at [1440, 234] on div "Buying" at bounding box center [1444, 232] width 32 height 16
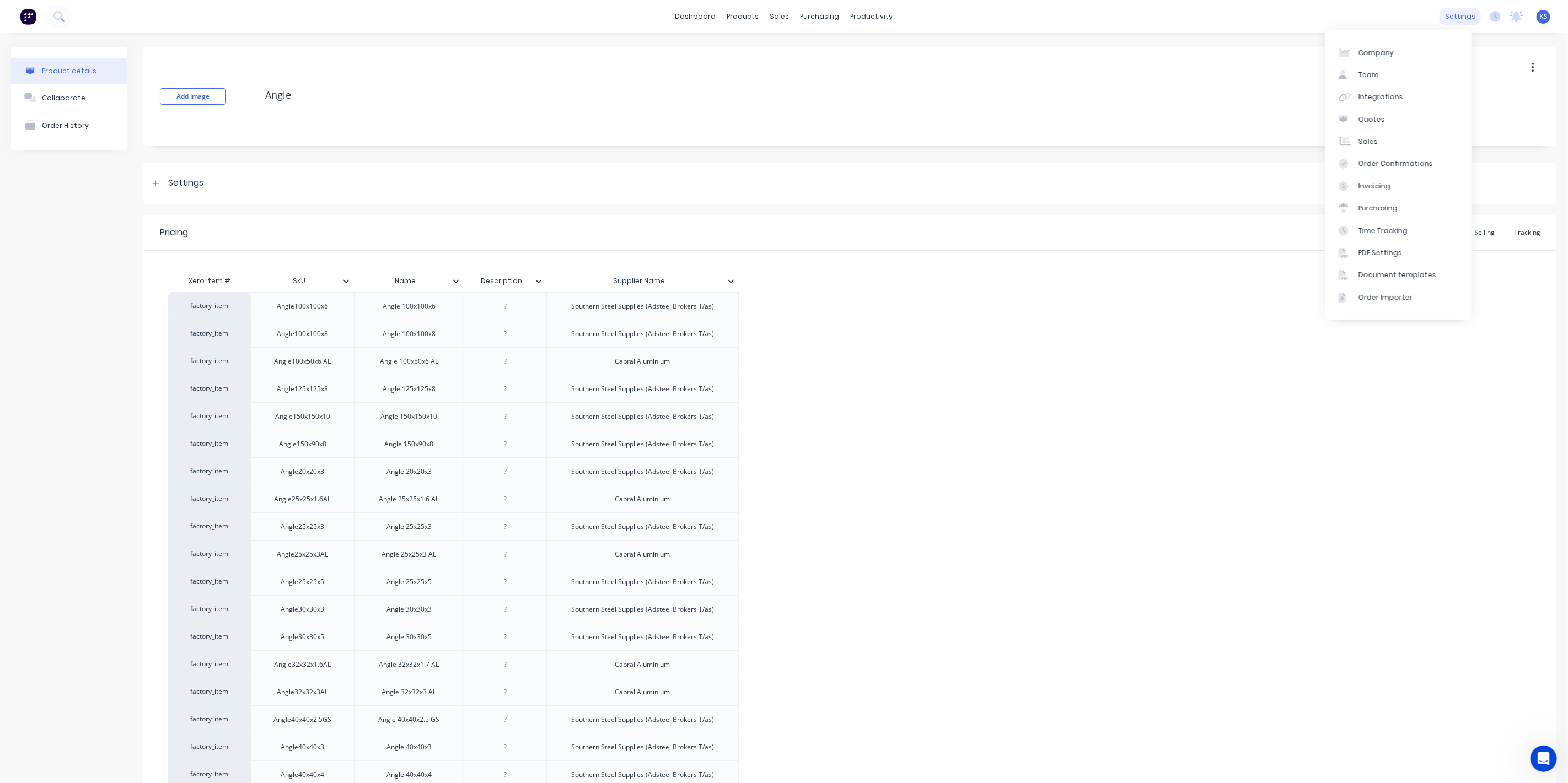
click at [1448, 18] on div "settings" at bounding box center [1460, 16] width 41 height 16
click at [1450, 21] on div "settings" at bounding box center [1460, 16] width 41 height 16
click at [173, 181] on div "Settings" at bounding box center [185, 182] width 35 height 14
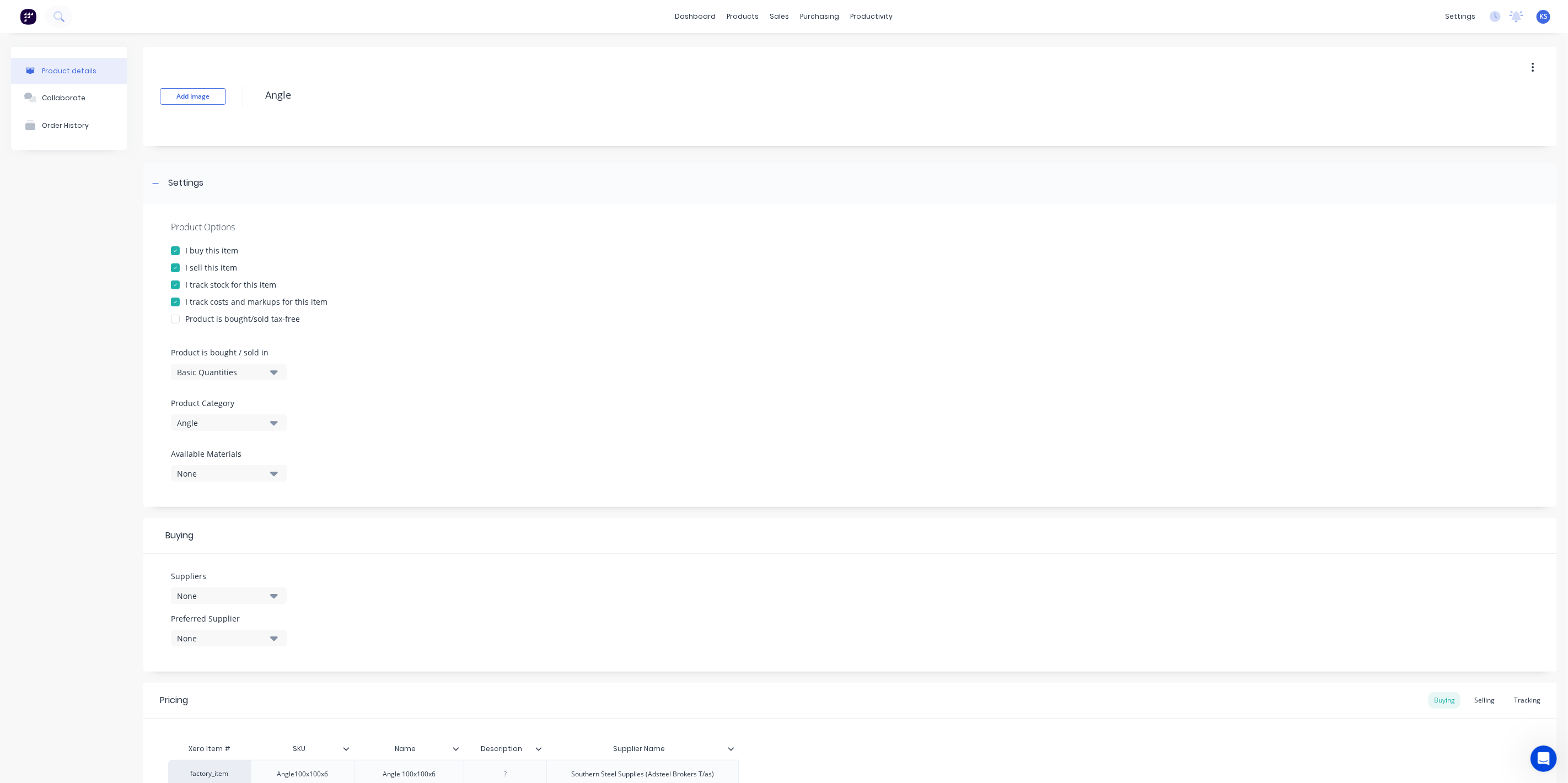
click at [252, 591] on div "None" at bounding box center [221, 596] width 88 height 11
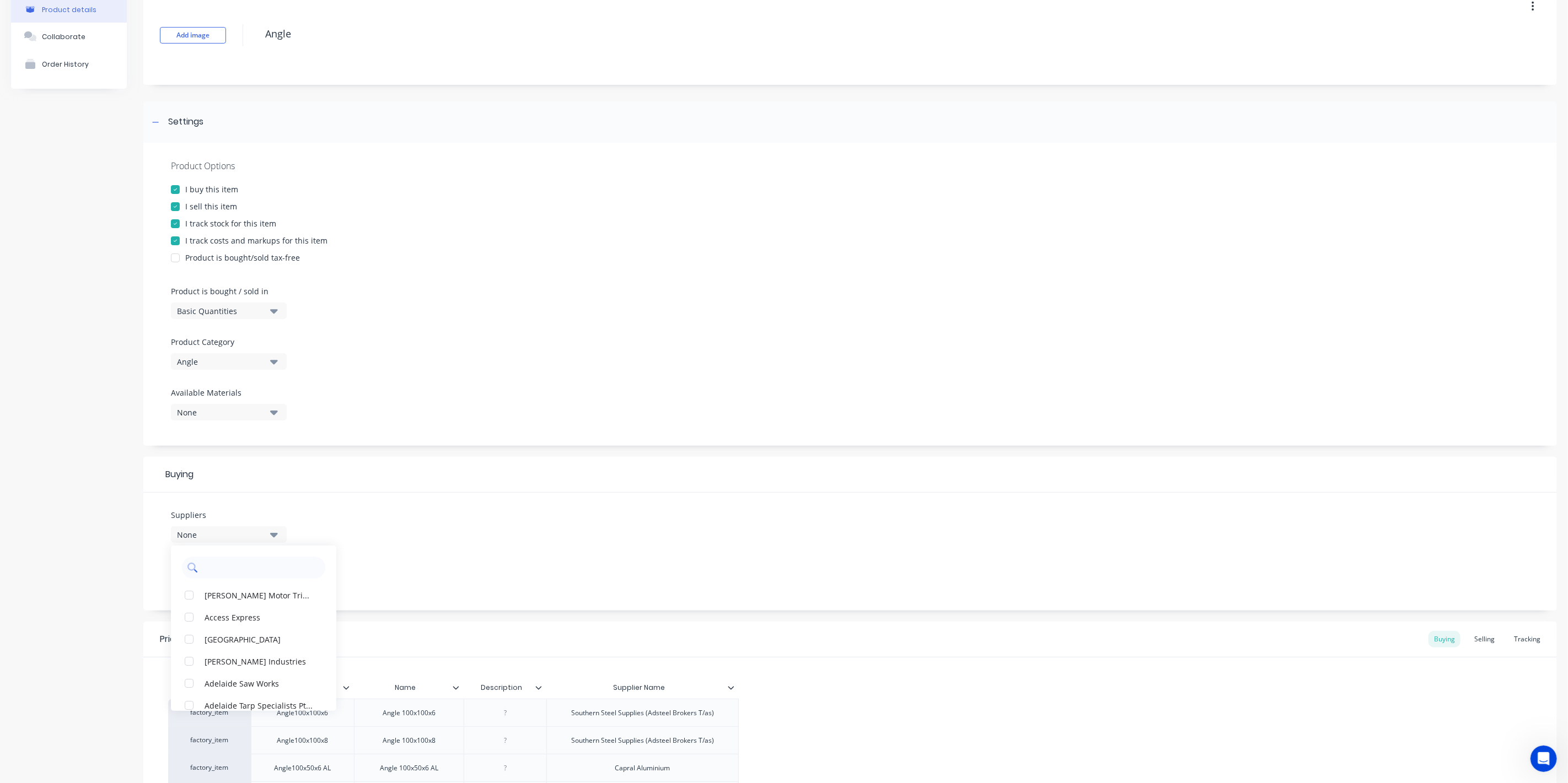
click at [233, 559] on input "text" at bounding box center [262, 567] width 117 height 22
type input "d"
click at [186, 657] on div "button" at bounding box center [189, 661] width 22 height 22
type input "southern"
click at [361, 553] on div "Suppliers 1 suppliers selected southern Southern Steel Supplies (Adsteel Broker…" at bounding box center [850, 551] width 1413 height 118
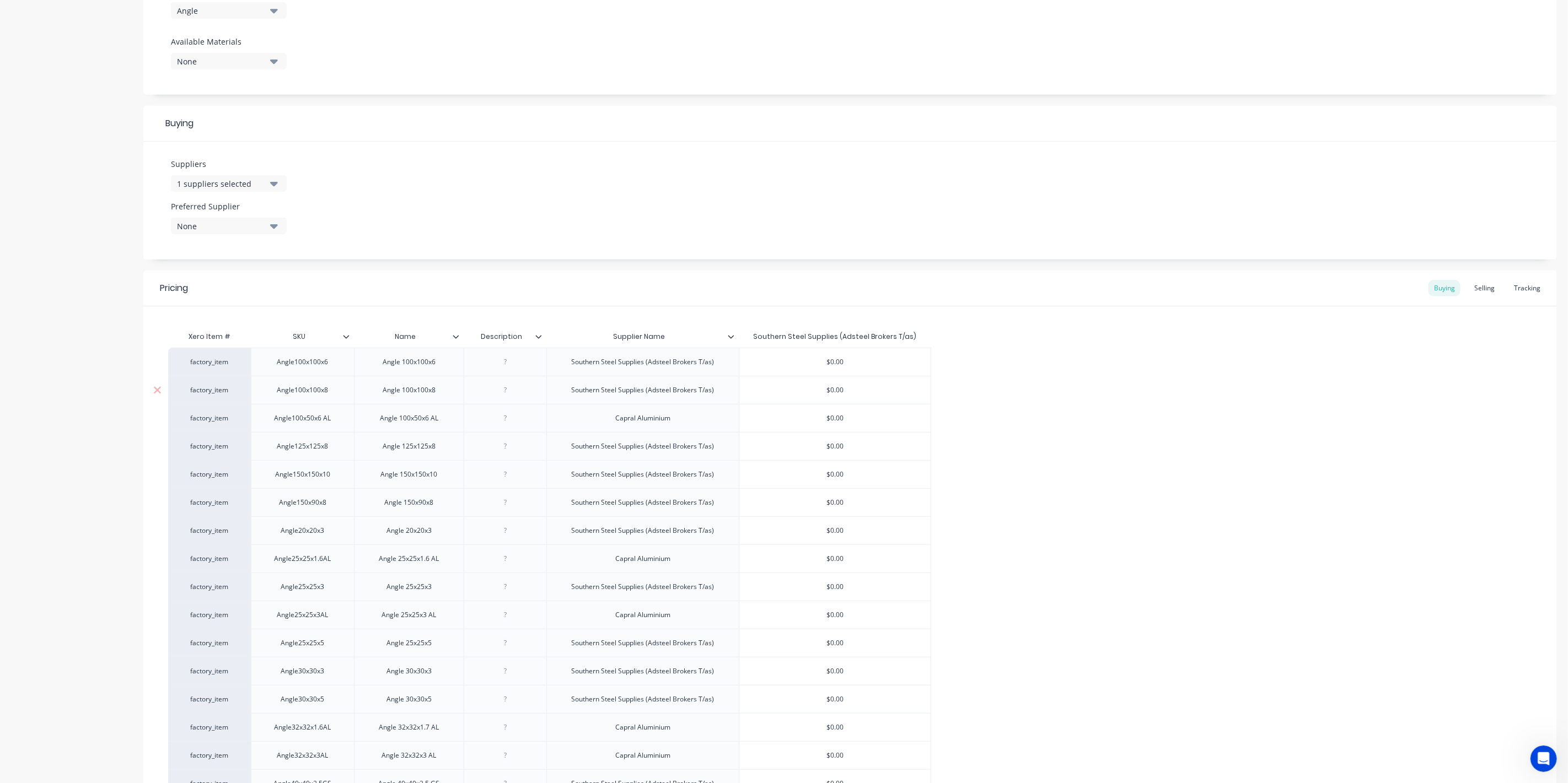
scroll to position [428, 0]
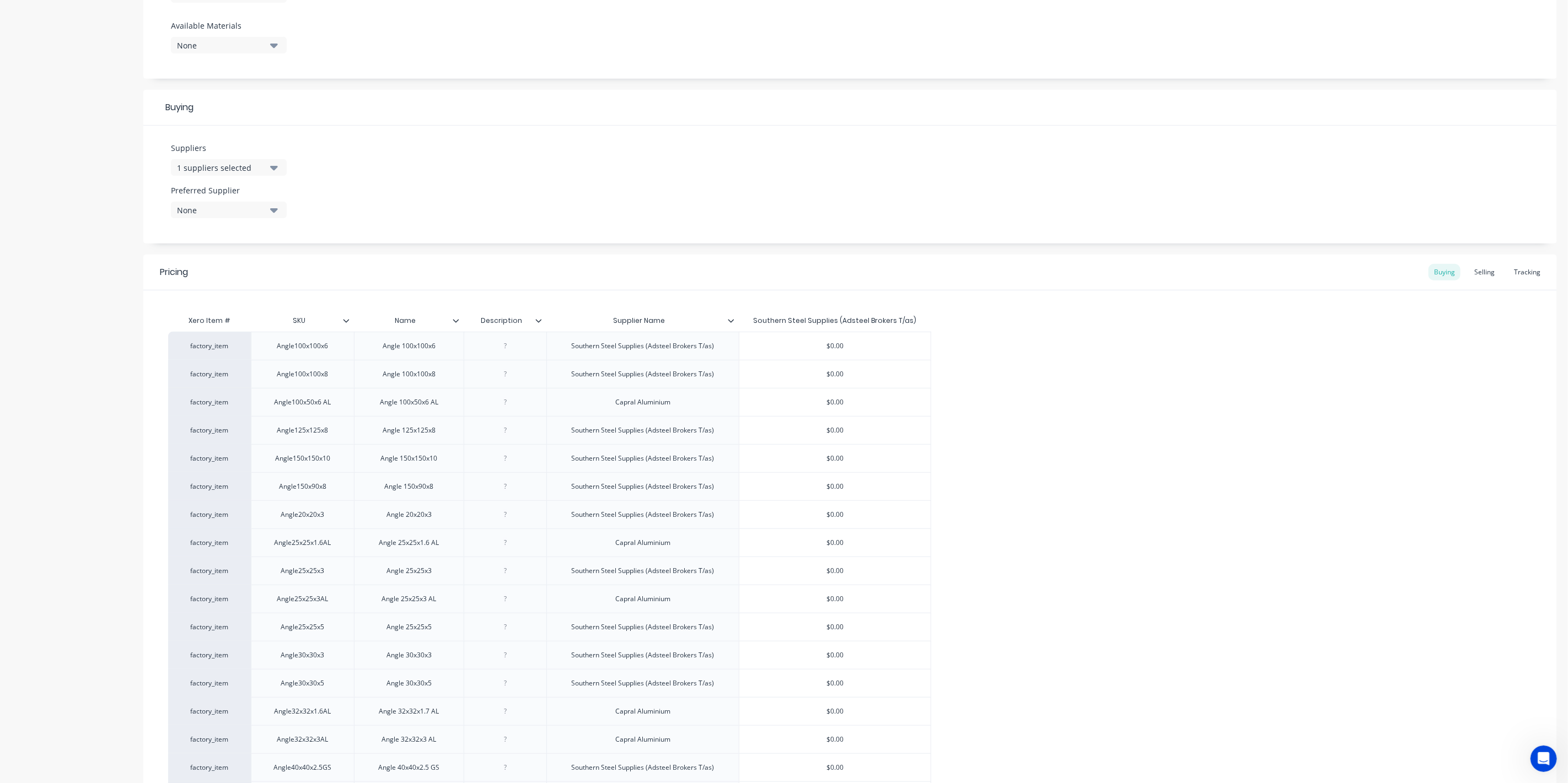
click at [252, 167] on div "1 suppliers selected" at bounding box center [221, 167] width 88 height 11
click at [254, 210] on div "None" at bounding box center [221, 210] width 88 height 11
click at [185, 269] on div "button" at bounding box center [189, 270] width 22 height 22
click at [318, 152] on div "Suppliers 1 suppliers selected southern Preferred Supplier Southern Steel Suppl…" at bounding box center [850, 185] width 1413 height 118
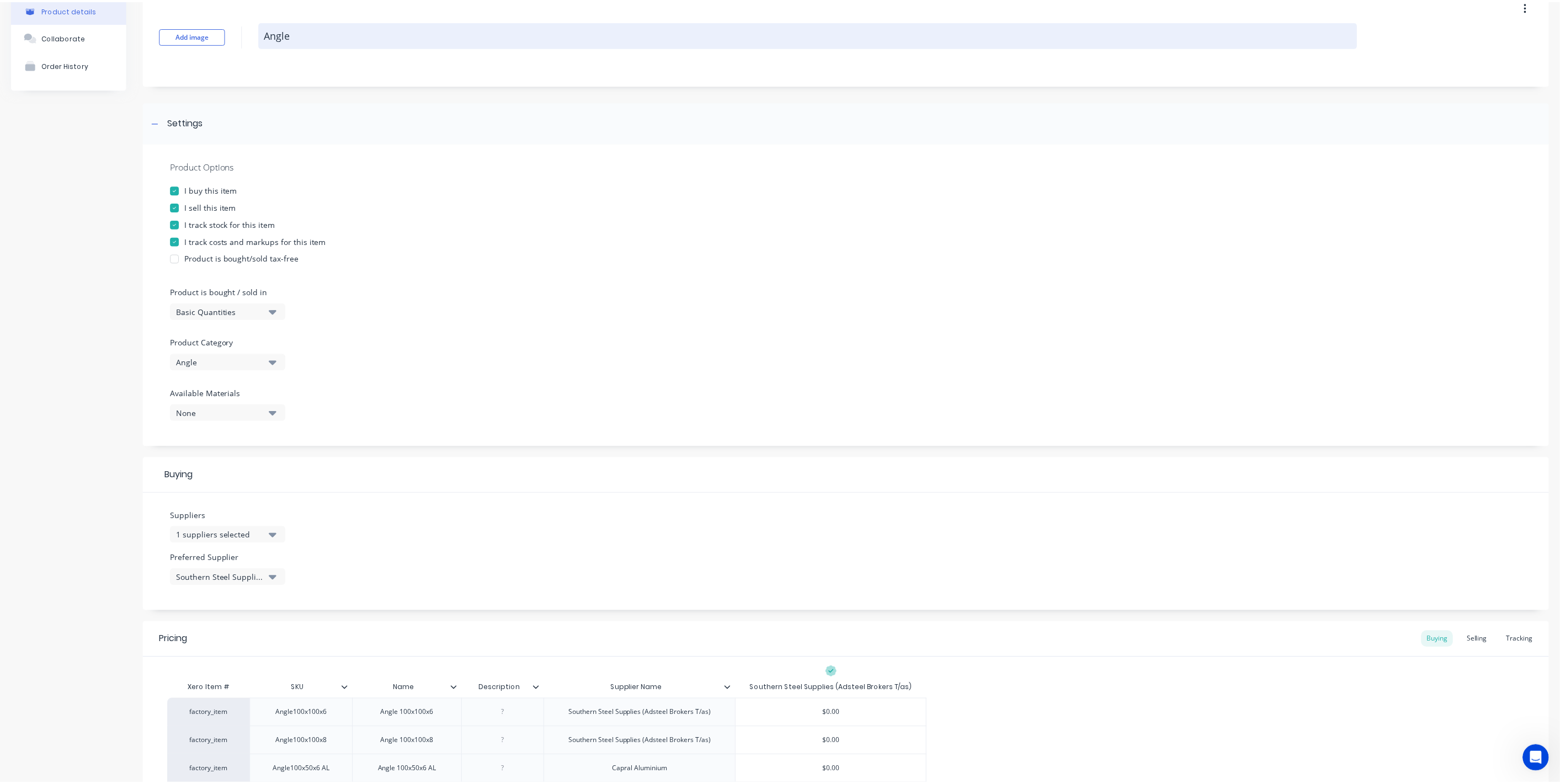
scroll to position [0, 0]
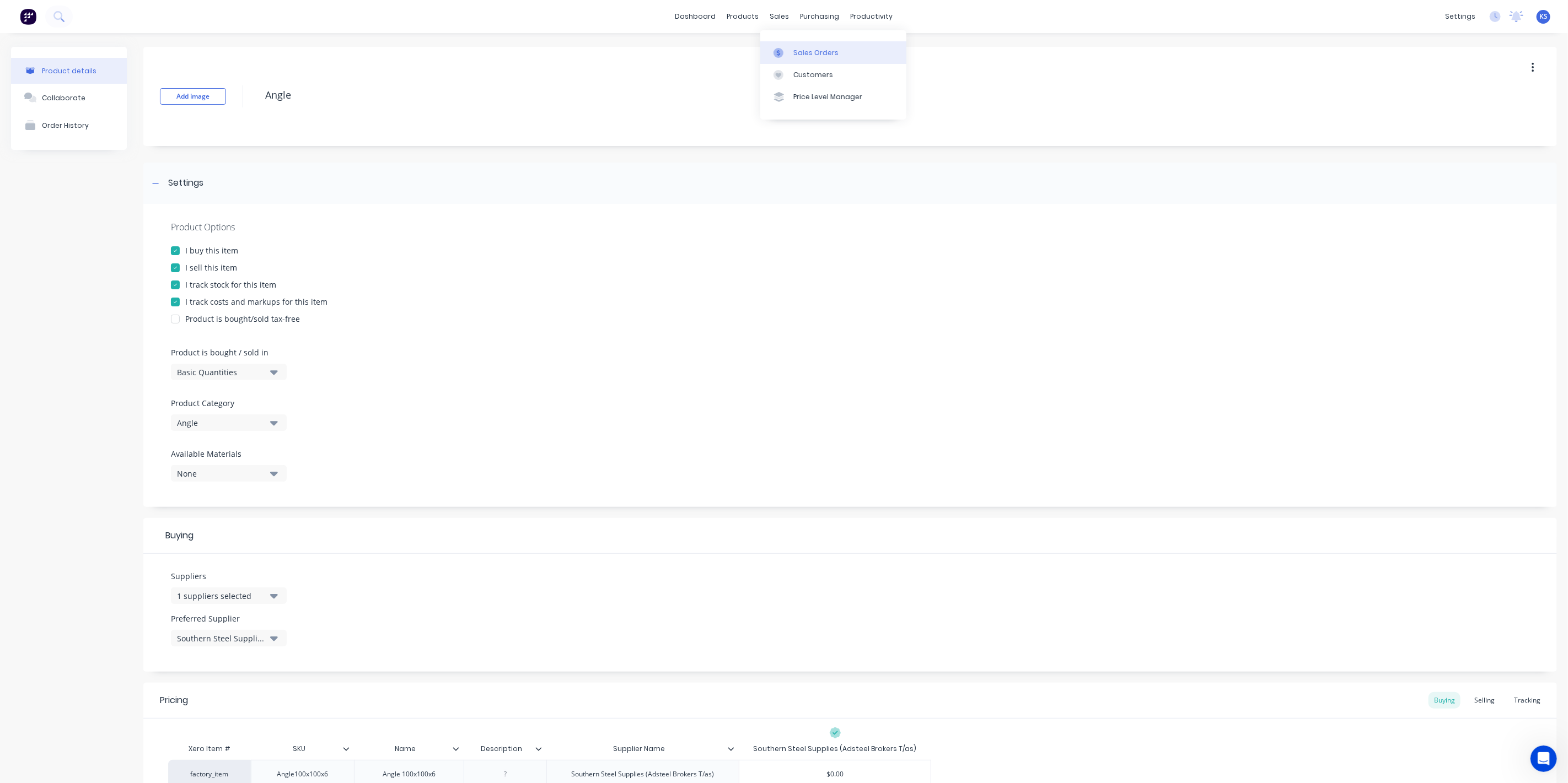
click at [806, 51] on div "Sales Orders" at bounding box center [815, 53] width 45 height 10
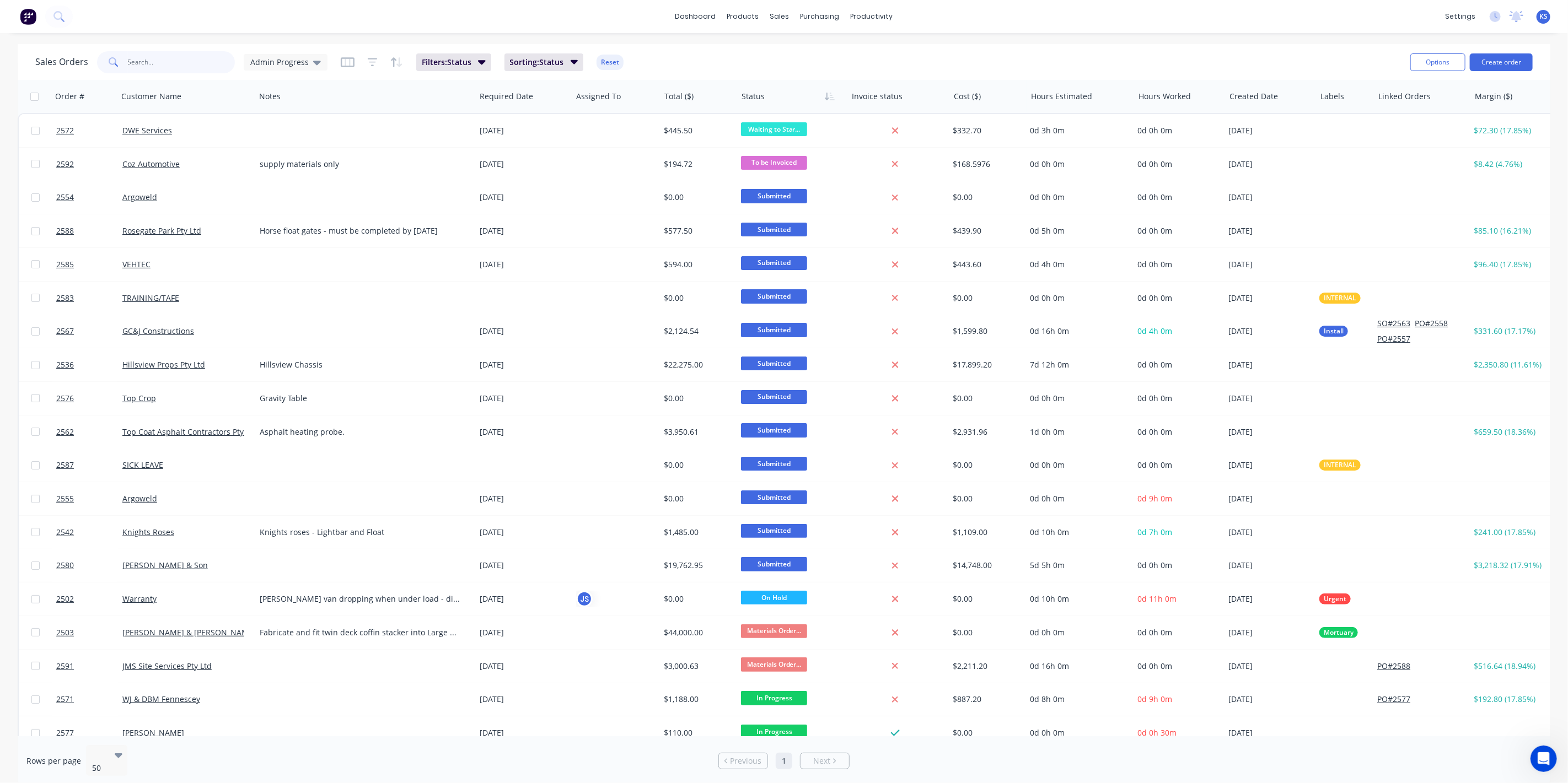
click at [128, 60] on input "text" at bounding box center [181, 62] width 108 height 22
type input "2510"
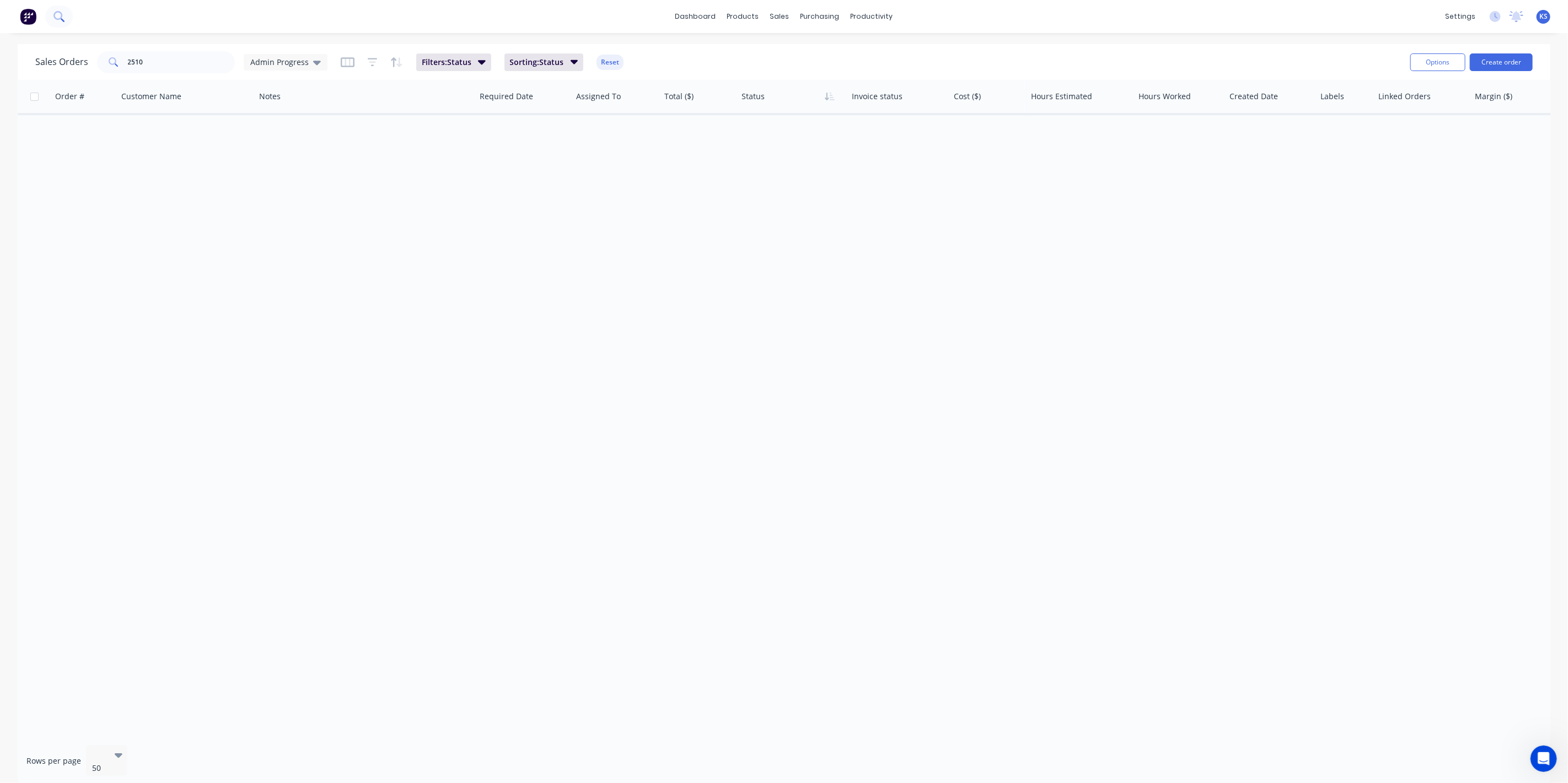
click at [58, 14] on icon at bounding box center [58, 16] width 11 height 11
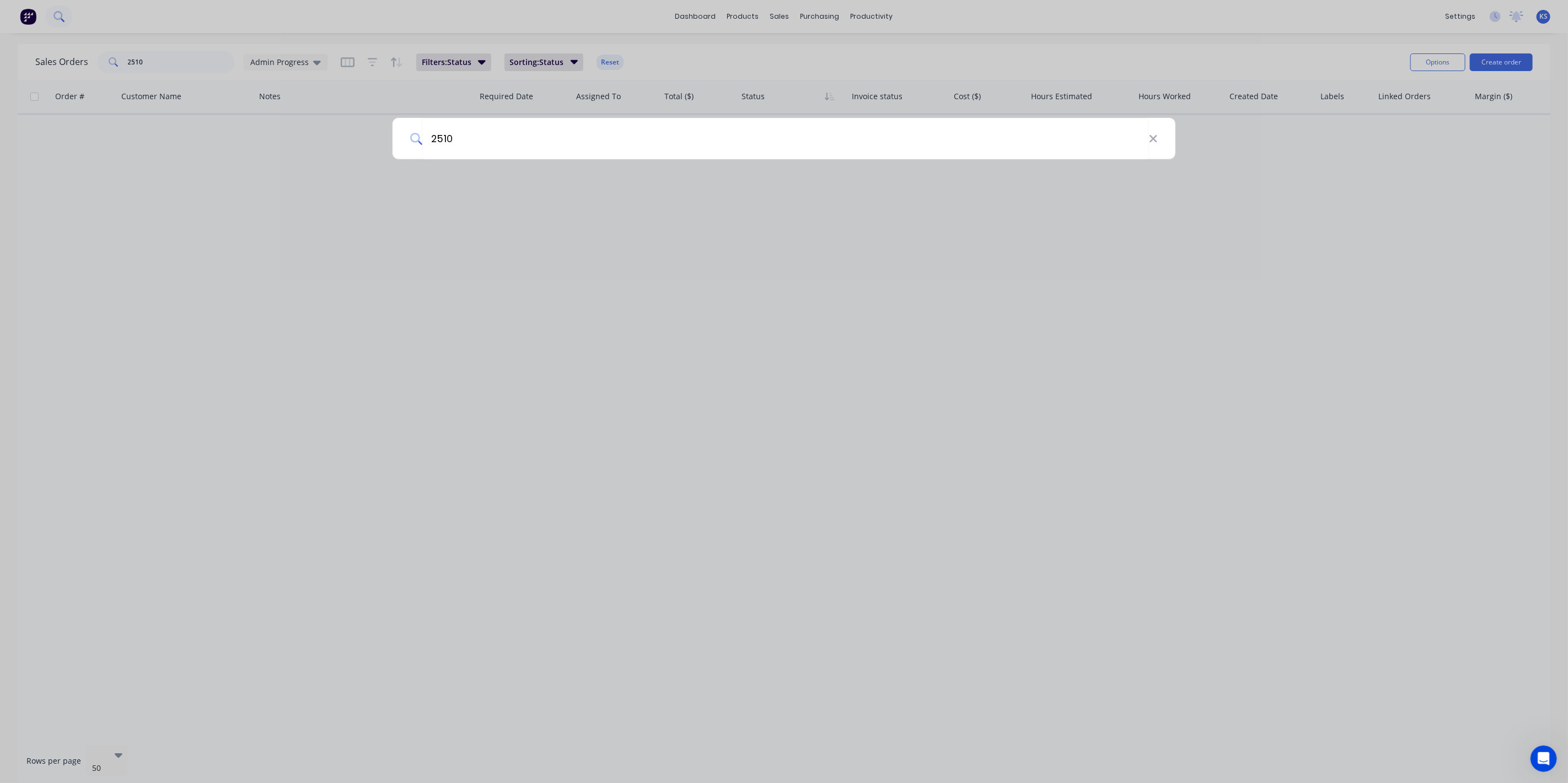
type input "2510"
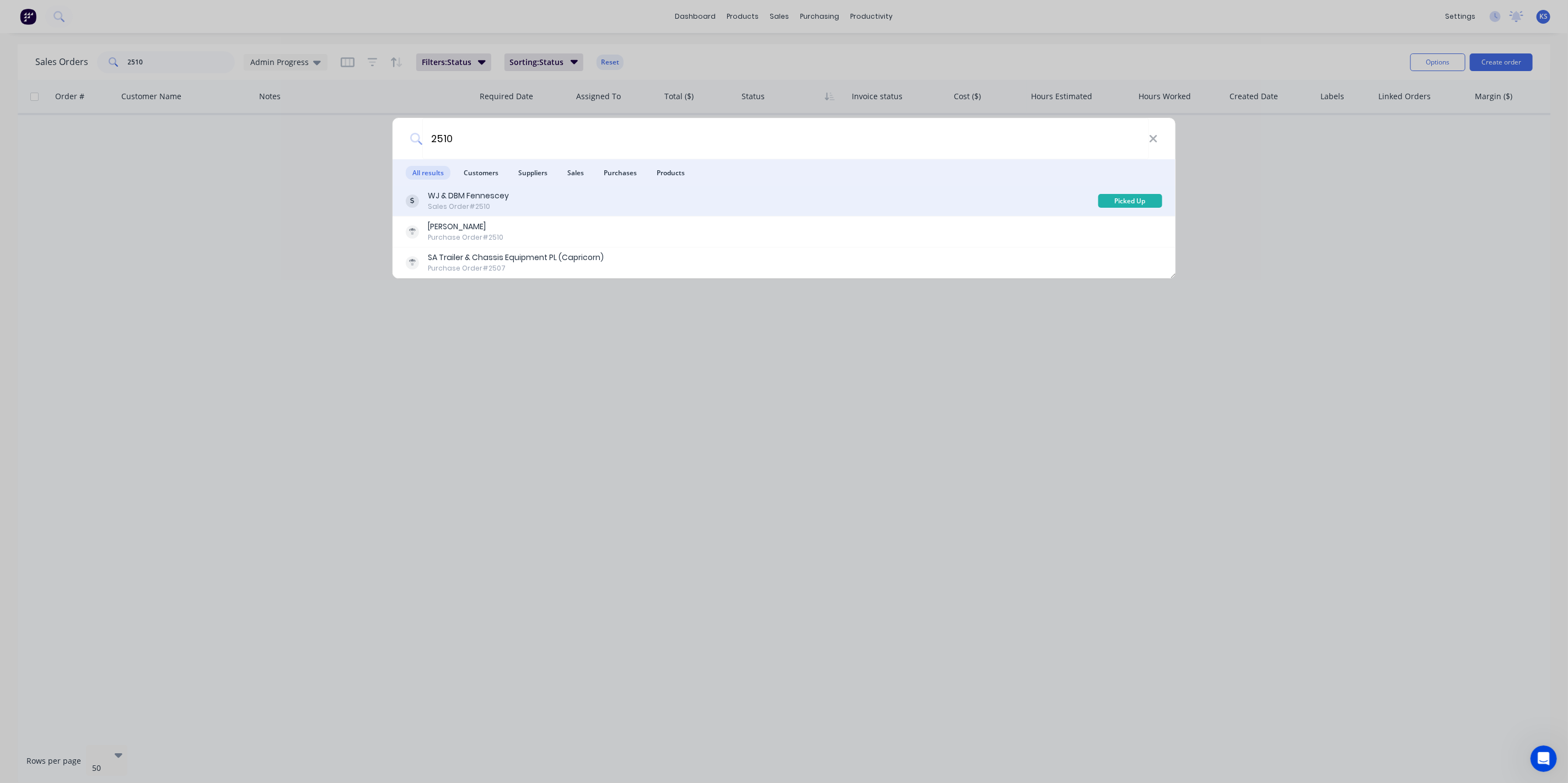
click at [463, 198] on div "WJ & DBM Fennescey" at bounding box center [468, 196] width 81 height 11
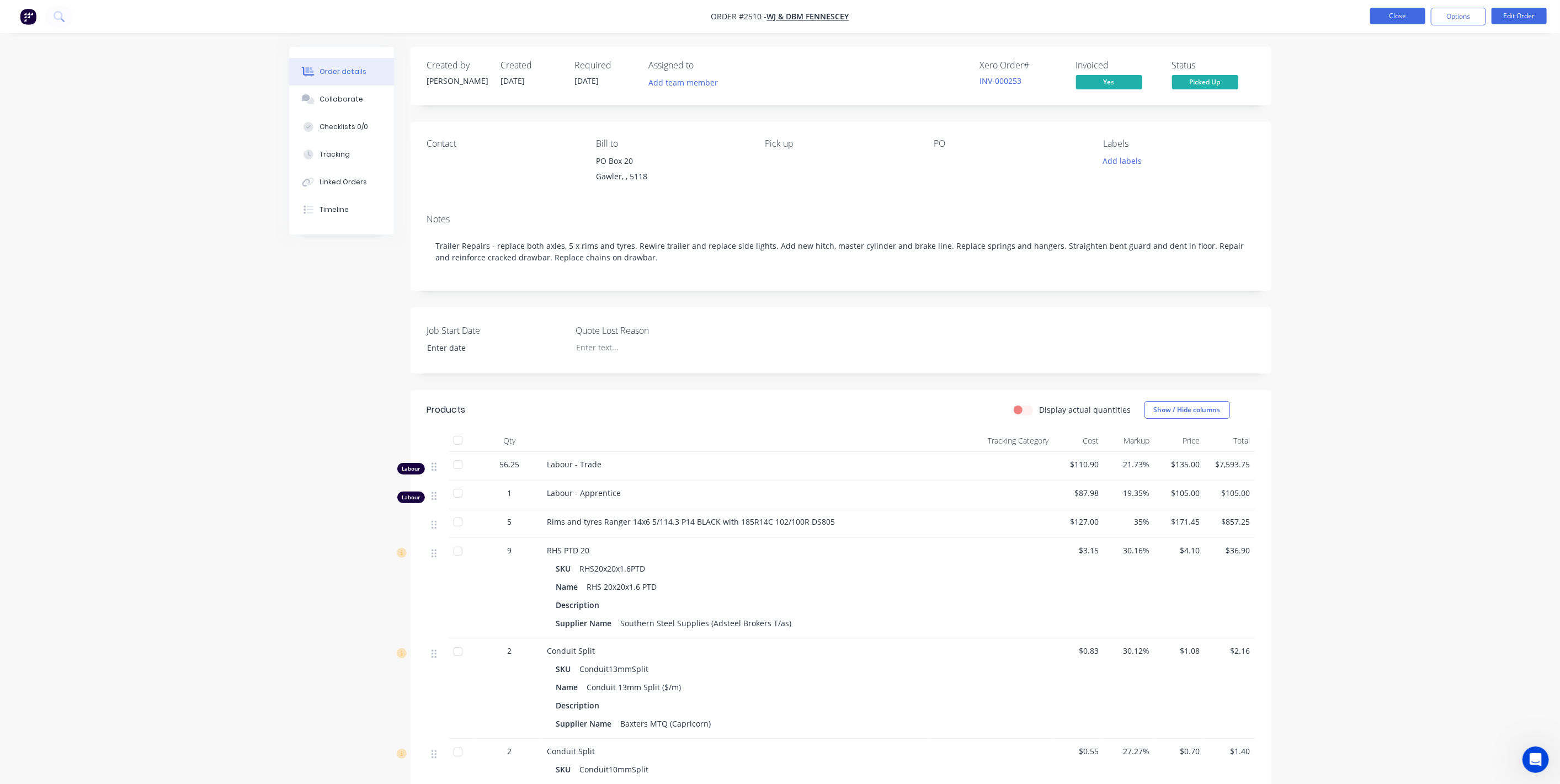
click at [1394, 16] on button "Close" at bounding box center [1397, 16] width 55 height 16
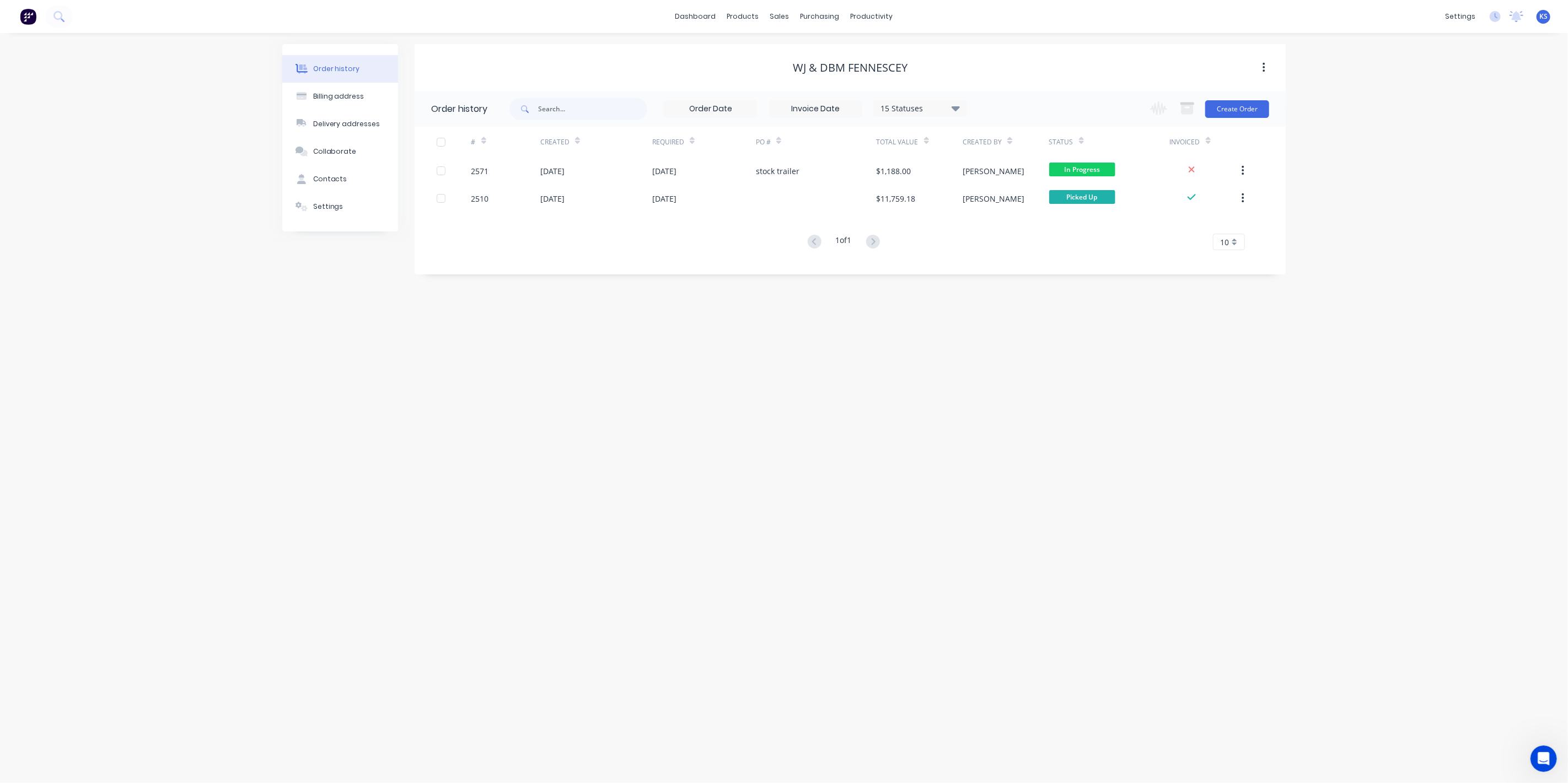
click at [1393, 16] on div "dashboard products sales purchasing productivity dashboard products Product Cat…" at bounding box center [784, 16] width 1568 height 33
click at [693, 14] on link "dashboard" at bounding box center [696, 16] width 52 height 16
